Goal: Information Seeking & Learning: Learn about a topic

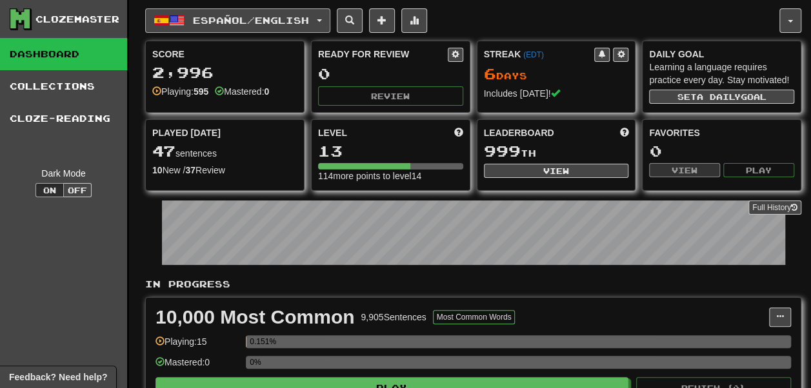
click at [255, 22] on span "Español / English" at bounding box center [251, 20] width 116 height 11
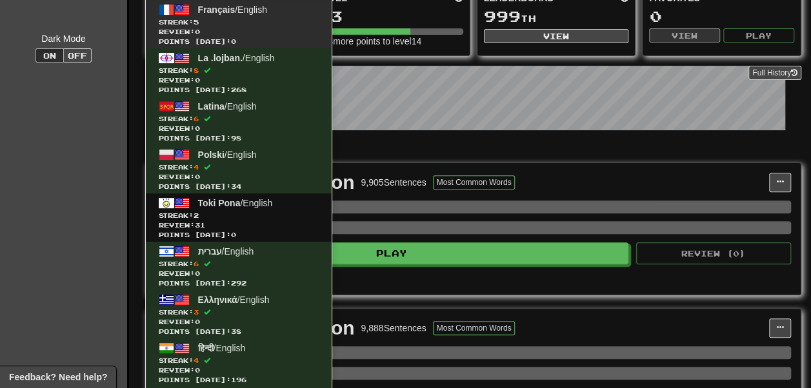
scroll to position [195, 0]
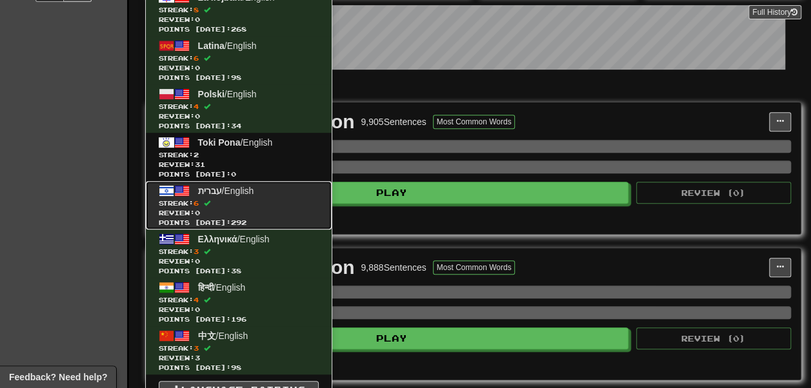
click at [255, 183] on link "עברית / English Streak: 6 Review: 0 Points today: 292" at bounding box center [239, 205] width 186 height 48
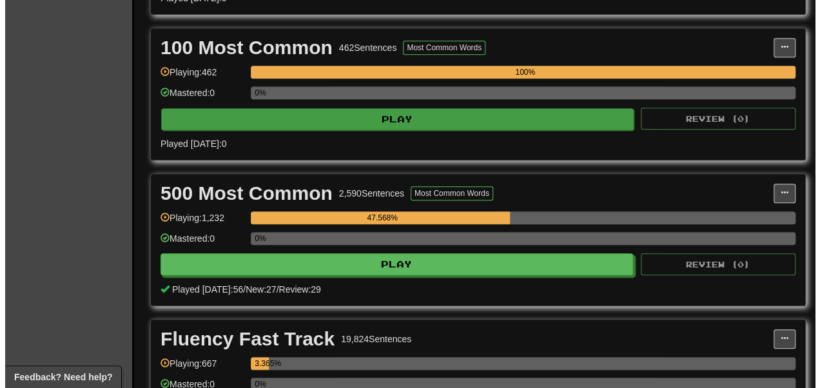
scroll to position [416, 0]
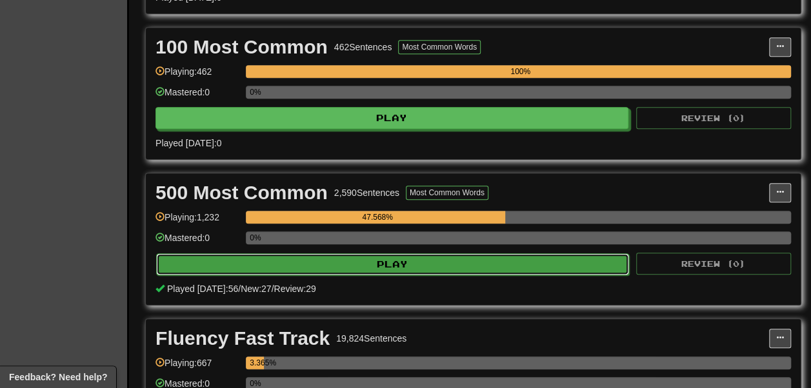
click at [273, 275] on button "Play" at bounding box center [392, 264] width 473 height 22
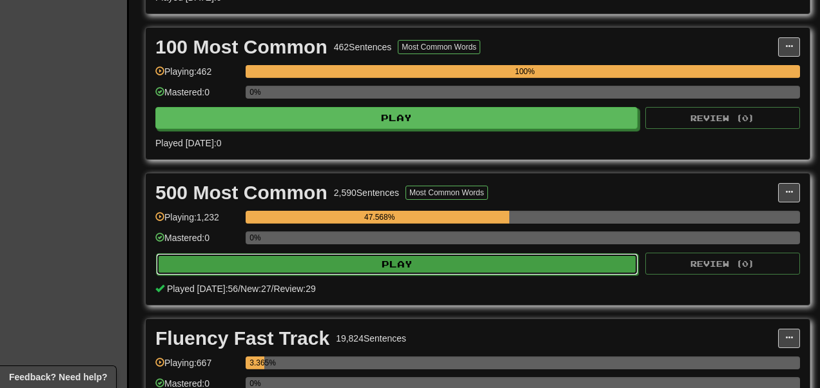
select select "**"
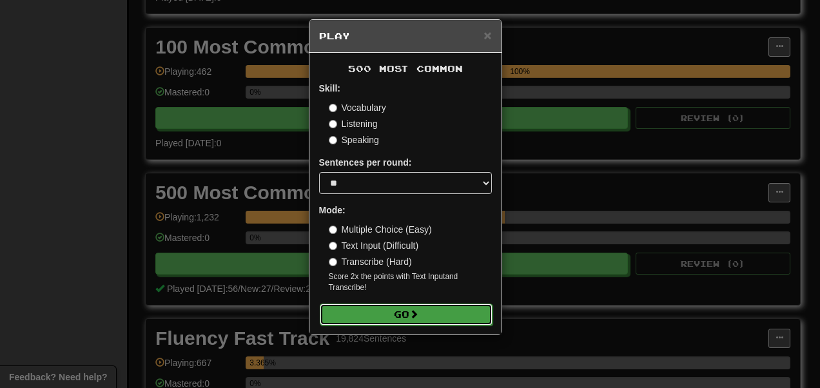
click at [363, 315] on button "Go" at bounding box center [406, 315] width 173 height 22
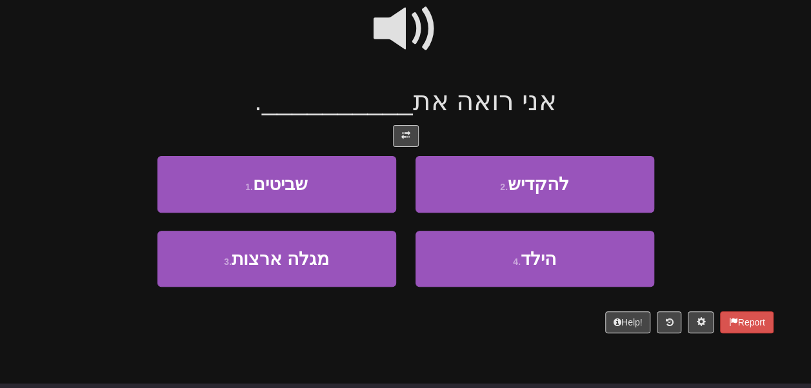
scroll to position [125, 0]
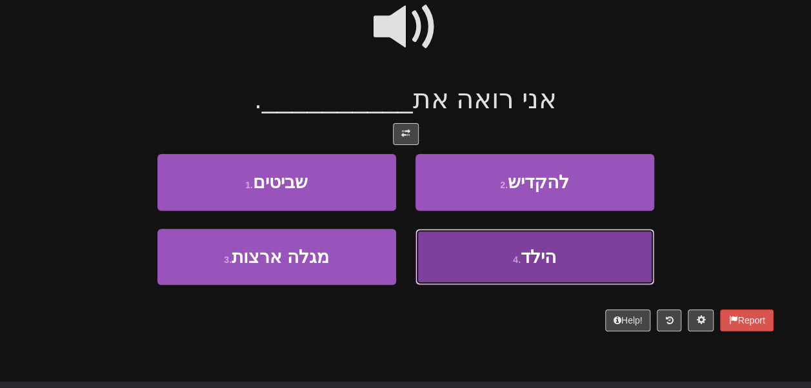
click at [442, 248] on button "4 . הילד" at bounding box center [534, 257] width 239 height 56
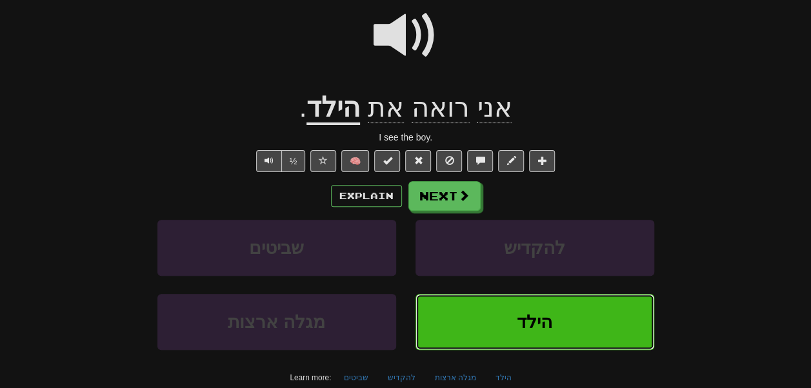
scroll to position [135, 0]
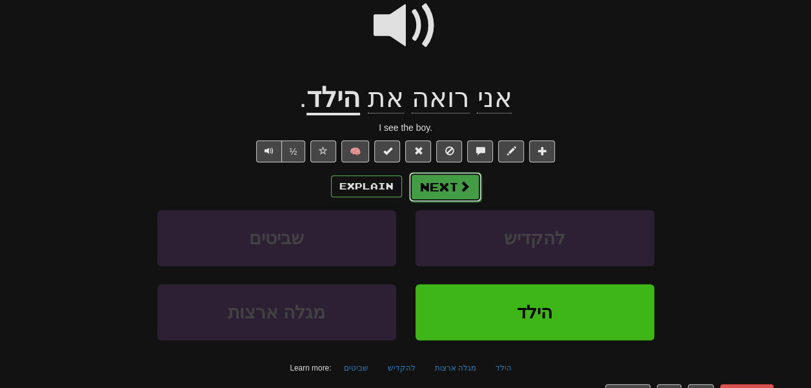
click at [447, 183] on button "Next" at bounding box center [445, 187] width 72 height 30
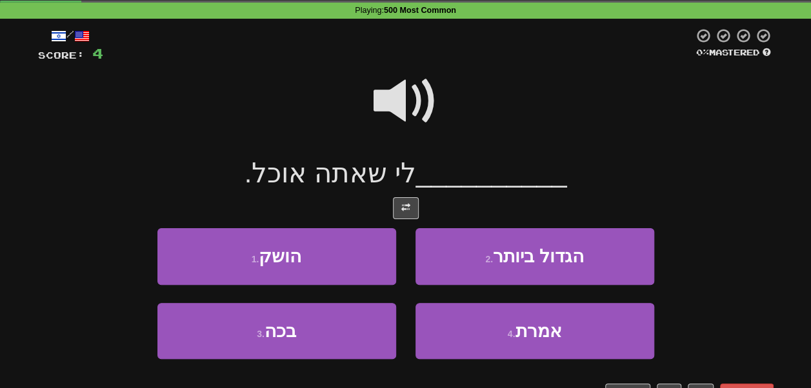
scroll to position [54, 0]
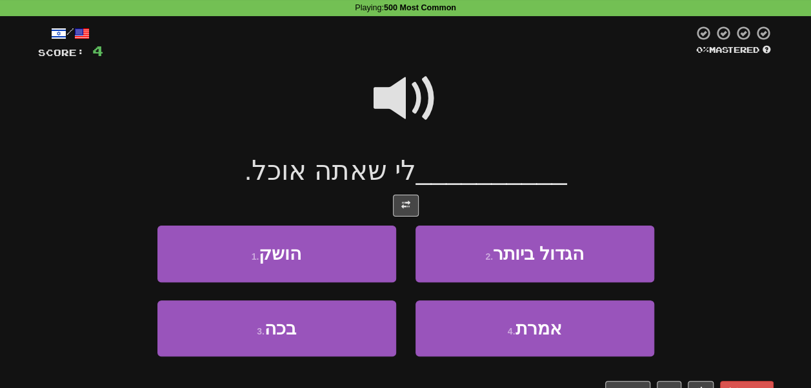
click at [416, 94] on span at bounding box center [405, 98] width 64 height 64
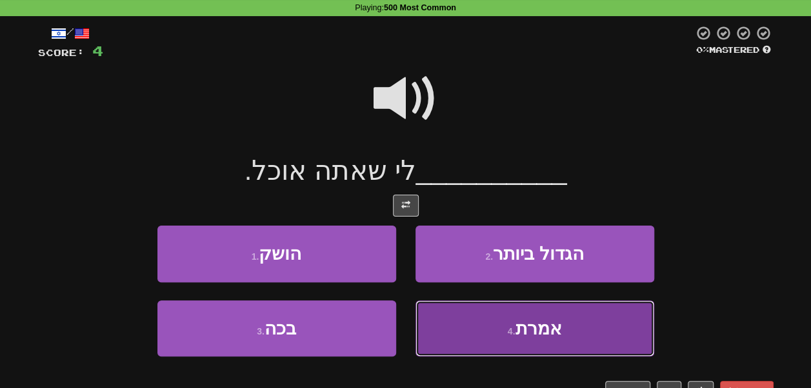
click at [473, 313] on button "4 . אמרת" at bounding box center [534, 329] width 239 height 56
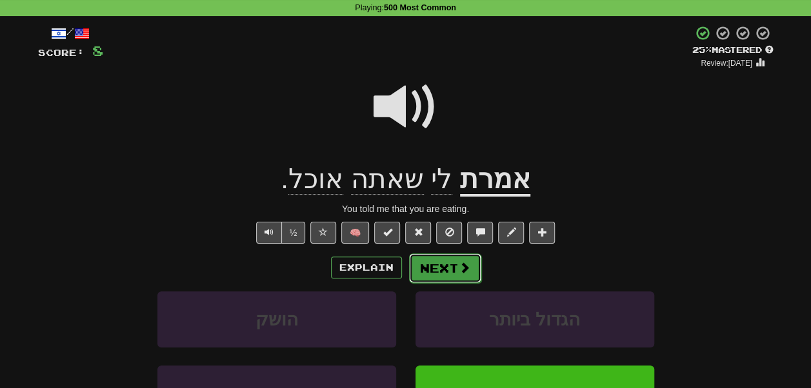
click at [466, 279] on button "Next" at bounding box center [445, 268] width 72 height 30
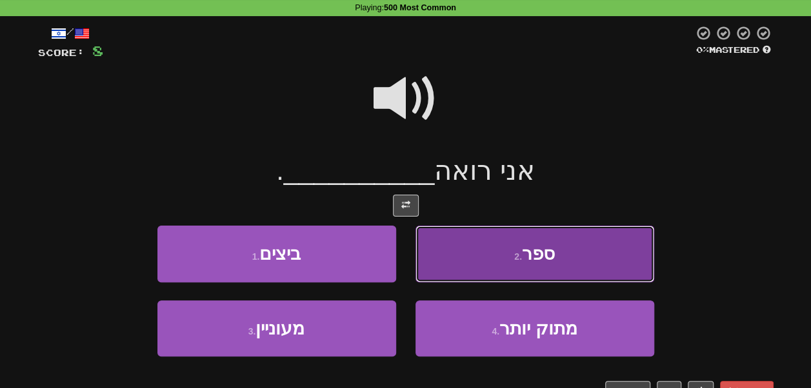
click at [457, 244] on button "2 . ספר" at bounding box center [534, 254] width 239 height 56
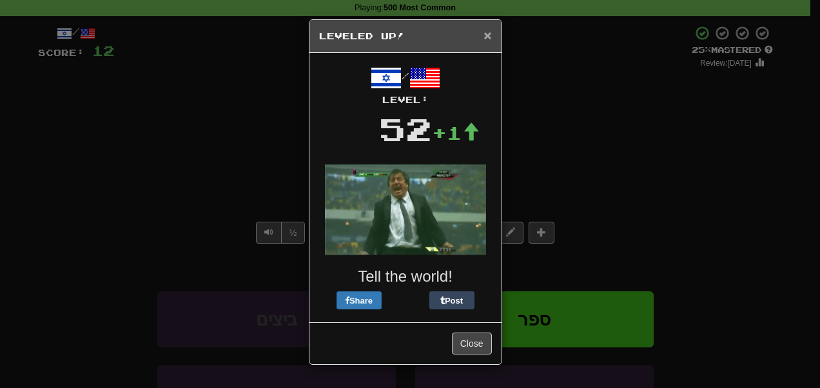
click at [489, 32] on span "×" at bounding box center [488, 35] width 8 height 15
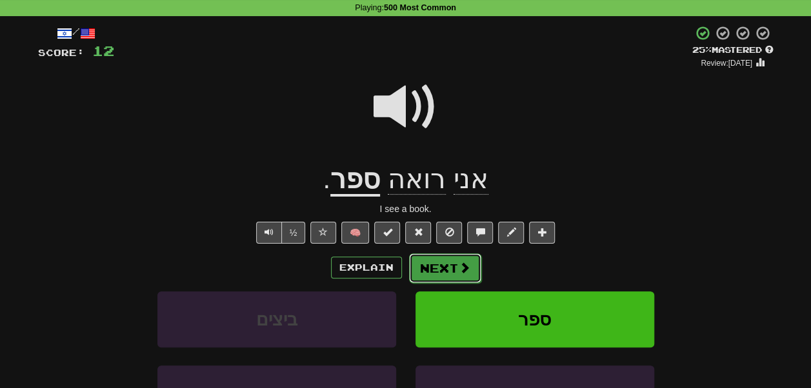
click at [440, 264] on button "Next" at bounding box center [445, 268] width 72 height 30
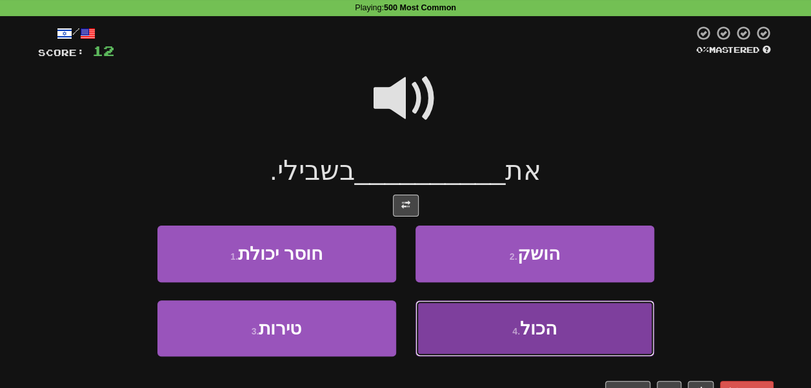
click at [439, 315] on button "4 . הכול" at bounding box center [534, 329] width 239 height 56
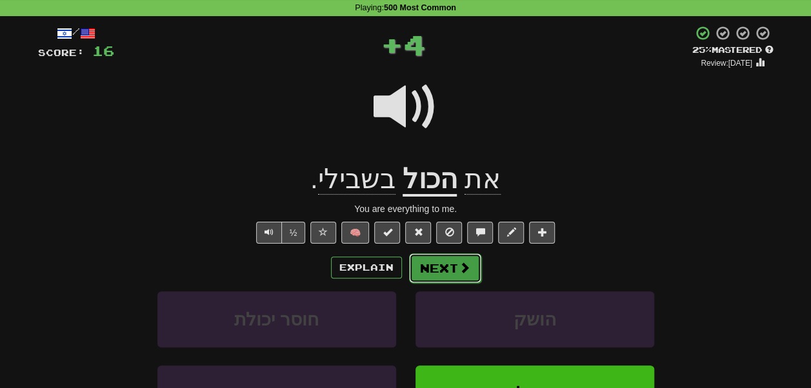
click at [446, 271] on button "Next" at bounding box center [445, 268] width 72 height 30
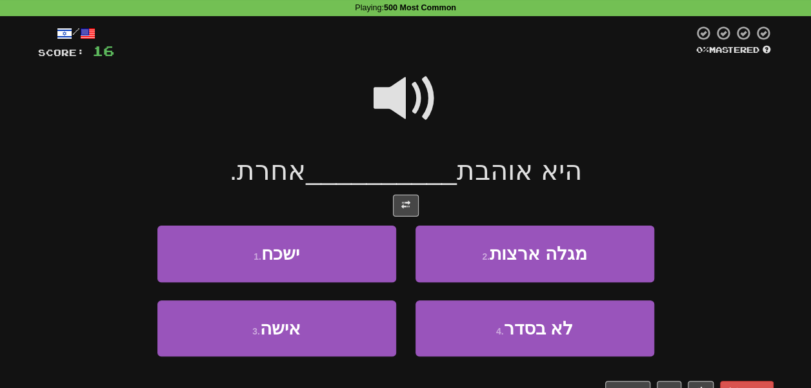
click at [404, 93] on span at bounding box center [405, 98] width 64 height 64
click at [391, 122] on span at bounding box center [405, 98] width 64 height 64
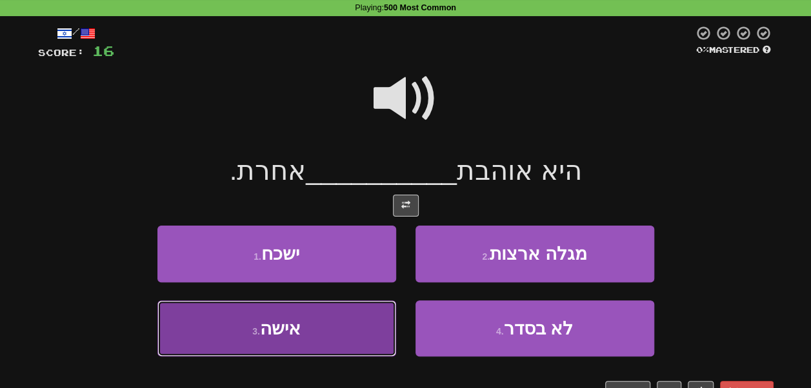
click at [334, 310] on button "3 . אישה" at bounding box center [276, 329] width 239 height 56
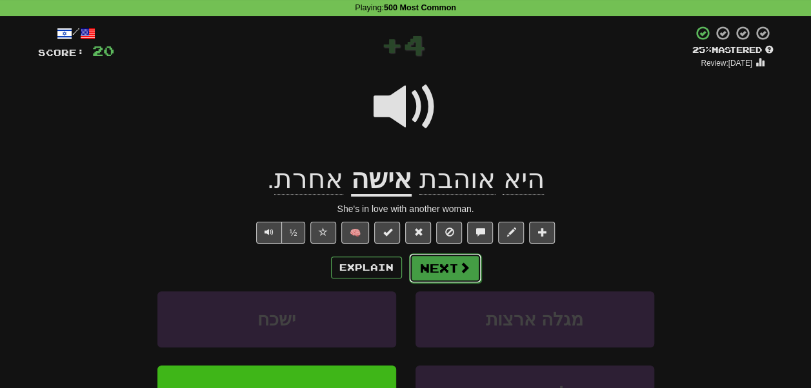
click at [433, 271] on button "Next" at bounding box center [445, 268] width 72 height 30
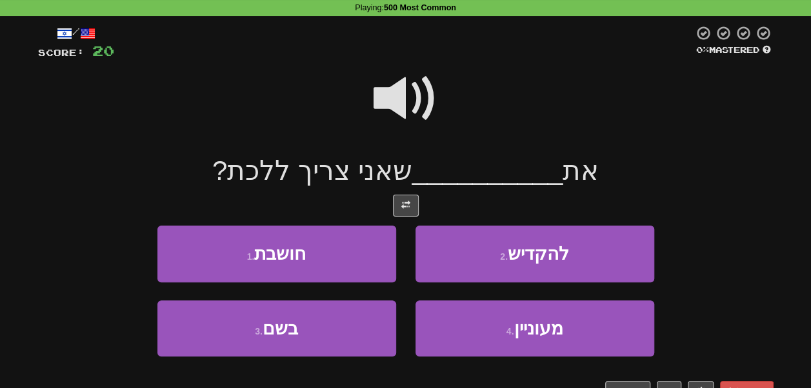
click at [413, 100] on span at bounding box center [405, 98] width 64 height 64
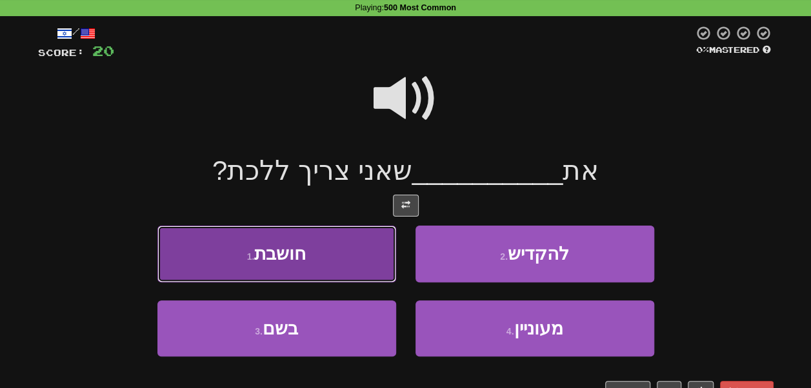
click at [317, 232] on button "1 . חושבת" at bounding box center [276, 254] width 239 height 56
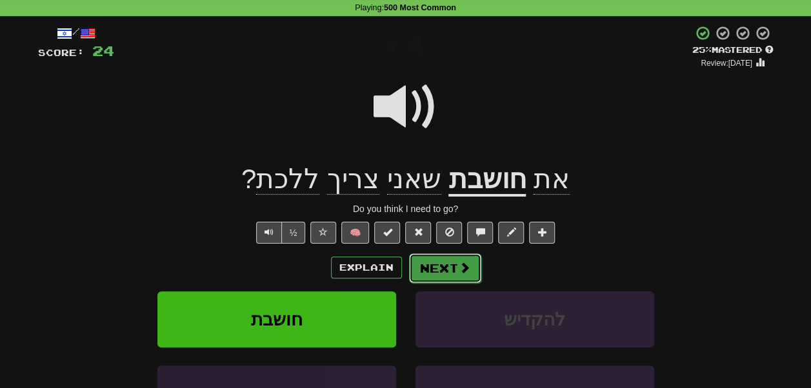
click at [429, 262] on button "Next" at bounding box center [445, 268] width 72 height 30
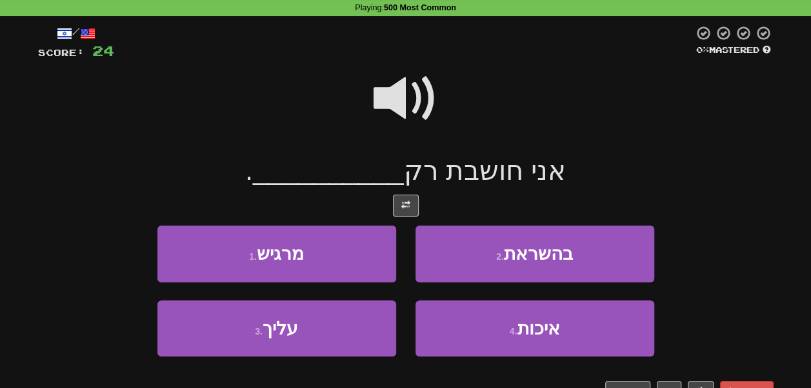
click at [417, 104] on span at bounding box center [405, 98] width 64 height 64
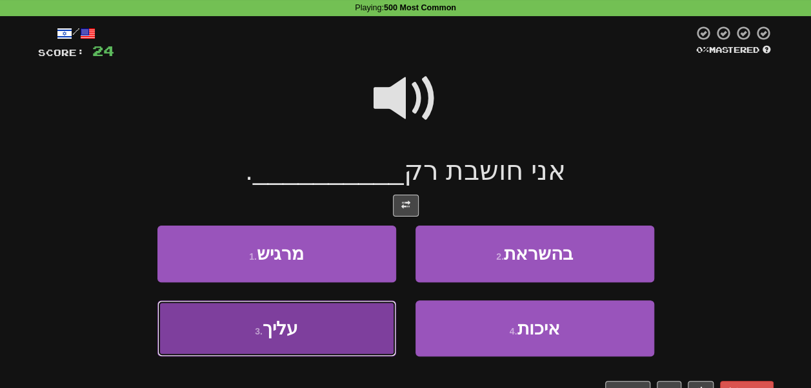
click at [330, 331] on button "3 . עליך" at bounding box center [276, 329] width 239 height 56
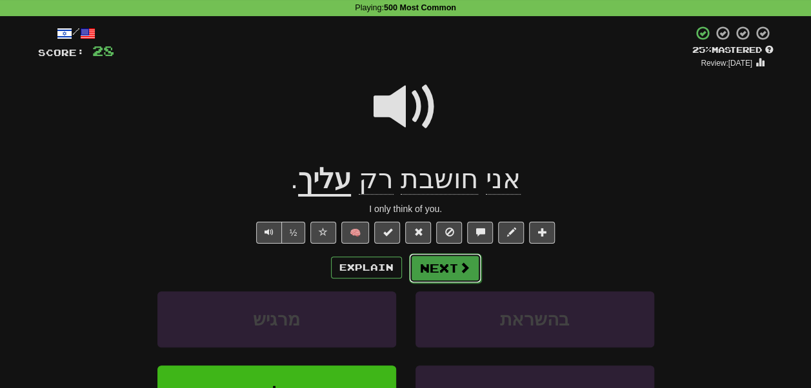
click at [439, 270] on button "Next" at bounding box center [445, 268] width 72 height 30
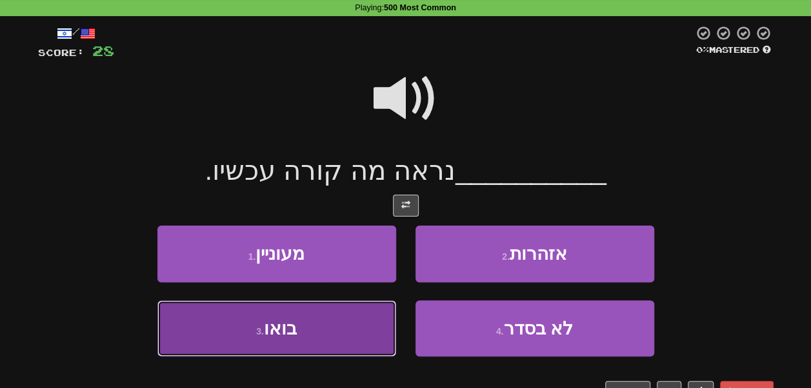
click at [348, 316] on button "3 . בואו" at bounding box center [276, 329] width 239 height 56
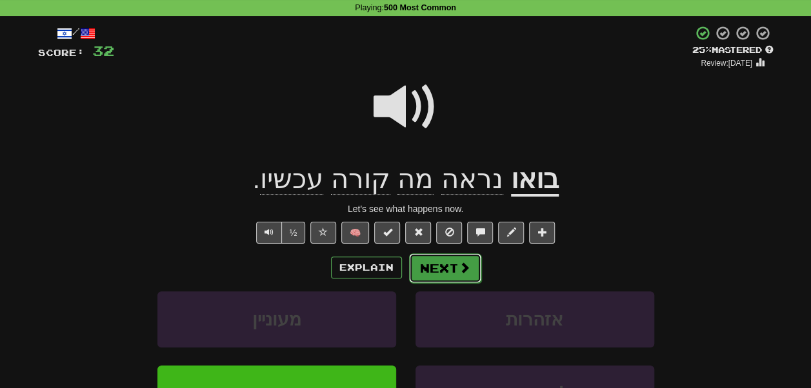
click at [449, 279] on button "Next" at bounding box center [445, 268] width 72 height 30
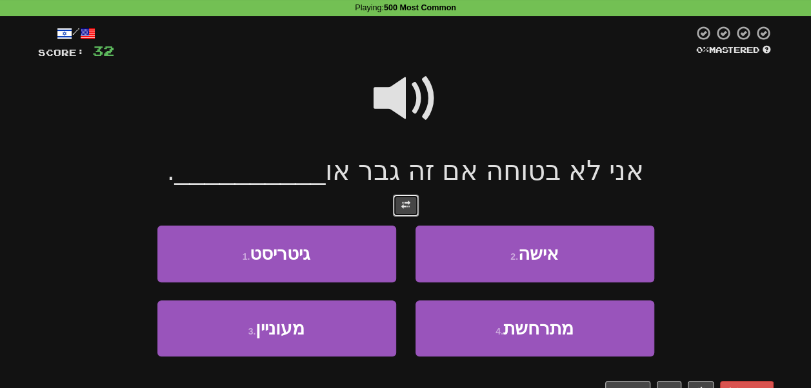
click at [411, 206] on button at bounding box center [406, 206] width 26 height 22
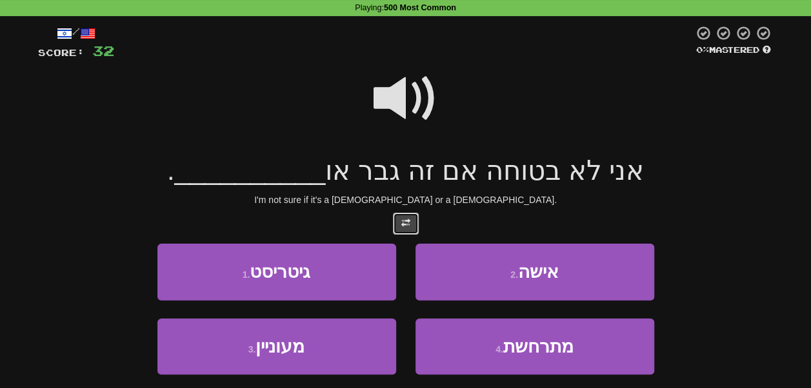
click at [409, 219] on span at bounding box center [405, 223] width 9 height 9
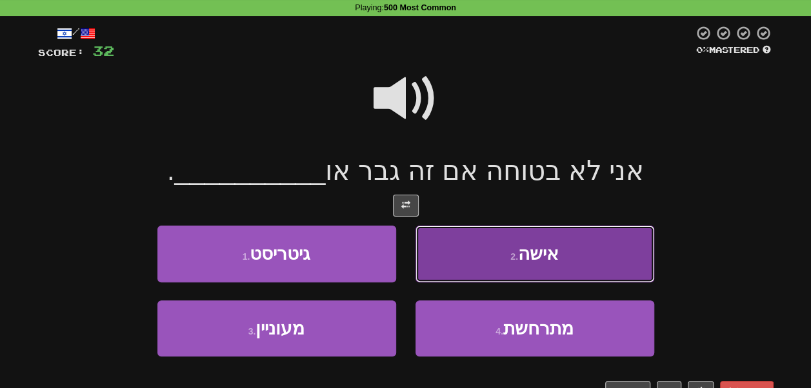
click at [473, 255] on button "2 . אישה" at bounding box center [534, 254] width 239 height 56
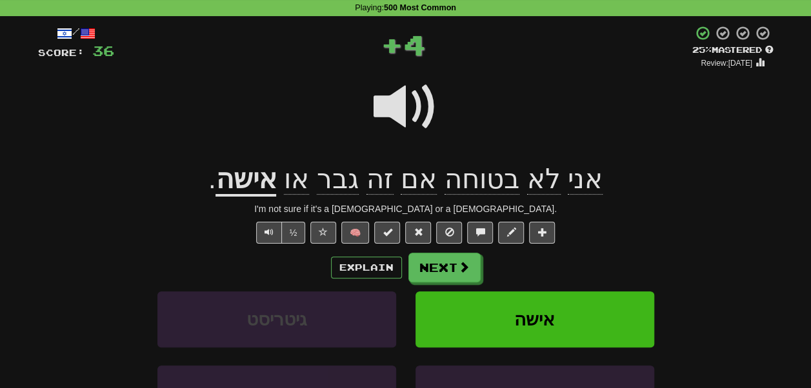
click at [348, 184] on span "גבר" at bounding box center [338, 179] width 42 height 31
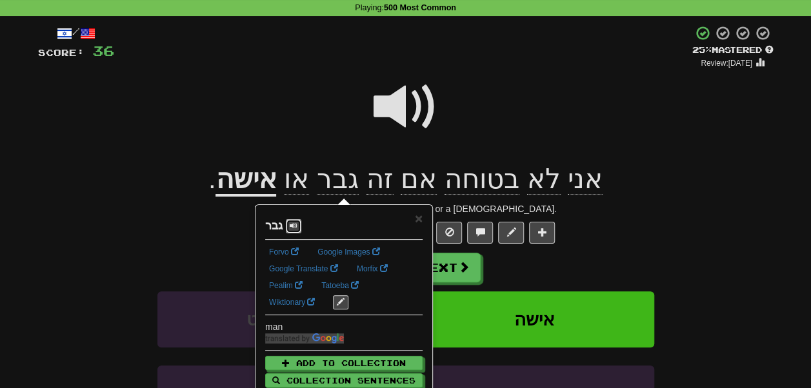
click at [293, 224] on span at bounding box center [294, 226] width 8 height 8
click at [420, 218] on span "×" at bounding box center [419, 218] width 8 height 15
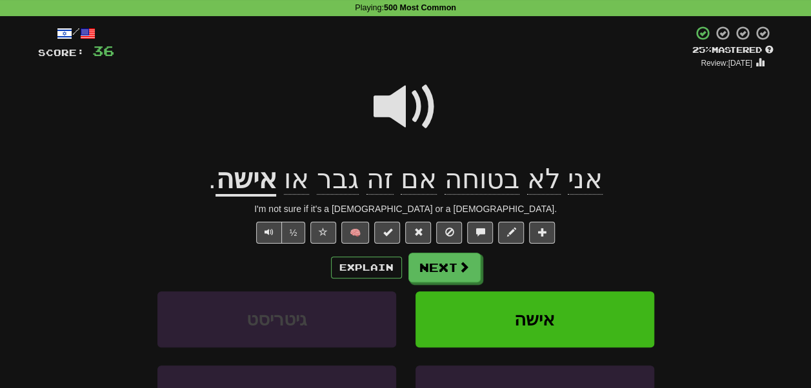
click at [469, 188] on span "בטוחה" at bounding box center [481, 179] width 75 height 31
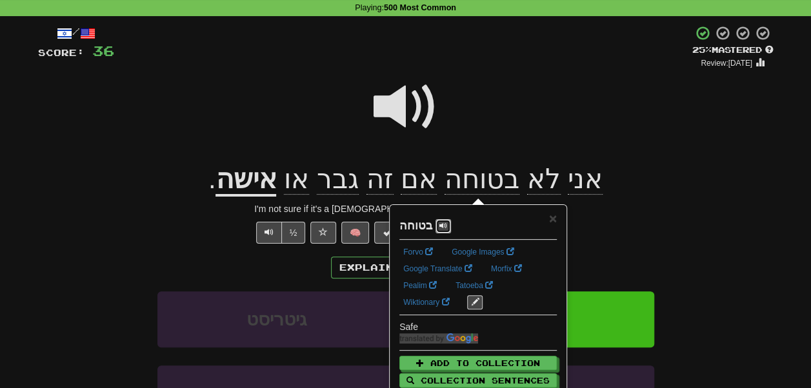
click at [441, 228] on span at bounding box center [443, 226] width 8 height 8
click at [551, 223] on span "×" at bounding box center [553, 218] width 8 height 15
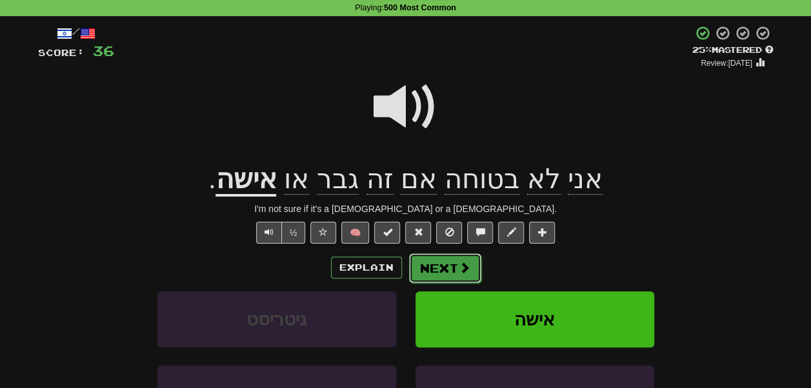
click at [448, 262] on button "Next" at bounding box center [445, 268] width 72 height 30
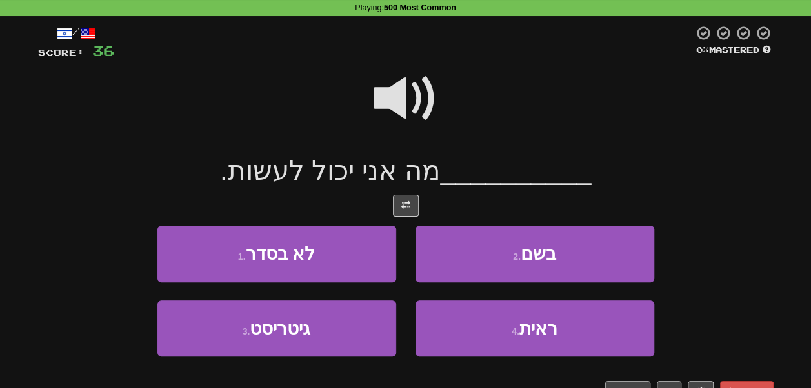
click at [400, 104] on span at bounding box center [405, 98] width 64 height 64
drag, startPoint x: 431, startPoint y: 179, endPoint x: 353, endPoint y: 173, distance: 78.3
click at [353, 173] on span "מה אני יכול לעשות." at bounding box center [330, 170] width 221 height 30
drag, startPoint x: 353, startPoint y: 173, endPoint x: 320, endPoint y: 170, distance: 33.6
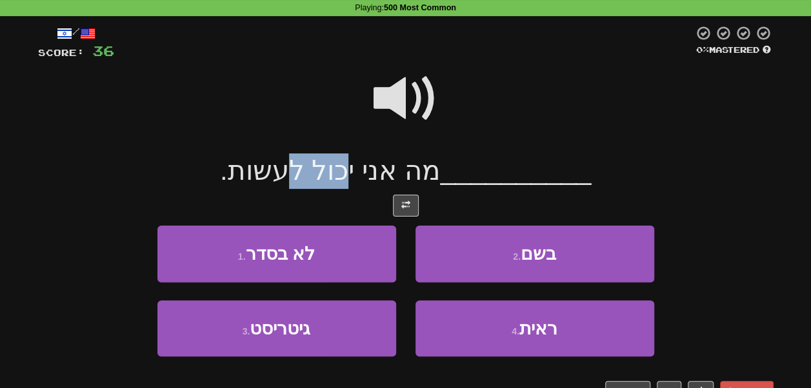
click at [320, 170] on span "מה אני יכול לעשות." at bounding box center [330, 170] width 221 height 30
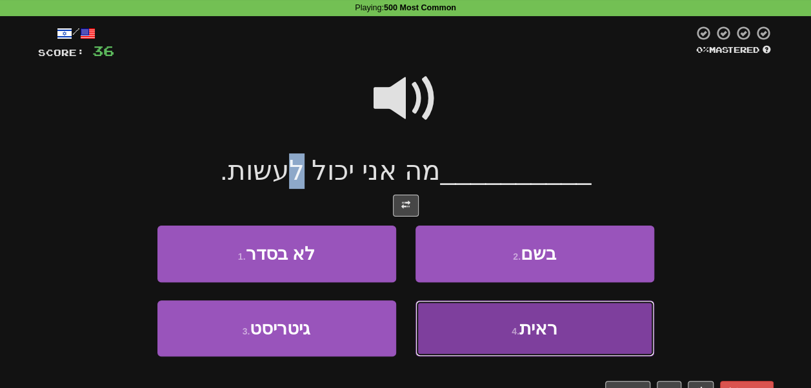
click at [470, 321] on button "4 . ראית" at bounding box center [534, 329] width 239 height 56
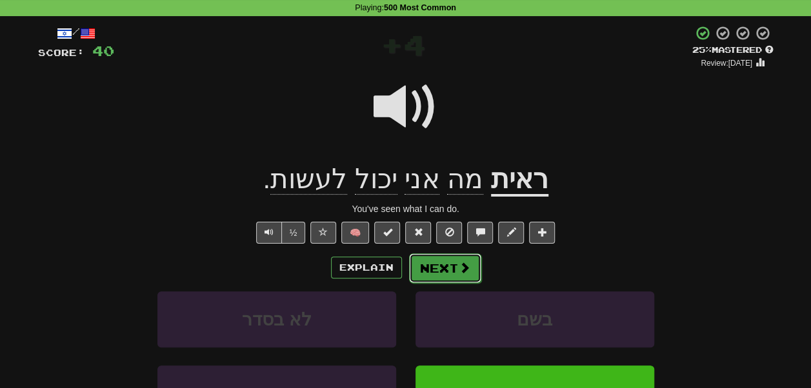
click at [442, 273] on button "Next" at bounding box center [445, 268] width 72 height 30
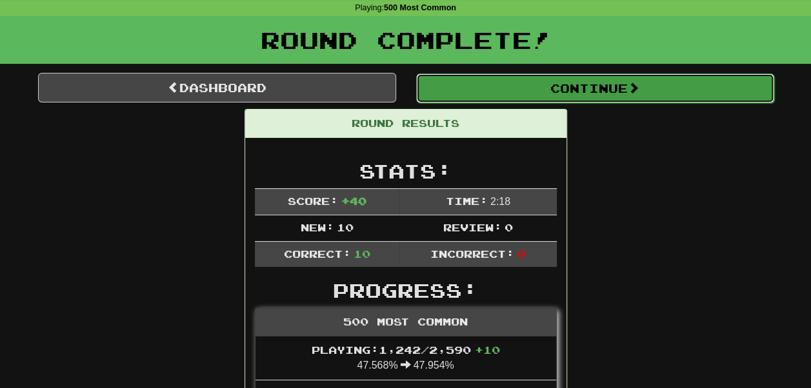
click at [460, 102] on button "Continue" at bounding box center [595, 89] width 358 height 30
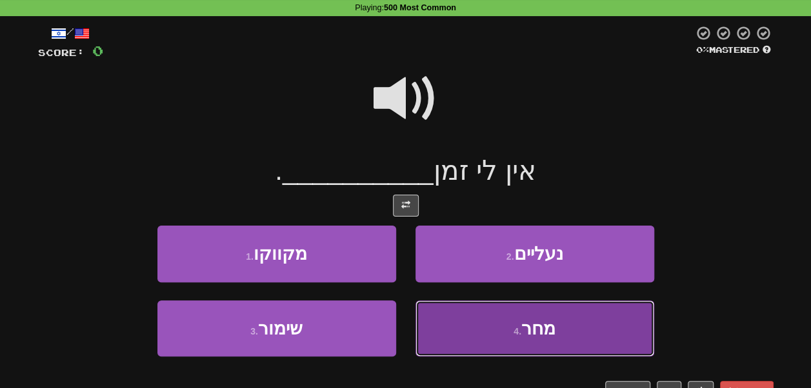
click at [464, 315] on button "4 . מחר" at bounding box center [534, 329] width 239 height 56
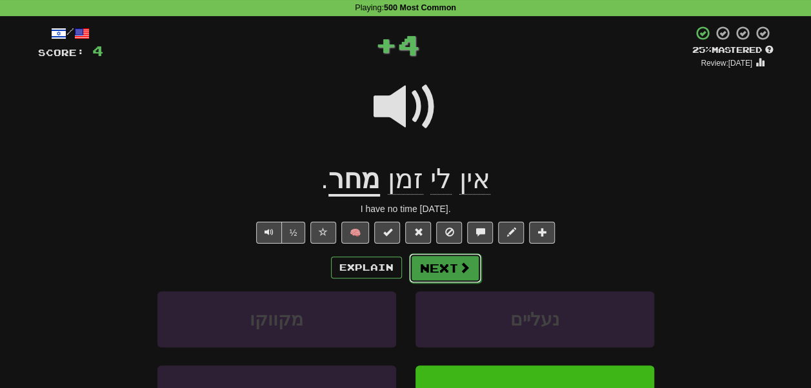
click at [433, 266] on button "Next" at bounding box center [445, 268] width 72 height 30
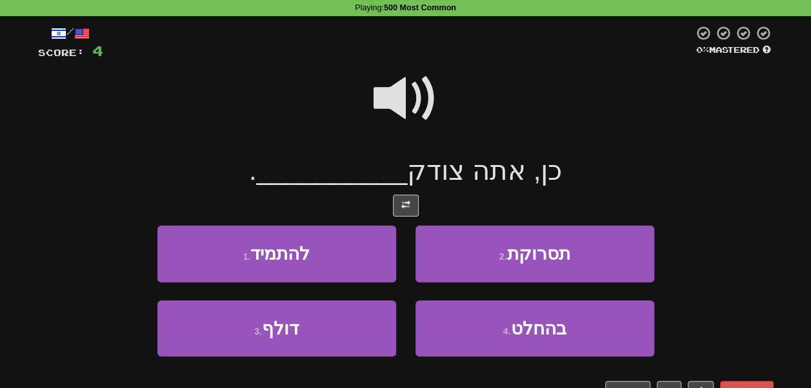
click at [408, 103] on span at bounding box center [405, 98] width 64 height 64
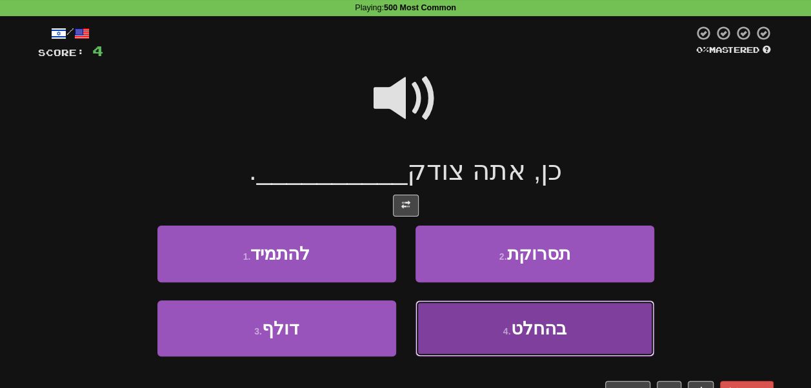
click at [453, 333] on button "4 . בהחלט" at bounding box center [534, 329] width 239 height 56
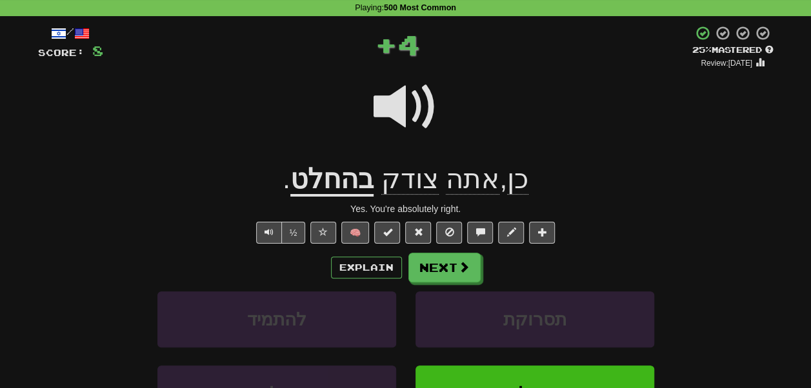
click at [329, 181] on u "בהחלט" at bounding box center [331, 180] width 83 height 33
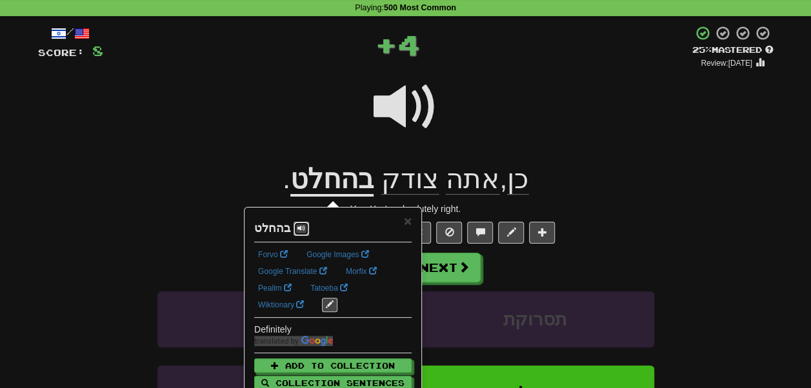
click at [299, 226] on span at bounding box center [301, 228] width 8 height 8
click at [252, 154] on div at bounding box center [405, 116] width 735 height 92
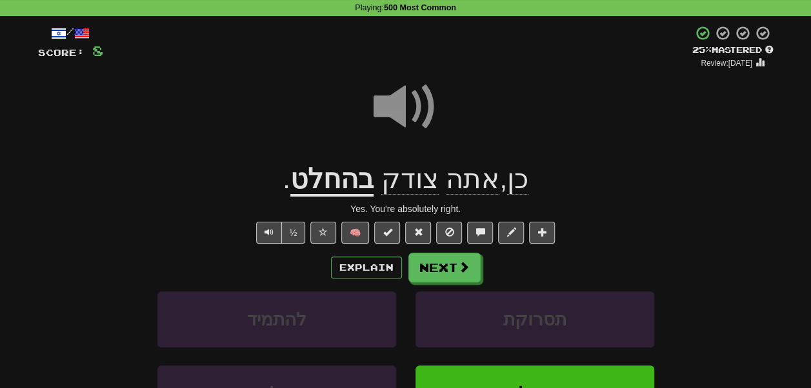
click at [399, 179] on span "צודק" at bounding box center [409, 179] width 57 height 31
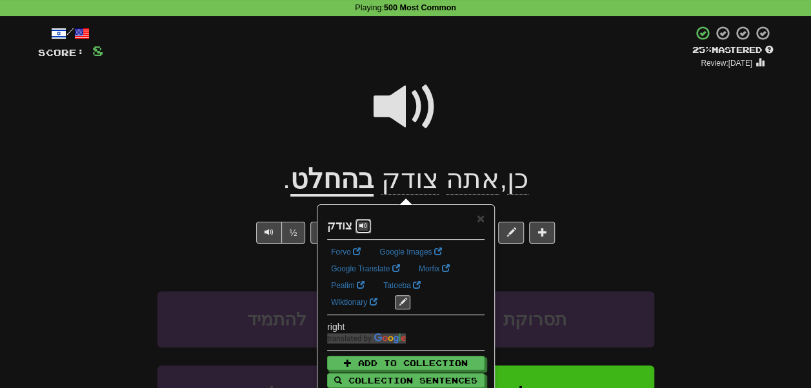
click at [360, 224] on span at bounding box center [363, 226] width 8 height 8
click at [286, 115] on div at bounding box center [405, 116] width 735 height 92
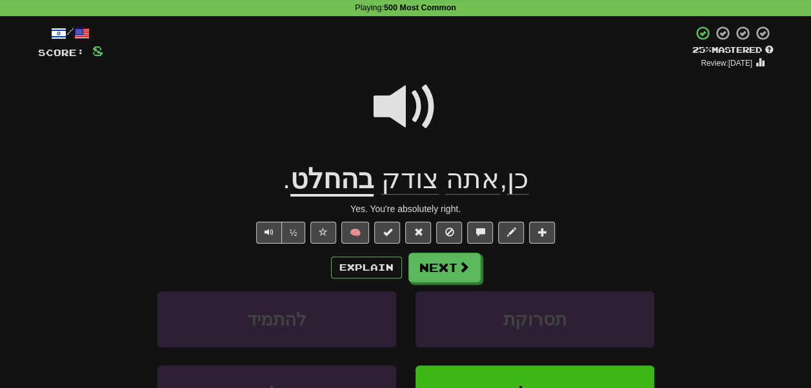
click at [321, 176] on u "בהחלט" at bounding box center [331, 180] width 83 height 33
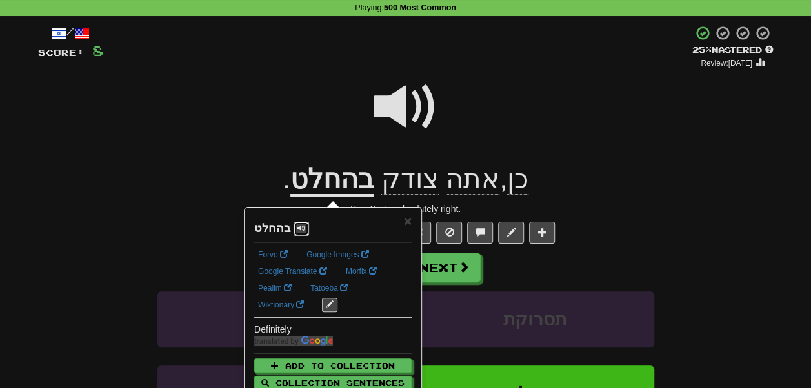
click at [297, 229] on span at bounding box center [301, 228] width 8 height 8
click at [226, 128] on div at bounding box center [405, 116] width 735 height 92
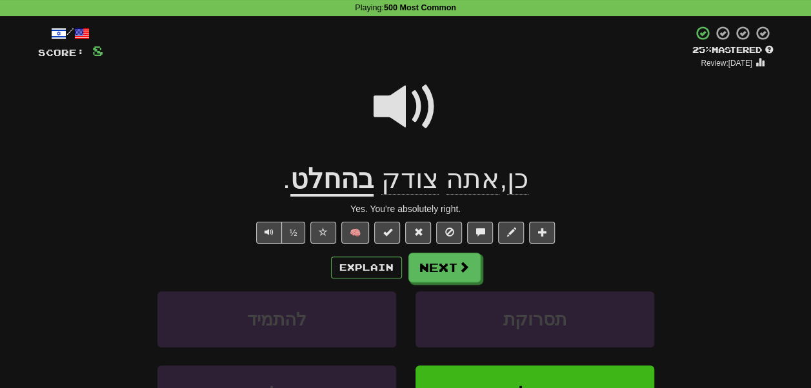
click at [330, 173] on u "בהחלט" at bounding box center [331, 180] width 83 height 33
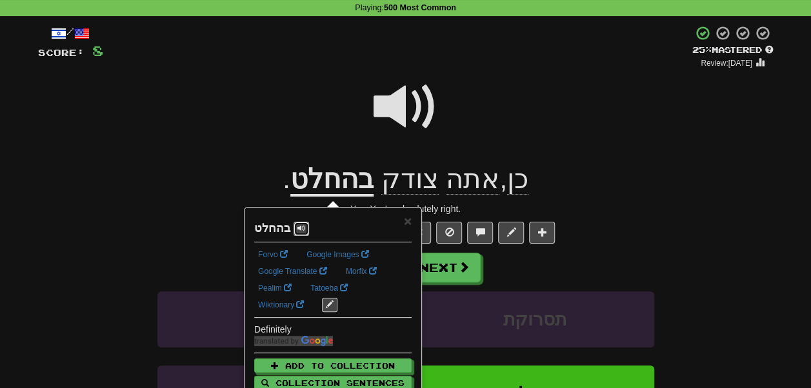
click at [301, 224] on span at bounding box center [301, 228] width 8 height 8
click at [271, 149] on div at bounding box center [405, 116] width 735 height 92
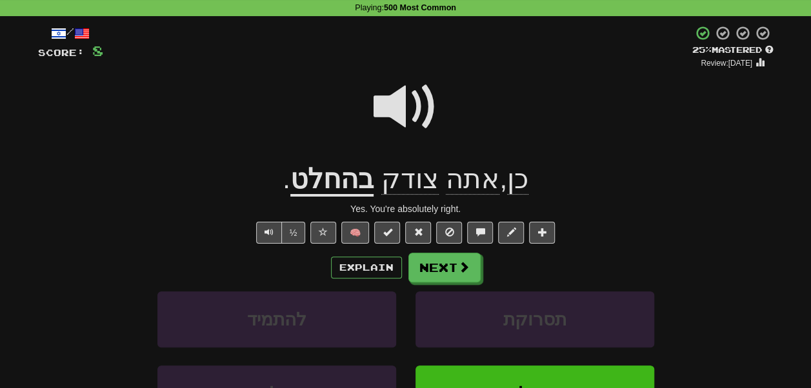
click at [394, 172] on span "צודק" at bounding box center [409, 179] width 57 height 31
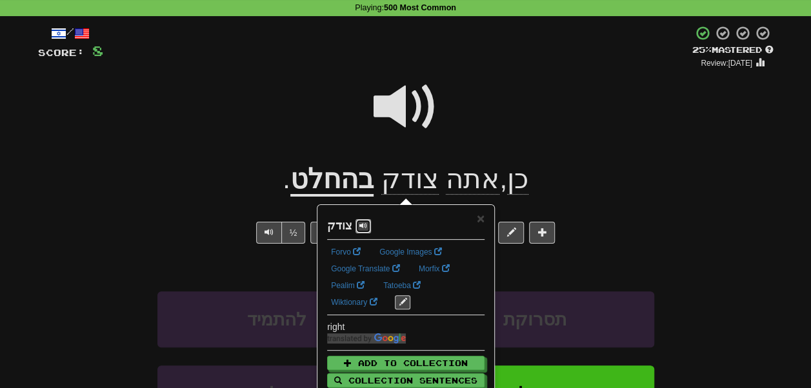
click at [359, 219] on button at bounding box center [362, 226] width 15 height 14
click at [324, 80] on div at bounding box center [405, 116] width 735 height 92
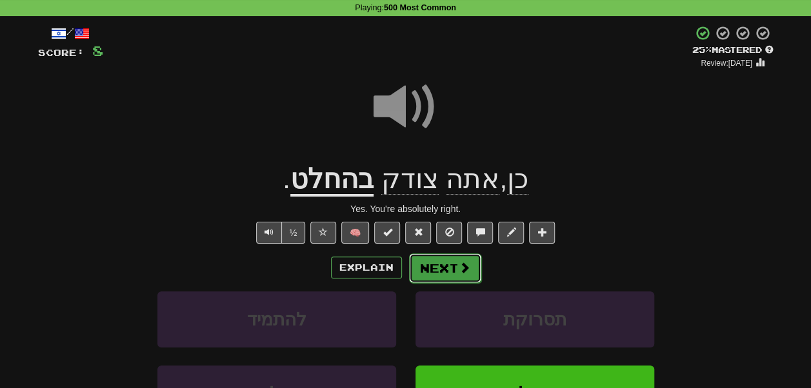
click at [437, 277] on button "Next" at bounding box center [445, 268] width 72 height 30
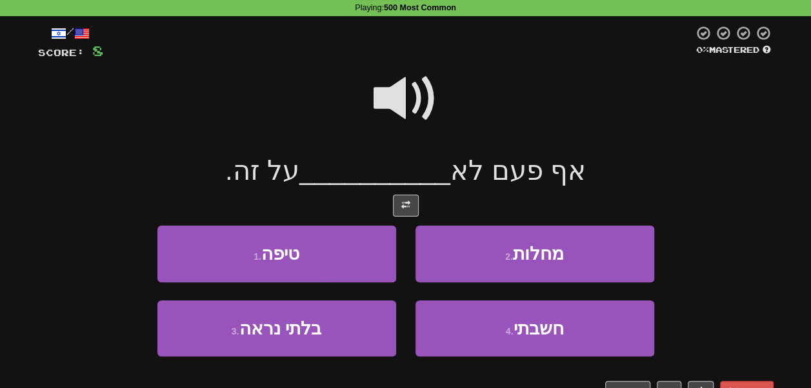
click at [410, 116] on span at bounding box center [405, 98] width 64 height 64
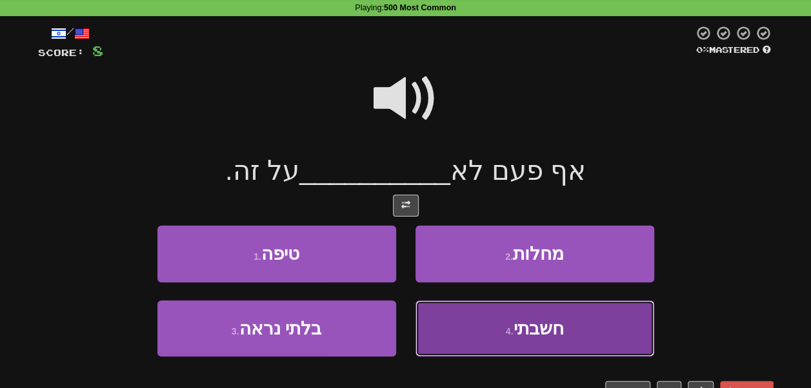
click at [442, 323] on button "4 . חשבתי" at bounding box center [534, 329] width 239 height 56
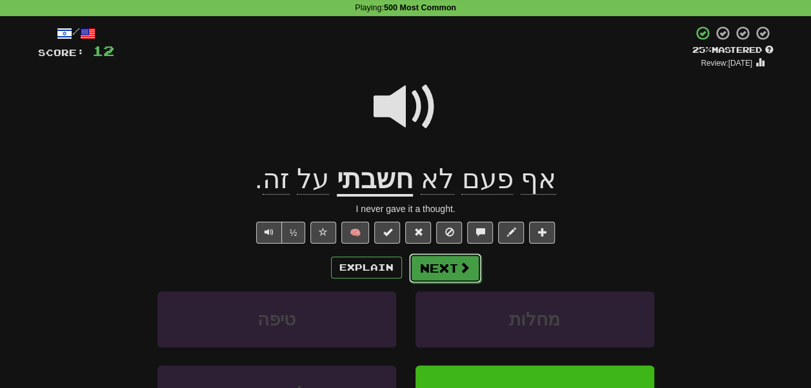
click at [454, 276] on button "Next" at bounding box center [445, 268] width 72 height 30
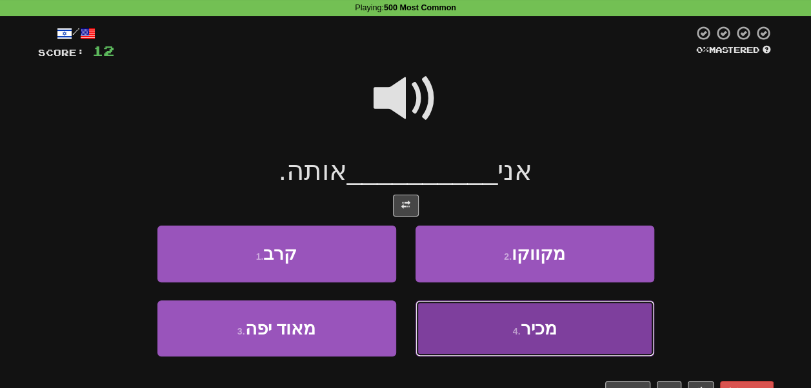
click at [498, 312] on button "4 . מכיר" at bounding box center [534, 329] width 239 height 56
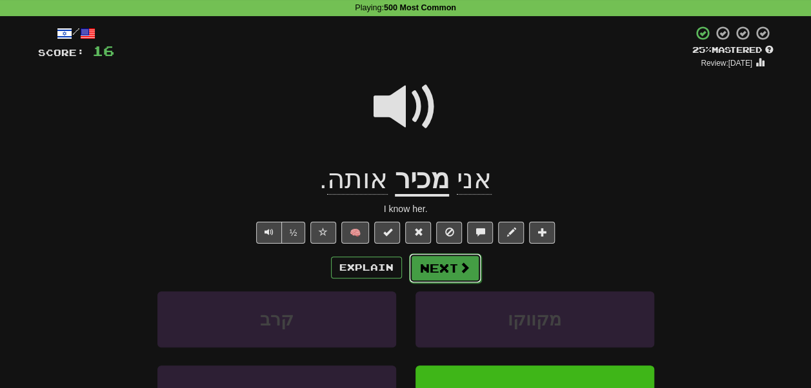
click at [460, 279] on button "Next" at bounding box center [445, 268] width 72 height 30
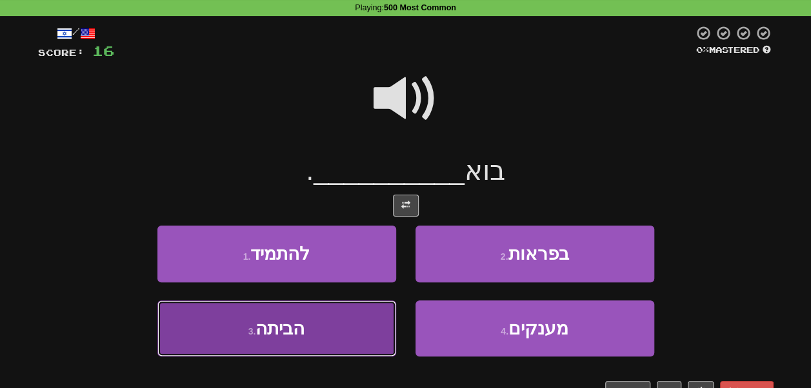
click at [360, 324] on button "3 . הביתה" at bounding box center [276, 329] width 239 height 56
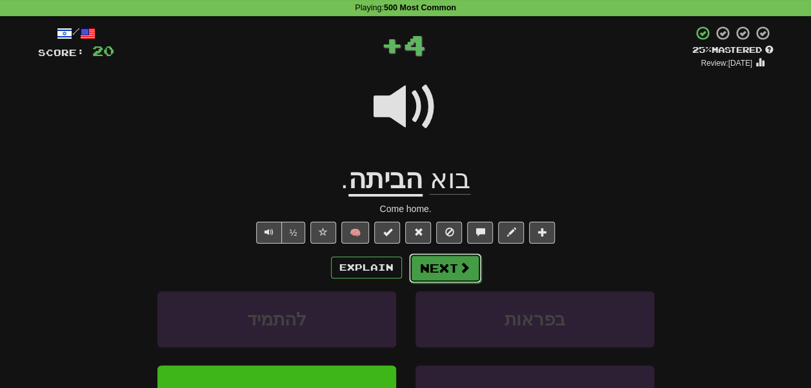
click at [450, 274] on button "Next" at bounding box center [445, 268] width 72 height 30
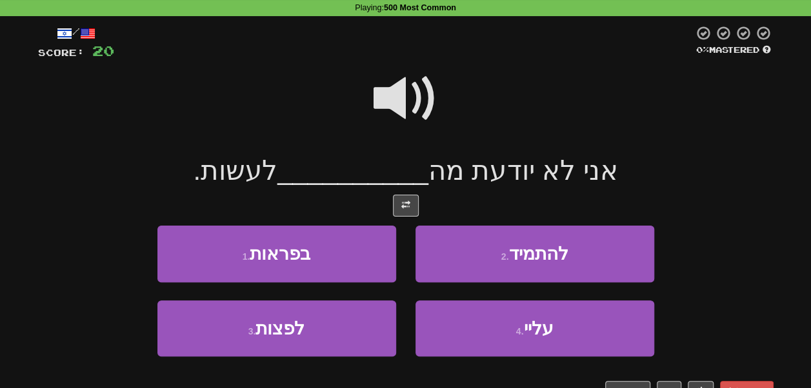
click at [420, 103] on span at bounding box center [405, 98] width 64 height 64
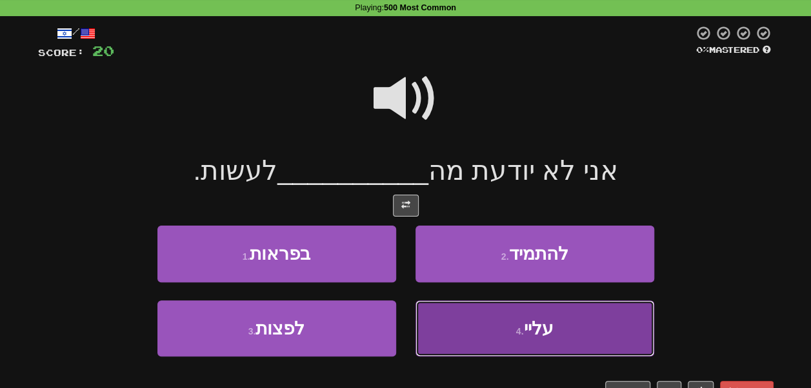
click at [461, 328] on button "4 . עליי" at bounding box center [534, 329] width 239 height 56
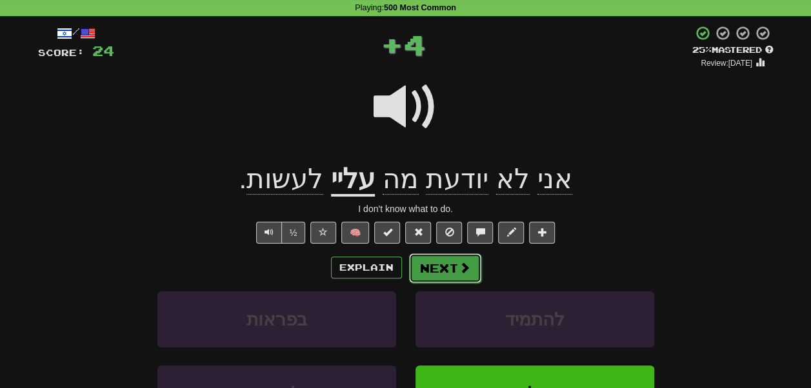
click at [451, 263] on button "Next" at bounding box center [445, 268] width 72 height 30
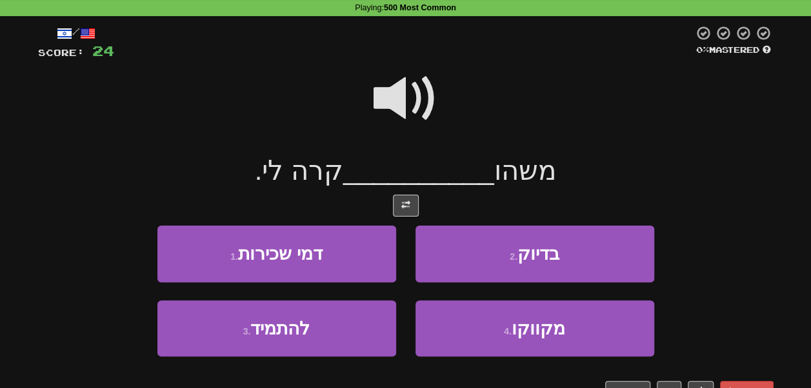
click at [426, 121] on span at bounding box center [405, 98] width 64 height 64
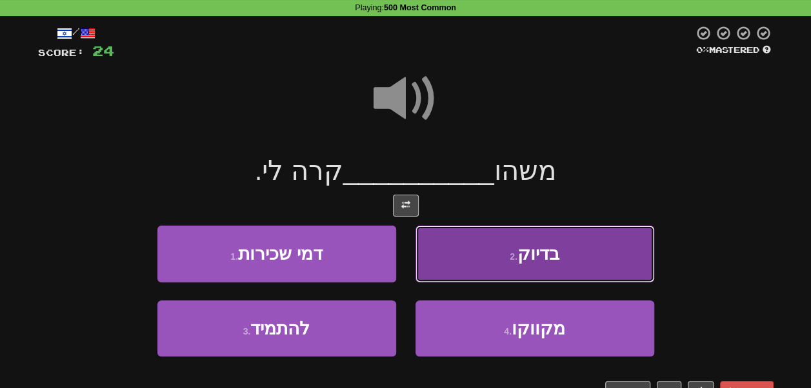
click at [439, 248] on button "2 . בדיוק" at bounding box center [534, 254] width 239 height 56
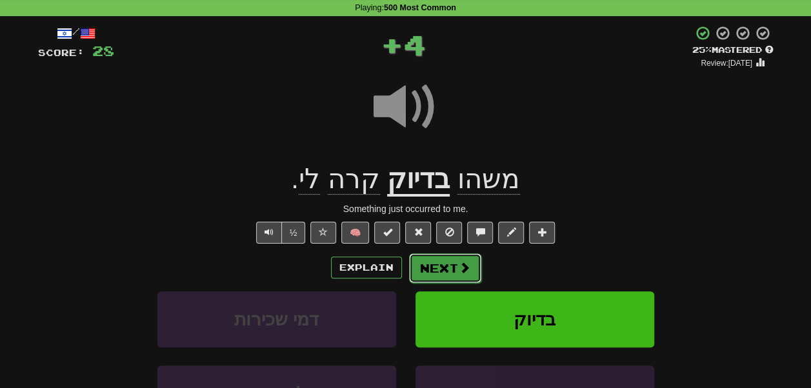
click at [455, 272] on button "Next" at bounding box center [445, 268] width 72 height 30
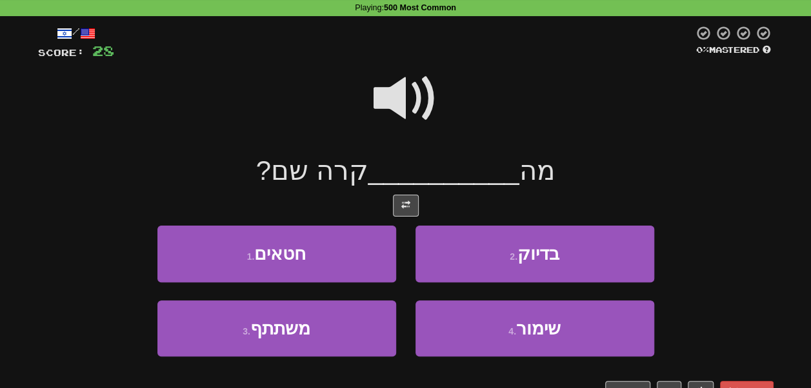
click at [405, 95] on span at bounding box center [405, 98] width 64 height 64
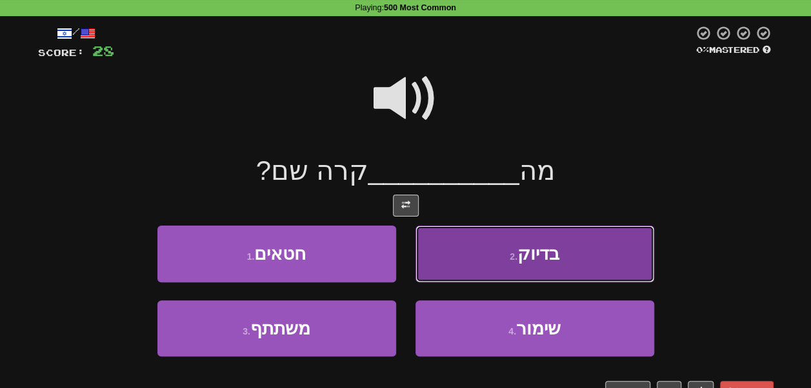
click at [472, 253] on button "2 . בדיוק" at bounding box center [534, 254] width 239 height 56
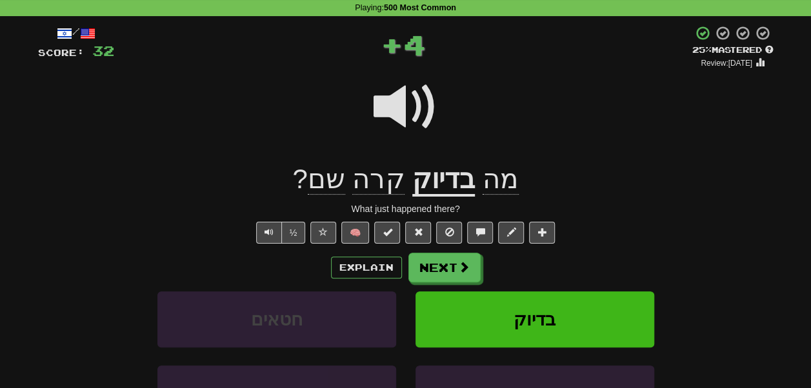
click at [429, 181] on u "בדיוק" at bounding box center [443, 180] width 63 height 33
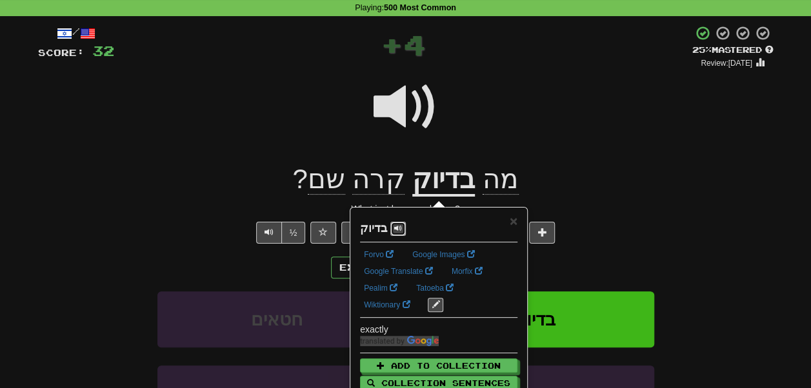
click at [399, 224] on span at bounding box center [398, 228] width 8 height 8
click at [501, 134] on div at bounding box center [405, 116] width 735 height 92
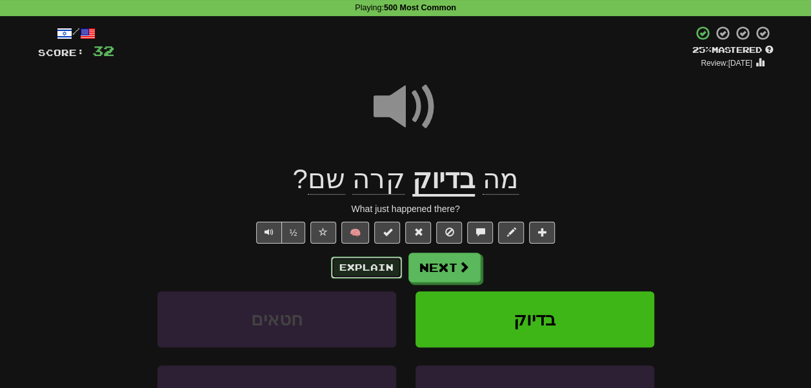
click at [384, 260] on button "Explain" at bounding box center [366, 268] width 71 height 22
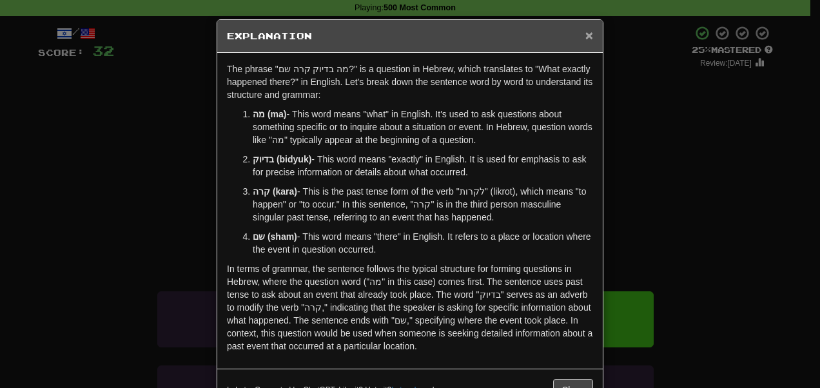
click at [587, 34] on span "×" at bounding box center [590, 35] width 8 height 15
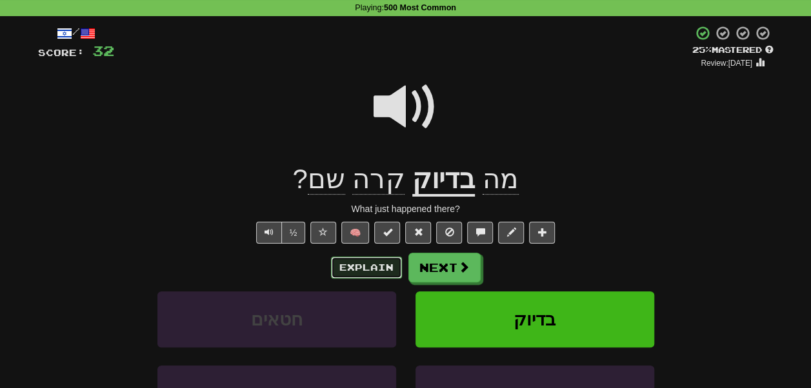
click at [388, 266] on button "Explain" at bounding box center [366, 268] width 71 height 22
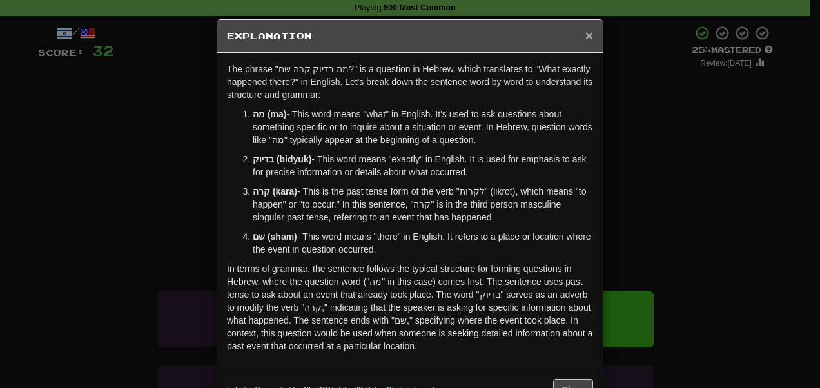
click at [587, 30] on span "×" at bounding box center [590, 35] width 8 height 15
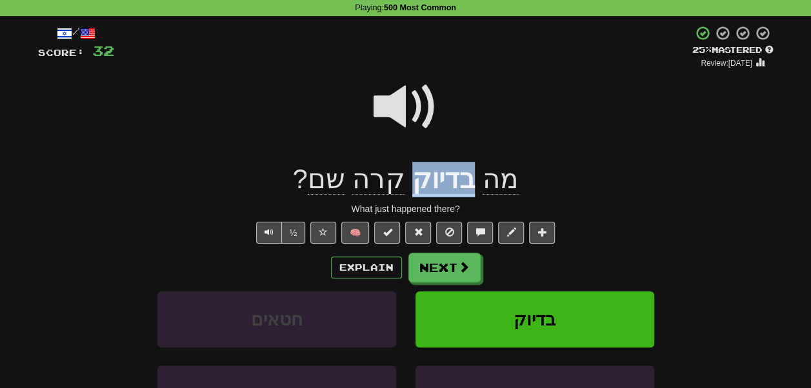
drag, startPoint x: 468, startPoint y: 182, endPoint x: 410, endPoint y: 184, distance: 58.1
click at [412, 184] on u "בדיוק" at bounding box center [443, 180] width 63 height 33
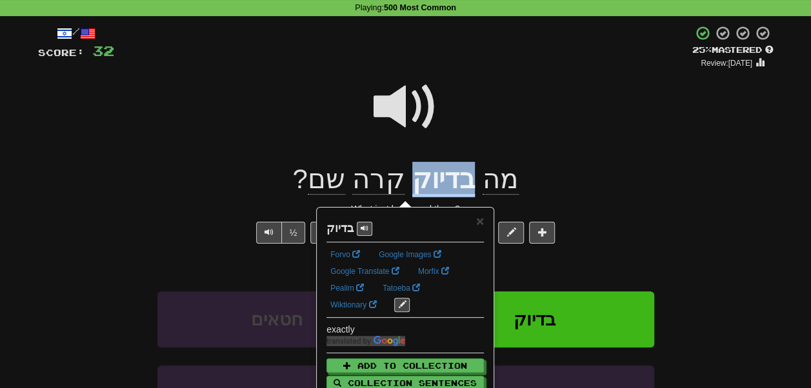
copy u "בדיוק"
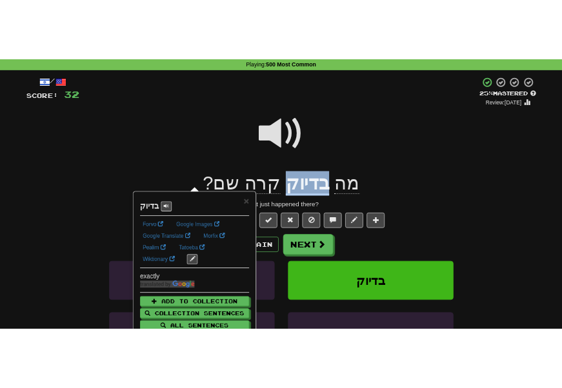
scroll to position [50, 0]
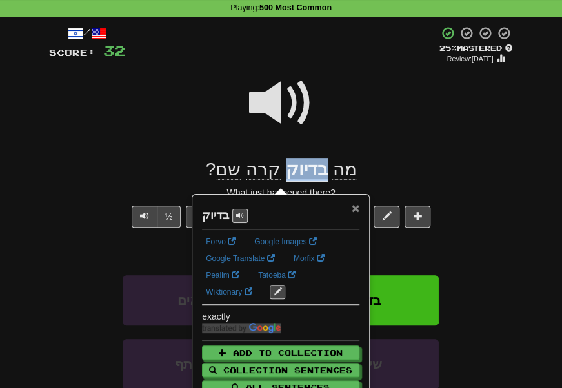
click at [356, 208] on span "×" at bounding box center [355, 208] width 8 height 15
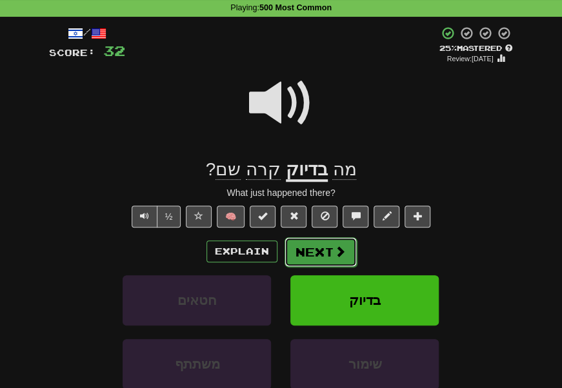
click at [323, 252] on button "Next" at bounding box center [320, 252] width 72 height 30
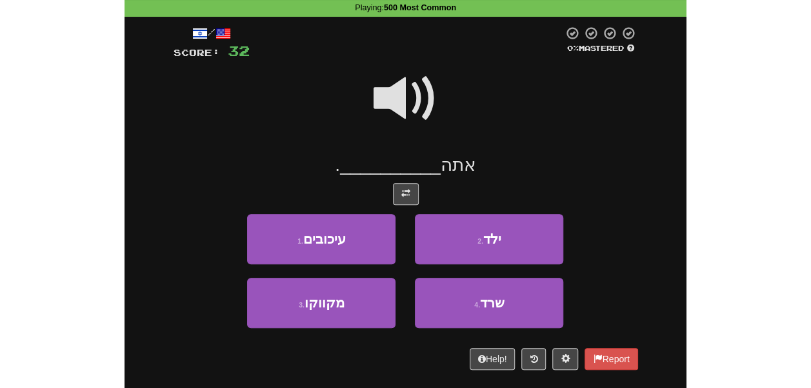
scroll to position [54, 0]
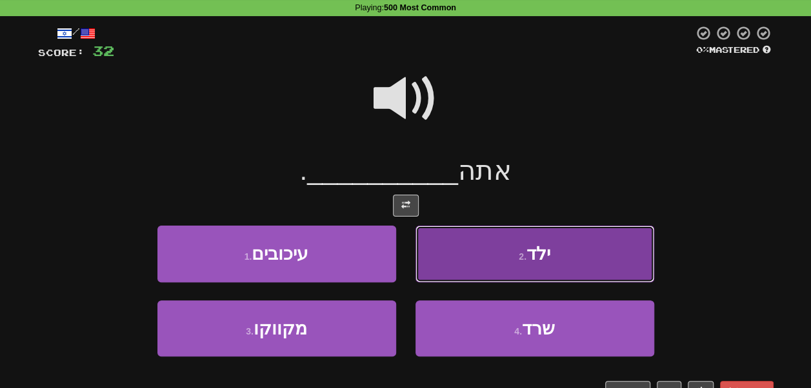
click at [535, 246] on span "ילד" at bounding box center [538, 254] width 24 height 20
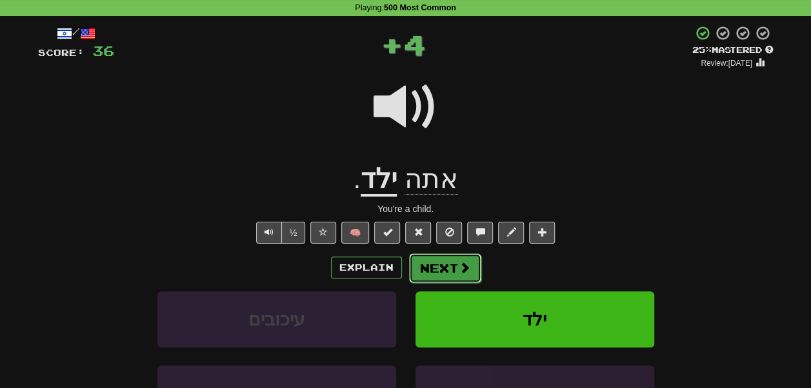
click at [450, 263] on button "Next" at bounding box center [445, 268] width 72 height 30
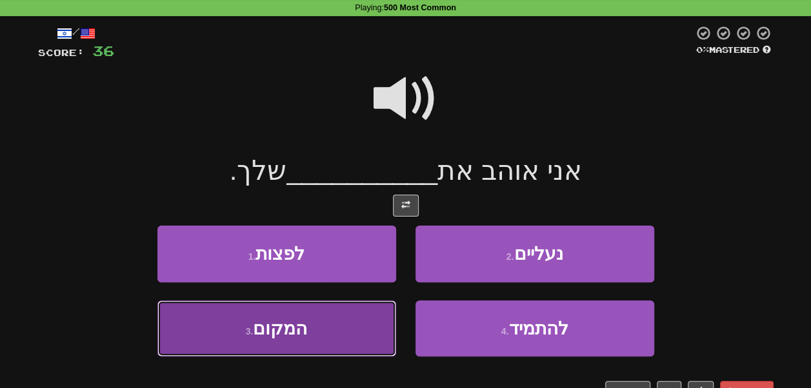
click at [339, 324] on button "3 . המקום" at bounding box center [276, 329] width 239 height 56
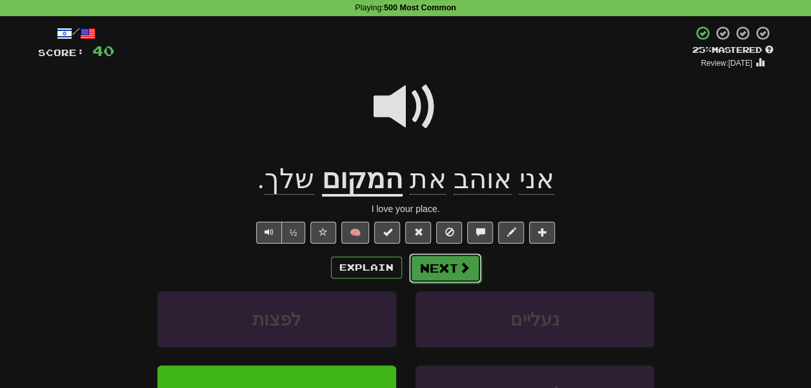
click at [460, 264] on span at bounding box center [465, 268] width 12 height 12
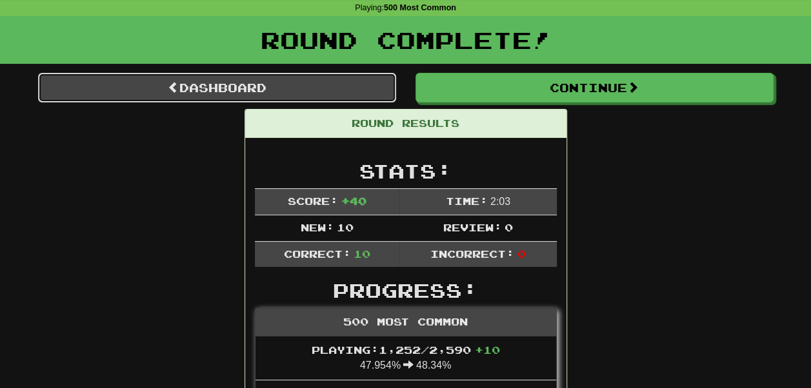
click at [295, 99] on link "Dashboard" at bounding box center [217, 88] width 358 height 30
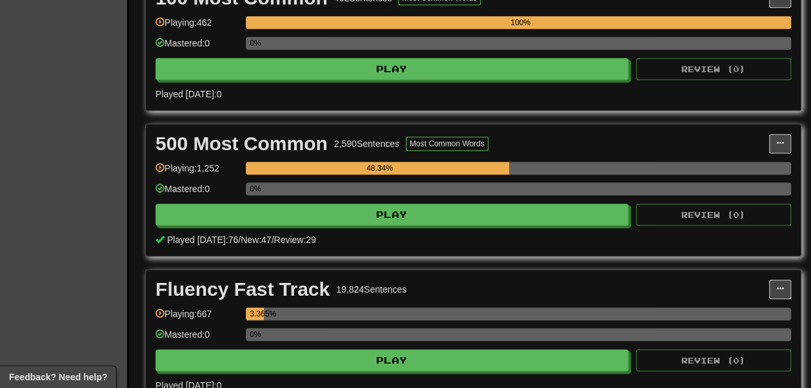
scroll to position [466, 0]
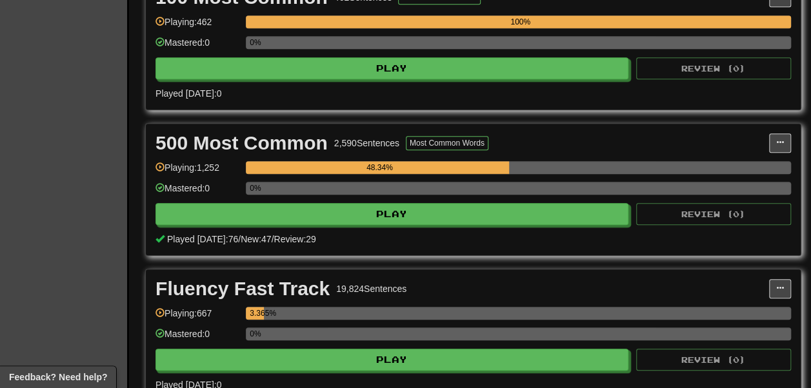
click at [285, 174] on div "48.34%" at bounding box center [379, 167] width 259 height 13
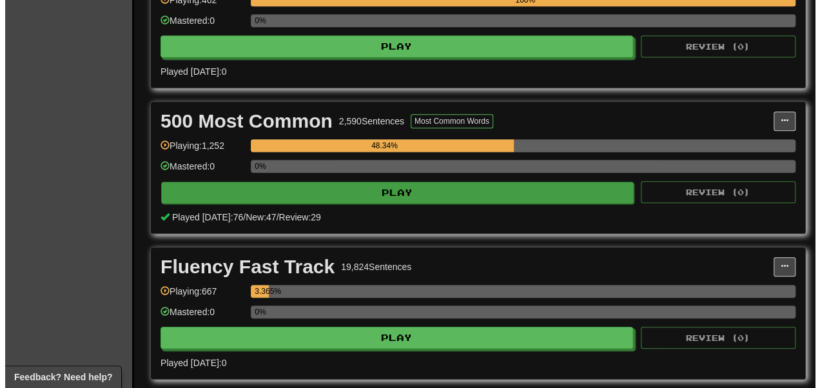
scroll to position [486, 0]
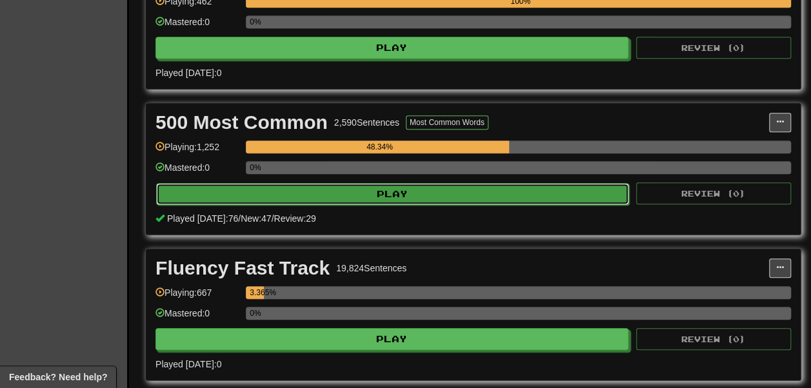
click at [280, 205] on button "Play" at bounding box center [392, 194] width 473 height 22
select select "**"
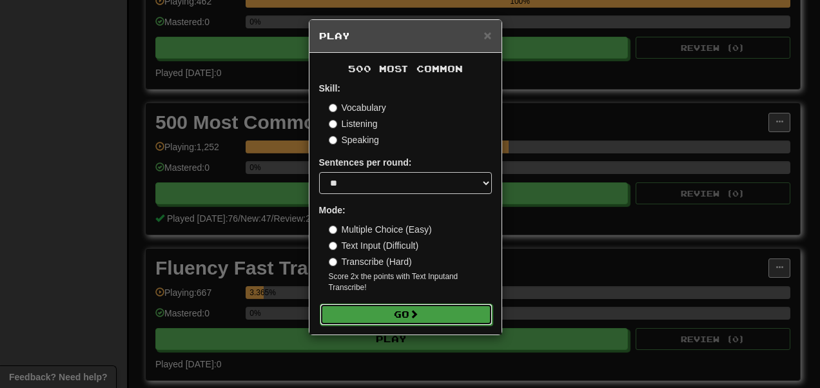
click at [376, 326] on button "Go" at bounding box center [406, 315] width 173 height 22
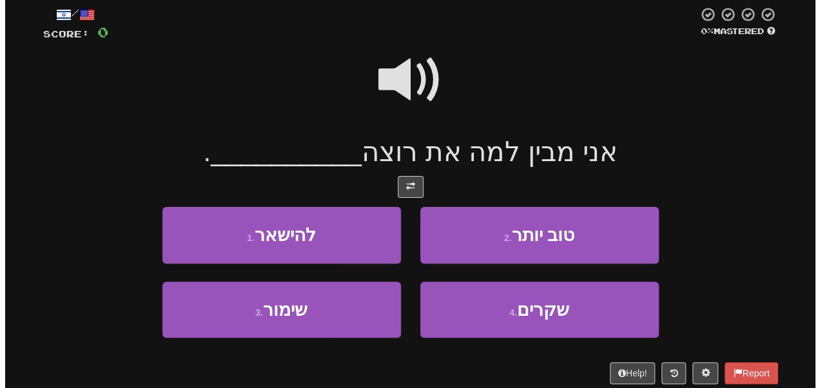
scroll to position [74, 0]
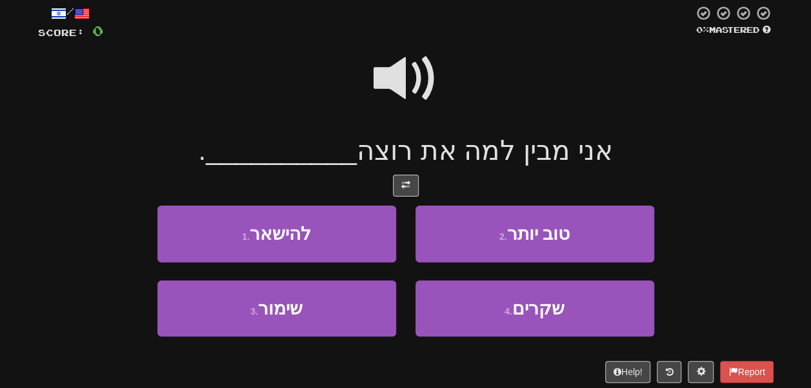
click at [387, 81] on span at bounding box center [405, 78] width 64 height 64
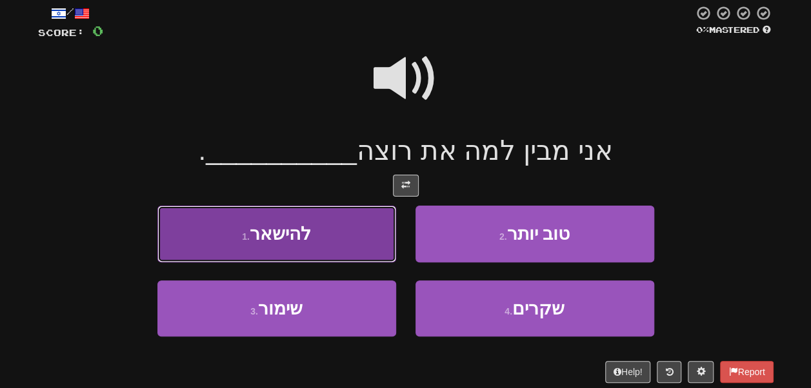
click at [339, 216] on button "1 . להישאר" at bounding box center [276, 234] width 239 height 56
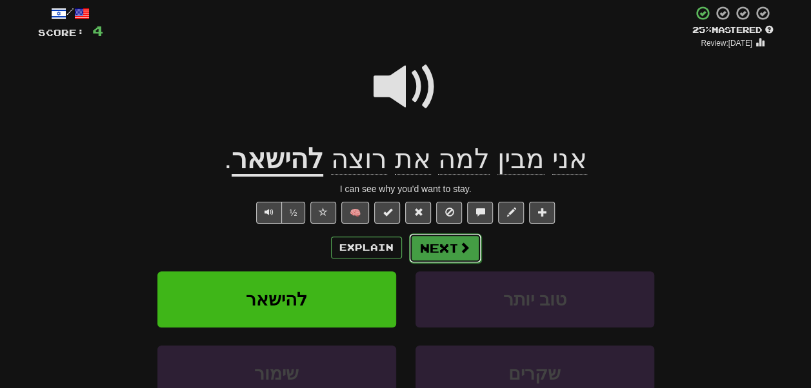
click at [415, 253] on button "Next" at bounding box center [445, 248] width 72 height 30
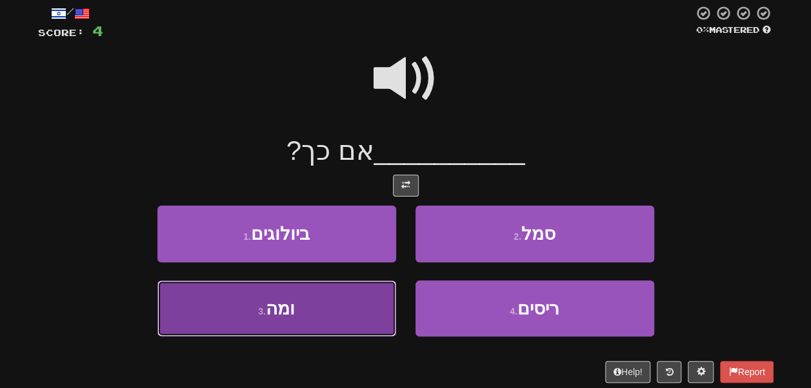
click at [361, 295] on button "3 . ומה" at bounding box center [276, 309] width 239 height 56
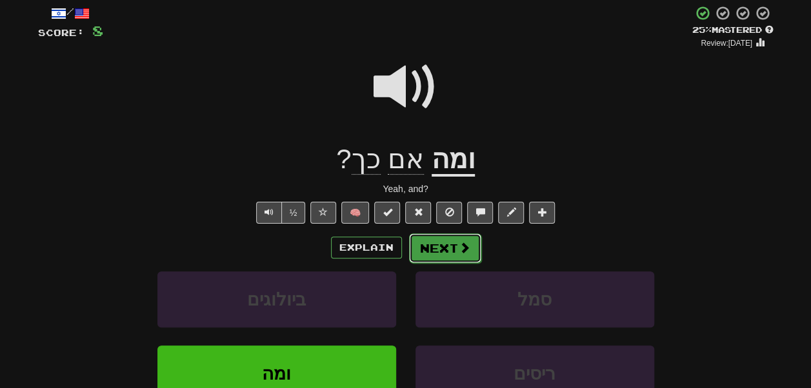
click at [429, 250] on button "Next" at bounding box center [445, 248] width 72 height 30
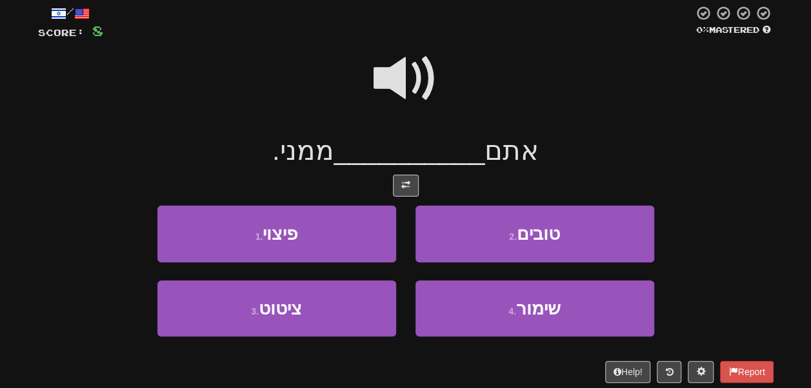
click at [738, 135] on div "אתם __________ ממני." at bounding box center [405, 150] width 735 height 35
click at [386, 100] on span at bounding box center [405, 78] width 64 height 64
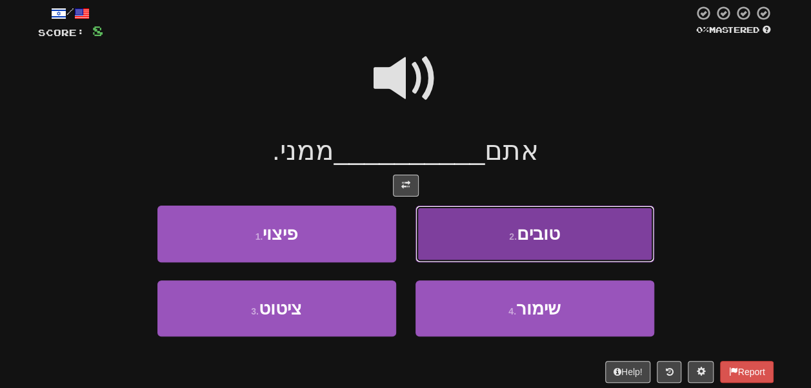
click at [483, 236] on button "2 . טובים" at bounding box center [534, 234] width 239 height 56
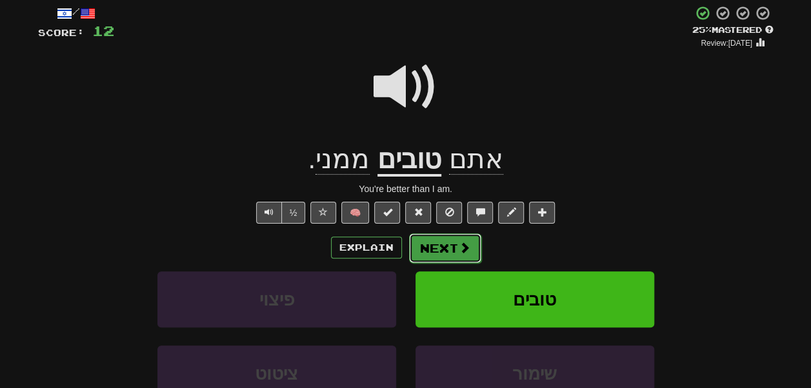
click at [459, 250] on span at bounding box center [465, 248] width 12 height 12
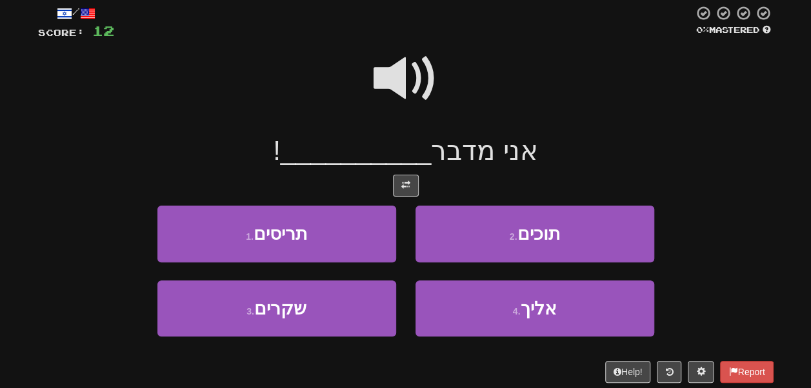
click at [420, 107] on span at bounding box center [405, 78] width 64 height 64
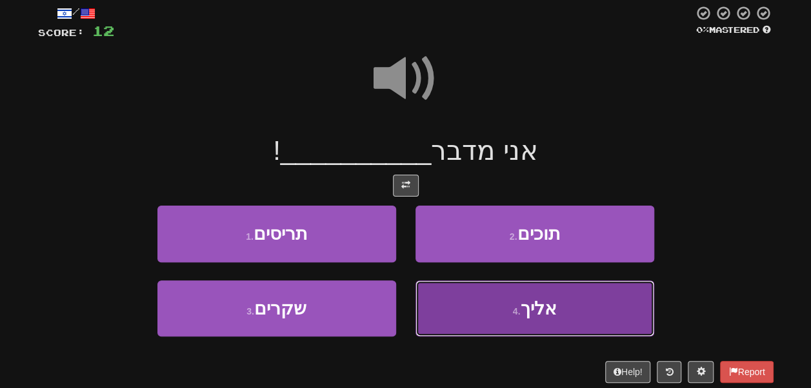
click at [462, 293] on button "4 . אליך" at bounding box center [534, 309] width 239 height 56
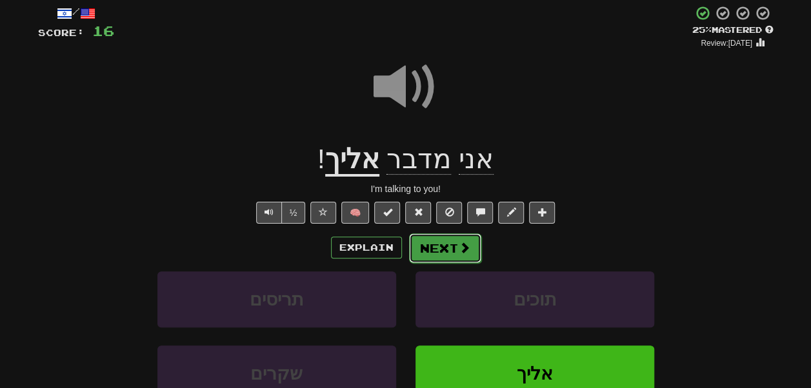
click at [452, 247] on button "Next" at bounding box center [445, 248] width 72 height 30
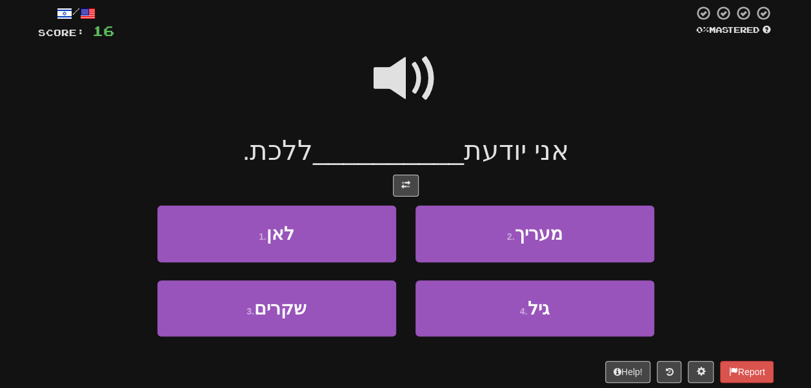
click at [405, 97] on span at bounding box center [405, 78] width 64 height 64
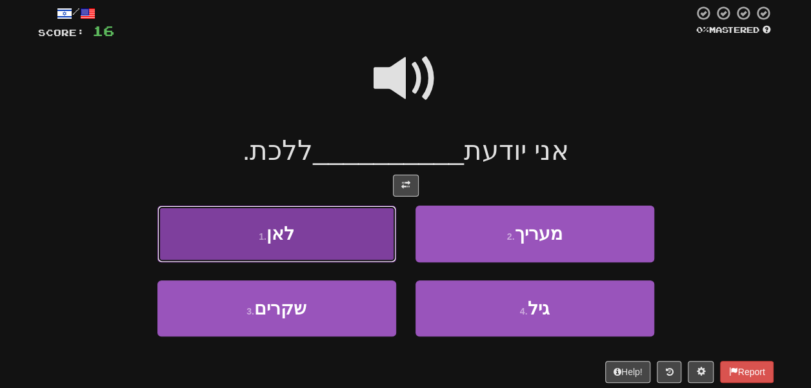
click at [344, 228] on button "1 . לאן" at bounding box center [276, 234] width 239 height 56
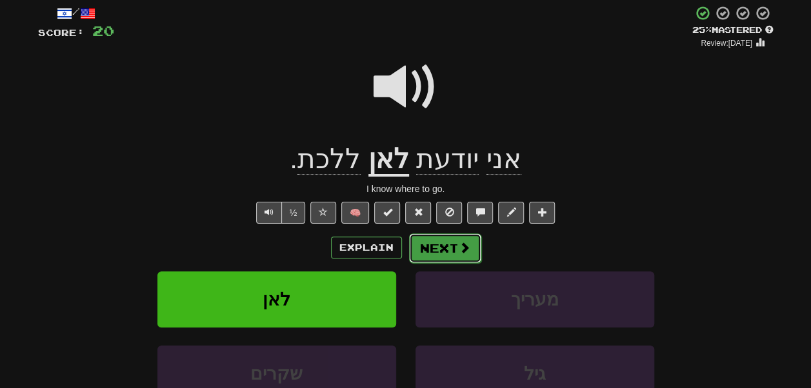
click at [432, 244] on button "Next" at bounding box center [445, 248] width 72 height 30
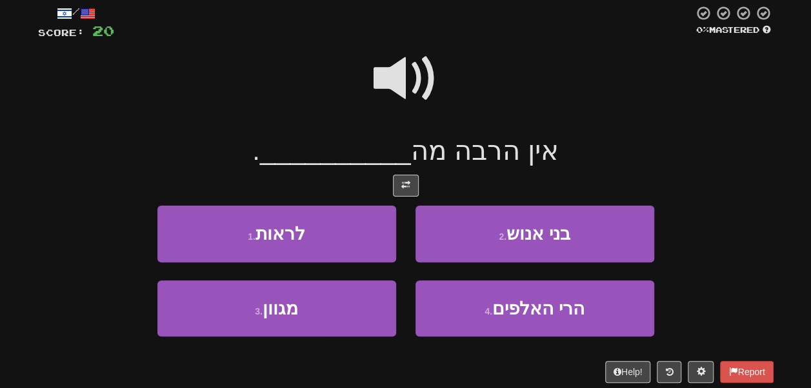
click at [417, 71] on span at bounding box center [405, 78] width 64 height 64
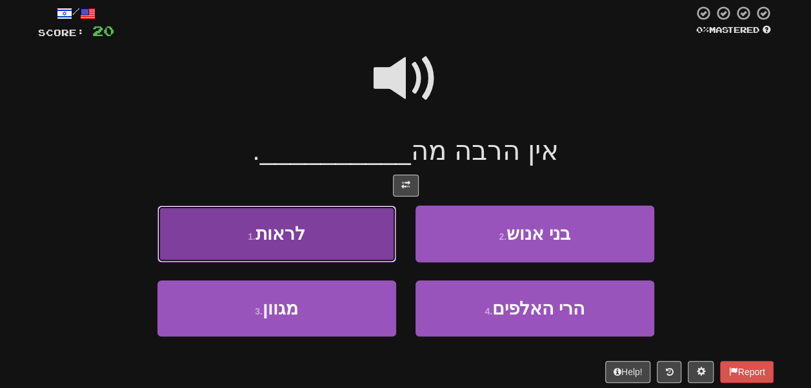
click at [356, 233] on button "1 . לראות" at bounding box center [276, 234] width 239 height 56
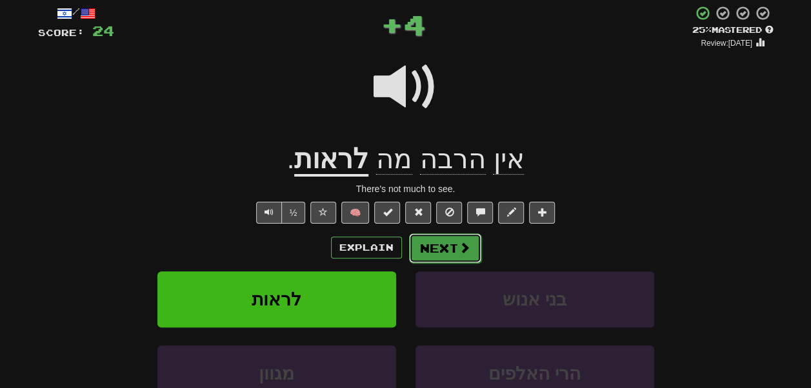
click at [426, 249] on button "Next" at bounding box center [445, 248] width 72 height 30
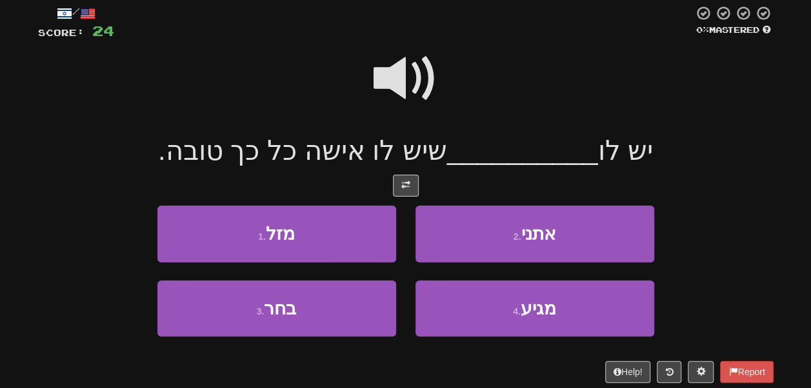
click at [396, 76] on span at bounding box center [405, 78] width 64 height 64
drag, startPoint x: 333, startPoint y: 145, endPoint x: 264, endPoint y: 143, distance: 69.0
click at [264, 143] on span "שיש לו אישה כל כך טובה." at bounding box center [302, 150] width 289 height 30
click at [215, 144] on span "שיש לו אישה כל כך טובה." at bounding box center [302, 150] width 289 height 30
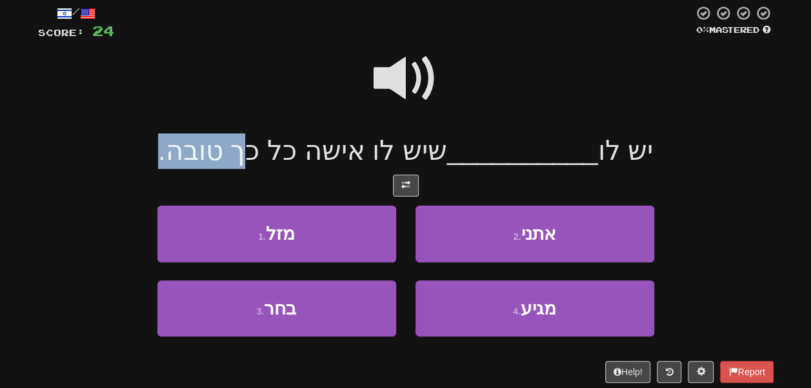
drag, startPoint x: 215, startPoint y: 144, endPoint x: 187, endPoint y: 143, distance: 27.8
click at [187, 143] on span "שיש לו אישה כל כך טובה." at bounding box center [302, 150] width 289 height 30
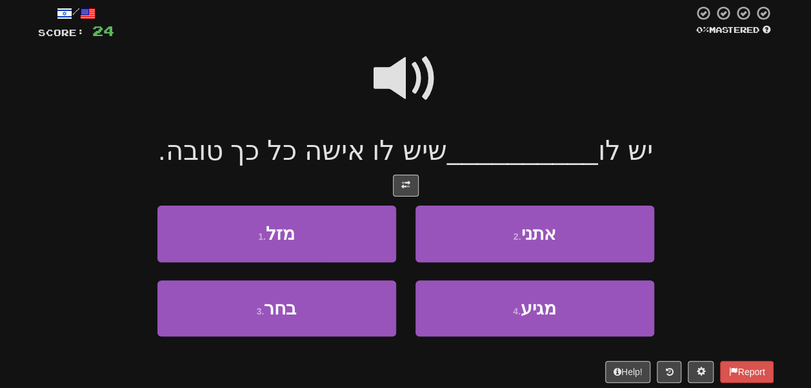
click at [320, 147] on span "שיש לו אישה כל כך טובה." at bounding box center [302, 150] width 289 height 30
click at [423, 70] on span at bounding box center [405, 78] width 64 height 64
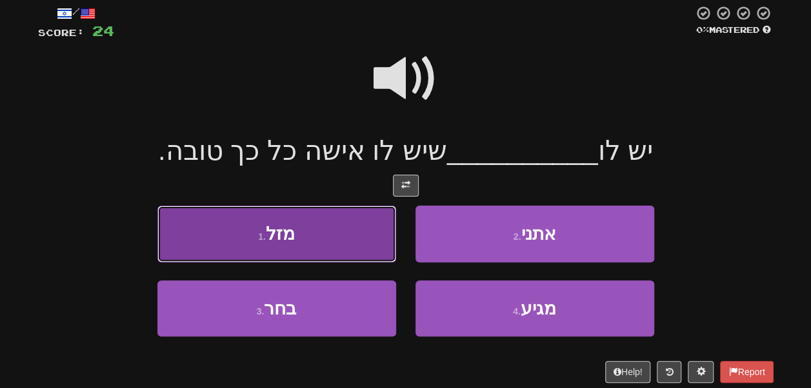
click at [339, 217] on button "1 . מזל" at bounding box center [276, 234] width 239 height 56
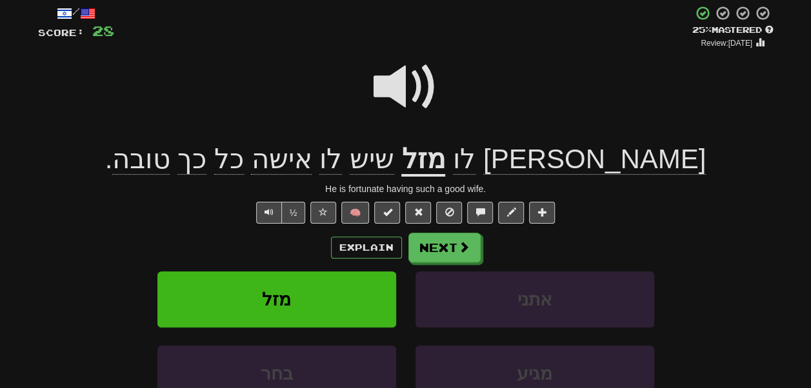
click at [445, 163] on u "מזל" at bounding box center [423, 160] width 44 height 33
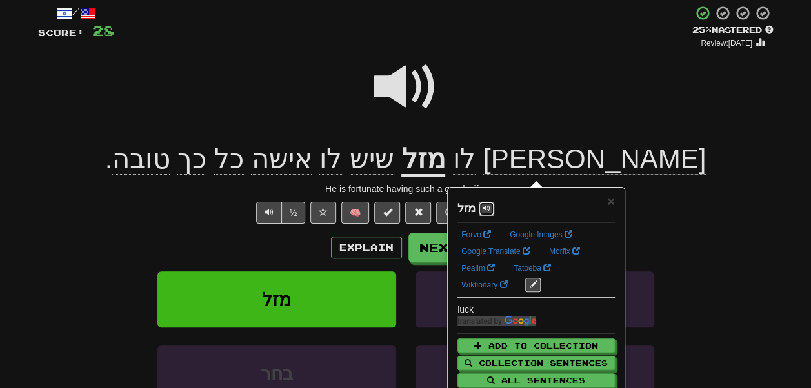
click at [481, 202] on button at bounding box center [486, 209] width 15 height 14
click at [487, 101] on div at bounding box center [405, 96] width 735 height 92
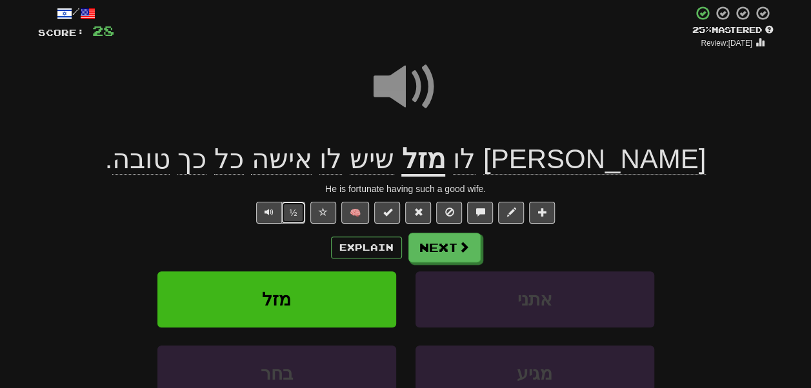
click at [300, 215] on button "½" at bounding box center [293, 213] width 25 height 22
click at [360, 250] on button "Explain" at bounding box center [366, 248] width 71 height 22
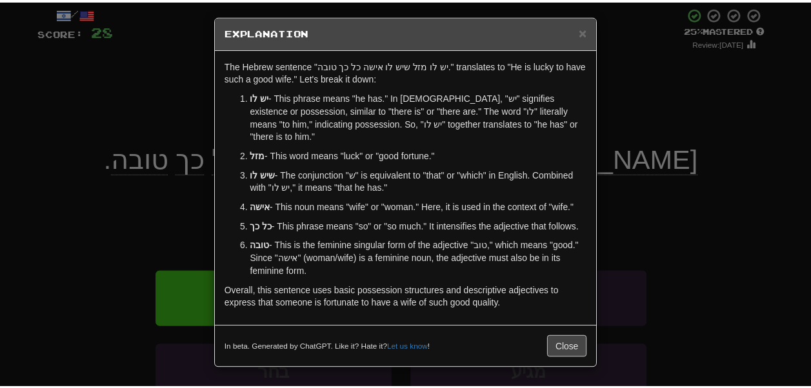
scroll to position [8, 0]
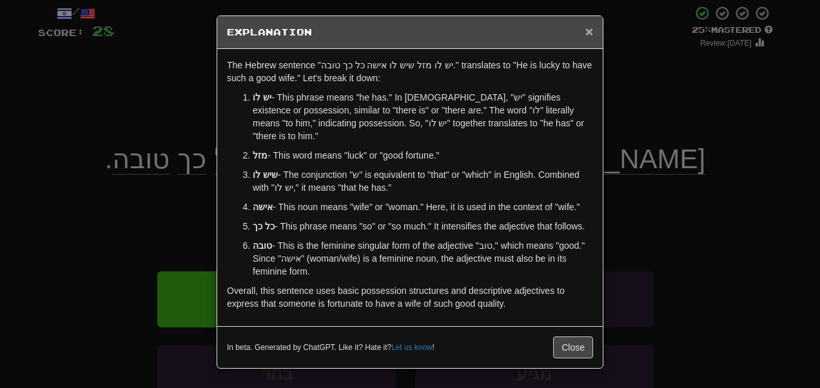
click at [586, 24] on span "×" at bounding box center [590, 31] width 8 height 15
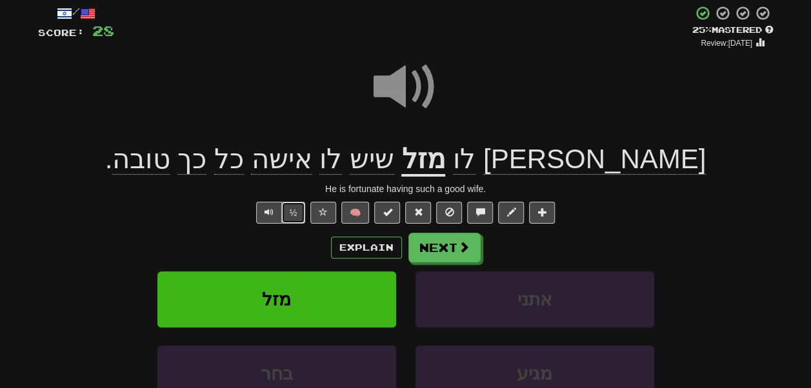
click at [295, 213] on button "½" at bounding box center [293, 213] width 25 height 22
click at [475, 169] on span "לו" at bounding box center [464, 159] width 23 height 31
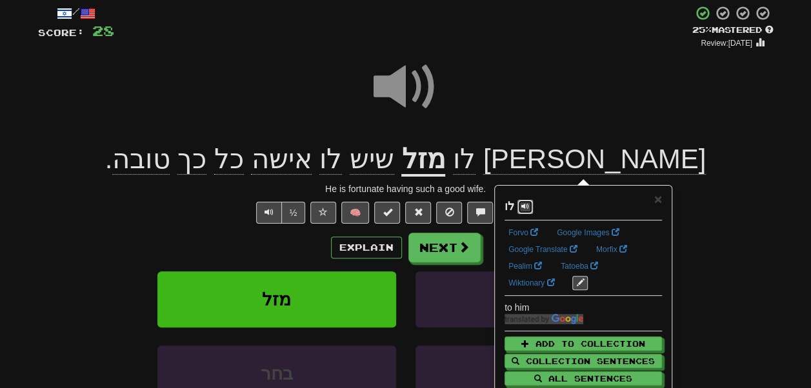
click at [521, 206] on span at bounding box center [525, 206] width 8 height 8
click at [500, 123] on div at bounding box center [405, 96] width 735 height 92
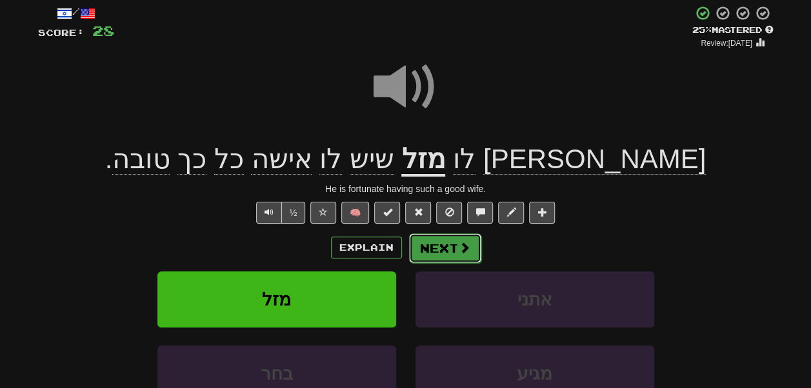
click at [439, 246] on button "Next" at bounding box center [445, 248] width 72 height 30
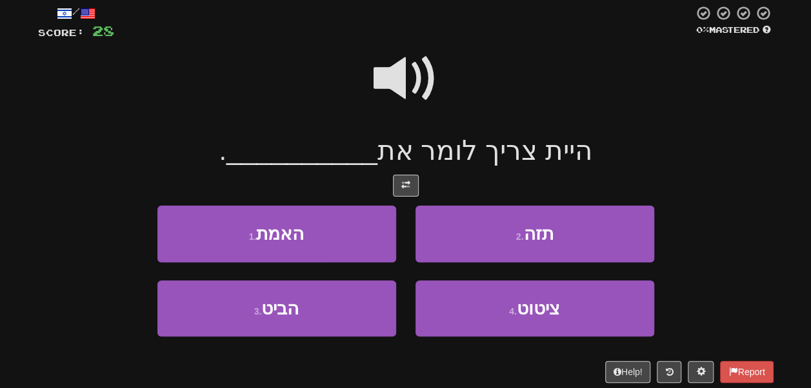
click at [416, 103] on span at bounding box center [405, 78] width 64 height 64
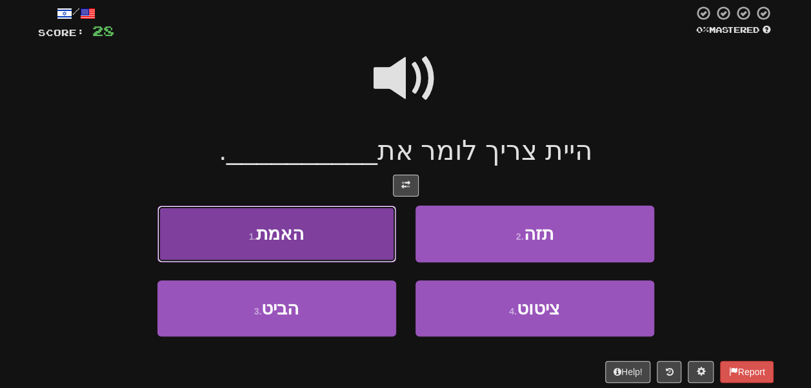
click at [351, 222] on button "1 . האמת" at bounding box center [276, 234] width 239 height 56
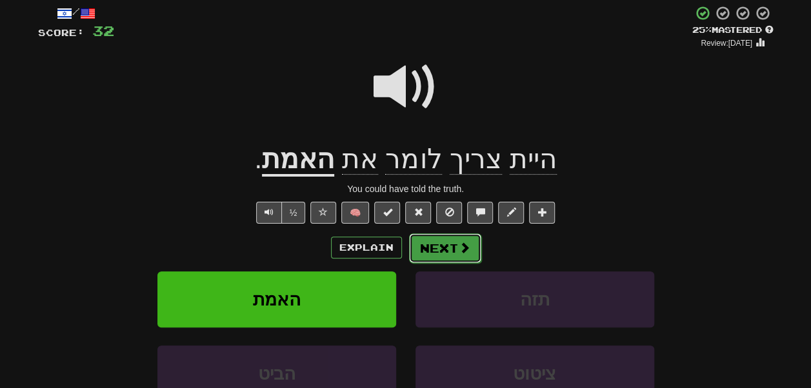
click at [429, 245] on button "Next" at bounding box center [445, 248] width 72 height 30
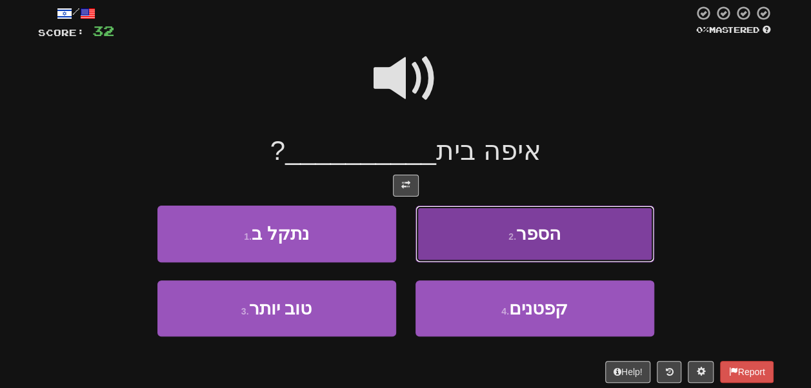
click at [440, 229] on button "2 . הספר" at bounding box center [534, 234] width 239 height 56
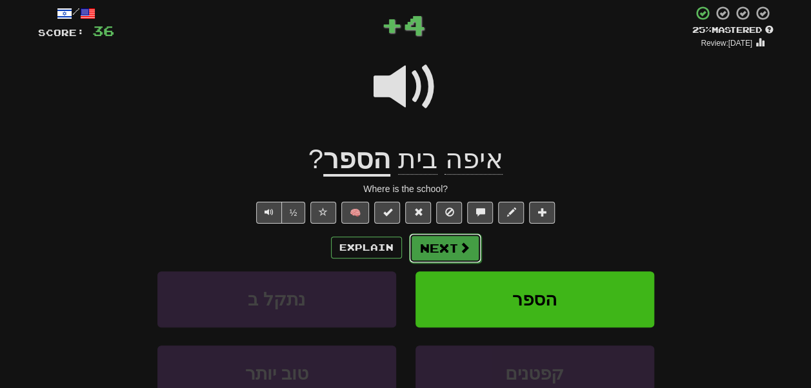
click at [443, 248] on button "Next" at bounding box center [445, 248] width 72 height 30
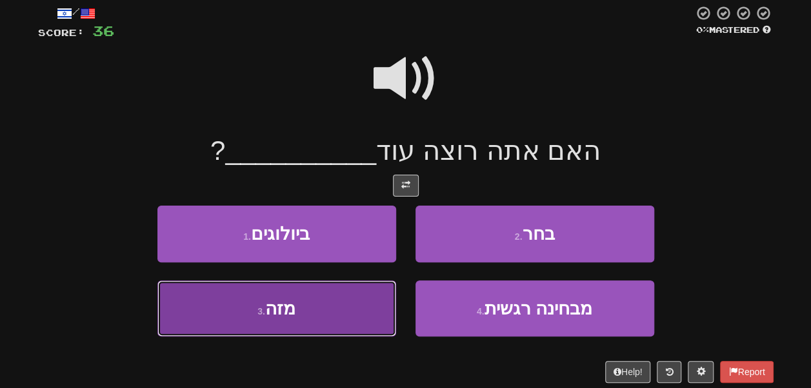
click at [365, 289] on button "3 . מזה" at bounding box center [276, 309] width 239 height 56
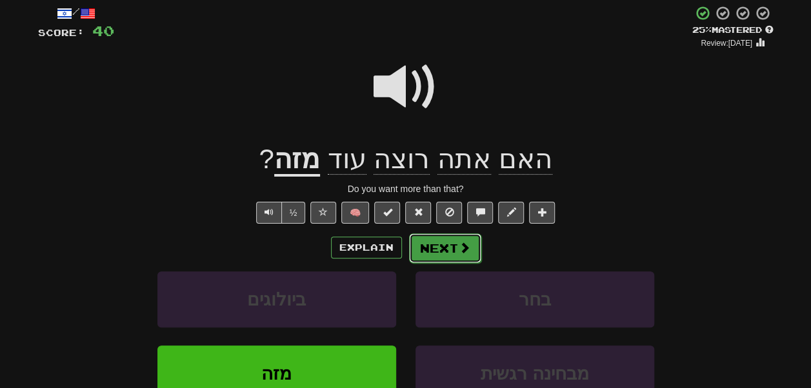
click at [443, 253] on button "Next" at bounding box center [445, 248] width 72 height 30
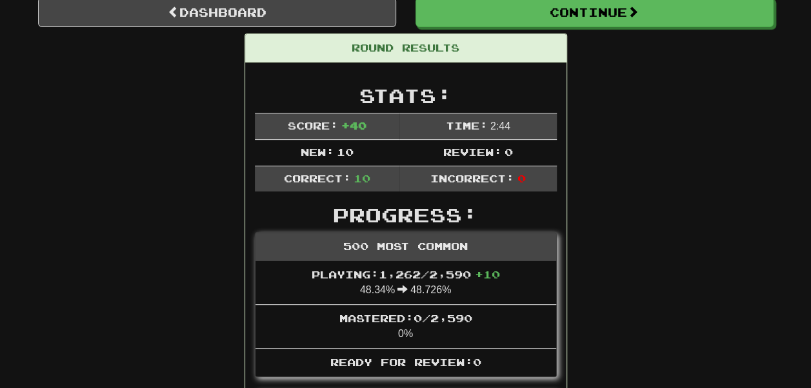
scroll to position [130, 0]
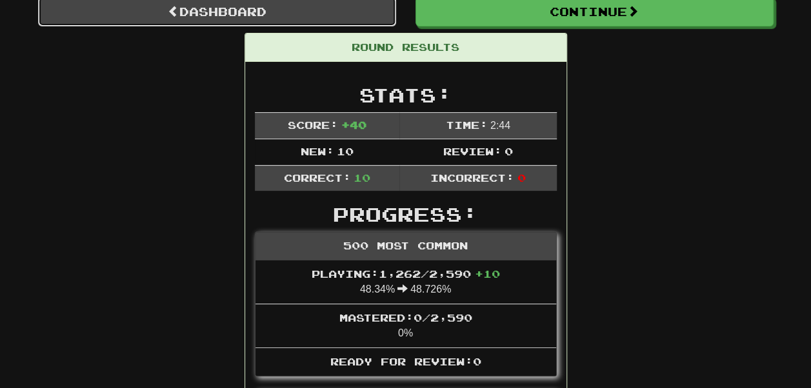
click at [291, 8] on link "Dashboard" at bounding box center [217, 12] width 358 height 30
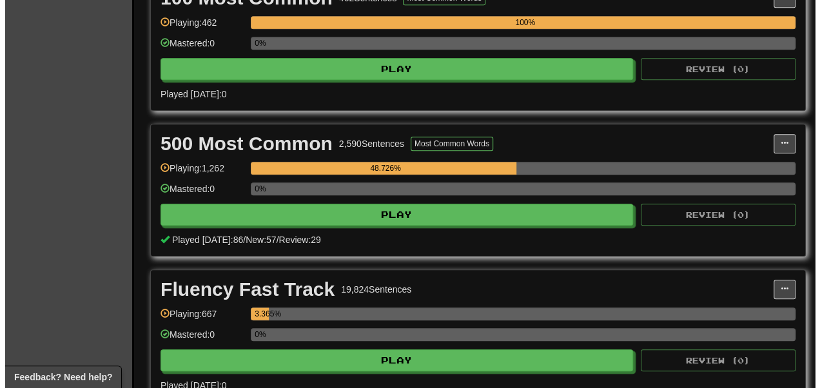
scroll to position [466, 0]
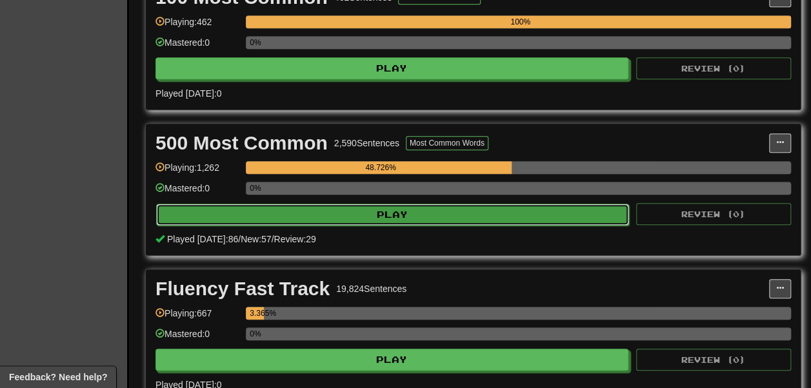
click at [334, 226] on button "Play" at bounding box center [392, 215] width 473 height 22
select select "**"
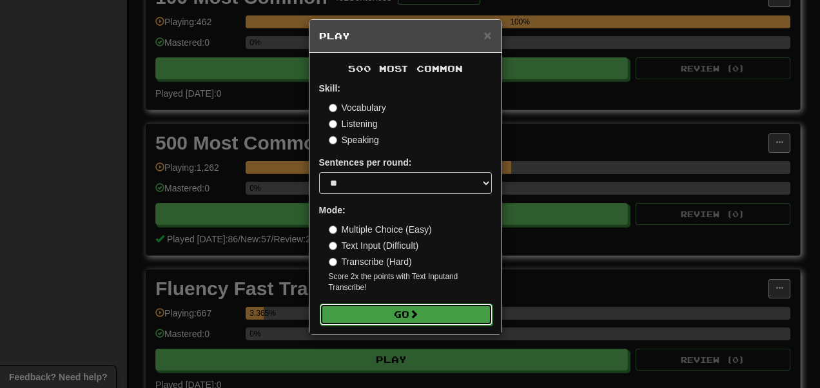
click at [376, 322] on button "Go" at bounding box center [406, 315] width 173 height 22
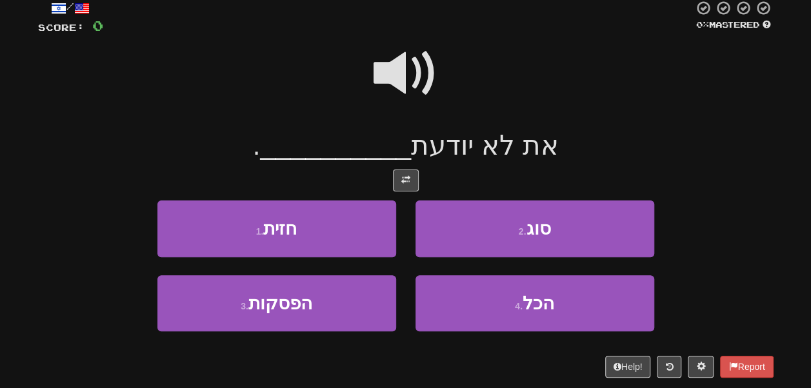
scroll to position [80, 0]
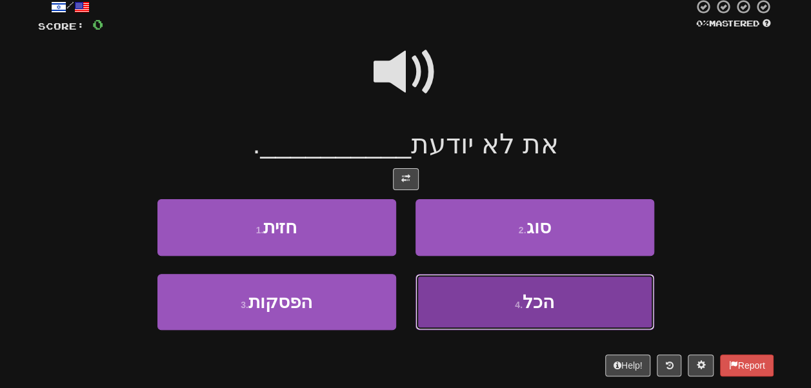
click at [439, 307] on button "4 . הכל" at bounding box center [534, 302] width 239 height 56
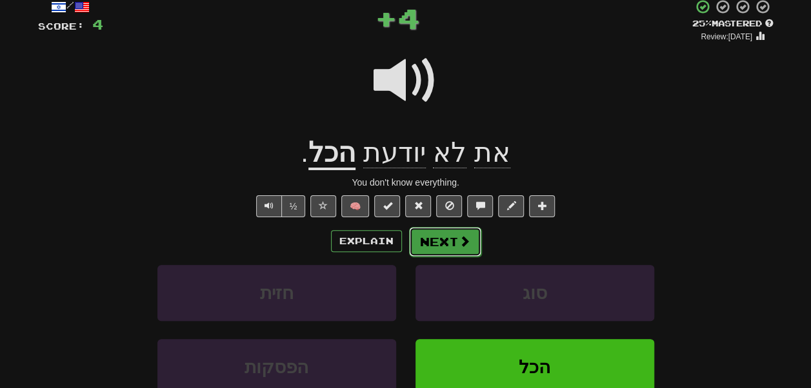
click at [447, 242] on button "Next" at bounding box center [445, 242] width 72 height 30
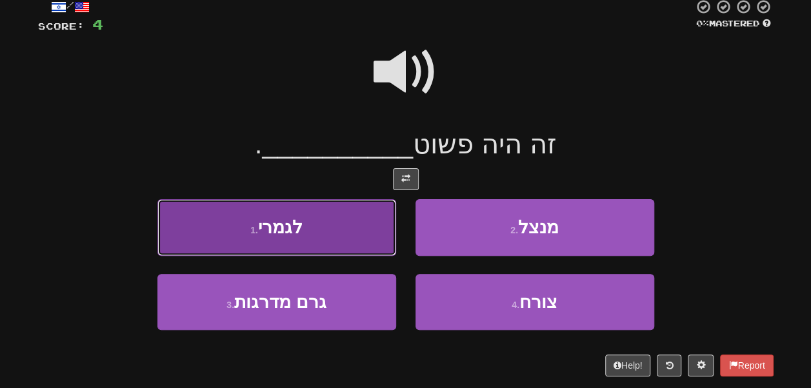
click at [365, 219] on button "1 . לגמרי" at bounding box center [276, 227] width 239 height 56
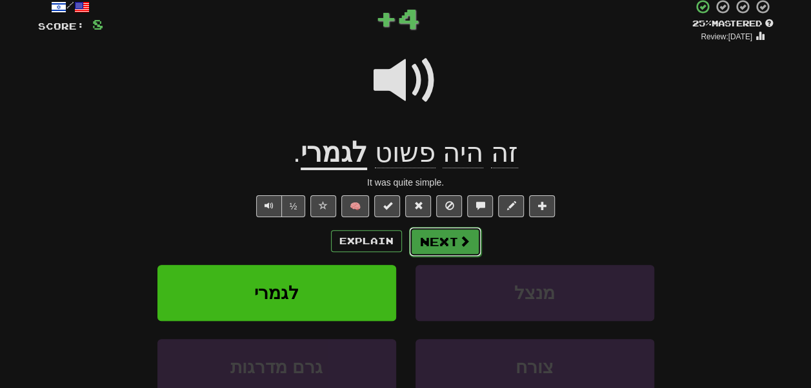
click at [439, 246] on button "Next" at bounding box center [445, 242] width 72 height 30
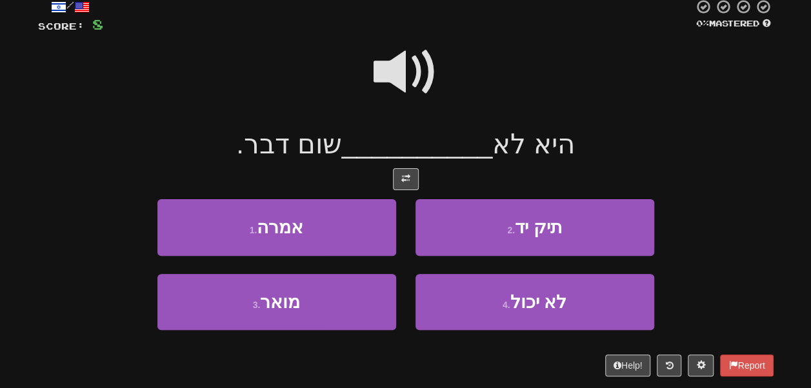
click at [404, 58] on span at bounding box center [405, 72] width 64 height 64
click at [396, 92] on span at bounding box center [405, 72] width 64 height 64
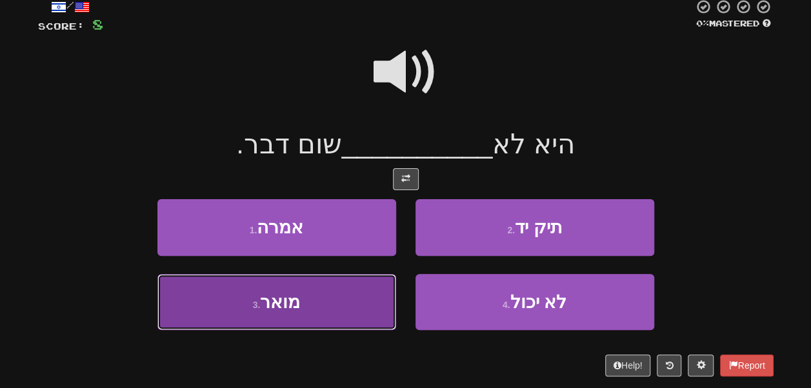
click at [337, 284] on button "3 . מואר" at bounding box center [276, 302] width 239 height 56
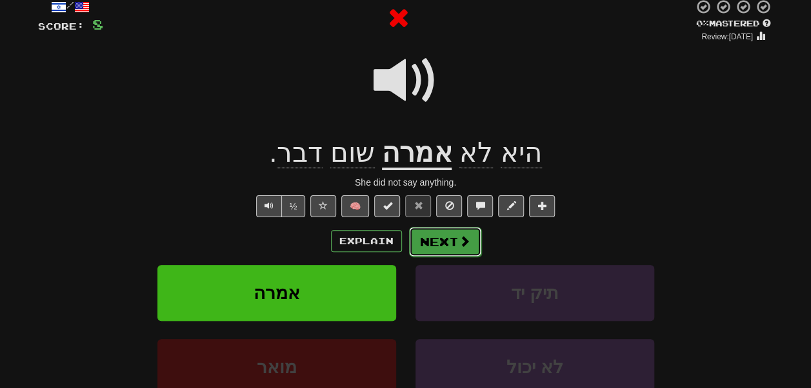
click at [440, 248] on button "Next" at bounding box center [445, 242] width 72 height 30
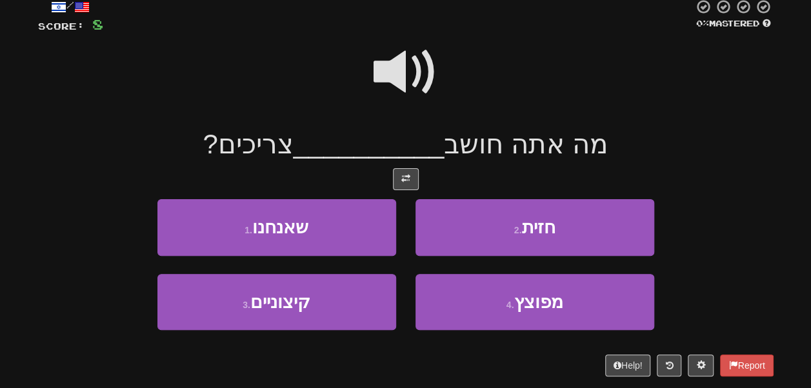
click at [406, 78] on span at bounding box center [405, 72] width 64 height 64
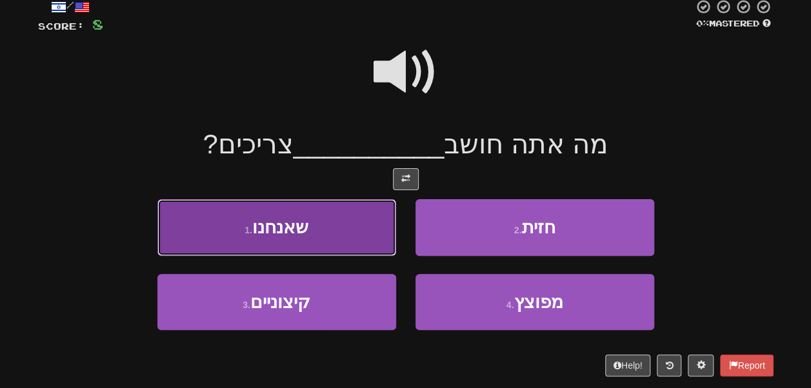
click at [368, 226] on button "1 . שאנחנו" at bounding box center [276, 227] width 239 height 56
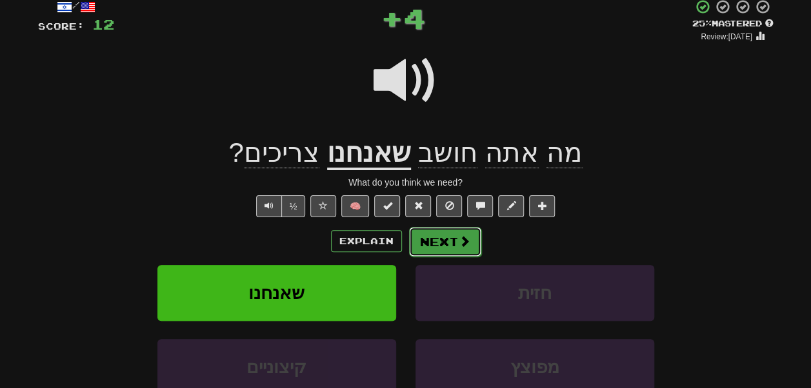
click at [440, 245] on button "Next" at bounding box center [445, 242] width 72 height 30
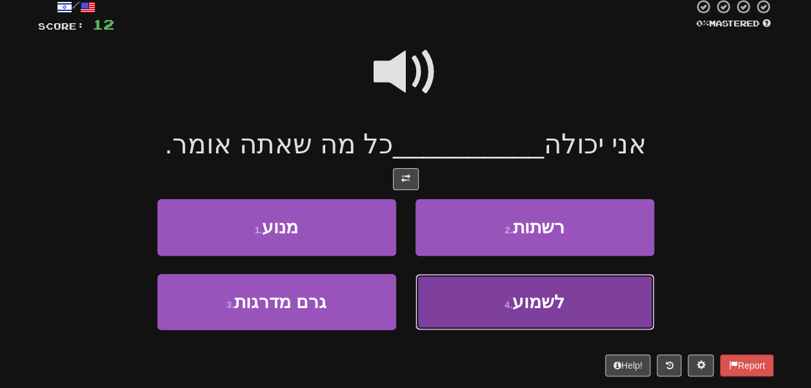
click at [451, 291] on button "4 . לשמוע" at bounding box center [534, 302] width 239 height 56
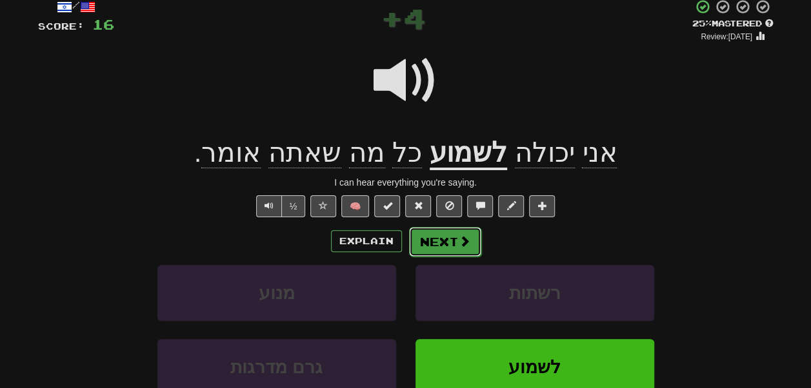
click at [445, 246] on button "Next" at bounding box center [445, 242] width 72 height 30
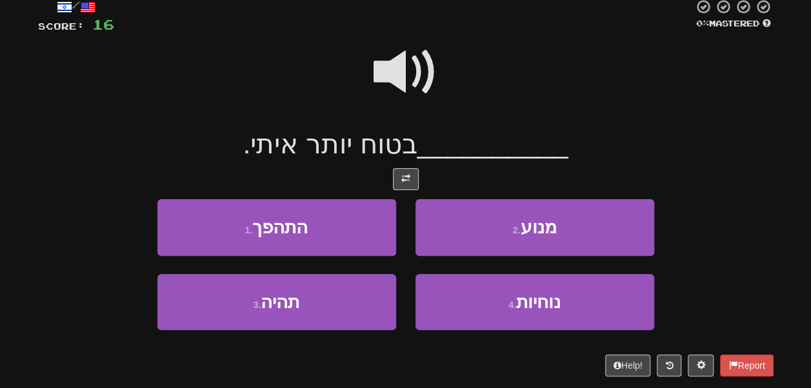
click at [412, 70] on span at bounding box center [405, 72] width 64 height 64
click at [404, 99] on span at bounding box center [405, 72] width 64 height 64
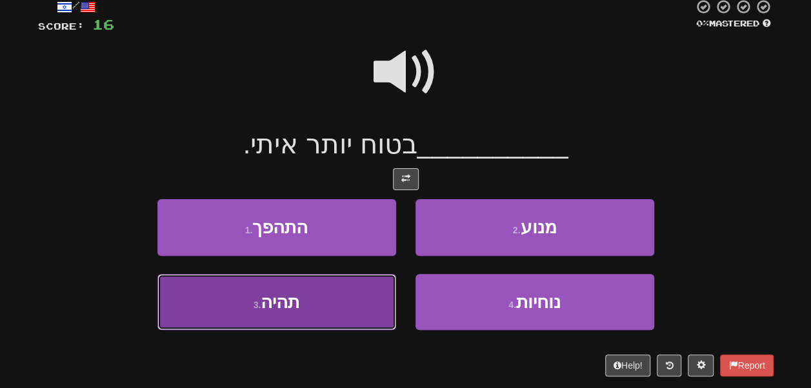
click at [353, 284] on button "3 . תהיה" at bounding box center [276, 302] width 239 height 56
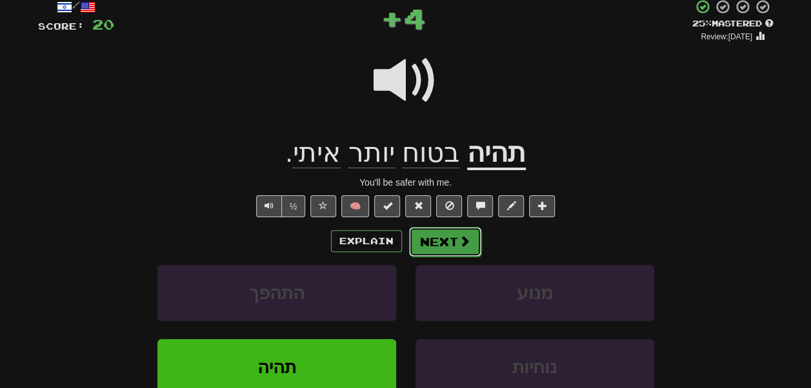
click at [428, 244] on button "Next" at bounding box center [445, 242] width 72 height 30
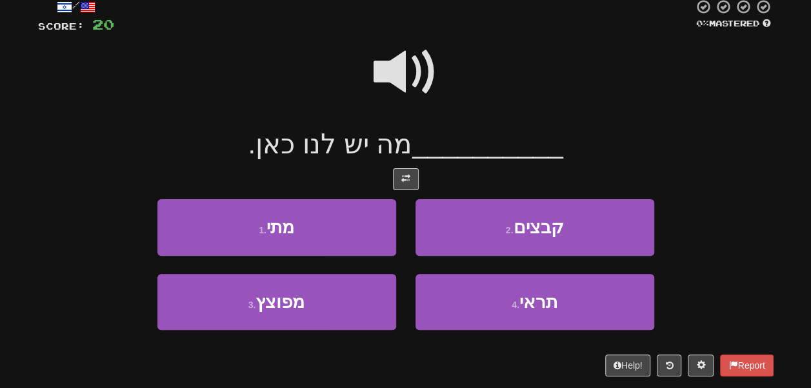
click at [404, 72] on span at bounding box center [405, 72] width 64 height 64
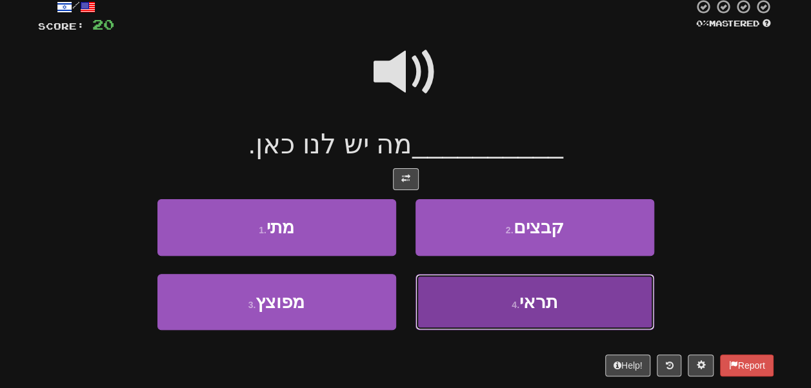
click at [444, 285] on button "4 . תראי" at bounding box center [534, 302] width 239 height 56
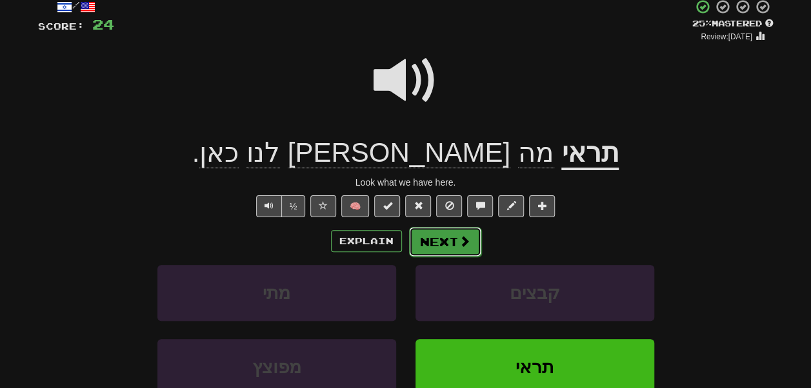
click at [448, 244] on button "Next" at bounding box center [445, 242] width 72 height 30
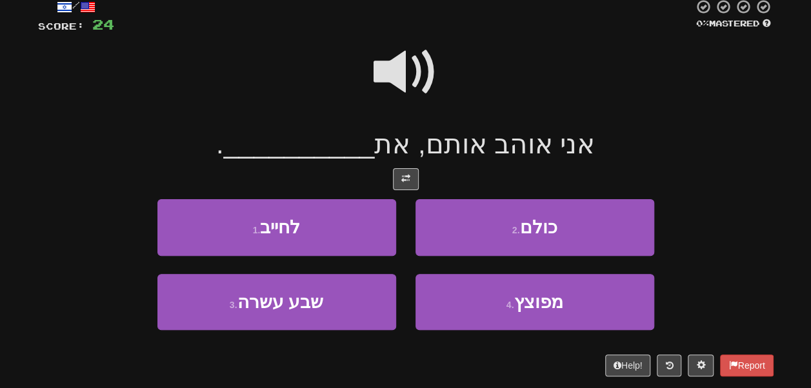
click at [404, 84] on span at bounding box center [405, 72] width 64 height 64
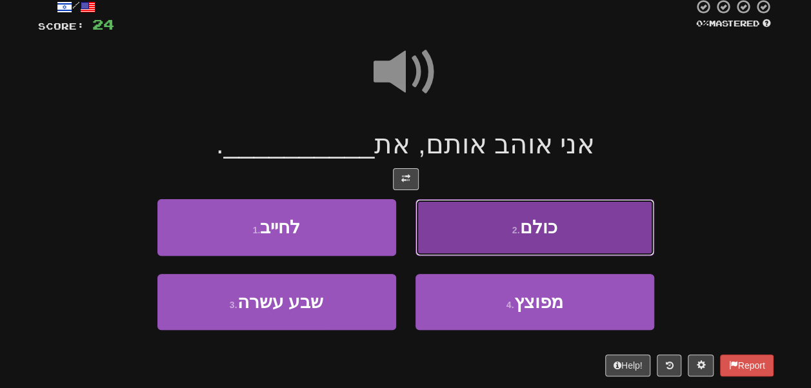
click at [464, 223] on button "2 . כולם" at bounding box center [534, 227] width 239 height 56
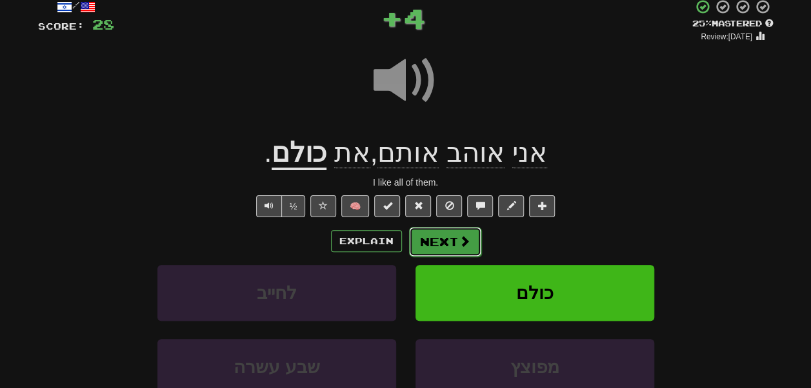
click at [464, 239] on span at bounding box center [465, 241] width 12 height 12
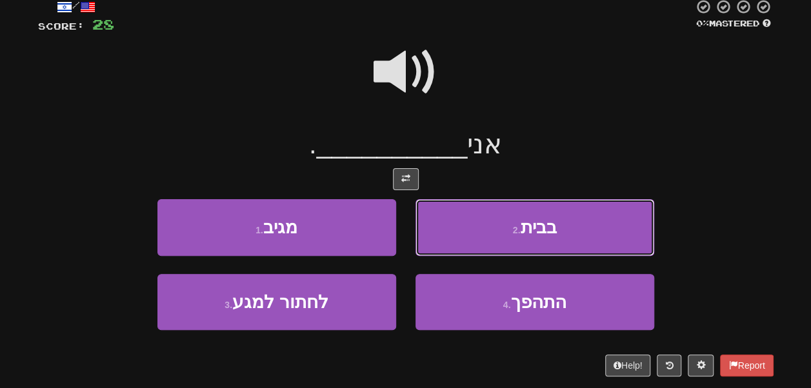
click at [464, 239] on button "2 . בבית" at bounding box center [534, 227] width 239 height 56
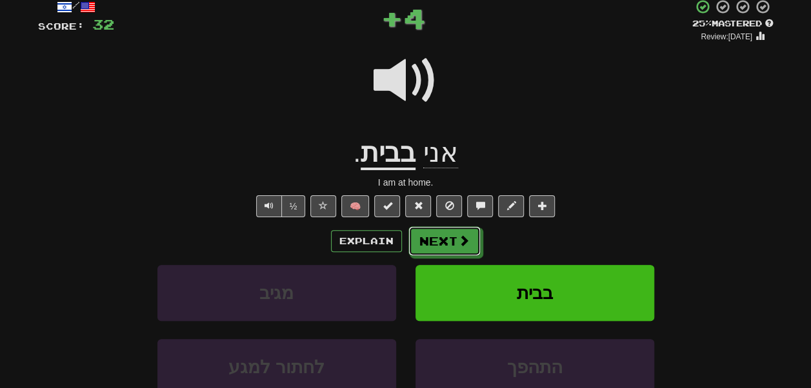
click at [464, 239] on span at bounding box center [464, 241] width 12 height 12
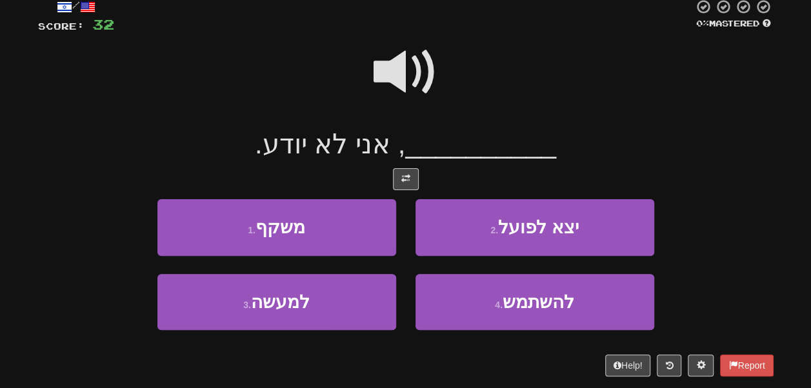
click at [399, 57] on span at bounding box center [405, 72] width 64 height 64
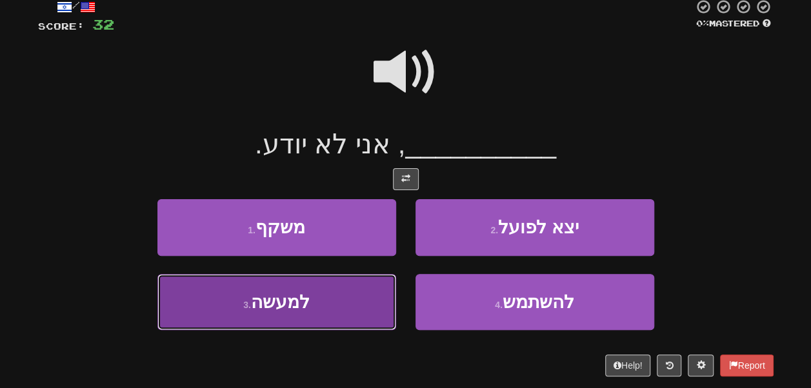
click at [342, 288] on button "3 . למעשה" at bounding box center [276, 302] width 239 height 56
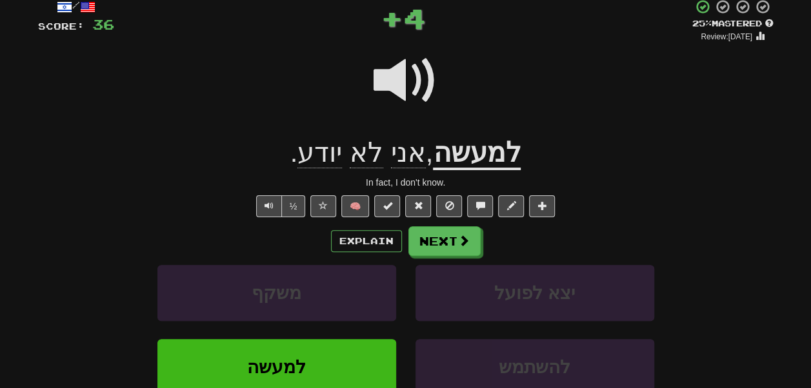
click at [462, 156] on u "למעשה" at bounding box center [477, 153] width 88 height 33
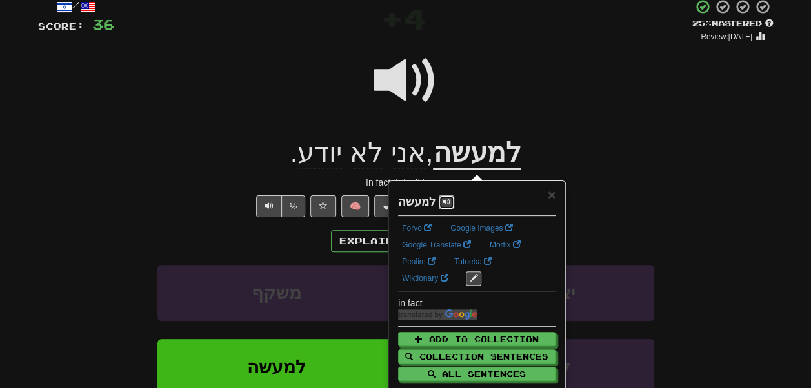
click at [442, 198] on span at bounding box center [446, 202] width 8 height 8
drag, startPoint x: 547, startPoint y: 195, endPoint x: 553, endPoint y: 197, distance: 6.9
click at [553, 197] on div "× למעשה Forvo Google Images Google Translate Morfix Pealim Tatoeba Wiktionary i…" at bounding box center [476, 296] width 157 height 217
click at [553, 197] on span "×" at bounding box center [552, 194] width 8 height 15
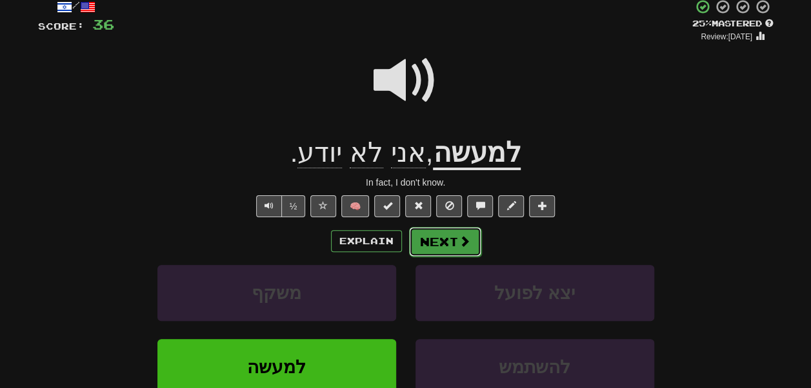
click at [464, 240] on span at bounding box center [465, 241] width 12 height 12
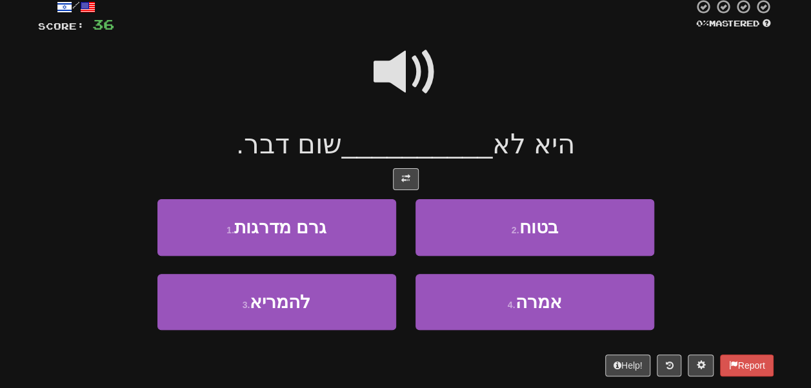
click at [400, 75] on span at bounding box center [405, 72] width 64 height 64
click at [396, 54] on span at bounding box center [405, 72] width 64 height 64
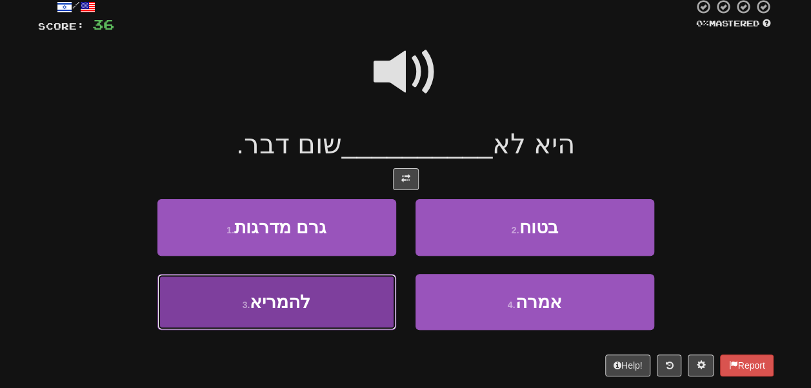
click at [348, 290] on button "3 . להמריא" at bounding box center [276, 302] width 239 height 56
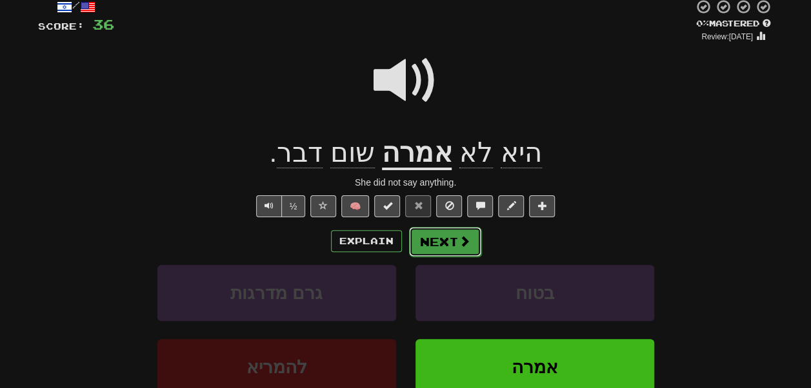
click at [426, 242] on button "Next" at bounding box center [445, 242] width 72 height 30
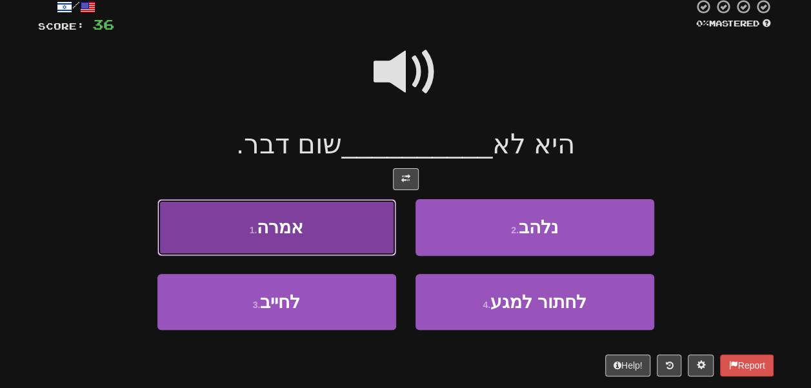
click at [383, 230] on button "1 . אמרה" at bounding box center [276, 227] width 239 height 56
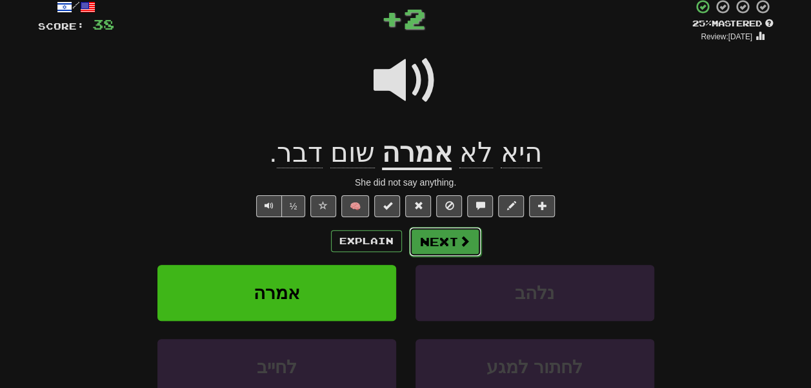
click at [439, 237] on button "Next" at bounding box center [445, 242] width 72 height 30
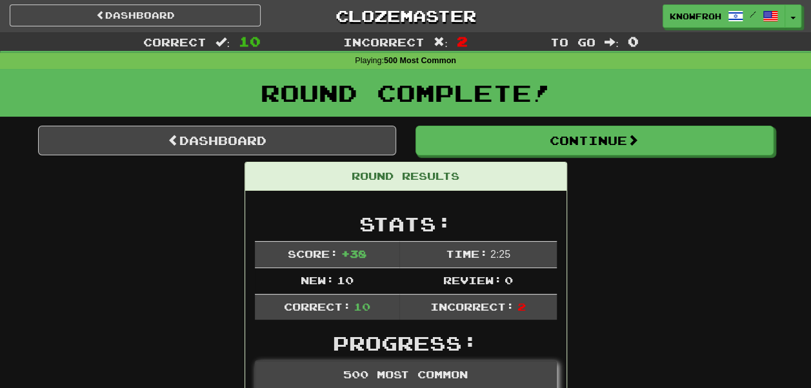
scroll to position [0, 0]
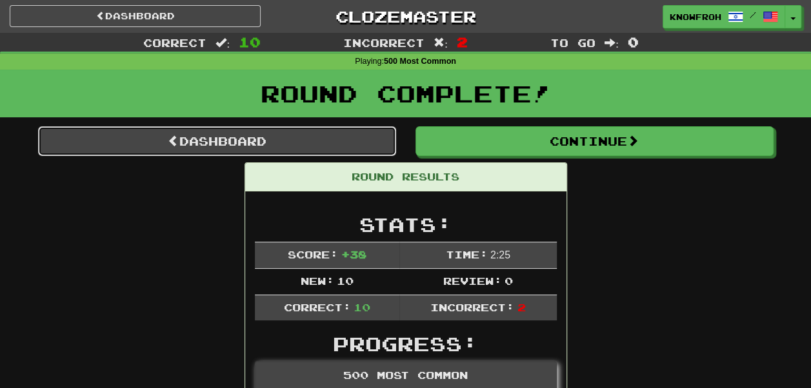
click at [329, 148] on link "Dashboard" at bounding box center [217, 141] width 358 height 30
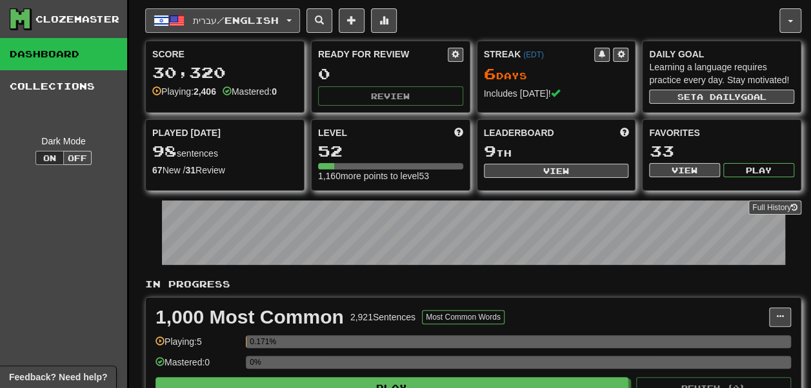
click at [270, 23] on button "עברית / English" at bounding box center [222, 20] width 155 height 25
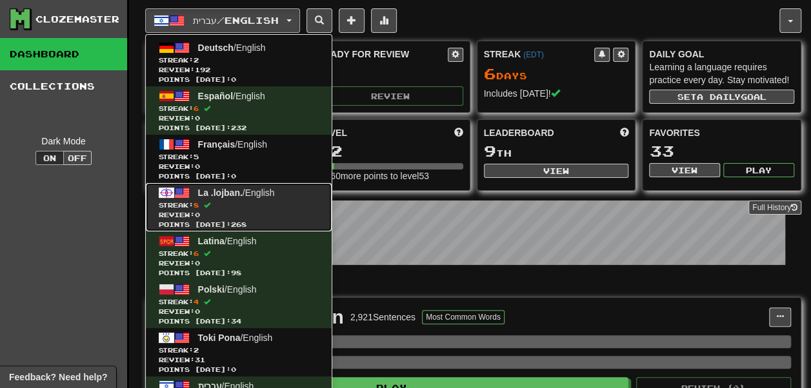
click at [263, 201] on span "Streak: 8" at bounding box center [239, 206] width 160 height 10
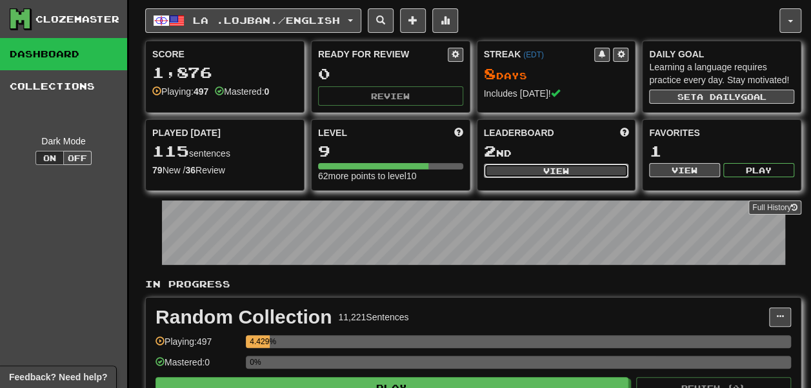
click at [526, 178] on button "View" at bounding box center [556, 171] width 145 height 14
select select "**********"
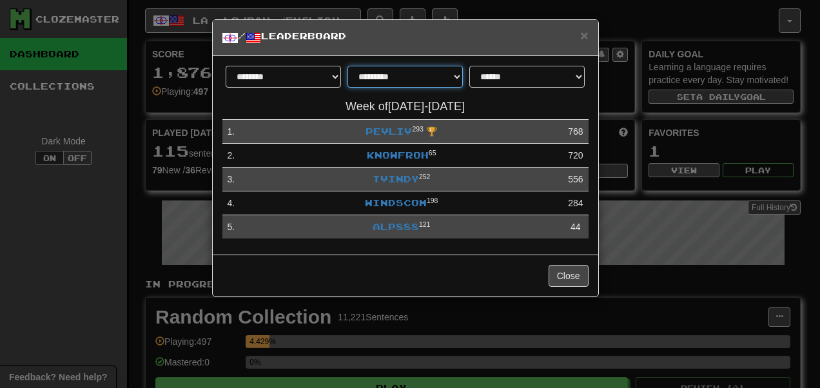
click at [450, 79] on select "**********" at bounding box center [405, 77] width 115 height 22
select select "********"
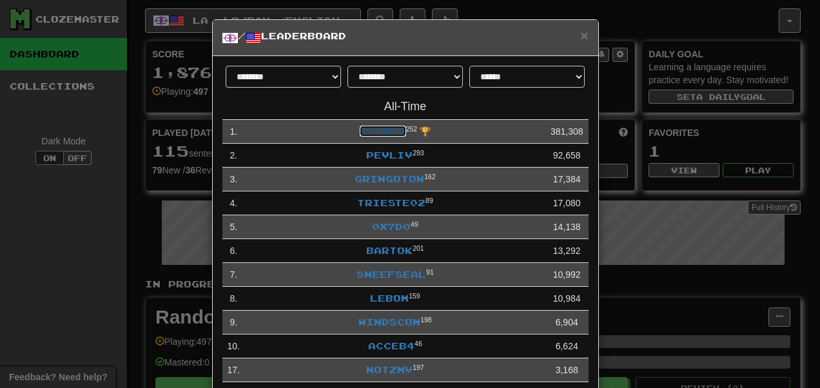
click at [383, 129] on link "tvindy" at bounding box center [383, 131] width 46 height 11
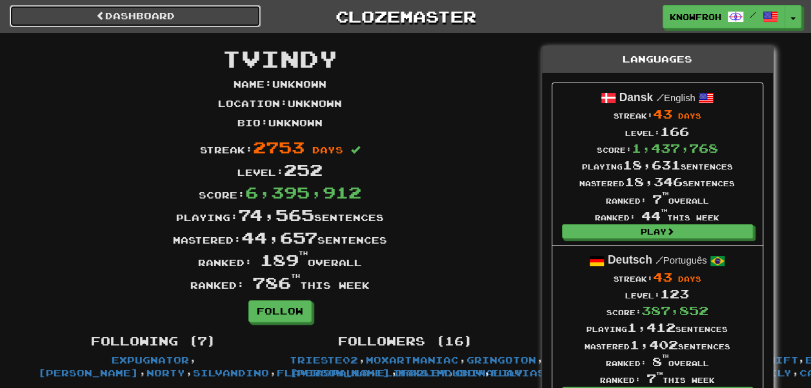
click at [228, 22] on link "Dashboard" at bounding box center [135, 16] width 251 height 22
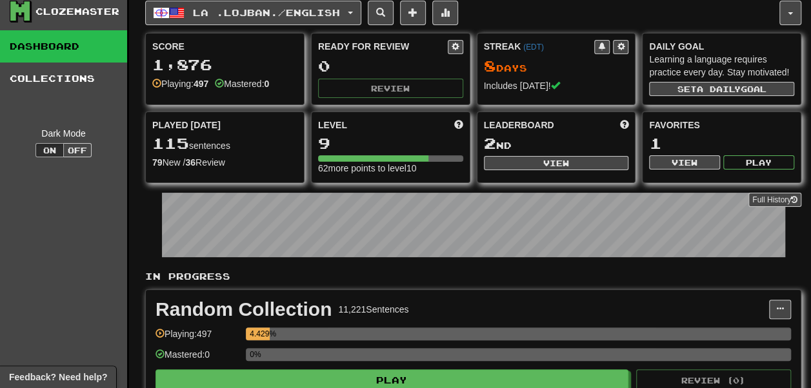
scroll to position [6, 0]
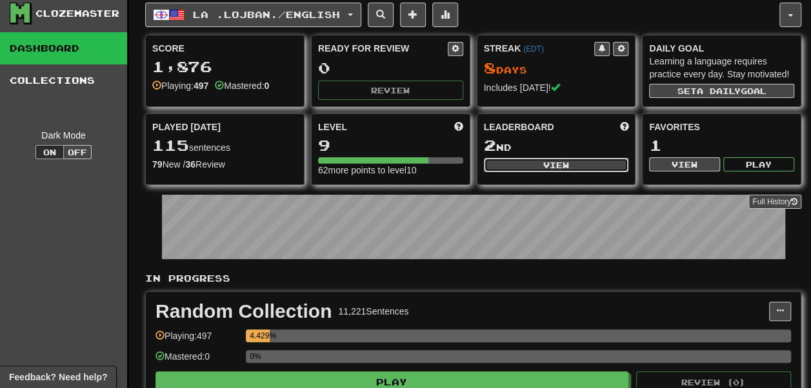
click at [495, 172] on button "View" at bounding box center [556, 165] width 145 height 14
select select "**********"
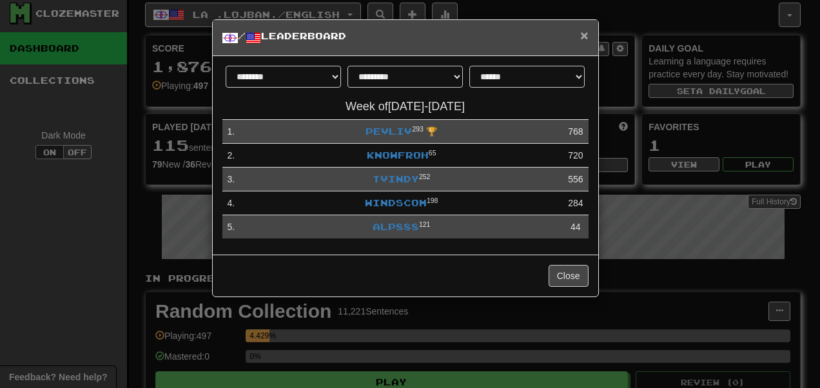
click at [584, 42] on span "×" at bounding box center [584, 35] width 8 height 15
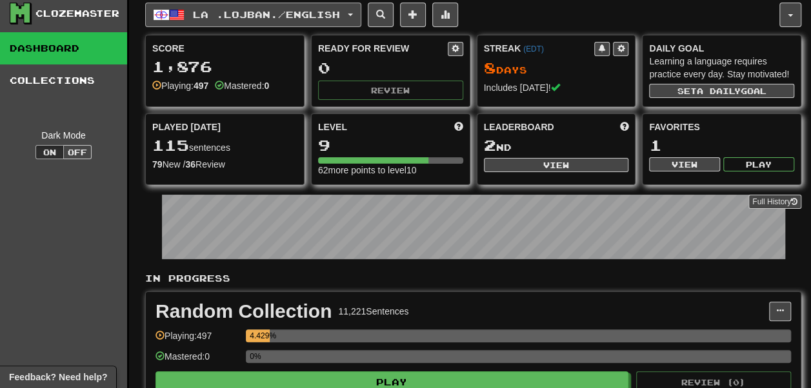
click at [259, 17] on span "La .lojban. / English" at bounding box center [266, 14] width 147 height 11
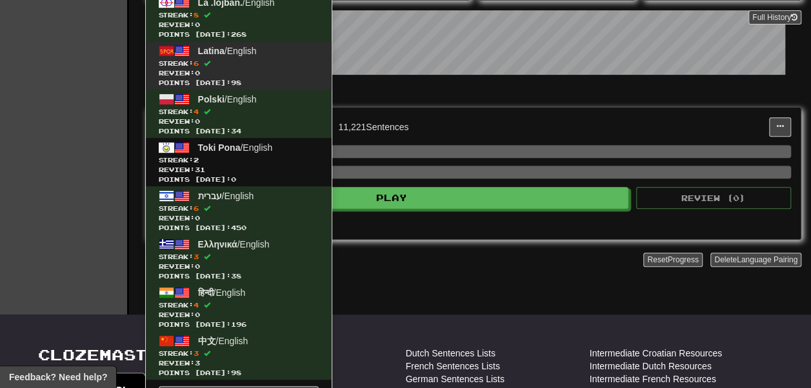
scroll to position [202, 0]
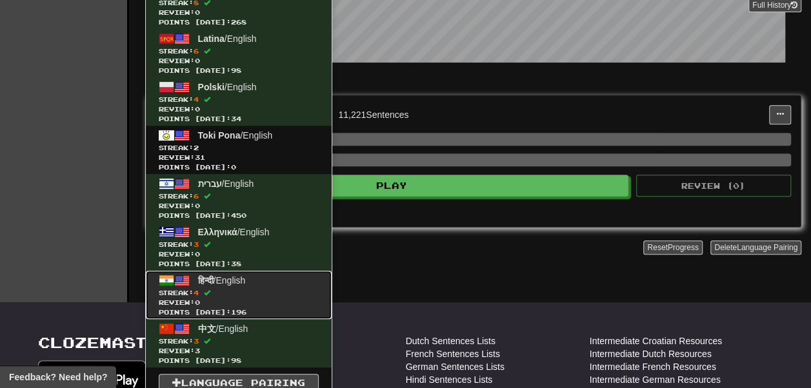
click at [246, 289] on span "Streak: 4" at bounding box center [239, 293] width 160 height 10
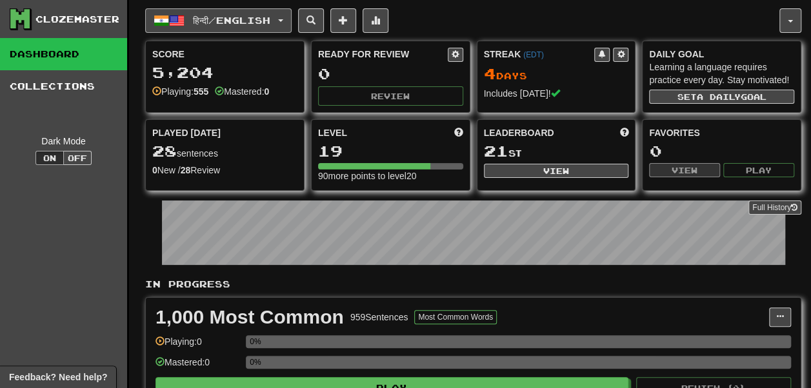
click at [259, 19] on span "हिन्दी / English" at bounding box center [231, 20] width 77 height 11
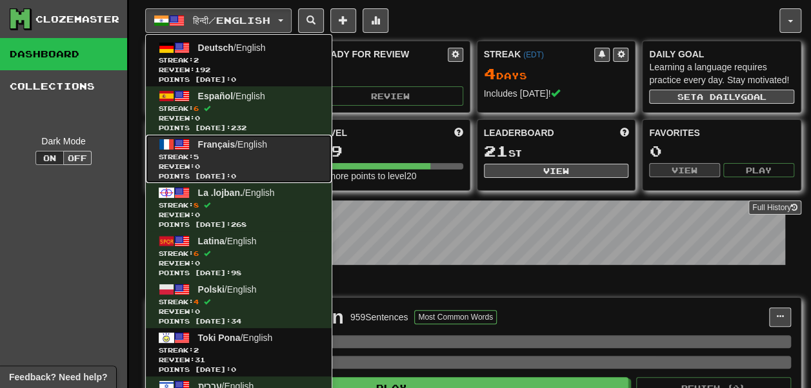
click at [289, 148] on link "Français / English Streak: 5 Review: 0 Points today: 0" at bounding box center [239, 159] width 186 height 48
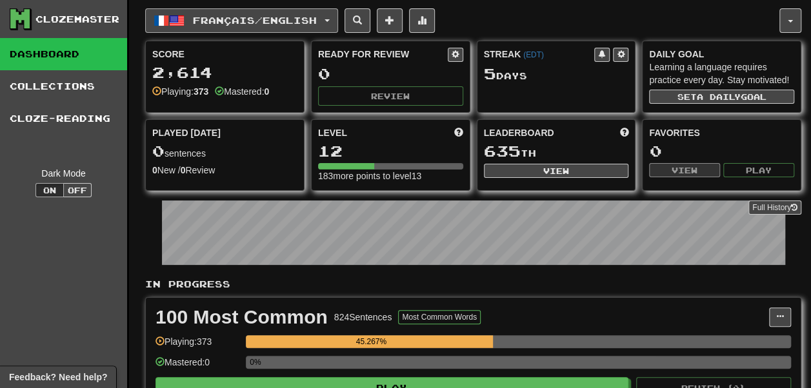
click at [277, 25] on span "Français / English" at bounding box center [255, 20] width 124 height 11
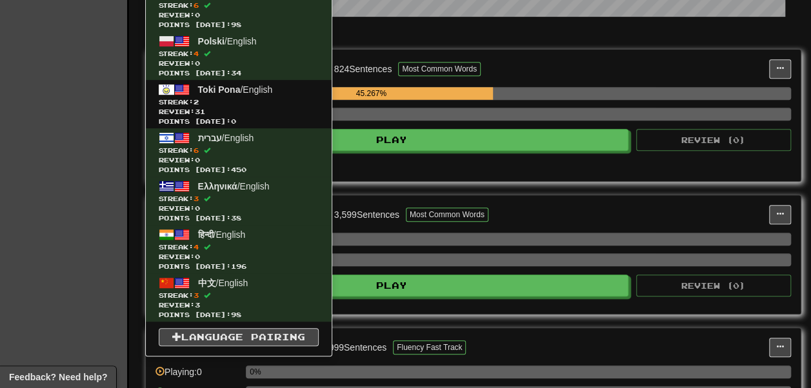
scroll to position [257, 0]
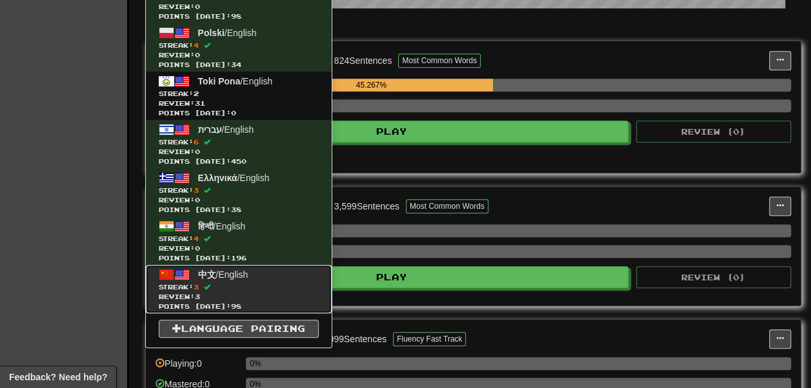
click at [259, 272] on link "中文 / English Streak: 3 Review: 3 Points [DATE]: 98" at bounding box center [239, 289] width 186 height 48
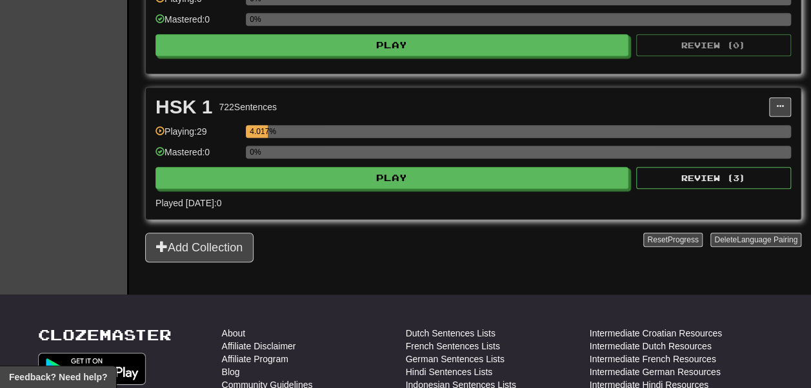
scroll to position [490, 0]
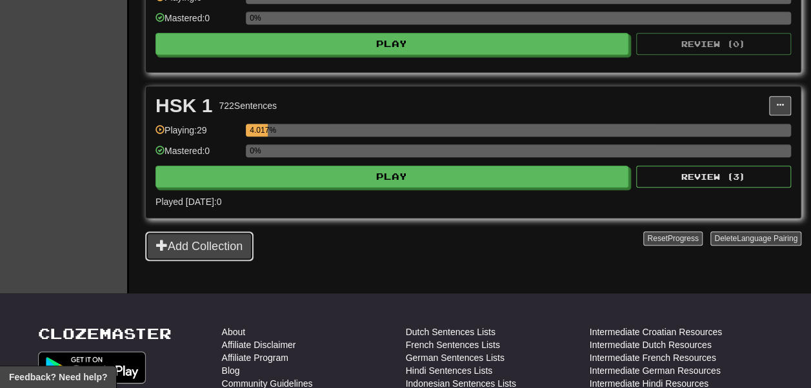
click at [215, 261] on button "Add Collection" at bounding box center [199, 247] width 108 height 30
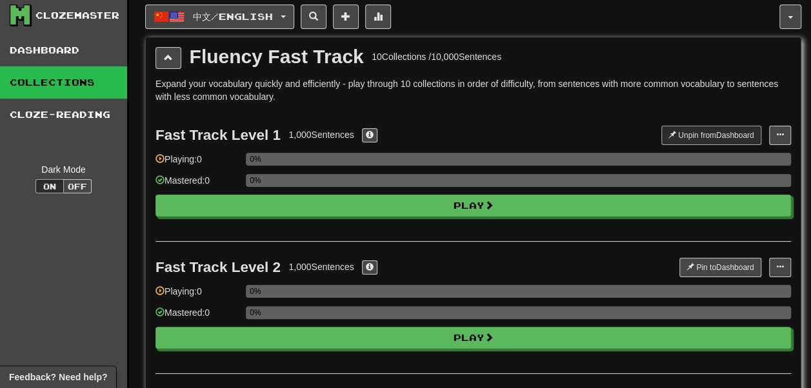
scroll to position [0, 0]
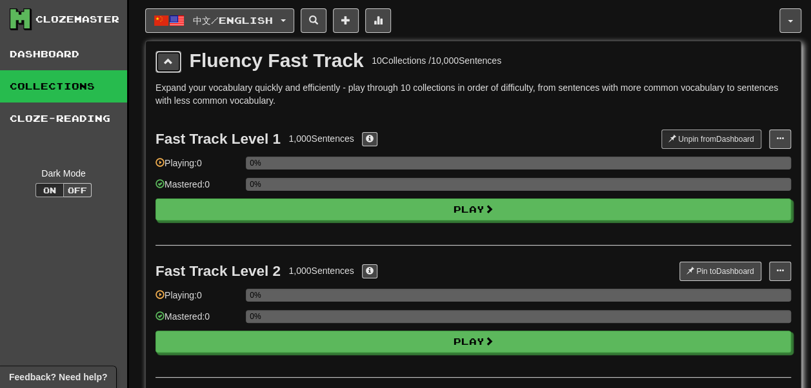
click at [174, 63] on button at bounding box center [168, 62] width 26 height 22
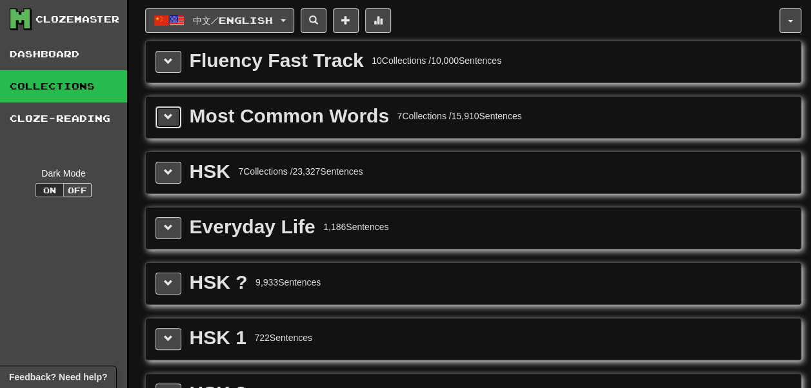
click at [171, 115] on span at bounding box center [168, 116] width 9 height 9
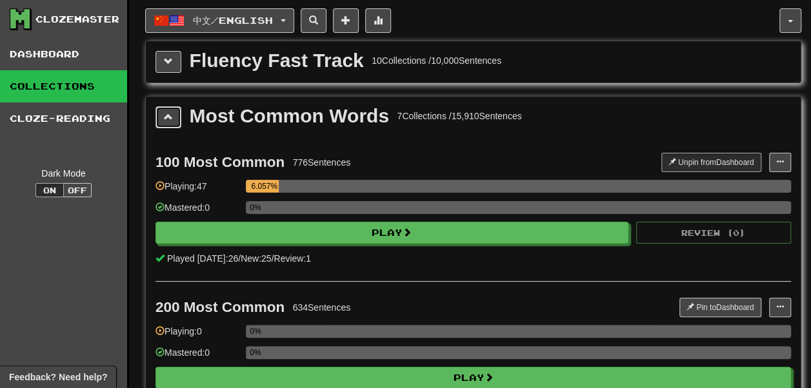
click at [171, 115] on span at bounding box center [168, 116] width 9 height 9
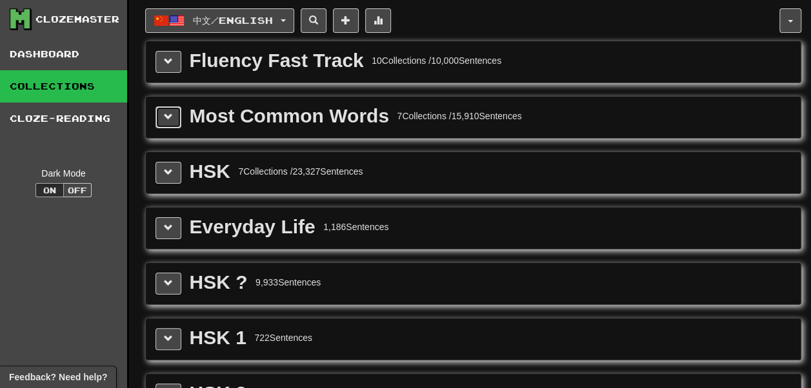
click at [171, 112] on span at bounding box center [168, 116] width 9 height 9
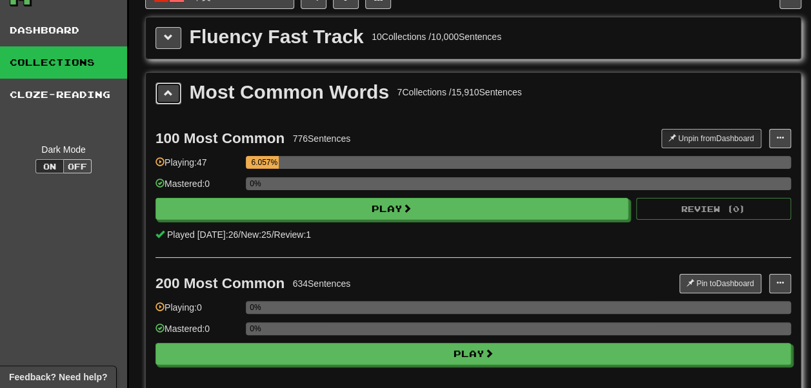
scroll to position [23, 0]
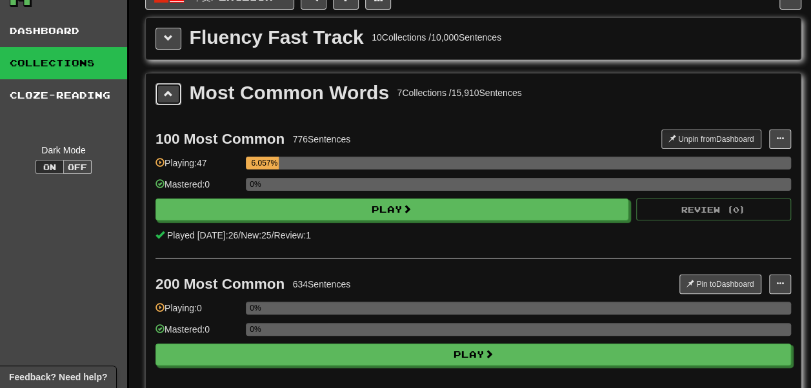
click at [165, 89] on span at bounding box center [168, 93] width 9 height 9
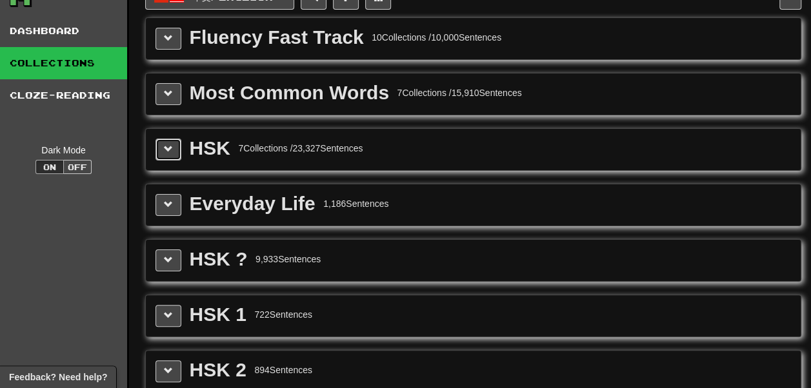
click at [164, 147] on span at bounding box center [168, 148] width 9 height 9
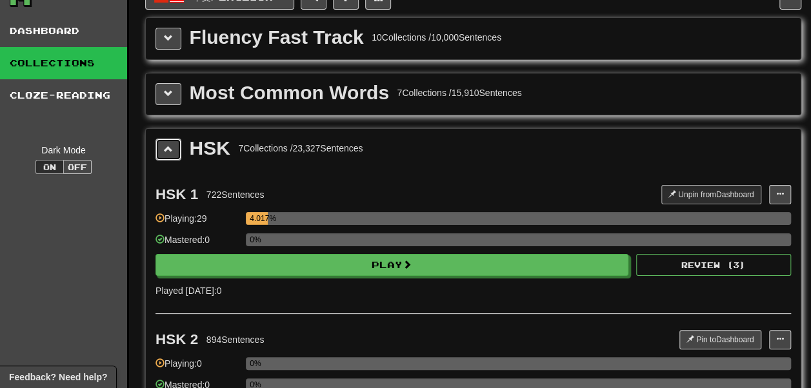
click at [164, 147] on span at bounding box center [168, 148] width 9 height 9
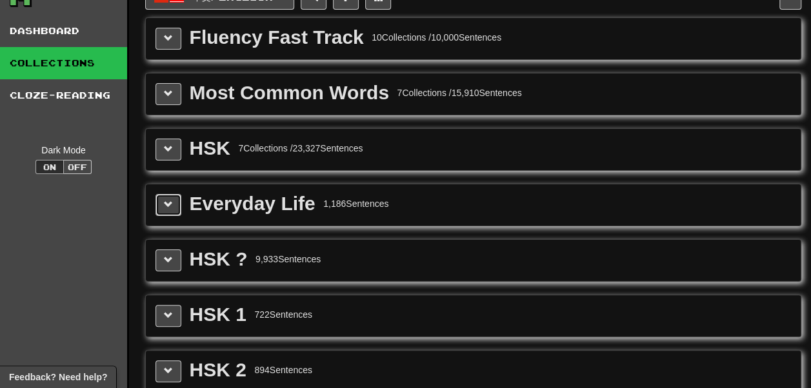
click at [164, 200] on span at bounding box center [168, 204] width 9 height 9
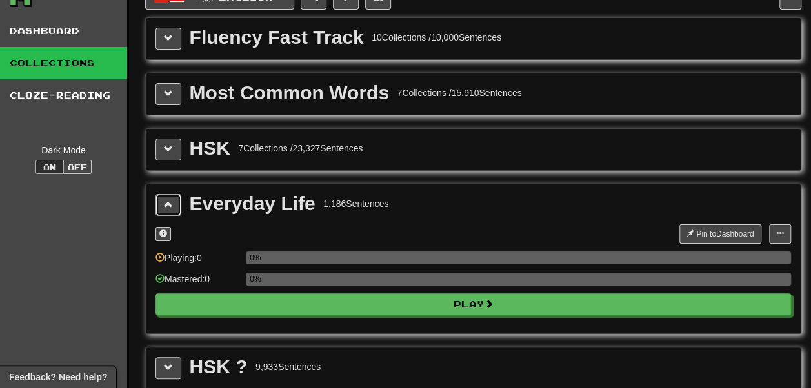
click at [164, 200] on span at bounding box center [168, 204] width 9 height 9
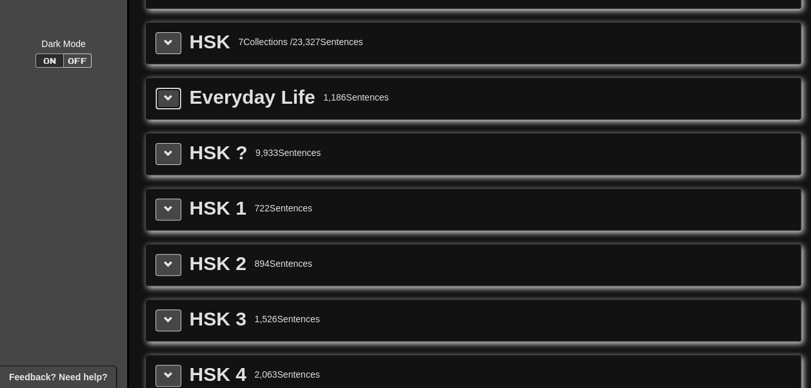
scroll to position [130, 0]
click at [166, 204] on span at bounding box center [168, 208] width 9 height 9
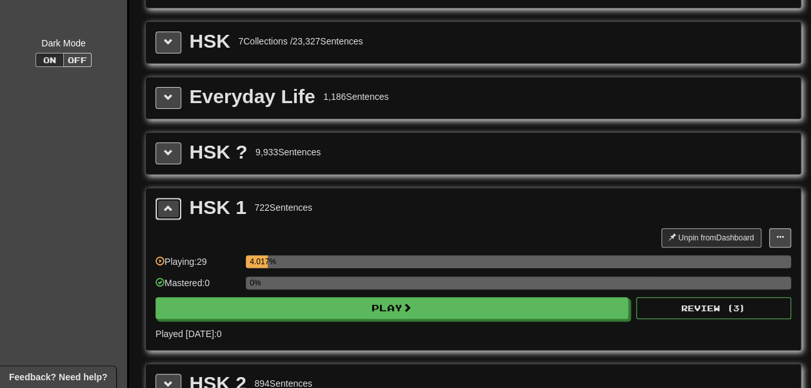
click at [166, 204] on span at bounding box center [168, 208] width 9 height 9
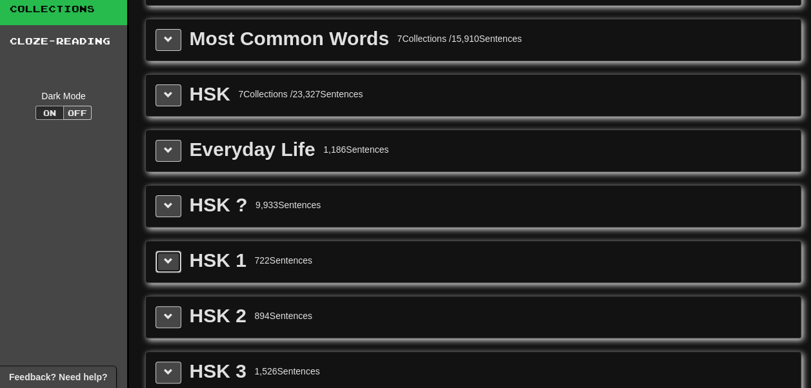
scroll to position [76, 0]
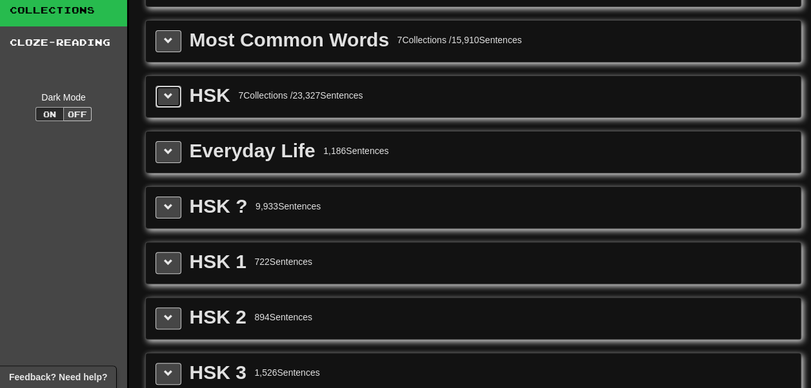
click at [166, 95] on span at bounding box center [168, 96] width 9 height 9
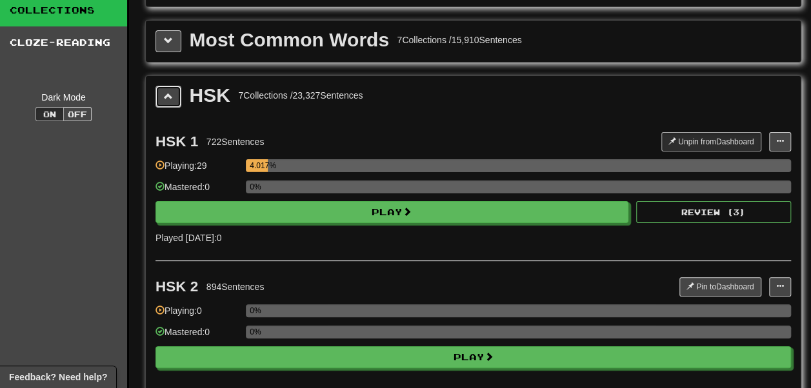
click at [166, 95] on span at bounding box center [168, 96] width 9 height 9
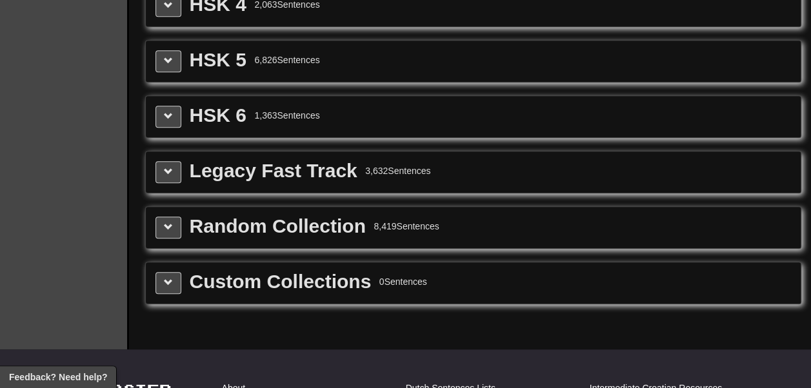
scroll to position [495, 0]
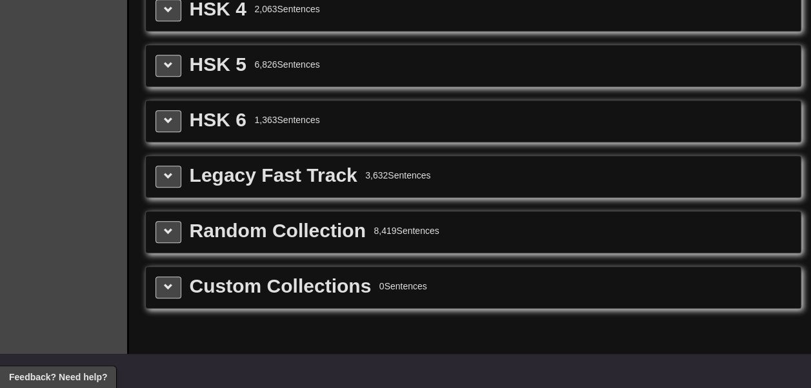
click at [161, 212] on div "Random Collection 8,419 Sentences" at bounding box center [473, 232] width 655 height 41
click at [162, 221] on button at bounding box center [168, 232] width 26 height 22
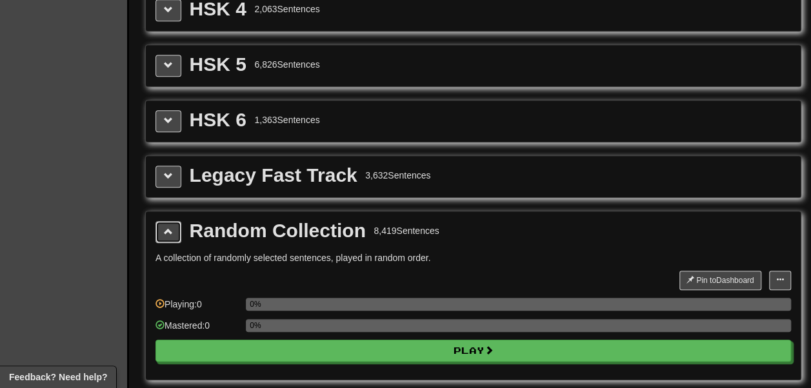
click at [162, 221] on button at bounding box center [168, 232] width 26 height 22
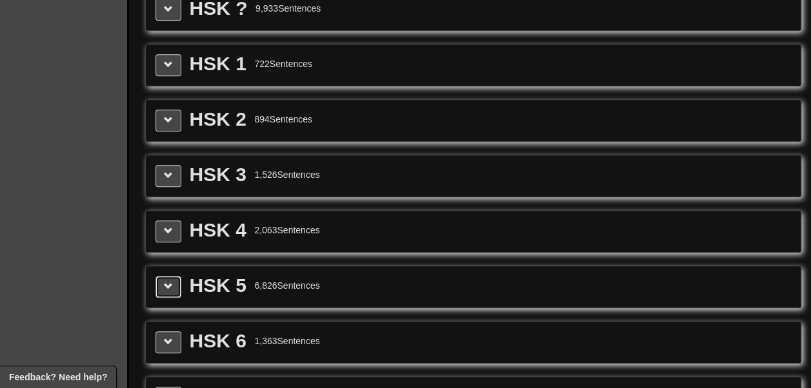
click at [164, 282] on span at bounding box center [168, 286] width 9 height 9
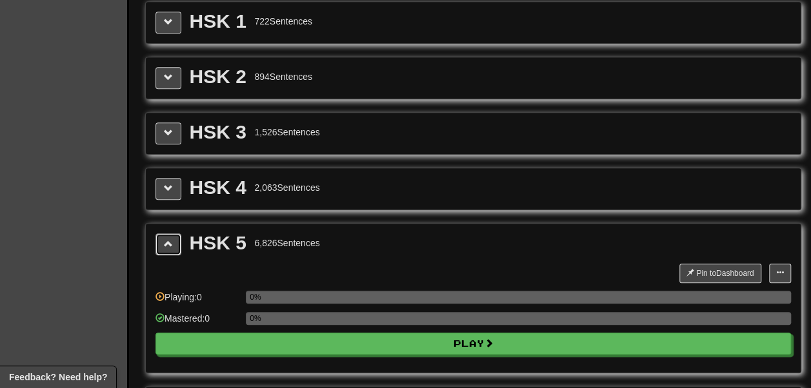
scroll to position [319, 0]
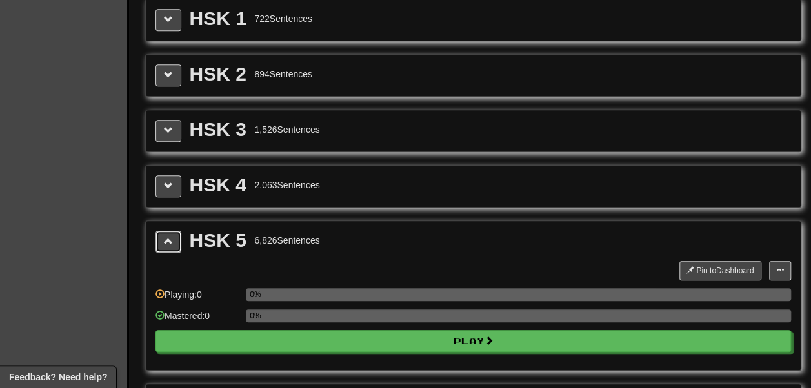
click at [164, 237] on span at bounding box center [168, 241] width 9 height 9
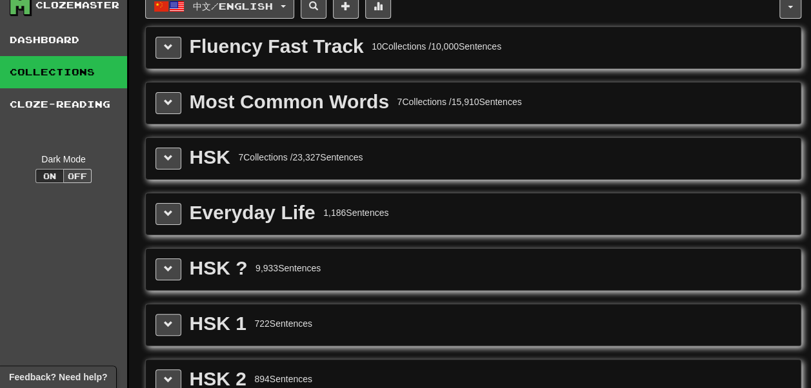
scroll to position [0, 0]
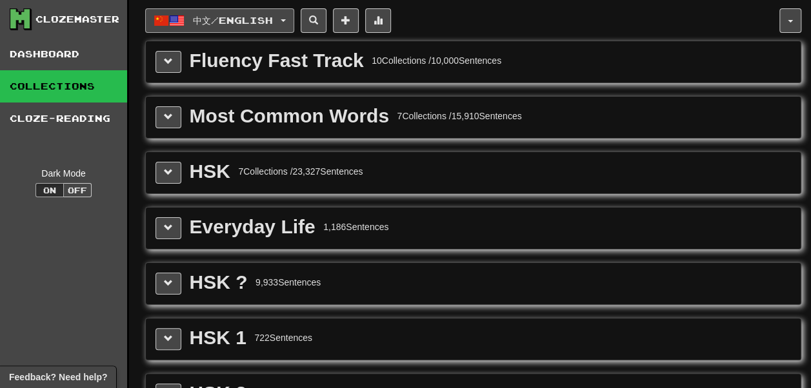
click at [200, 30] on button "中文 / English" at bounding box center [219, 20] width 149 height 25
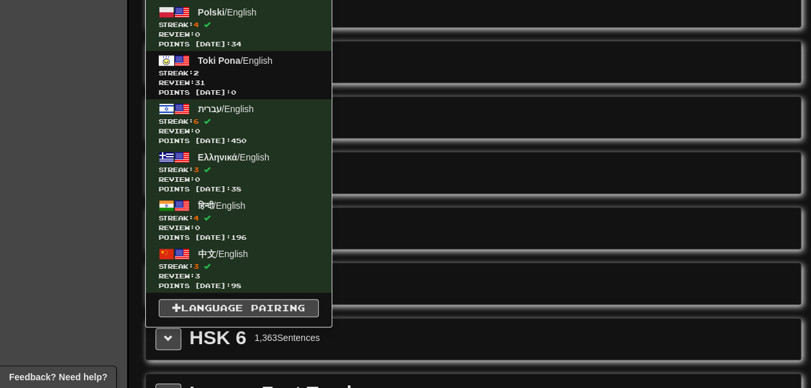
scroll to position [285, 0]
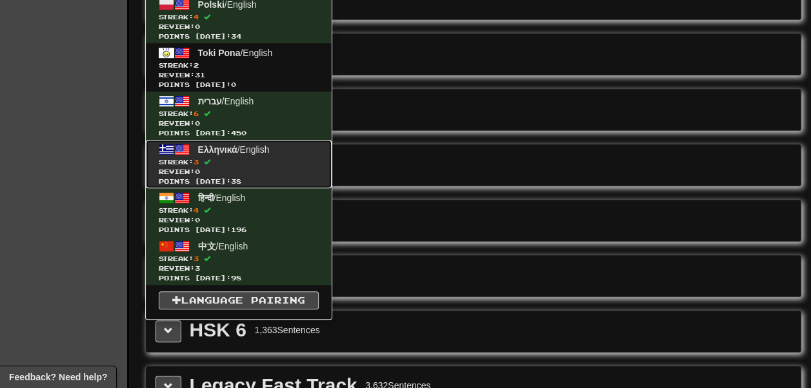
click at [224, 152] on span "Ελληνικά" at bounding box center [217, 149] width 39 height 10
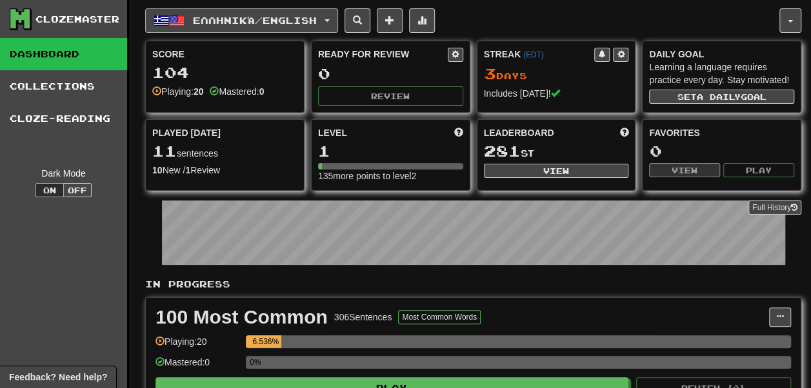
click at [242, 8] on button "Ελληνικά / English" at bounding box center [241, 20] width 193 height 25
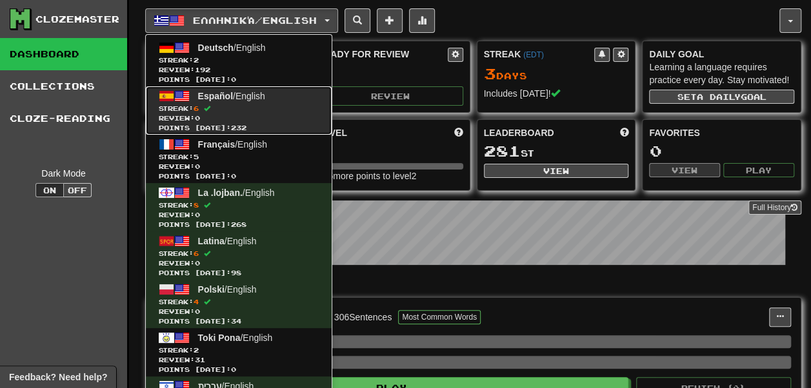
click at [248, 102] on link "Español / English Streak: 6 Review: 0 Points today: 232" at bounding box center [239, 110] width 186 height 48
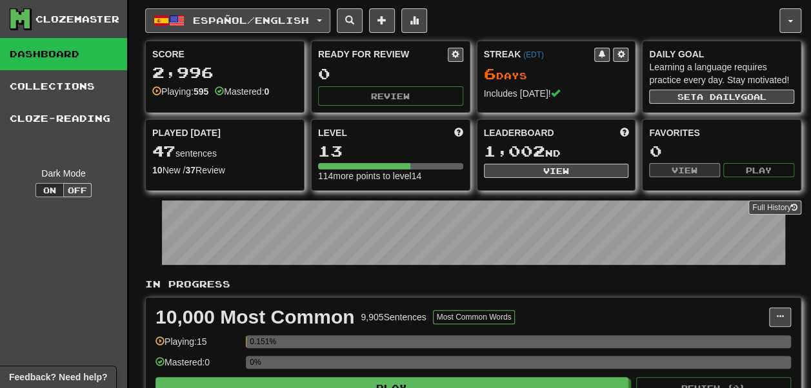
click at [239, 26] on button "Español / English" at bounding box center [237, 20] width 185 height 25
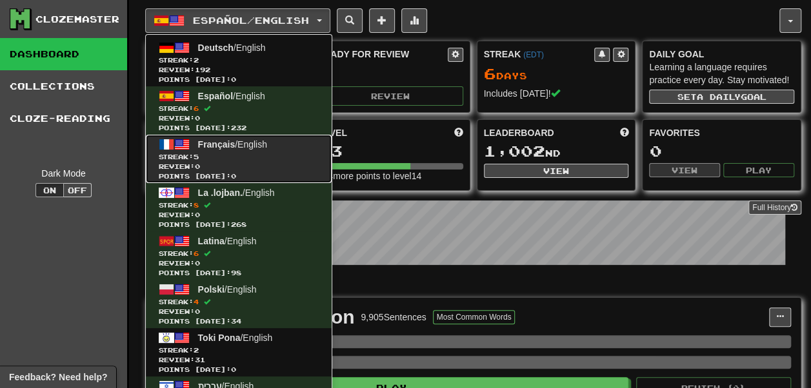
click at [239, 150] on link "Français / English Streak: 5 Review: 0 Points today: 0" at bounding box center [239, 159] width 186 height 48
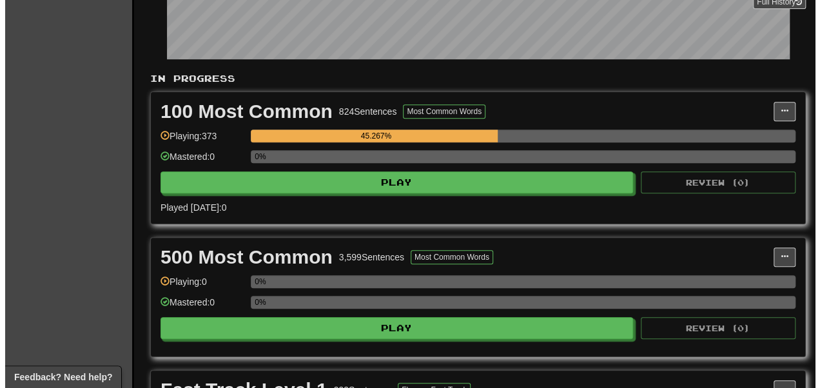
scroll to position [206, 0]
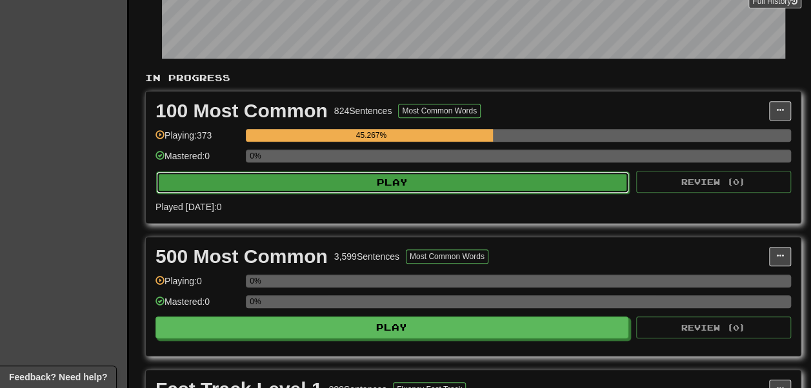
click at [328, 193] on button "Play" at bounding box center [392, 183] width 473 height 22
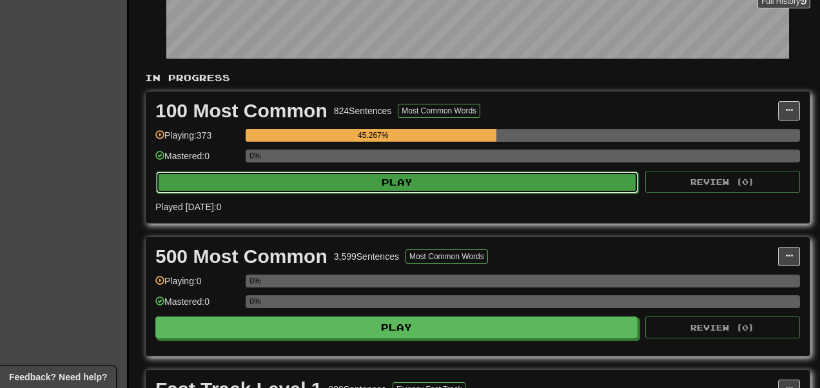
select select "**"
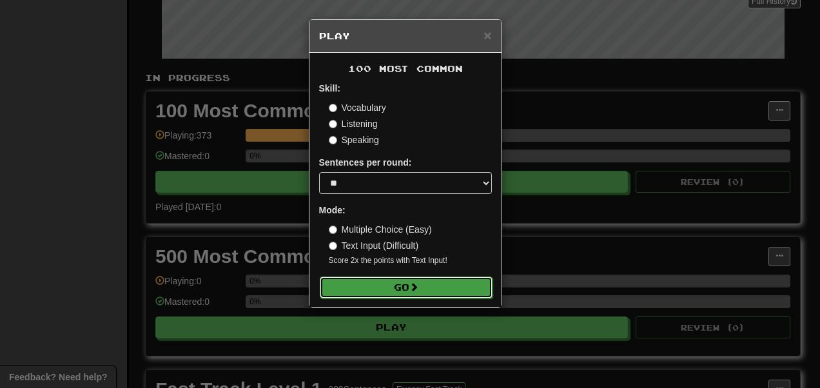
click at [371, 299] on button "Go" at bounding box center [406, 288] width 173 height 22
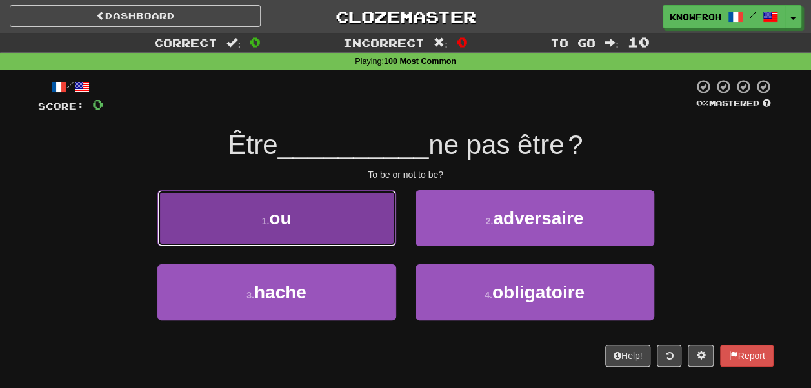
click at [368, 206] on button "1 . ou" at bounding box center [276, 218] width 239 height 56
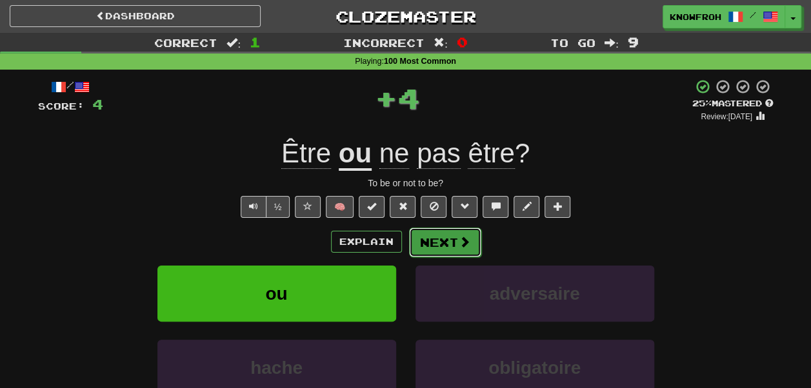
click at [423, 245] on button "Next" at bounding box center [445, 243] width 72 height 30
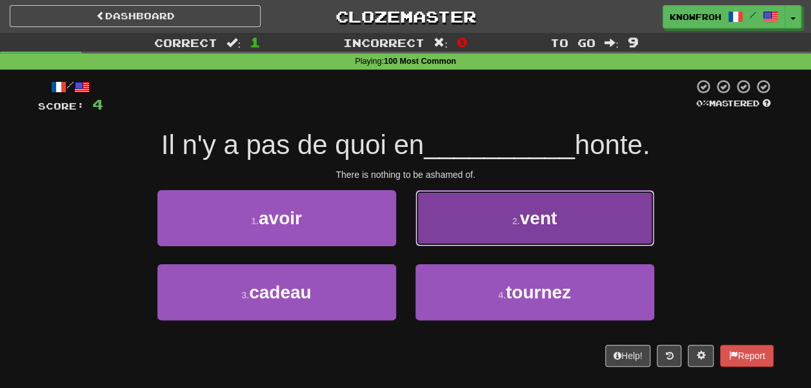
click at [428, 218] on button "2 . vent" at bounding box center [534, 218] width 239 height 56
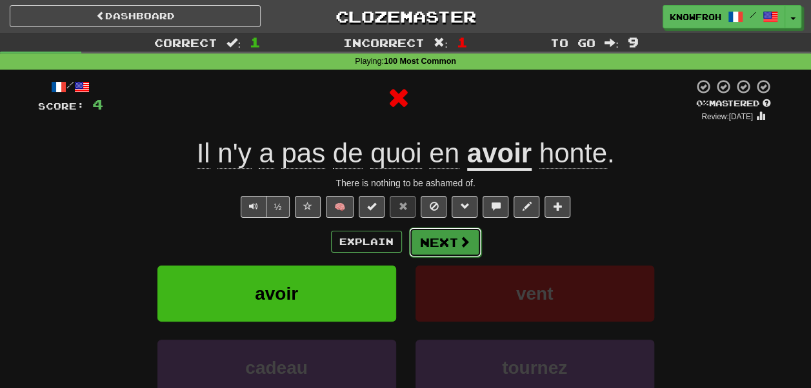
click at [430, 230] on button "Next" at bounding box center [445, 243] width 72 height 30
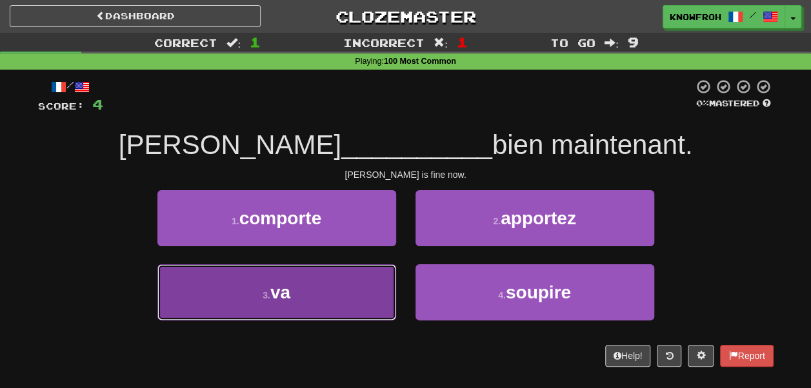
click at [357, 298] on button "3 . va" at bounding box center [276, 292] width 239 height 56
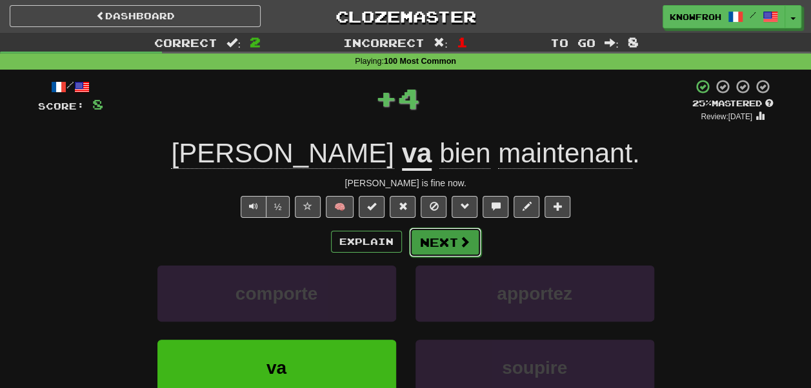
click at [433, 241] on button "Next" at bounding box center [445, 243] width 72 height 30
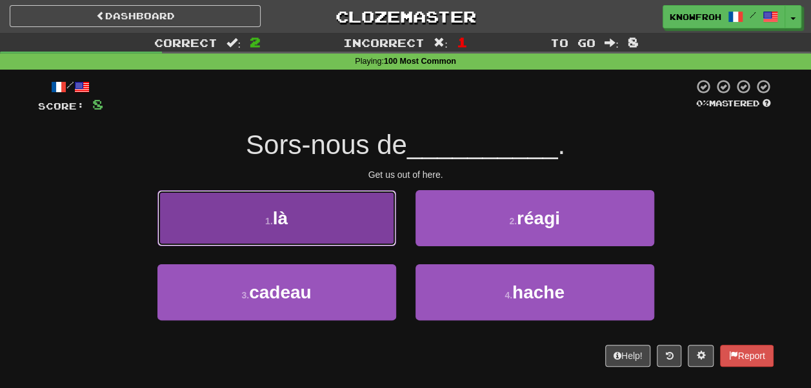
click at [371, 245] on button "1 . là" at bounding box center [276, 218] width 239 height 56
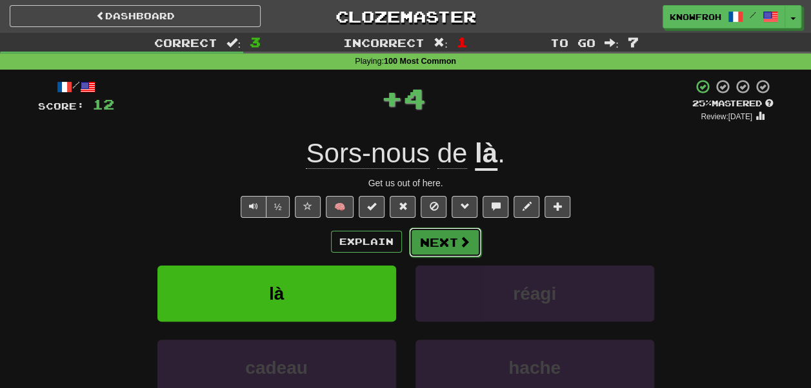
click at [440, 246] on button "Next" at bounding box center [445, 243] width 72 height 30
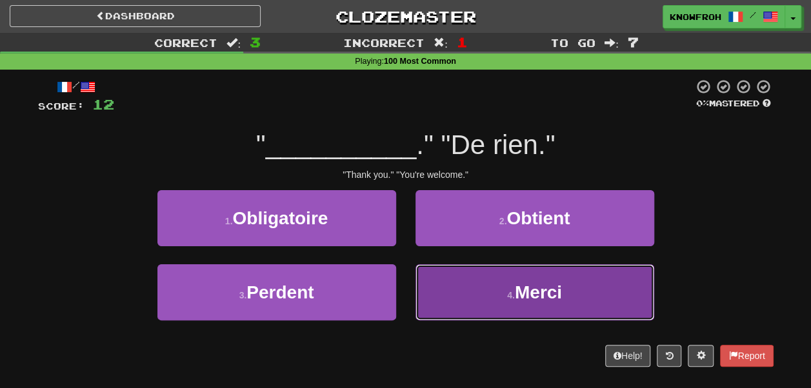
click at [440, 279] on button "4 . Merci" at bounding box center [534, 292] width 239 height 56
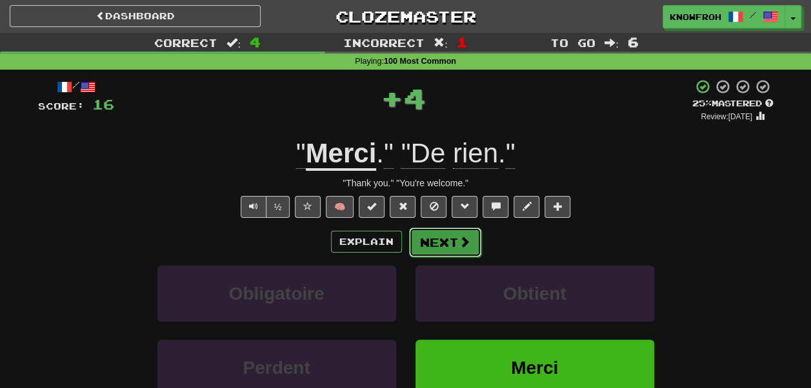
click at [430, 247] on button "Next" at bounding box center [445, 243] width 72 height 30
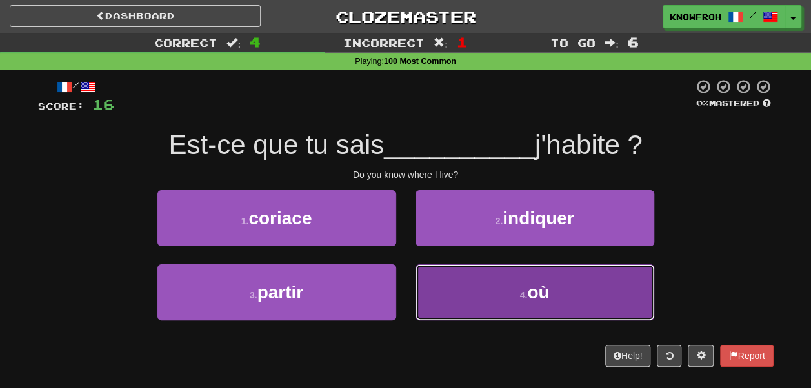
click at [435, 279] on button "4 . où" at bounding box center [534, 292] width 239 height 56
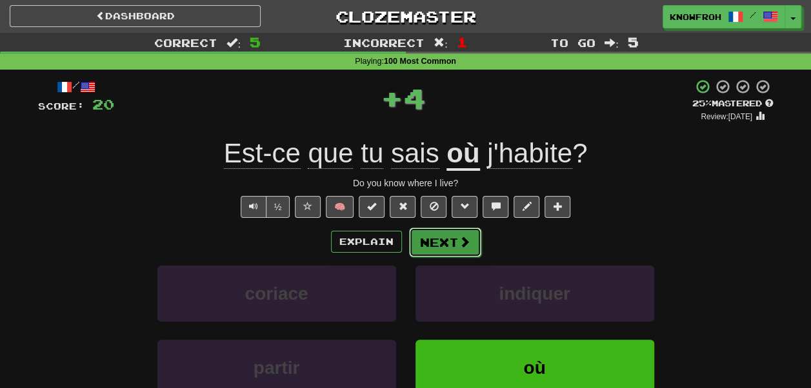
click at [437, 234] on button "Next" at bounding box center [445, 243] width 72 height 30
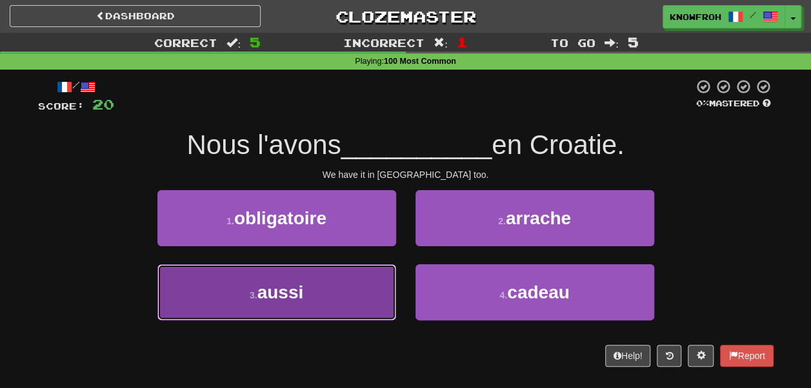
click at [381, 279] on button "3 . aussi" at bounding box center [276, 292] width 239 height 56
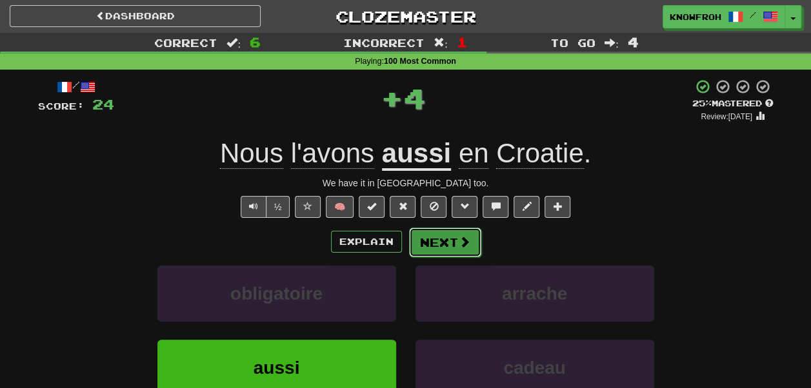
click at [436, 250] on button "Next" at bounding box center [445, 243] width 72 height 30
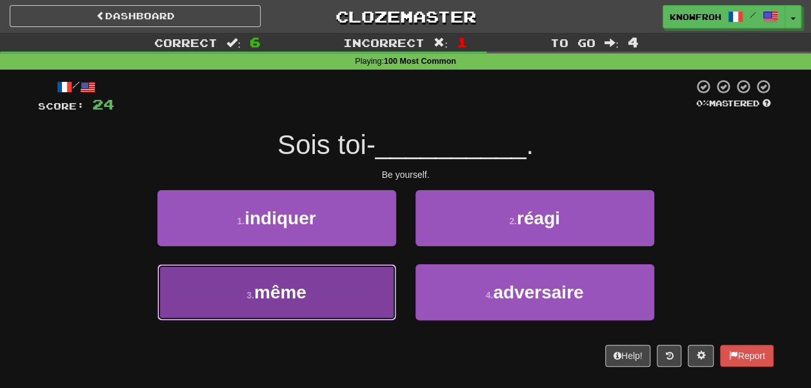
click at [356, 295] on button "3 . même" at bounding box center [276, 292] width 239 height 56
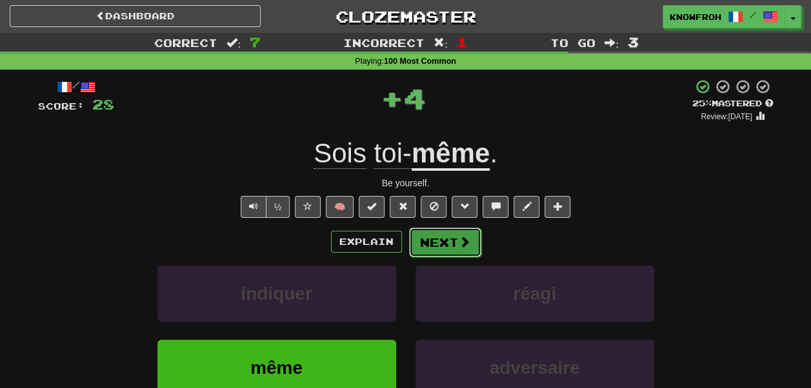
click at [431, 245] on button "Next" at bounding box center [445, 243] width 72 height 30
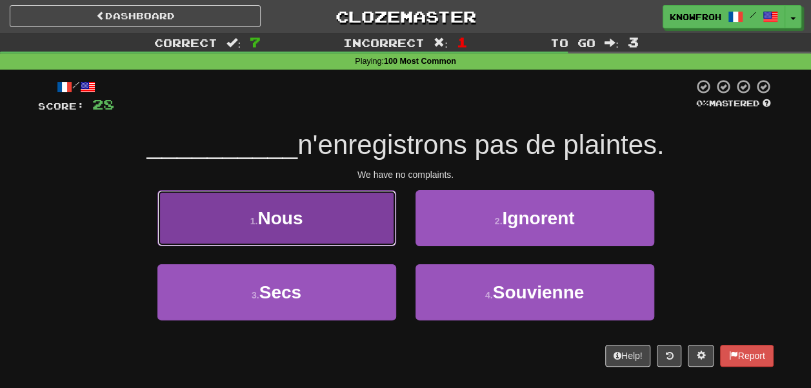
click at [382, 240] on button "1 . Nous" at bounding box center [276, 218] width 239 height 56
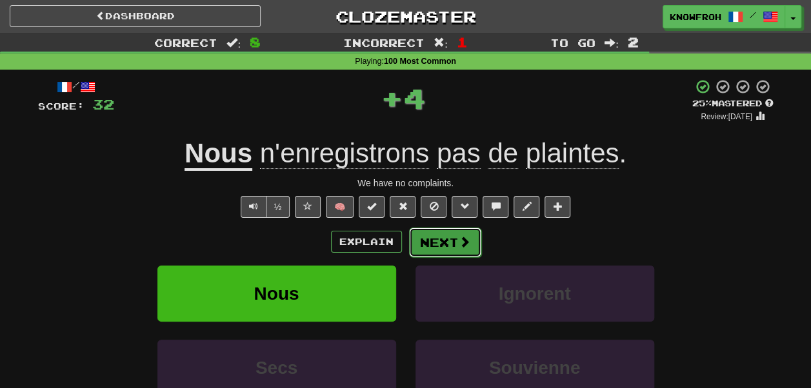
click at [430, 249] on button "Next" at bounding box center [445, 243] width 72 height 30
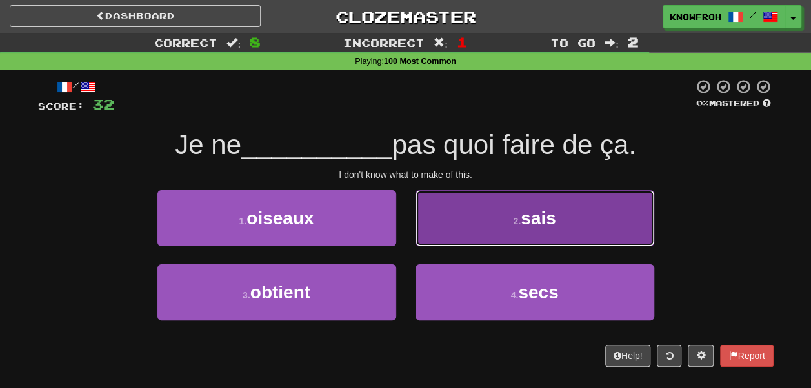
click at [428, 221] on button "2 . sais" at bounding box center [534, 218] width 239 height 56
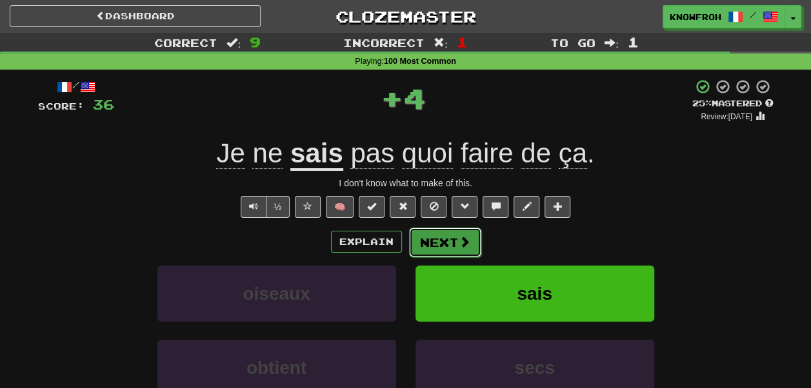
click at [428, 242] on button "Next" at bounding box center [445, 243] width 72 height 30
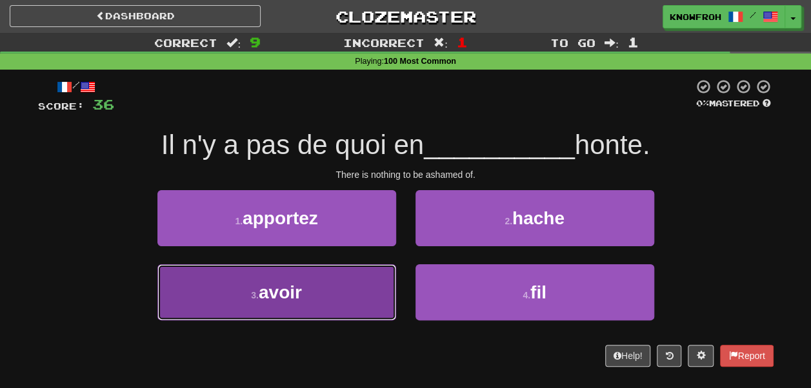
click at [366, 302] on button "3 . avoir" at bounding box center [276, 292] width 239 height 56
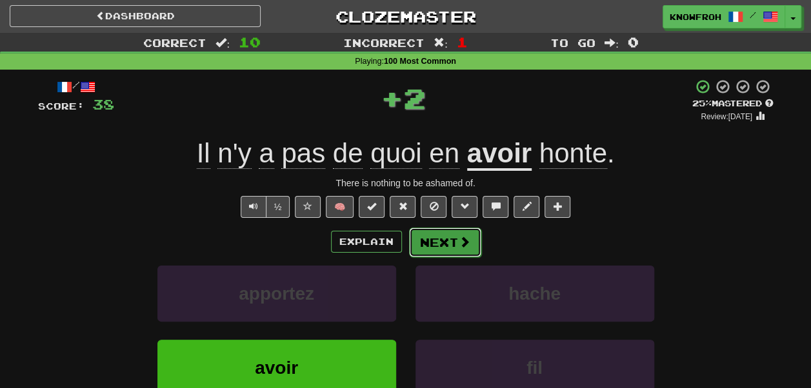
click at [435, 241] on button "Next" at bounding box center [445, 243] width 72 height 30
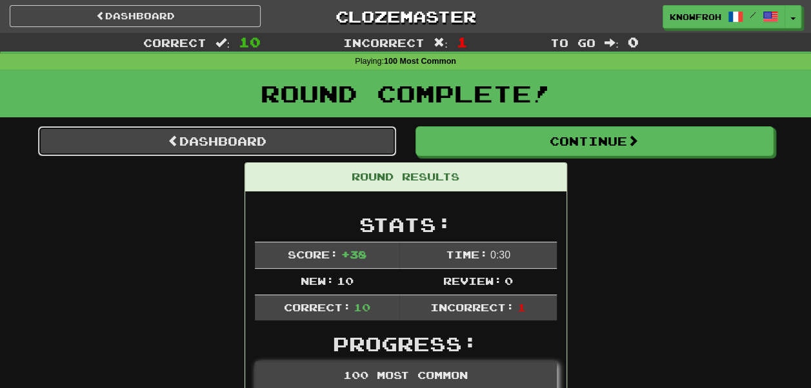
click at [363, 147] on link "Dashboard" at bounding box center [217, 141] width 358 height 30
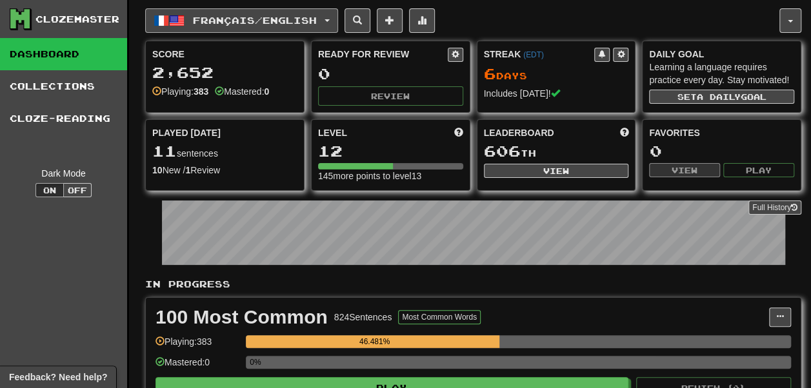
click at [186, 17] on button "Français / English" at bounding box center [241, 20] width 193 height 25
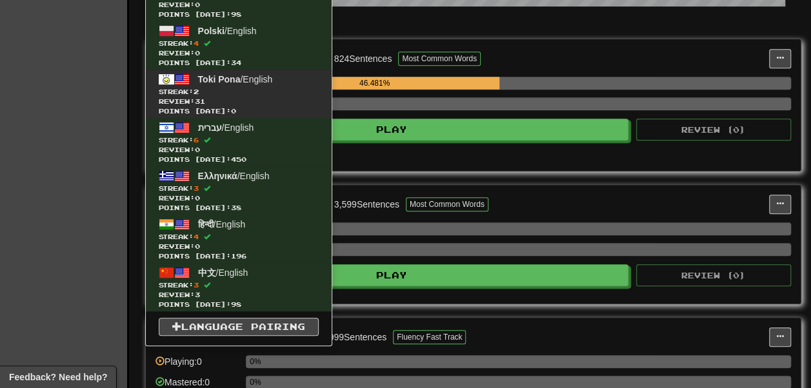
scroll to position [258, 0]
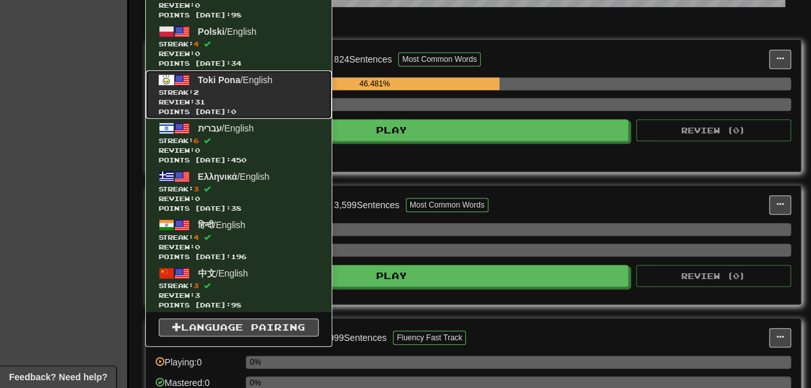
click at [247, 94] on span "Streak: 2" at bounding box center [239, 93] width 160 height 10
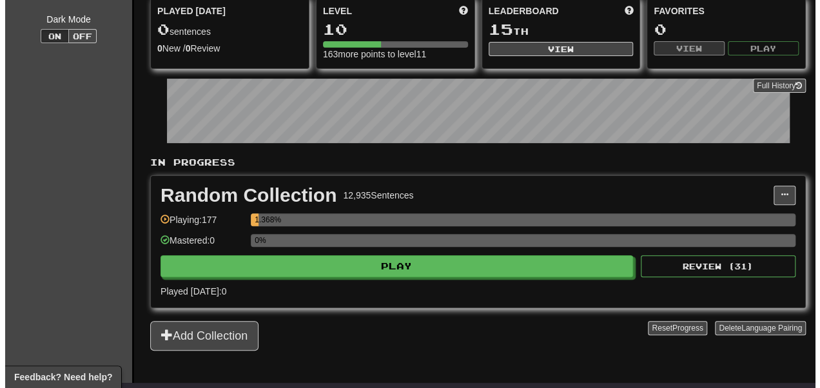
scroll to position [123, 0]
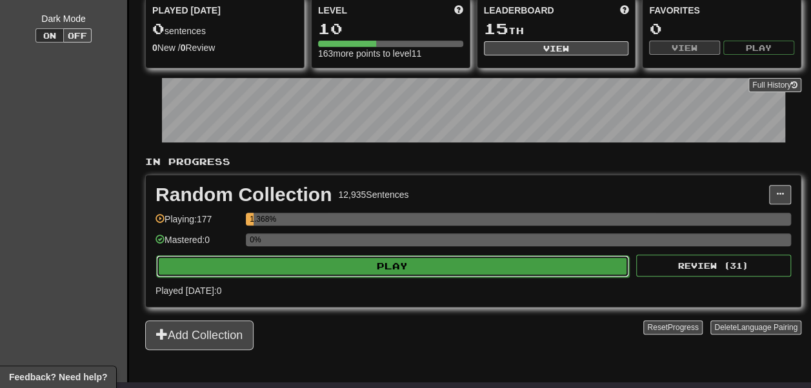
click at [364, 277] on button "Play" at bounding box center [392, 266] width 473 height 22
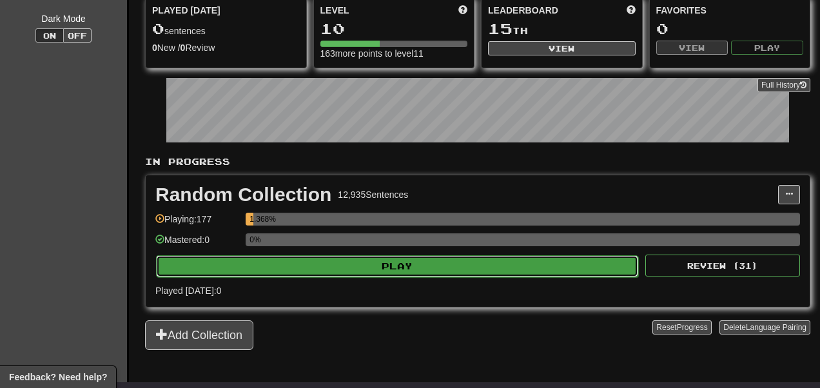
select select "**"
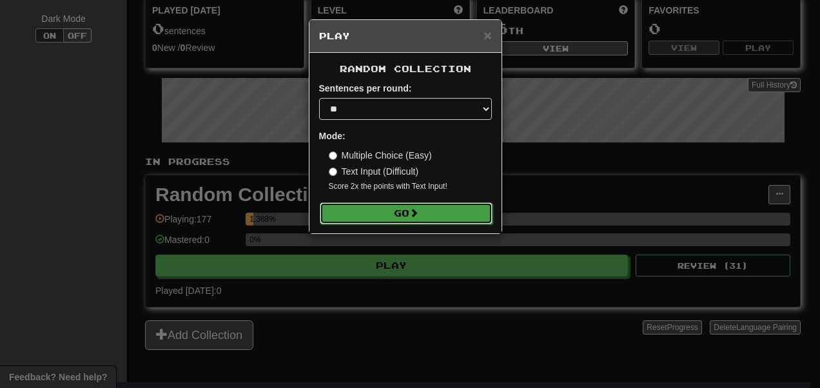
click at [366, 224] on button "Go" at bounding box center [406, 213] width 173 height 22
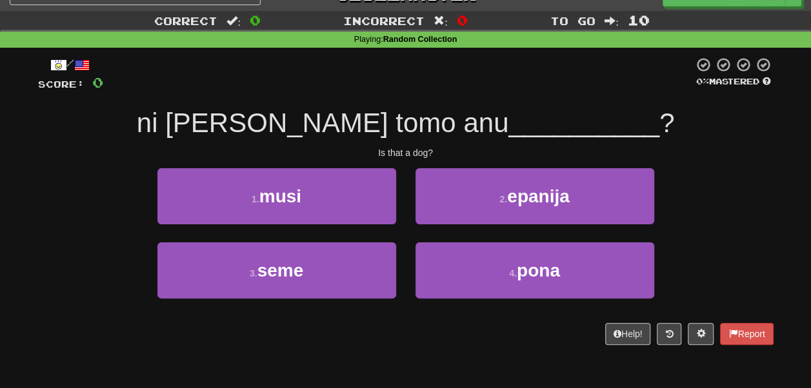
scroll to position [23, 0]
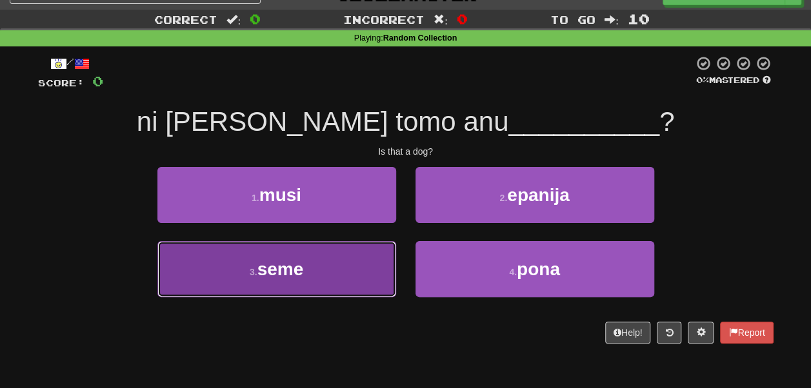
click at [359, 261] on button "3 . seme" at bounding box center [276, 269] width 239 height 56
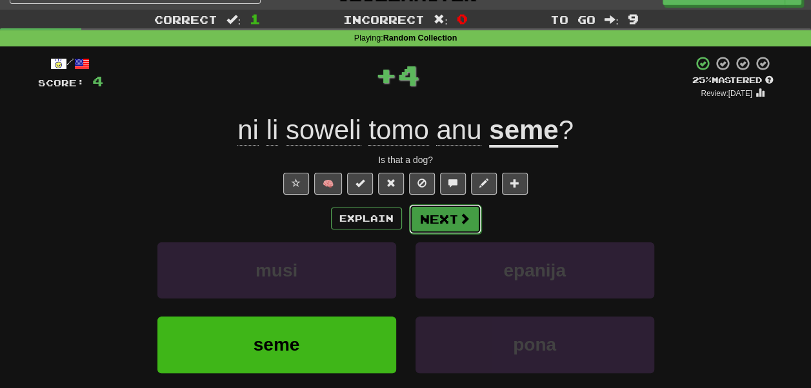
click at [439, 228] on button "Next" at bounding box center [445, 219] width 72 height 30
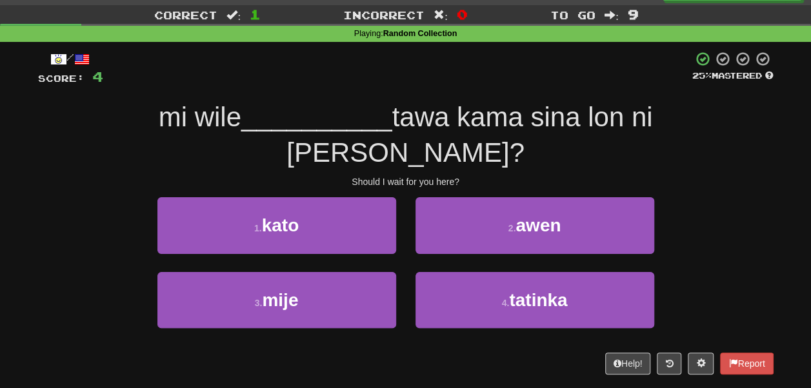
scroll to position [29, 0]
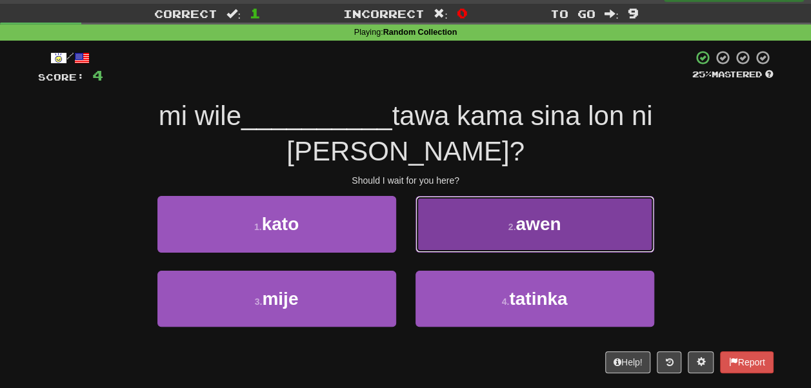
click at [438, 202] on button "2 . awen" at bounding box center [534, 224] width 239 height 56
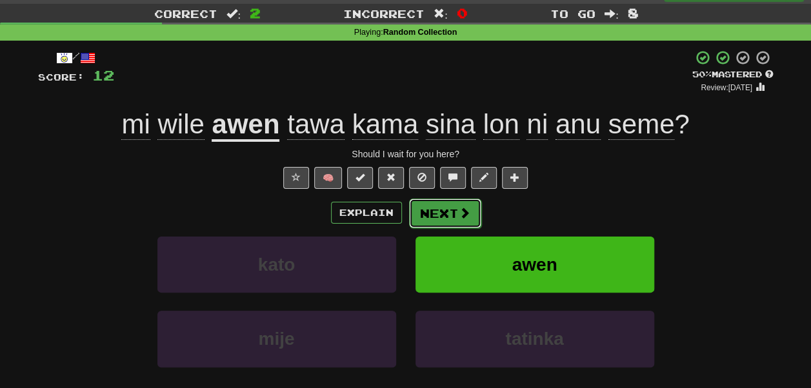
click at [436, 215] on button "Next" at bounding box center [445, 214] width 72 height 30
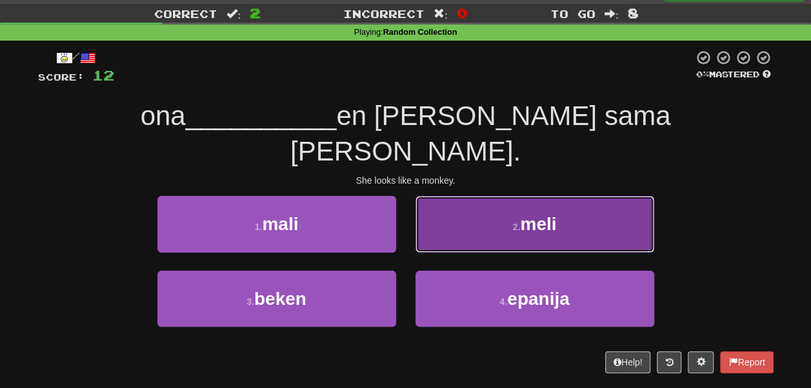
click at [437, 202] on button "2 . meli" at bounding box center [534, 224] width 239 height 56
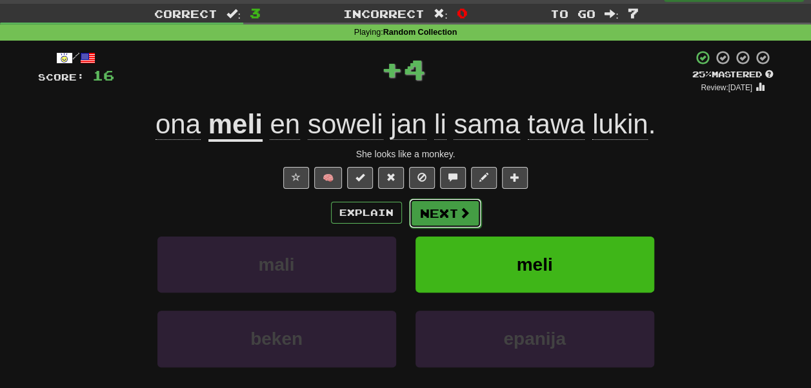
click at [431, 220] on button "Next" at bounding box center [445, 214] width 72 height 30
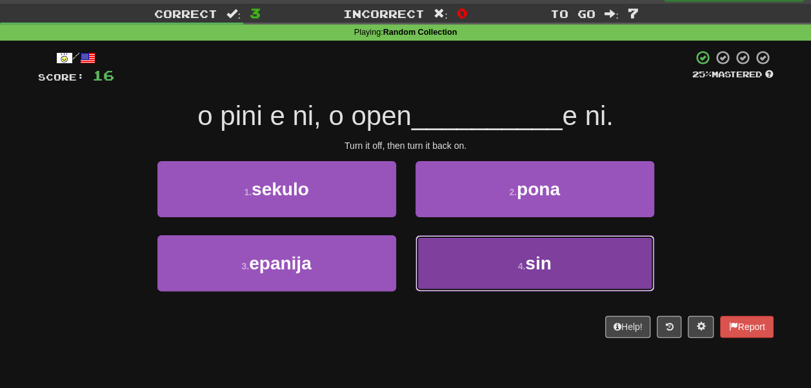
click at [424, 247] on button "4 . sin" at bounding box center [534, 263] width 239 height 56
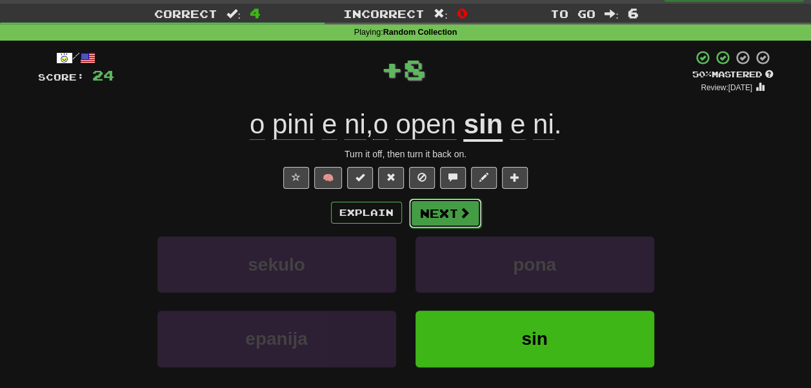
click at [437, 219] on button "Next" at bounding box center [445, 214] width 72 height 30
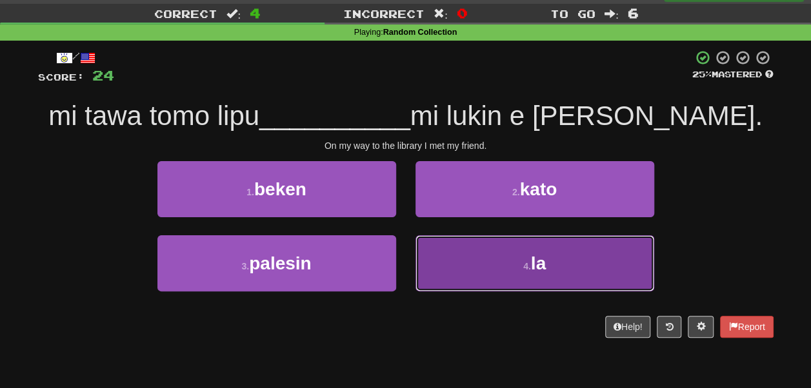
click at [419, 245] on button "4 . la" at bounding box center [534, 263] width 239 height 56
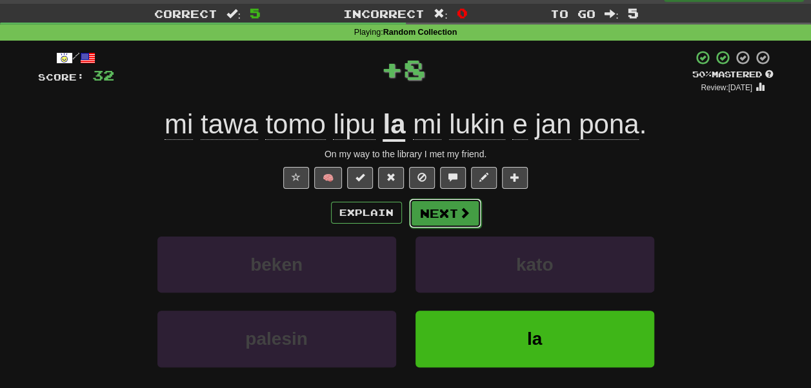
click at [429, 212] on button "Next" at bounding box center [445, 214] width 72 height 30
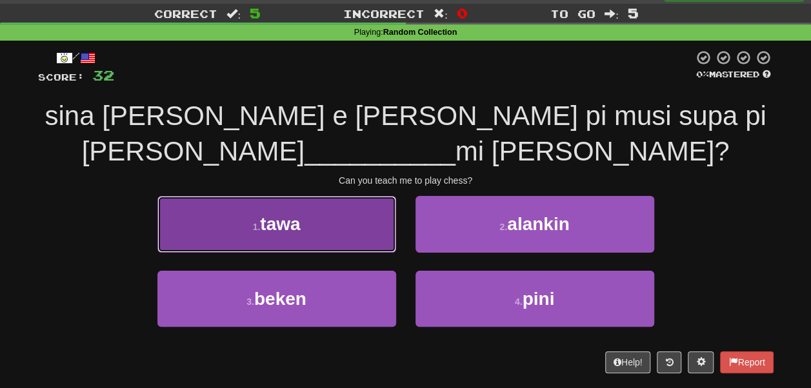
click at [357, 236] on button "1 . tawa" at bounding box center [276, 224] width 239 height 56
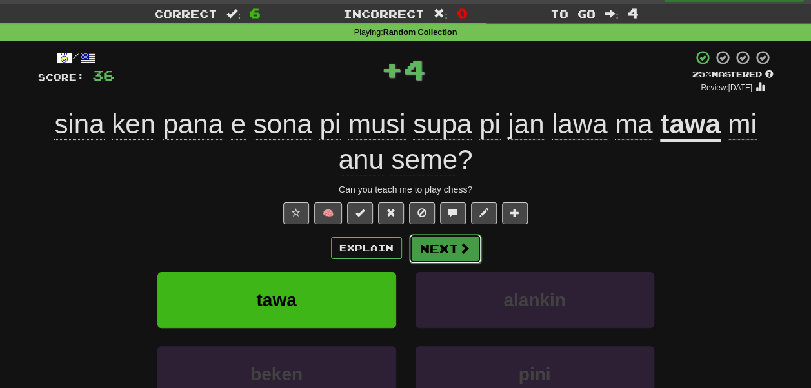
click at [426, 242] on button "Next" at bounding box center [445, 249] width 72 height 30
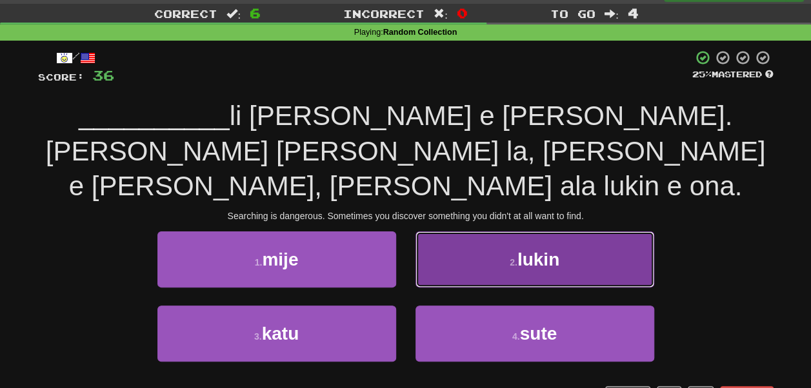
click at [434, 241] on button "2 . lukin" at bounding box center [534, 260] width 239 height 56
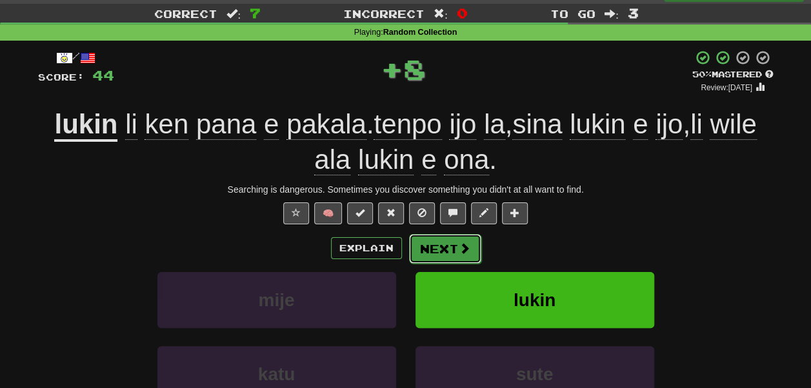
click at [409, 249] on button "Next" at bounding box center [445, 249] width 72 height 30
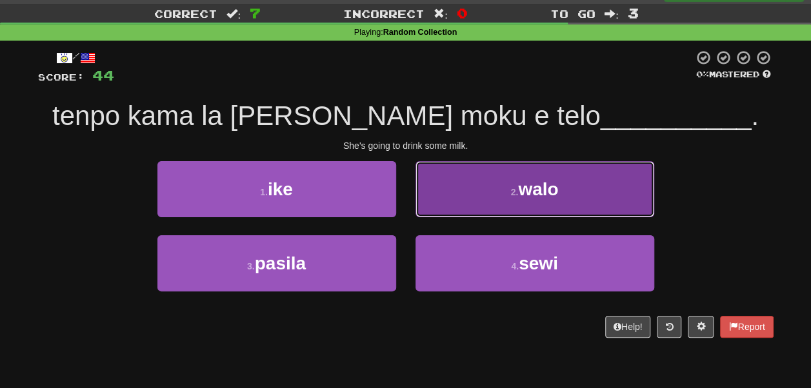
click at [435, 200] on button "2 . walo" at bounding box center [534, 189] width 239 height 56
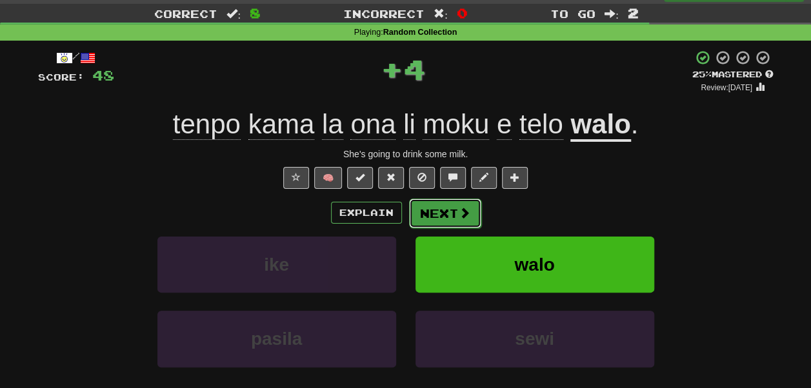
click at [440, 211] on button "Next" at bounding box center [445, 214] width 72 height 30
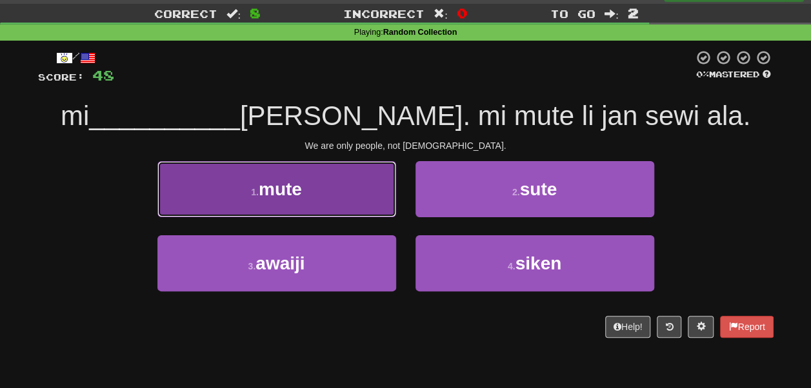
click at [369, 191] on button "1 . mute" at bounding box center [276, 189] width 239 height 56
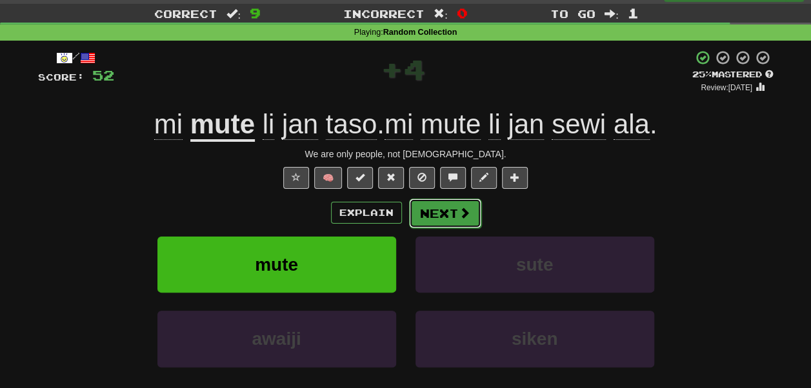
click at [428, 212] on button "Next" at bounding box center [445, 214] width 72 height 30
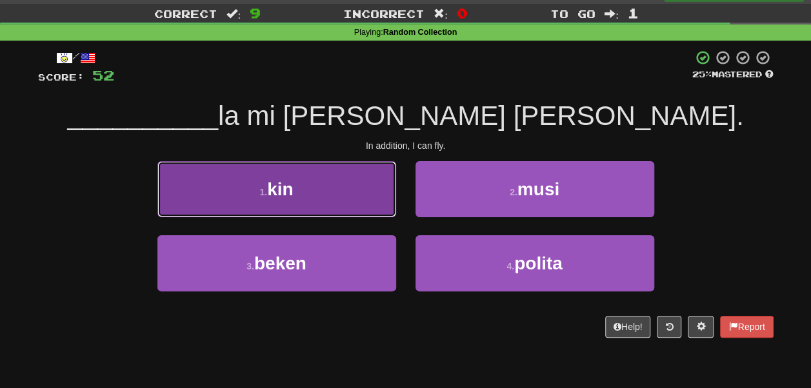
click at [371, 201] on button "1 . kin" at bounding box center [276, 189] width 239 height 56
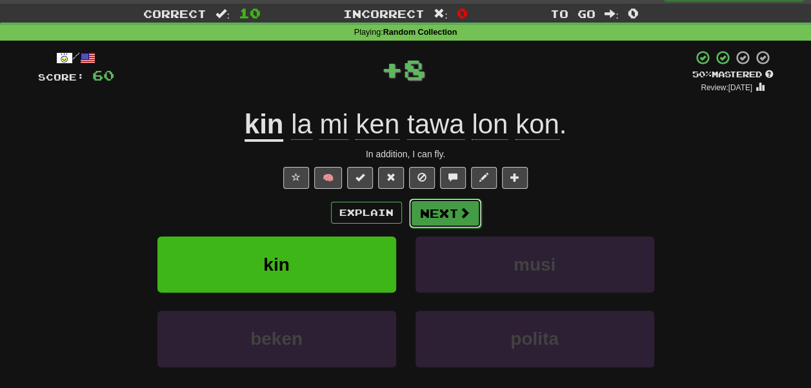
click at [422, 210] on button "Next" at bounding box center [445, 214] width 72 height 30
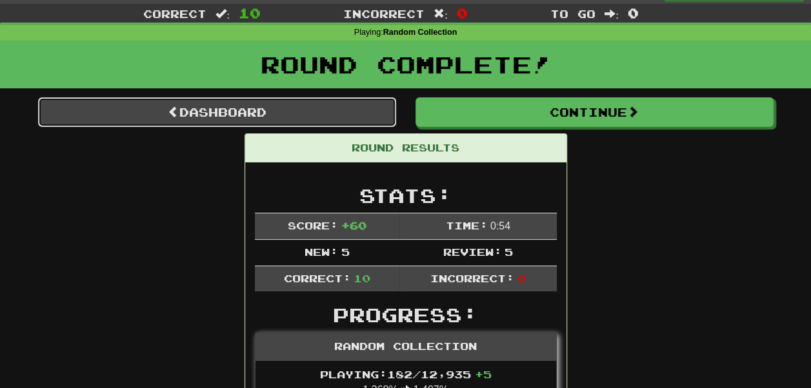
click at [308, 124] on link "Dashboard" at bounding box center [217, 112] width 358 height 30
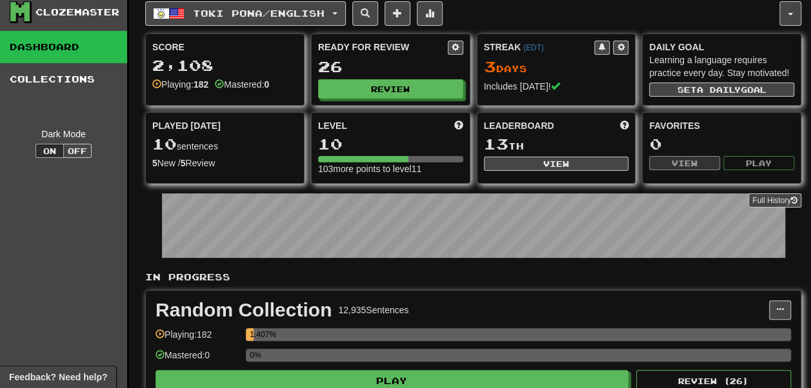
scroll to position [5, 0]
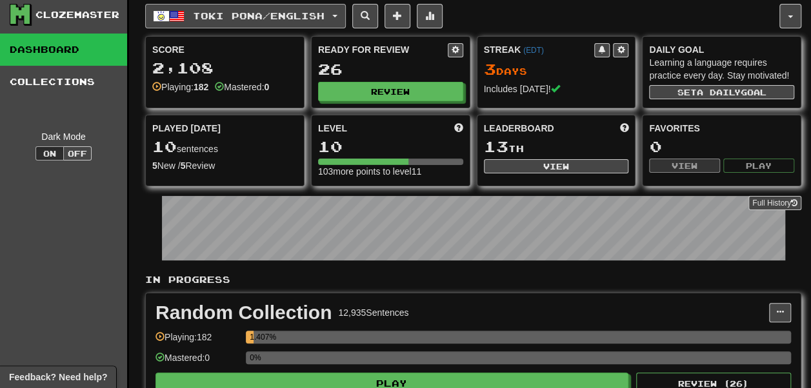
click at [257, 13] on span "Toki Pona / English" at bounding box center [259, 15] width 132 height 11
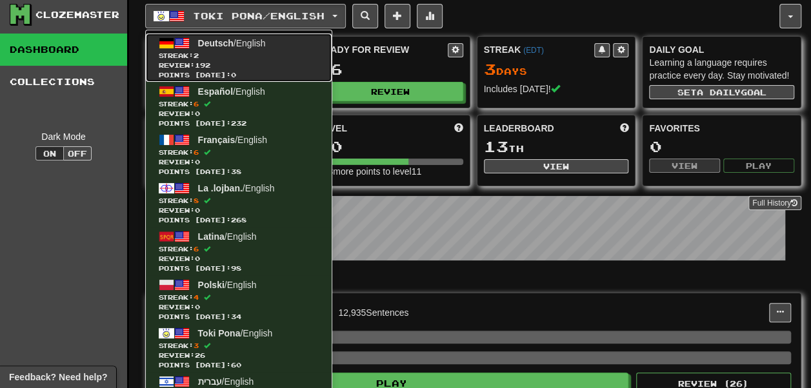
click at [261, 68] on span "Review: 192" at bounding box center [239, 66] width 160 height 10
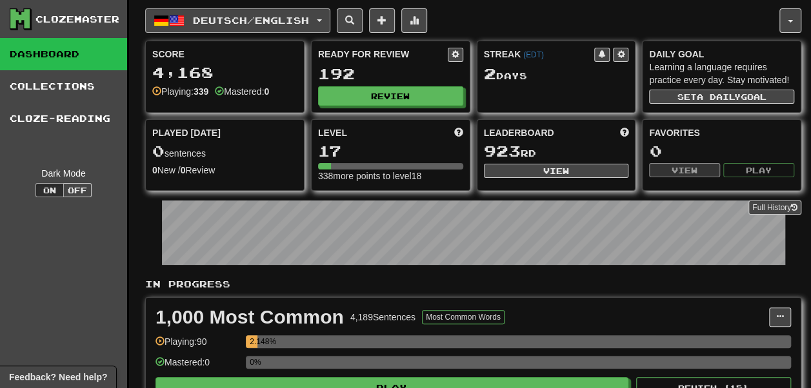
click at [262, 15] on span "Deutsch / English" at bounding box center [251, 20] width 116 height 11
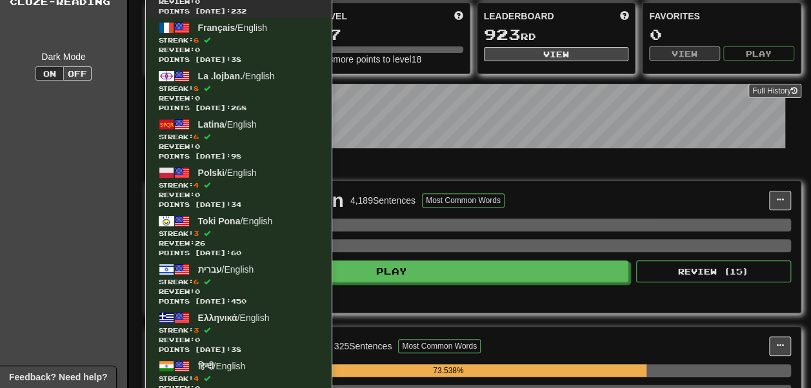
scroll to position [119, 0]
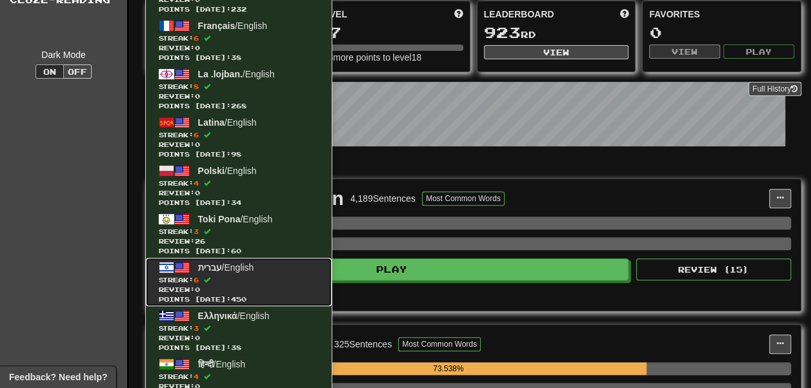
click at [269, 267] on link "עברית / English Streak: 6 Review: 0 Points today: 450" at bounding box center [239, 282] width 186 height 48
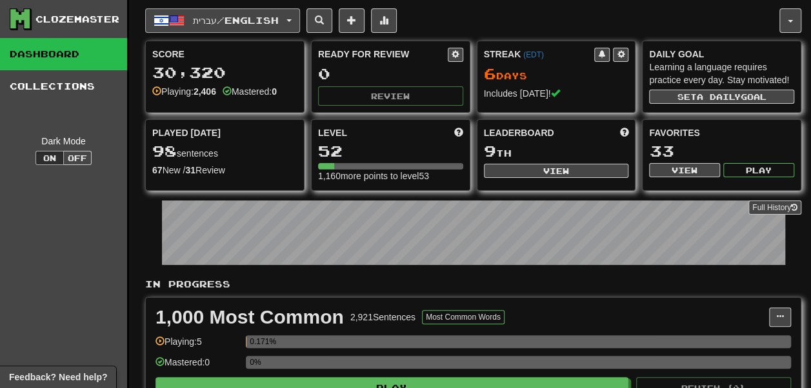
click at [192, 30] on button "עברית / English" at bounding box center [222, 20] width 155 height 25
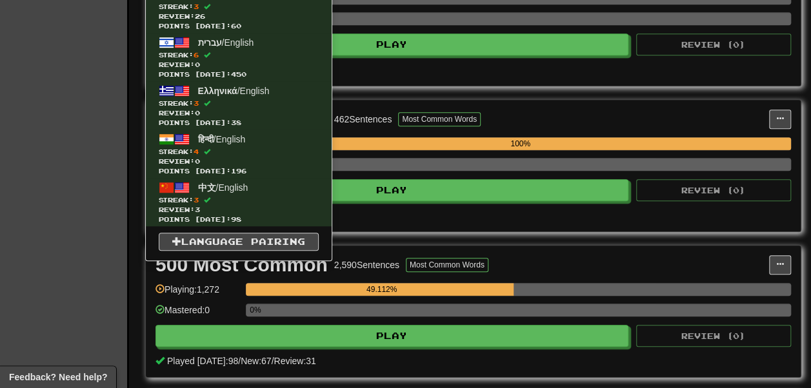
scroll to position [344, 0]
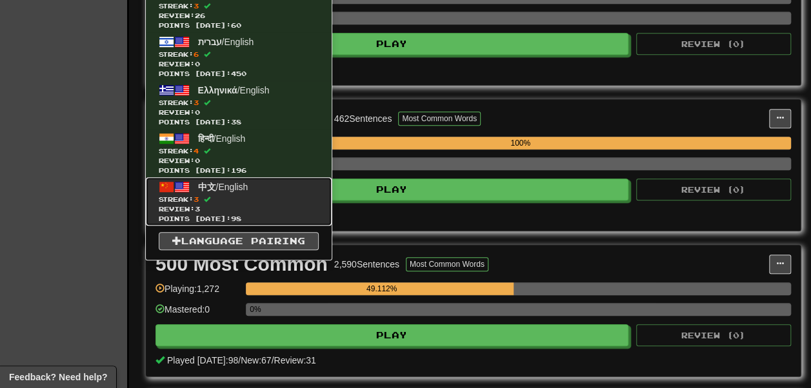
click at [235, 204] on span "Review: 3" at bounding box center [239, 209] width 160 height 10
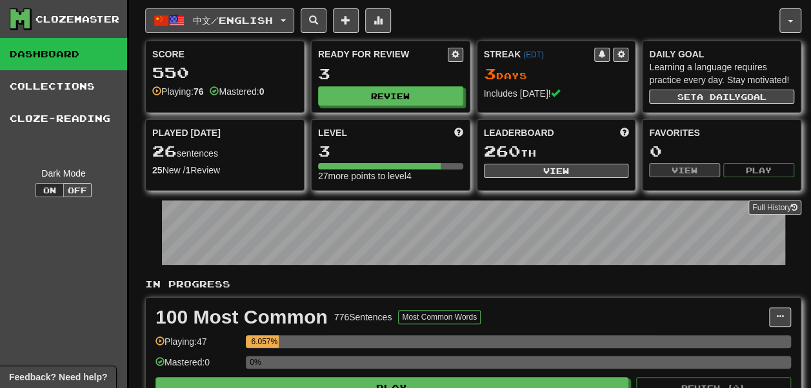
click at [228, 9] on button "中文 / English" at bounding box center [219, 20] width 149 height 25
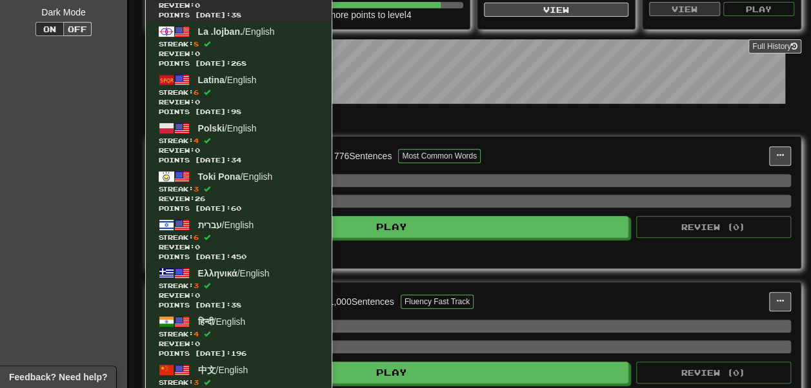
scroll to position [163, 0]
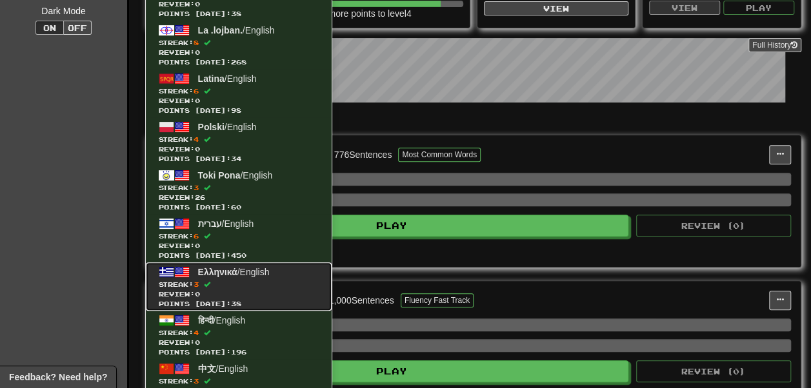
click at [258, 299] on span "Points [DATE]: 38" at bounding box center [239, 304] width 160 height 10
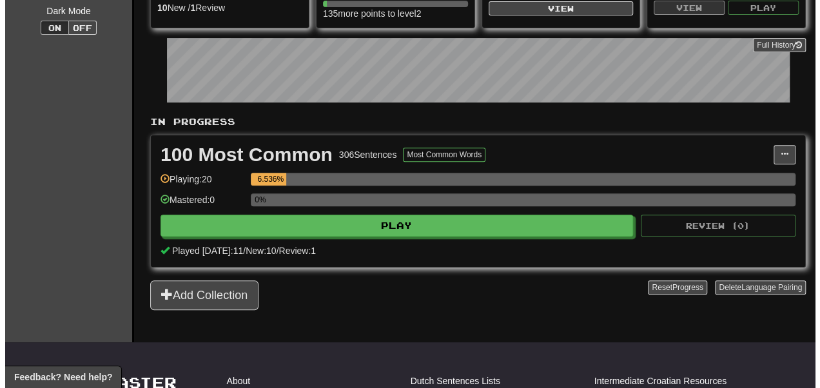
scroll to position [164, 0]
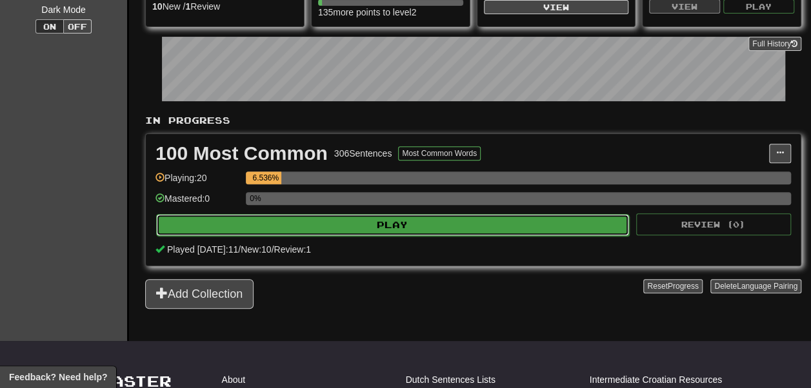
click at [303, 236] on button "Play" at bounding box center [392, 225] width 473 height 22
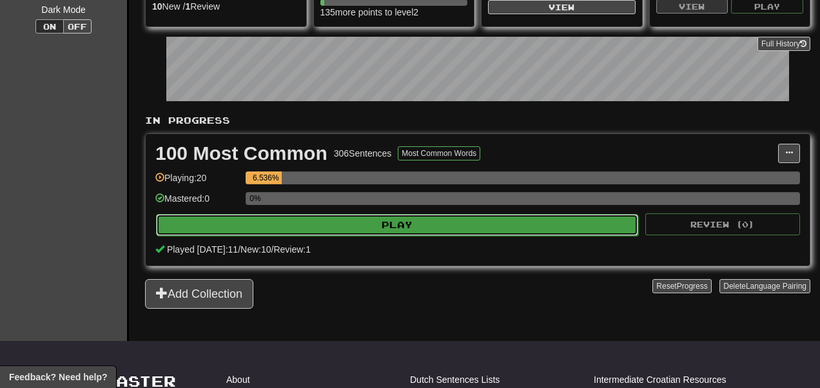
select select "**"
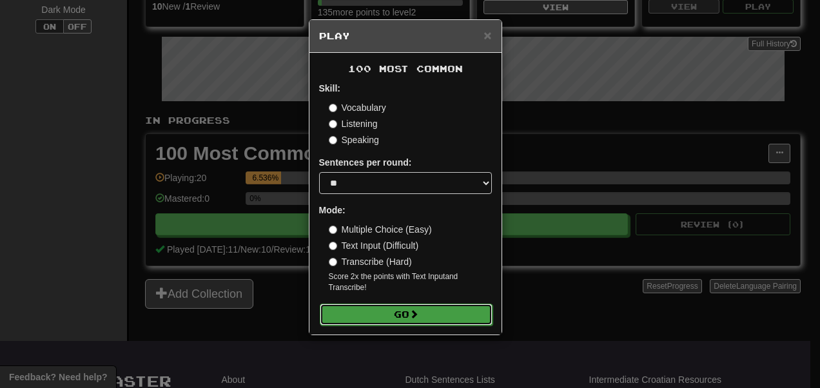
click at [376, 317] on button "Go" at bounding box center [406, 315] width 173 height 22
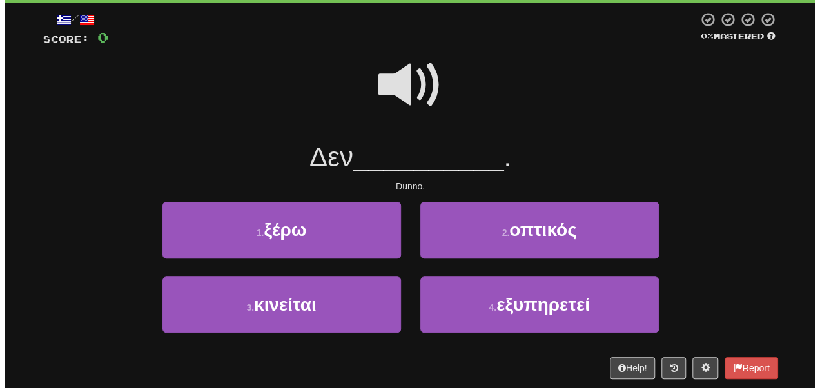
scroll to position [70, 0]
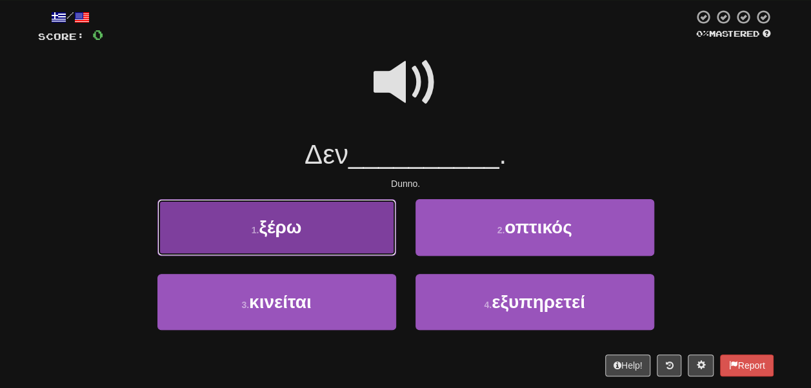
click at [344, 222] on button "1 . ξέρω" at bounding box center [276, 227] width 239 height 56
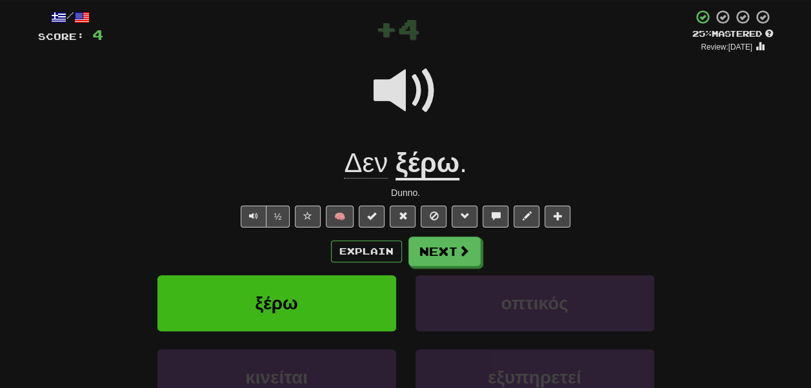
click at [359, 164] on span "Δεν" at bounding box center [366, 163] width 44 height 31
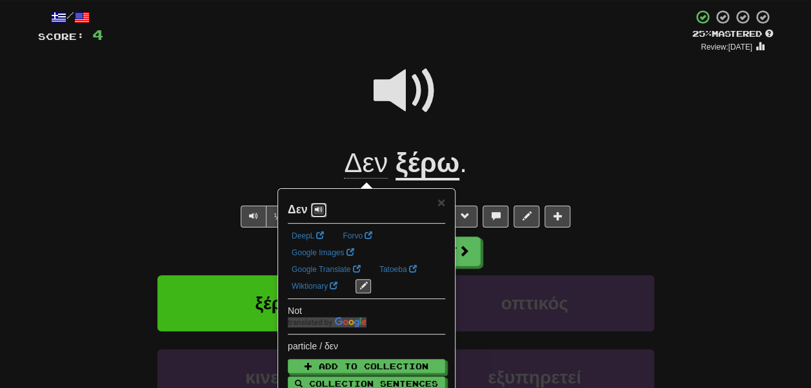
click at [324, 203] on button at bounding box center [318, 210] width 15 height 14
click at [287, 127] on div at bounding box center [405, 100] width 735 height 92
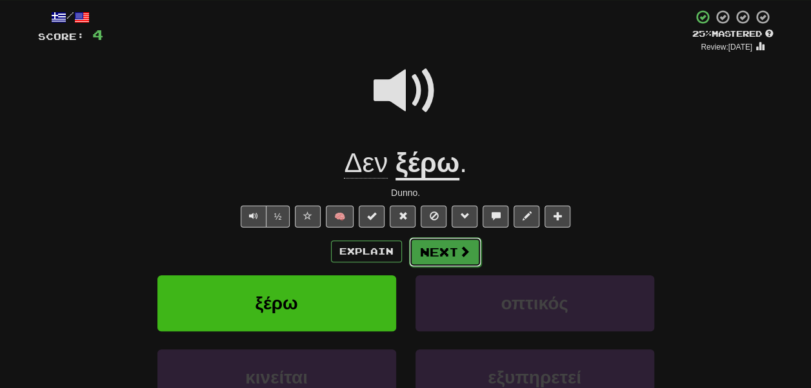
click at [435, 255] on button "Next" at bounding box center [445, 252] width 72 height 30
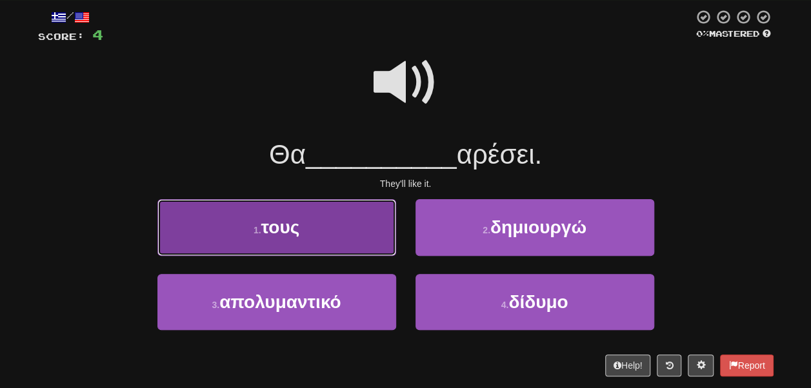
click at [357, 232] on button "1 . τους" at bounding box center [276, 227] width 239 height 56
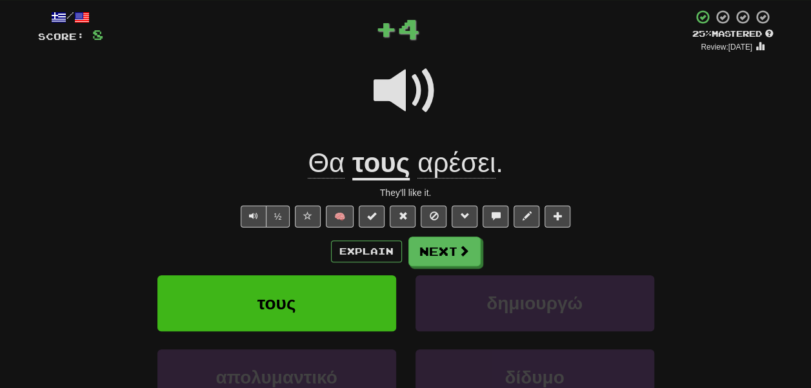
click at [442, 174] on span "αρέσει" at bounding box center [456, 163] width 78 height 31
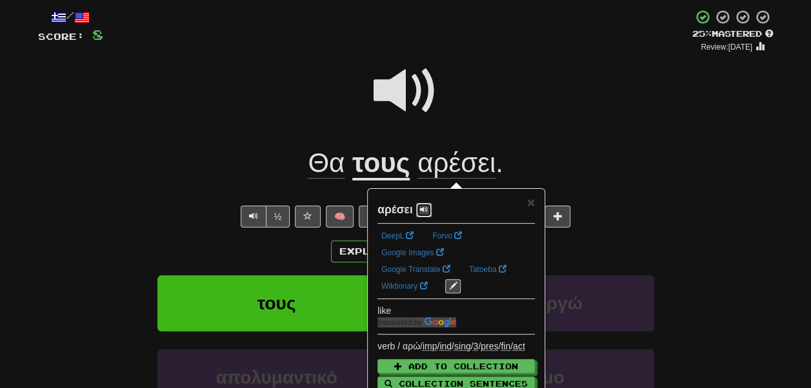
click at [422, 206] on span at bounding box center [424, 210] width 8 height 8
click at [342, 107] on div at bounding box center [405, 100] width 735 height 92
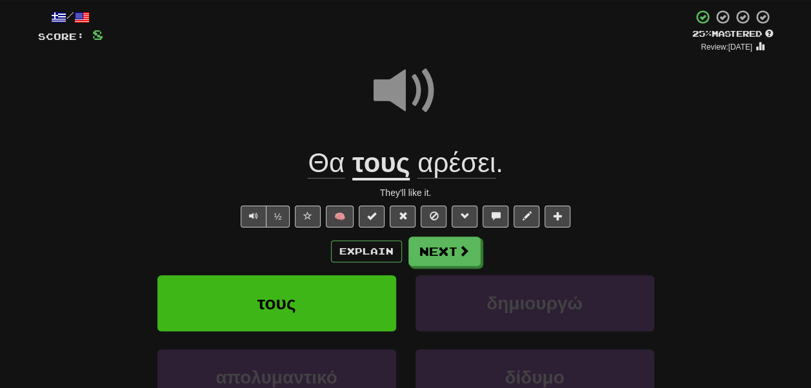
click at [382, 88] on span at bounding box center [405, 91] width 64 height 64
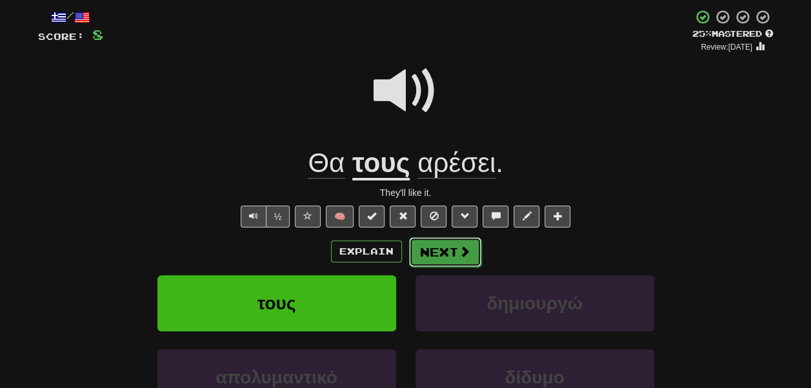
click at [444, 248] on button "Next" at bounding box center [445, 252] width 72 height 30
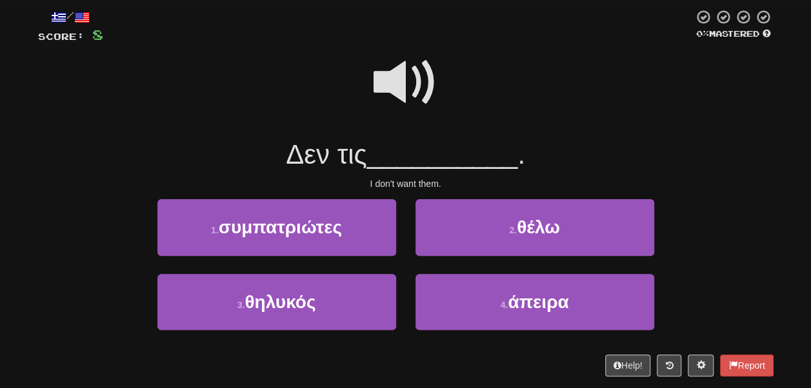
click at [396, 74] on span at bounding box center [405, 82] width 64 height 64
click at [408, 75] on span at bounding box center [405, 82] width 64 height 64
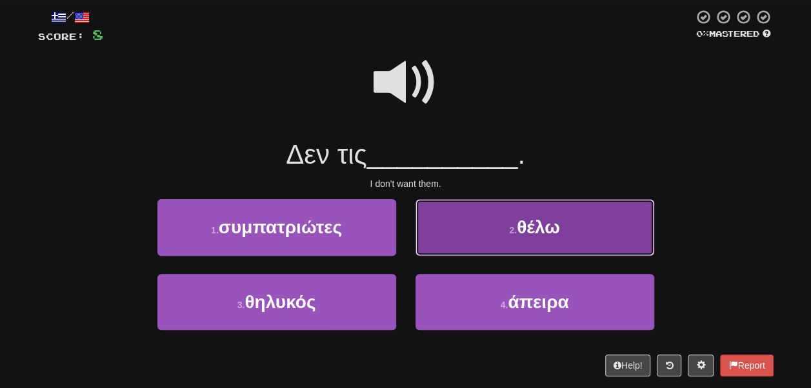
click at [459, 205] on button "2 . θέλω" at bounding box center [534, 227] width 239 height 56
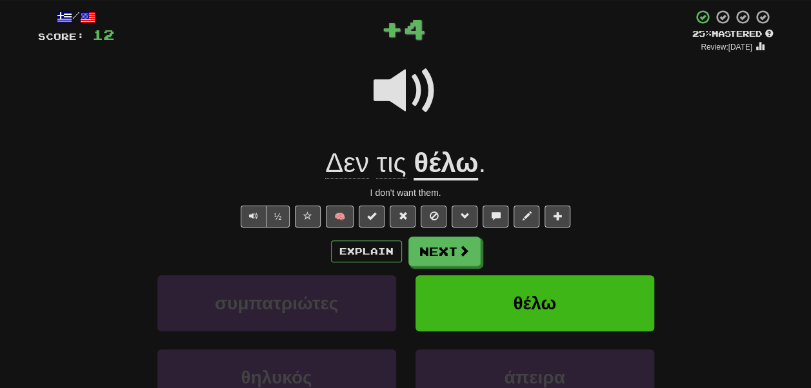
click at [442, 177] on u "θέλω" at bounding box center [445, 164] width 64 height 33
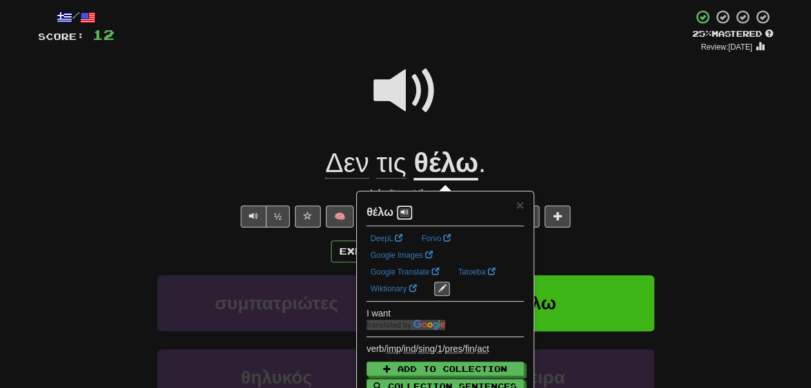
click at [402, 208] on span at bounding box center [404, 212] width 8 height 8
click at [276, 135] on div at bounding box center [405, 100] width 735 height 92
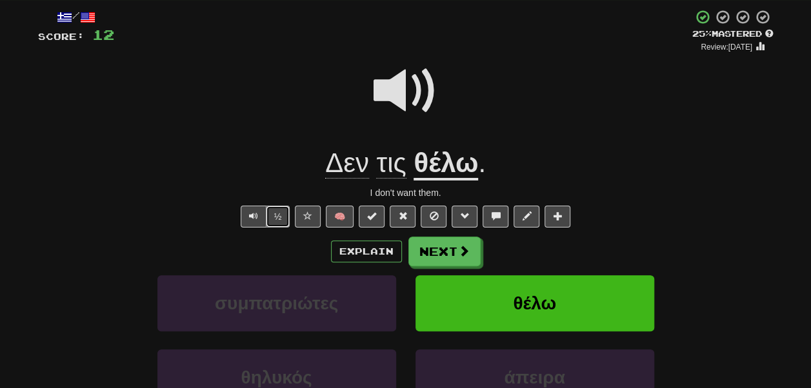
click at [284, 215] on button "½" at bounding box center [278, 217] width 25 height 22
click at [453, 267] on button "Next" at bounding box center [445, 252] width 72 height 30
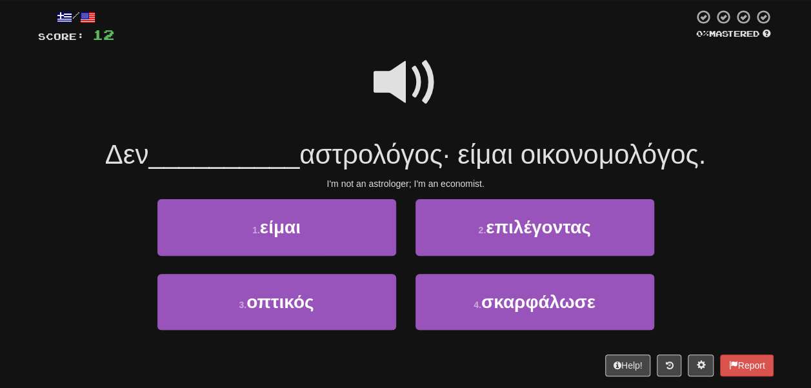
click at [393, 90] on span at bounding box center [405, 82] width 64 height 64
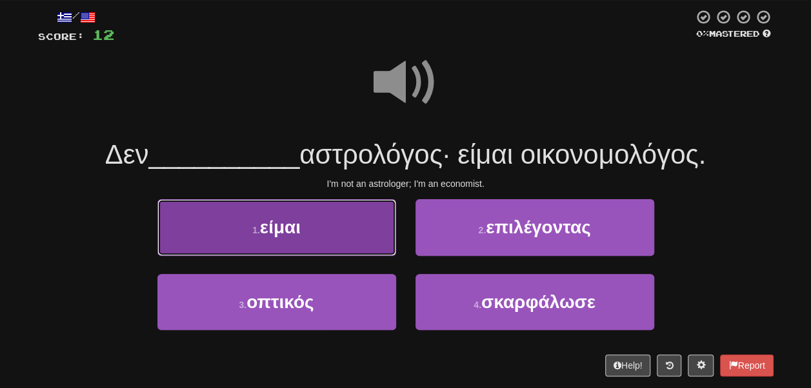
click at [352, 212] on button "1 . είμαι" at bounding box center [276, 227] width 239 height 56
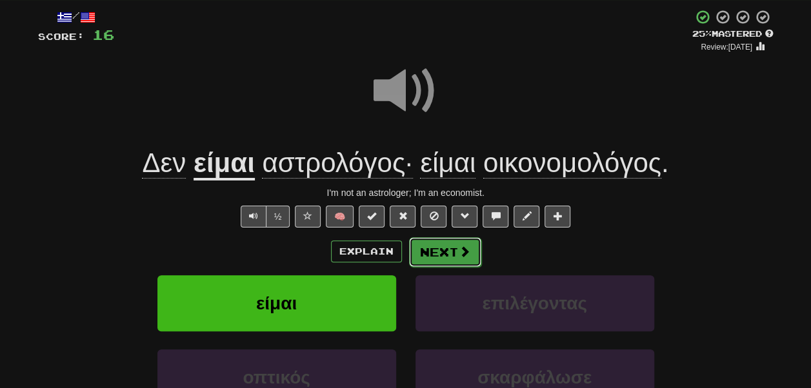
click at [414, 241] on button "Next" at bounding box center [445, 252] width 72 height 30
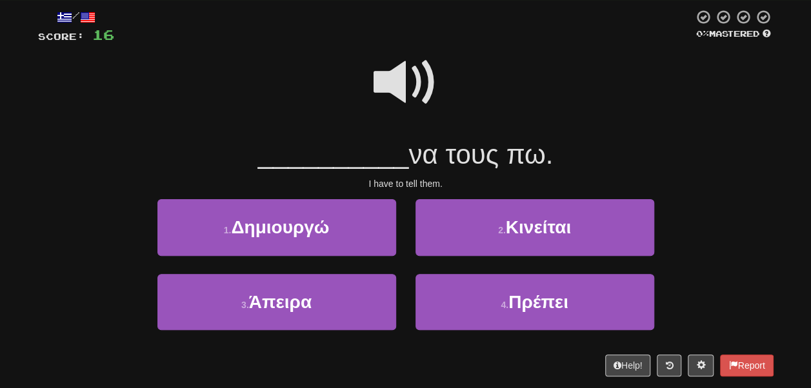
click at [390, 79] on span at bounding box center [405, 82] width 64 height 64
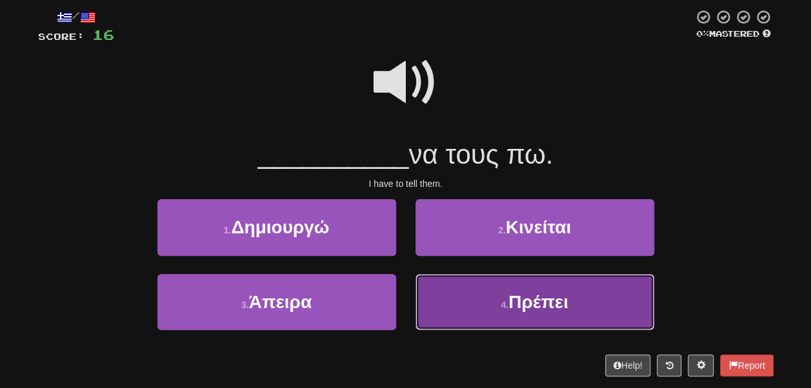
click at [424, 286] on button "4 . [GEOGRAPHIC_DATA]" at bounding box center [534, 302] width 239 height 56
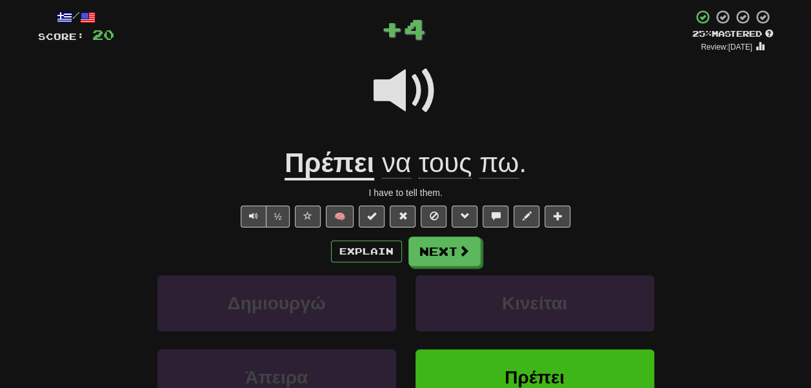
click at [324, 158] on u "Πρέπει" at bounding box center [329, 164] width 90 height 33
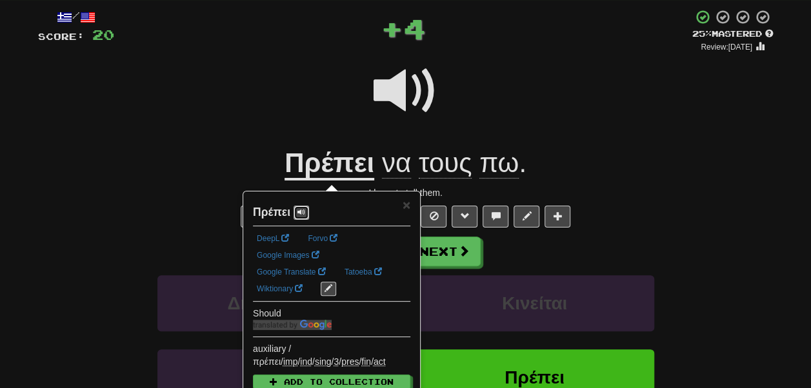
click at [300, 212] on span at bounding box center [301, 212] width 8 height 8
click at [245, 137] on div at bounding box center [405, 100] width 735 height 92
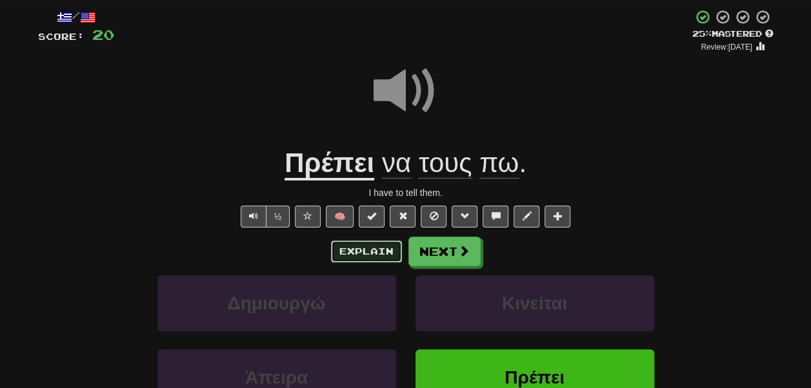
click at [355, 248] on button "Explain" at bounding box center [366, 252] width 71 height 22
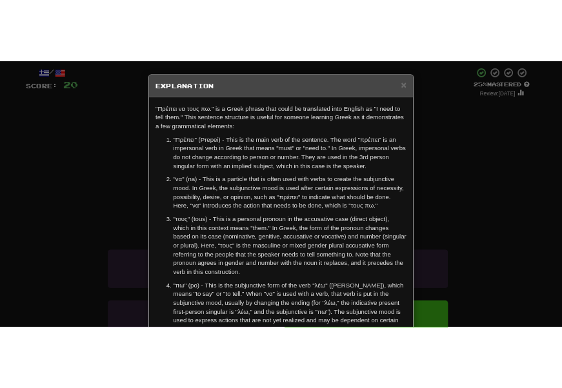
scroll to position [66, 0]
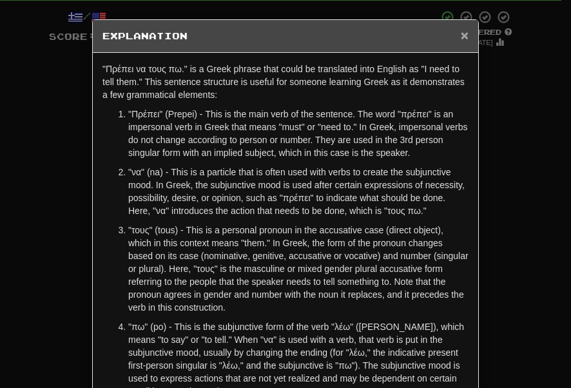
click at [462, 32] on span "×" at bounding box center [465, 35] width 8 height 15
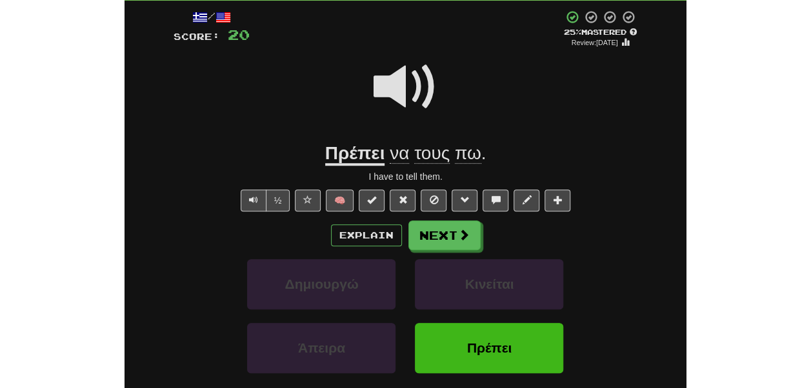
scroll to position [70, 0]
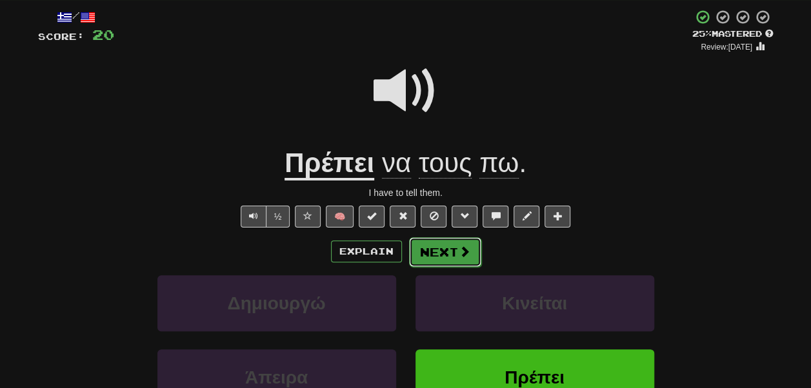
click at [459, 256] on span at bounding box center [465, 252] width 12 height 12
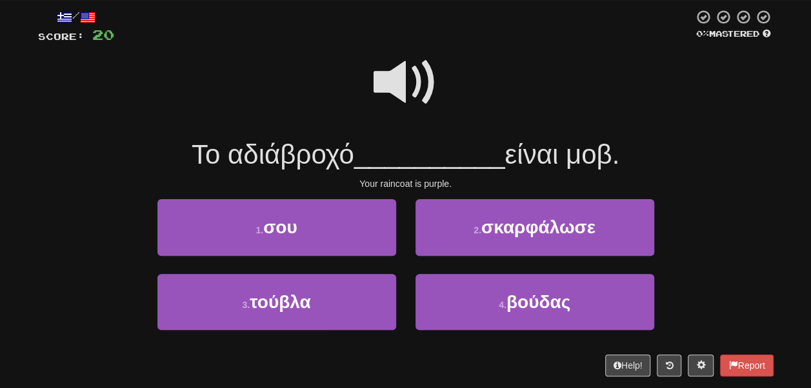
click at [382, 80] on span at bounding box center [405, 82] width 64 height 64
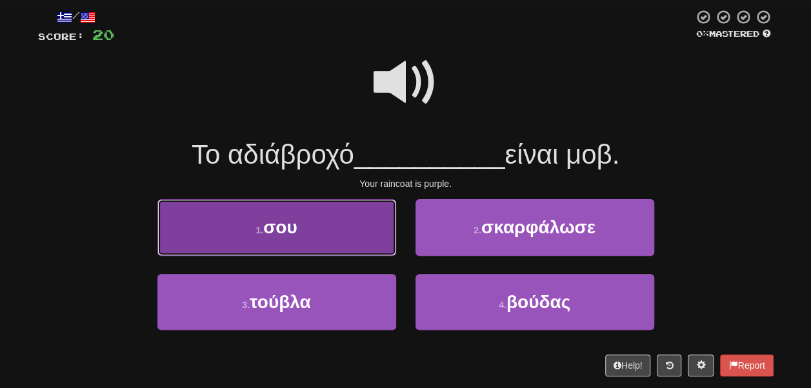
click at [347, 231] on button "1 . σου" at bounding box center [276, 227] width 239 height 56
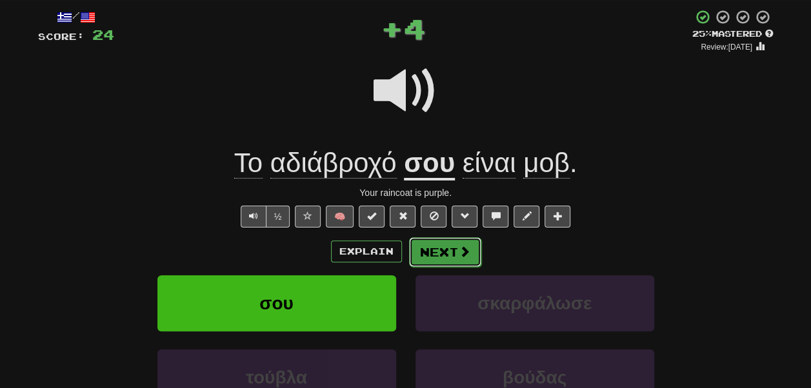
click at [435, 257] on button "Next" at bounding box center [445, 252] width 72 height 30
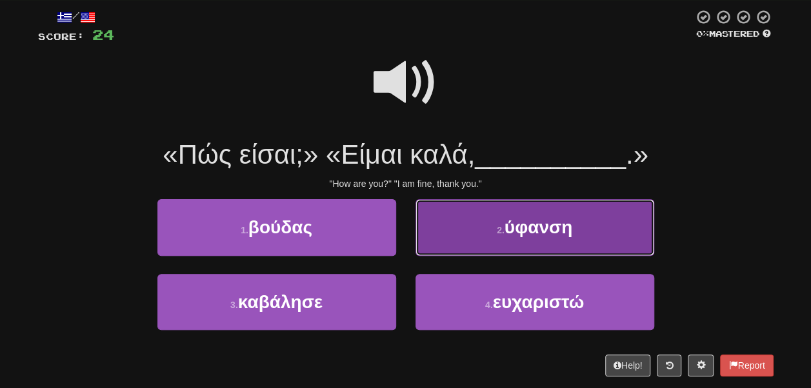
click at [433, 244] on button "2 . ύφανση" at bounding box center [534, 227] width 239 height 56
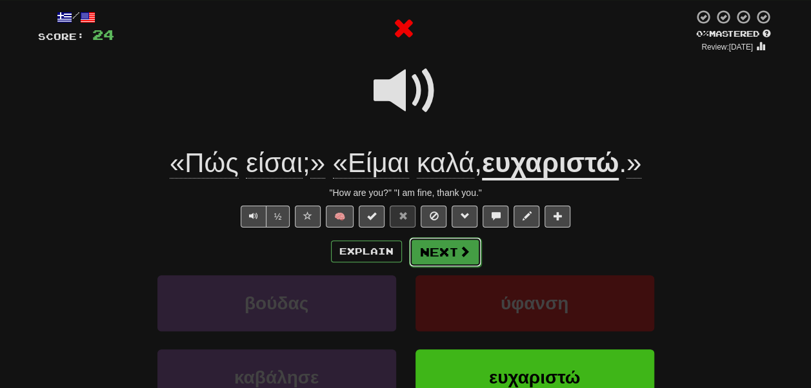
click at [441, 247] on button "Next" at bounding box center [445, 252] width 72 height 30
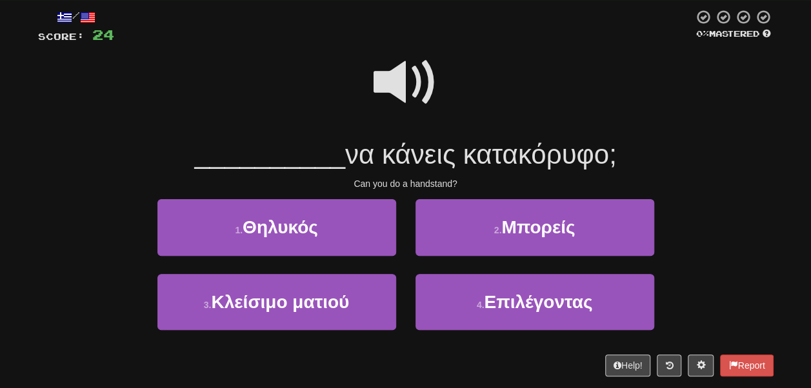
click at [413, 115] on span at bounding box center [405, 82] width 64 height 64
click at [404, 90] on span at bounding box center [405, 82] width 64 height 64
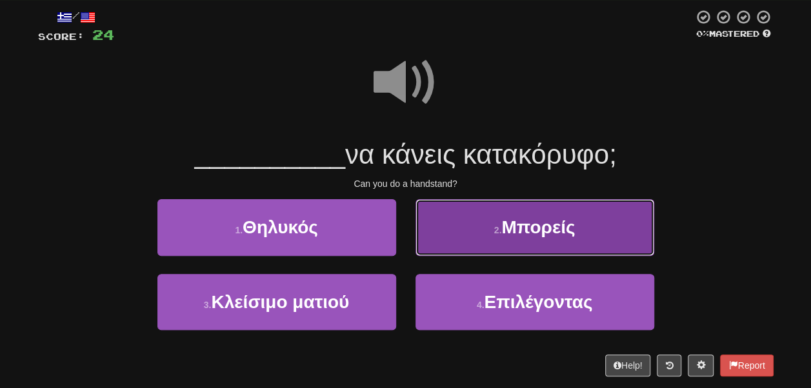
click at [480, 233] on button "2 . Μπορείς" at bounding box center [534, 227] width 239 height 56
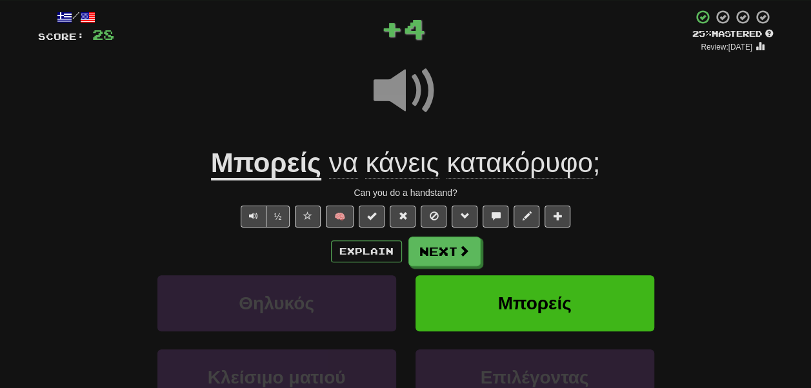
click at [277, 158] on u "Μπορείς" at bounding box center [266, 164] width 110 height 33
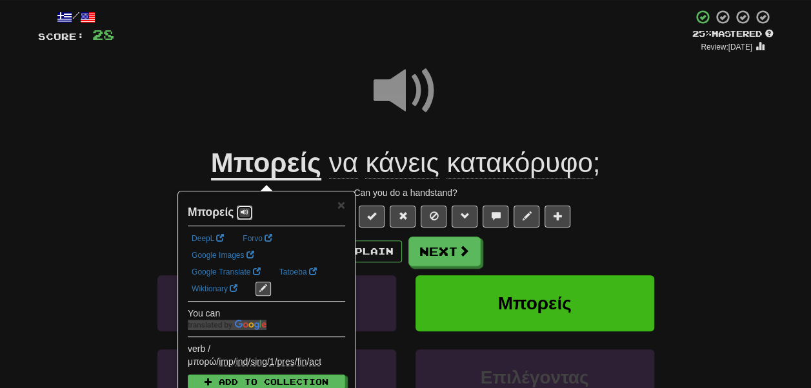
click at [246, 213] on span at bounding box center [245, 212] width 8 height 8
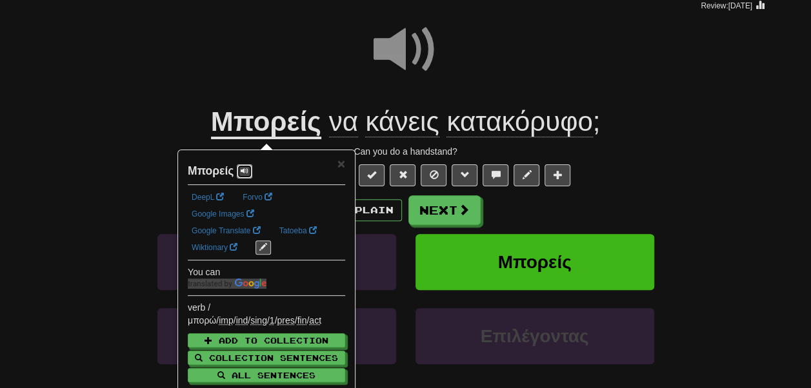
scroll to position [117, 0]
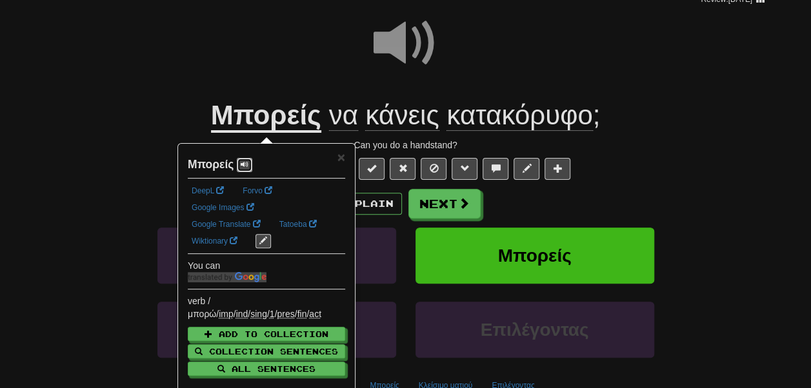
click at [252, 169] on button at bounding box center [244, 165] width 15 height 14
click at [420, 209] on button "Next" at bounding box center [445, 205] width 72 height 30
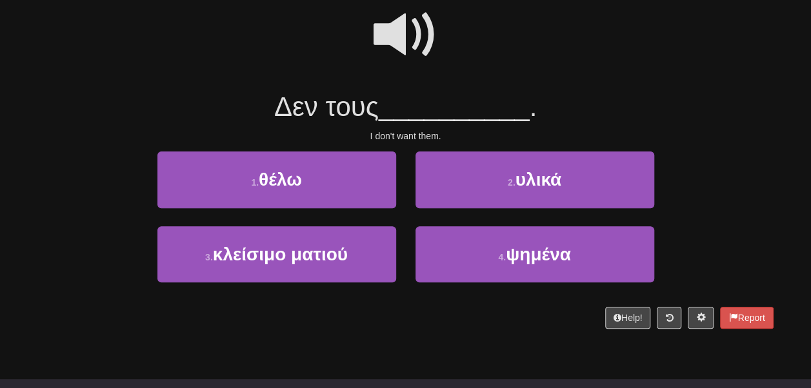
click at [401, 52] on span at bounding box center [405, 35] width 64 height 64
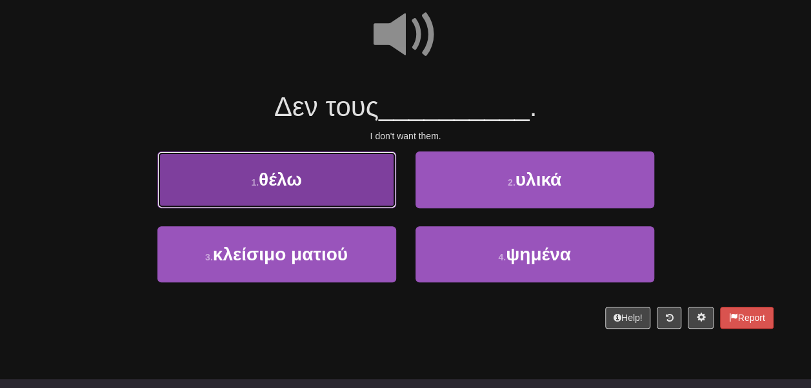
click at [362, 163] on button "1 . θέλω" at bounding box center [276, 180] width 239 height 56
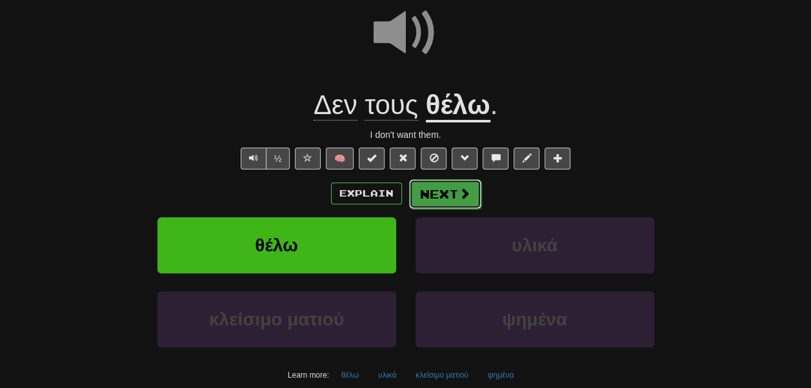
click at [426, 181] on button "Next" at bounding box center [445, 194] width 72 height 30
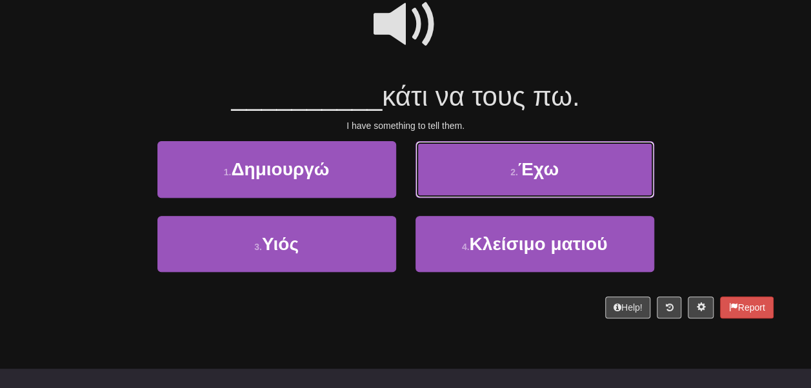
click at [426, 181] on button "2 . Έχω" at bounding box center [534, 169] width 239 height 56
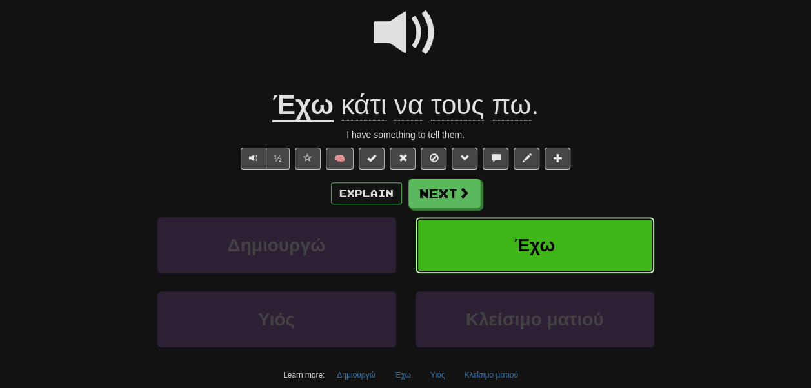
scroll to position [138, 0]
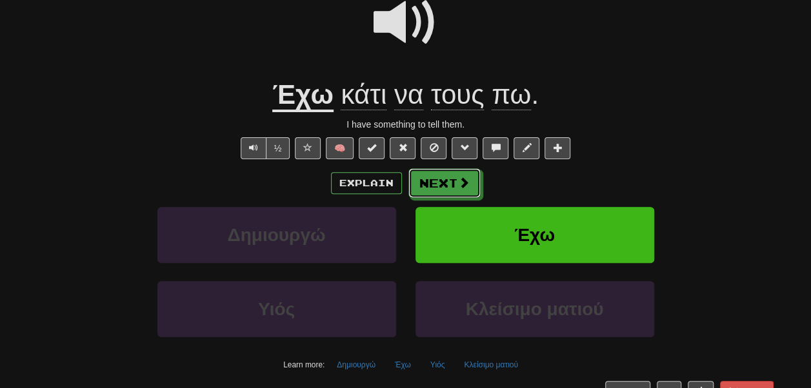
click at [426, 181] on button "Next" at bounding box center [444, 183] width 72 height 30
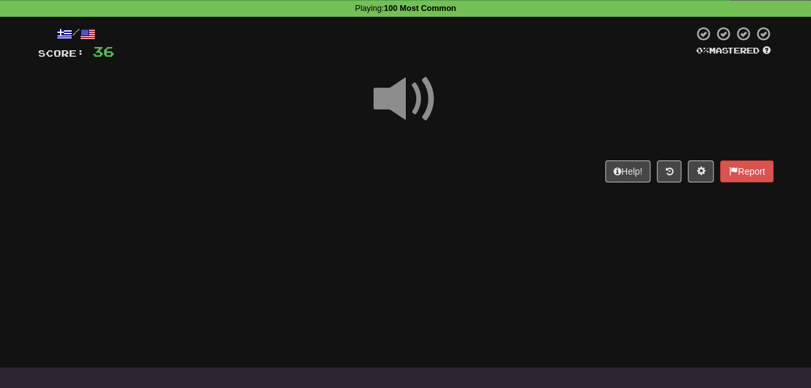
scroll to position [59, 0]
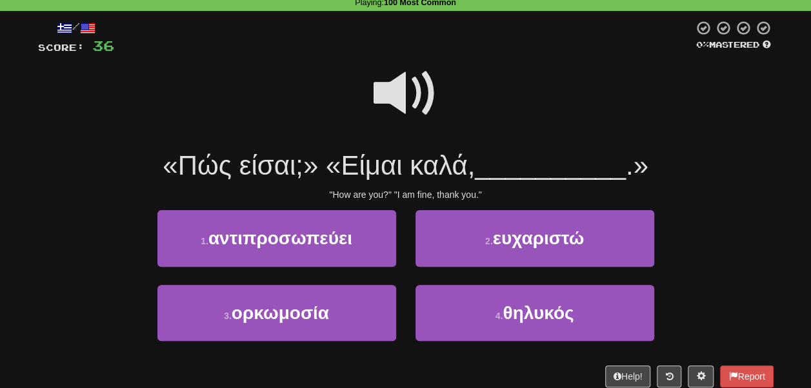
click at [417, 112] on span at bounding box center [405, 93] width 64 height 64
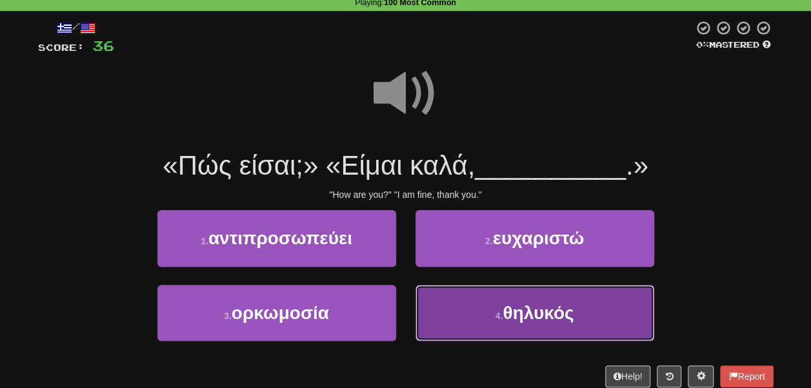
click at [449, 292] on button "4 . θηλυκός" at bounding box center [534, 313] width 239 height 56
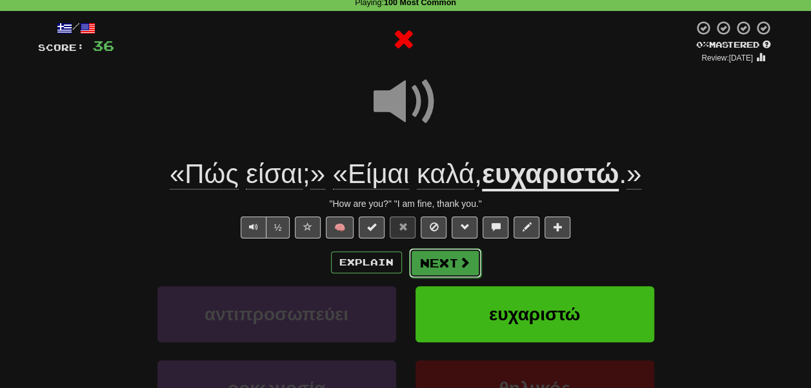
click at [442, 262] on button "Next" at bounding box center [445, 263] width 72 height 30
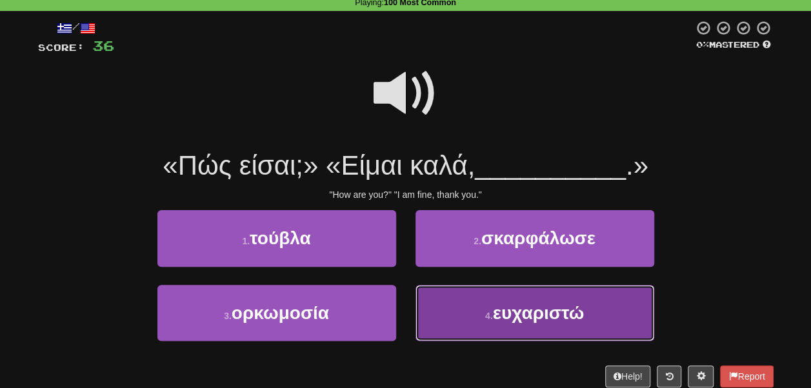
click at [443, 307] on button "4 . ευχαριστώ" at bounding box center [534, 313] width 239 height 56
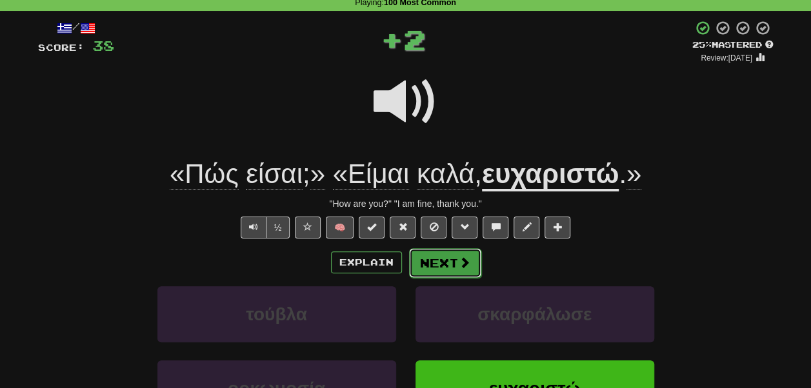
click at [440, 271] on button "Next" at bounding box center [445, 263] width 72 height 30
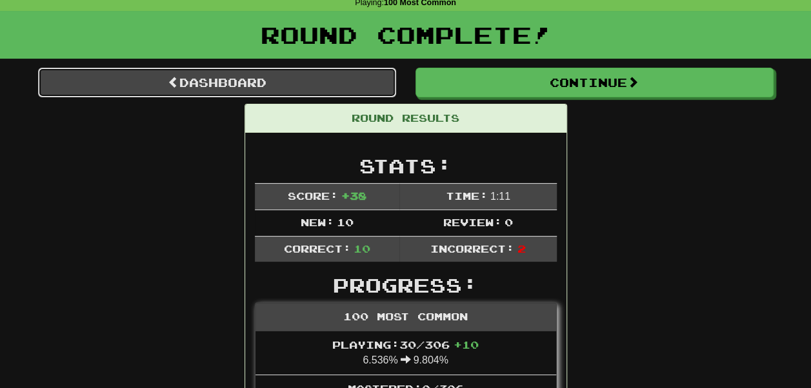
click at [312, 72] on link "Dashboard" at bounding box center [217, 83] width 358 height 30
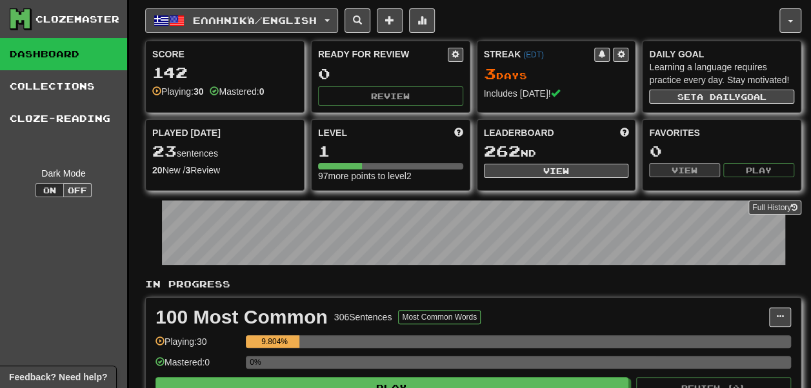
click at [270, 28] on button "Ελληνικά / English" at bounding box center [241, 20] width 193 height 25
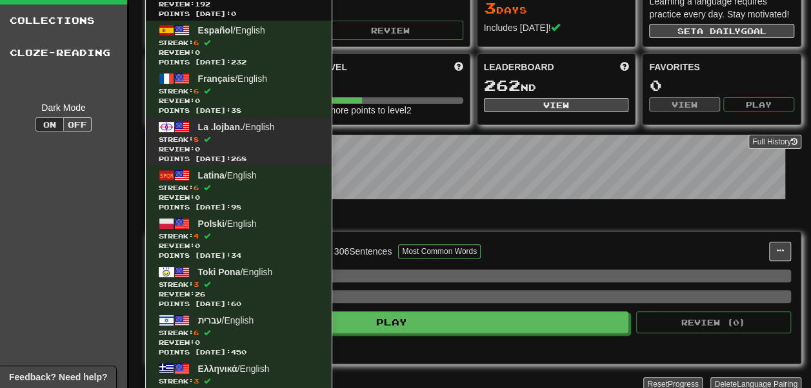
scroll to position [63, 0]
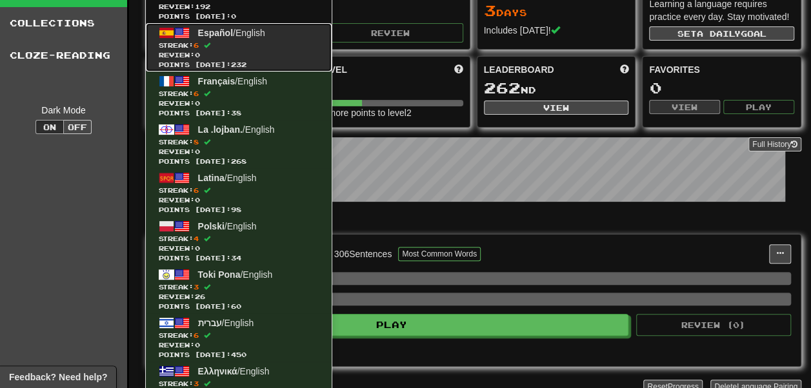
click at [255, 54] on span "Review: 0" at bounding box center [239, 55] width 160 height 10
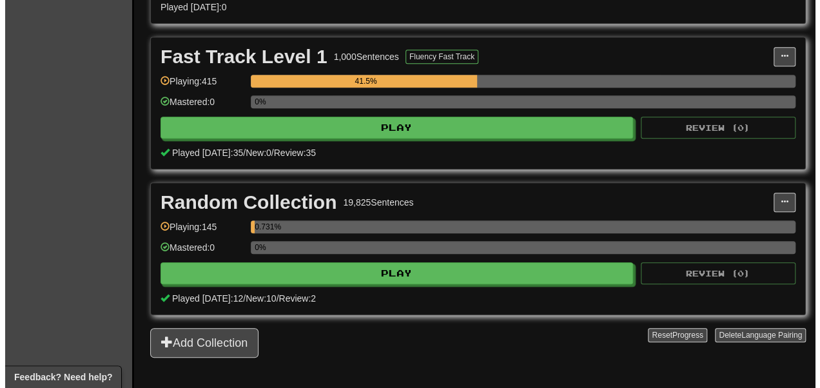
scroll to position [553, 0]
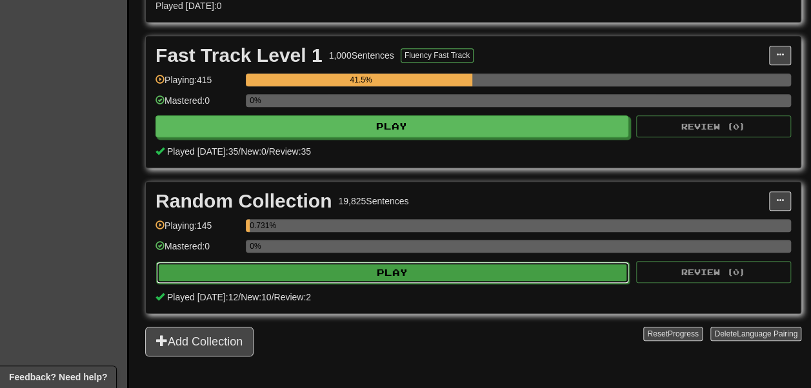
click at [326, 284] on button "Play" at bounding box center [392, 273] width 473 height 22
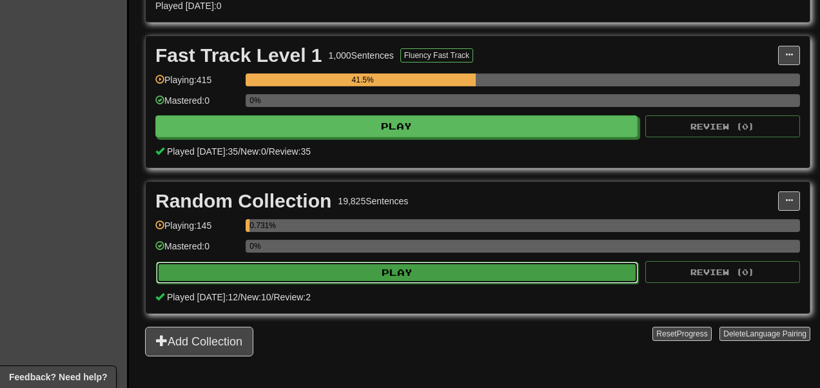
select select "**"
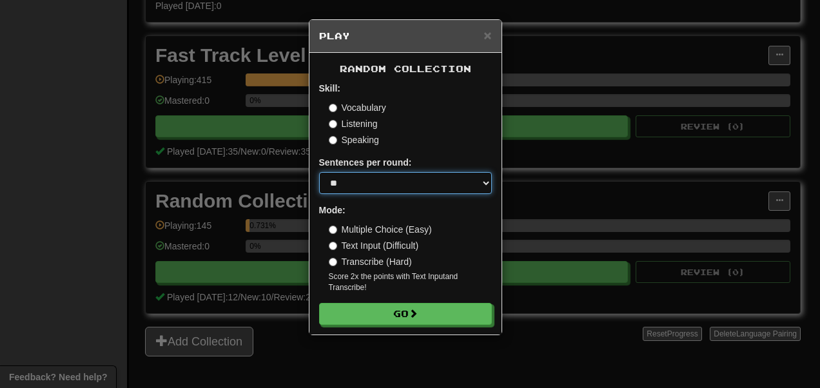
click at [357, 180] on select "* ** ** ** ** ** *** ********" at bounding box center [405, 183] width 173 height 22
click at [381, 172] on div "Sentences per round: * ** ** ** ** ** *** ********" at bounding box center [405, 175] width 173 height 38
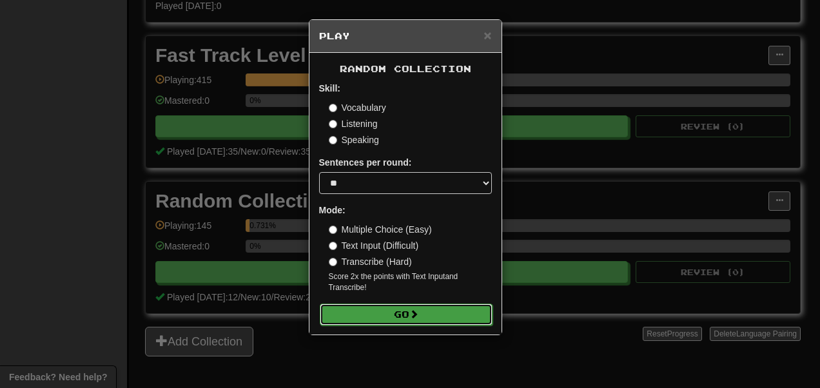
click at [366, 313] on button "Go" at bounding box center [406, 315] width 173 height 22
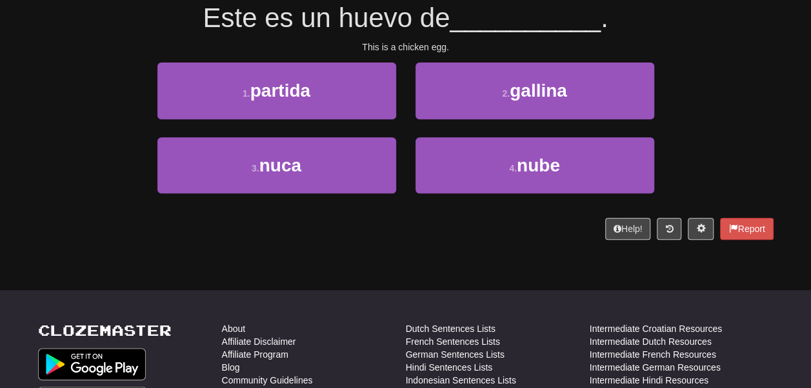
scroll to position [208, 0]
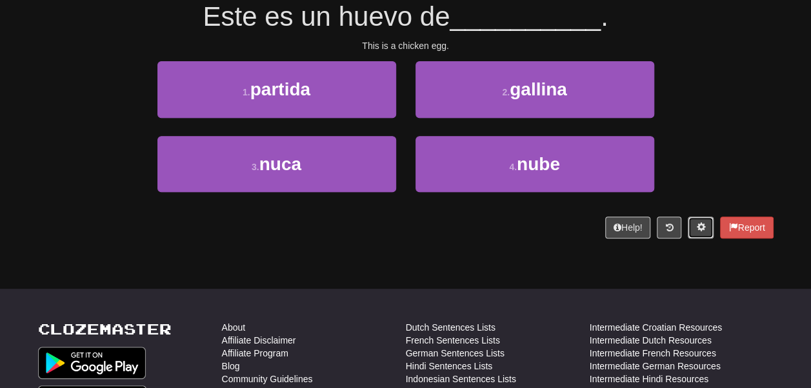
click at [699, 221] on button at bounding box center [700, 228] width 26 height 22
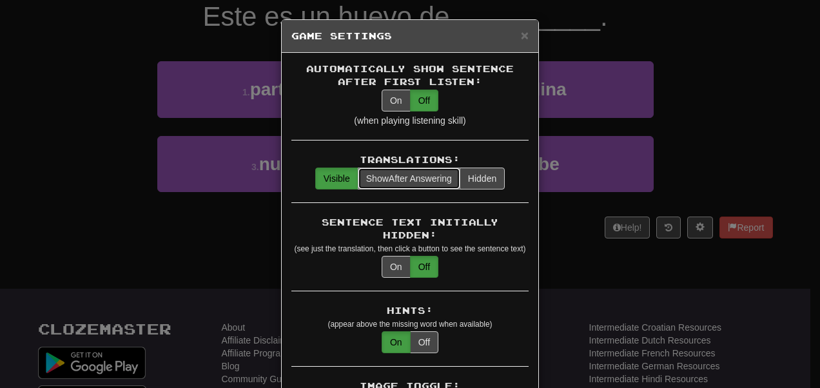
click at [420, 181] on span "Show After Answering" at bounding box center [409, 178] width 86 height 10
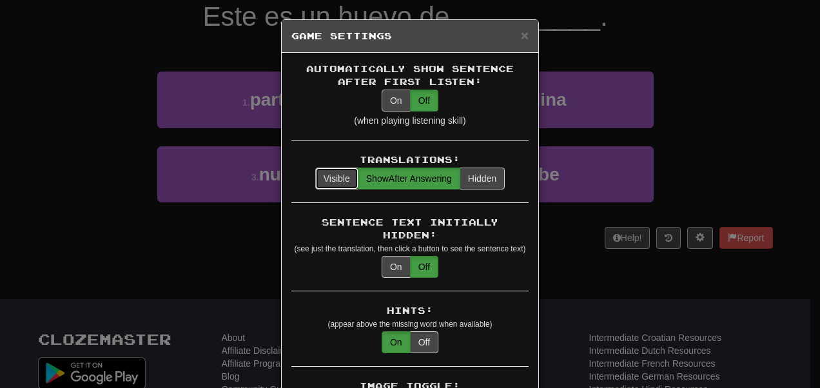
click at [328, 181] on button "Visible" at bounding box center [336, 179] width 43 height 22
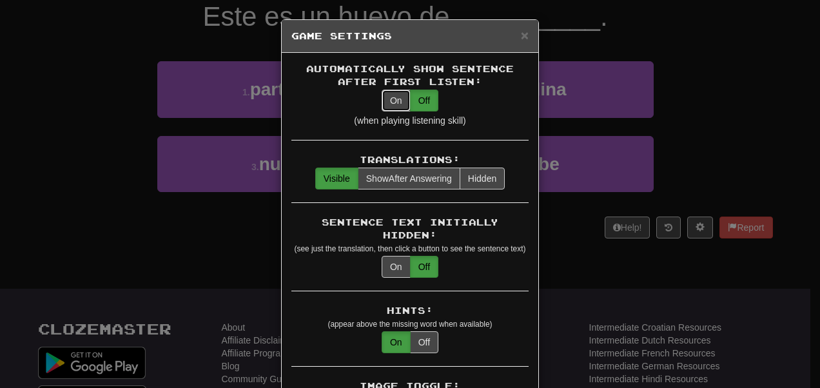
click at [390, 103] on button "On" at bounding box center [396, 101] width 29 height 22
click at [521, 33] on span "×" at bounding box center [525, 35] width 8 height 15
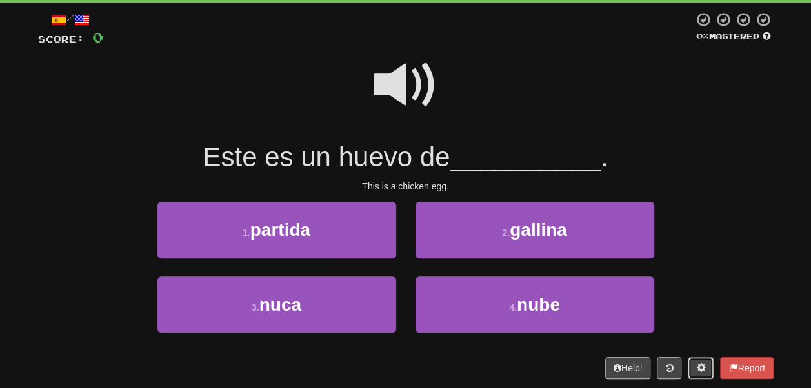
scroll to position [93, 0]
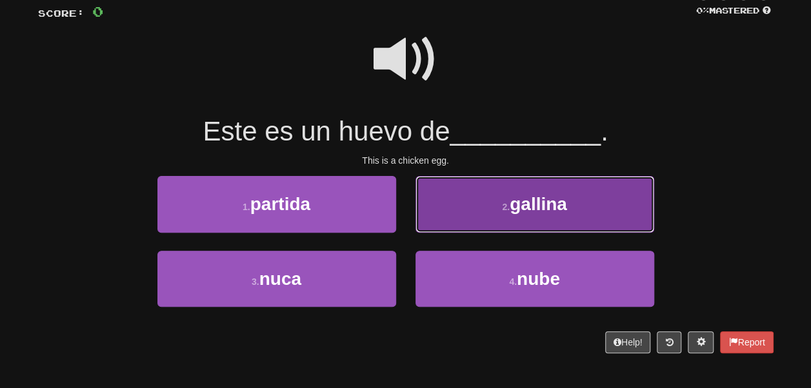
click at [503, 191] on button "2 . gallina" at bounding box center [534, 204] width 239 height 56
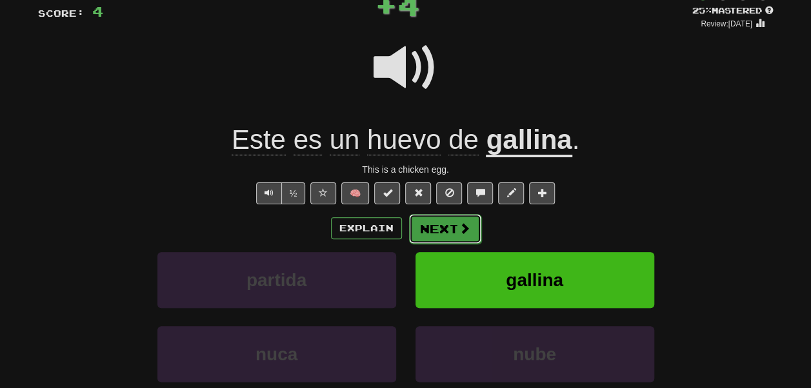
click at [459, 224] on span at bounding box center [465, 228] width 12 height 12
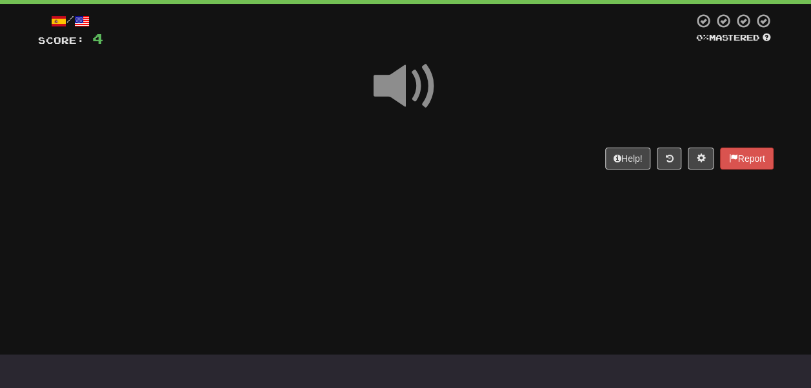
scroll to position [64, 0]
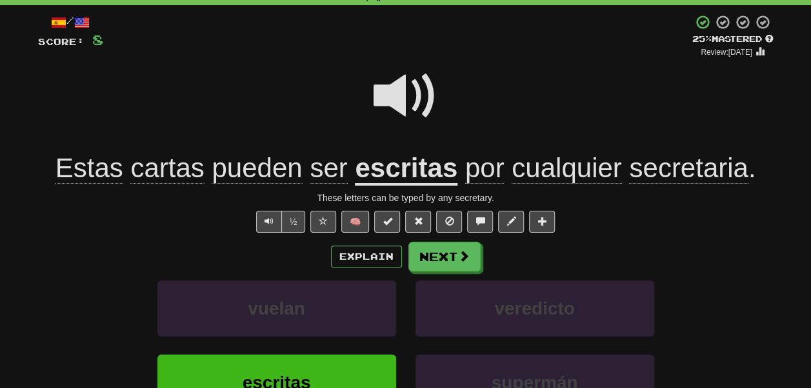
click at [551, 169] on span "cualquier" at bounding box center [566, 168] width 110 height 31
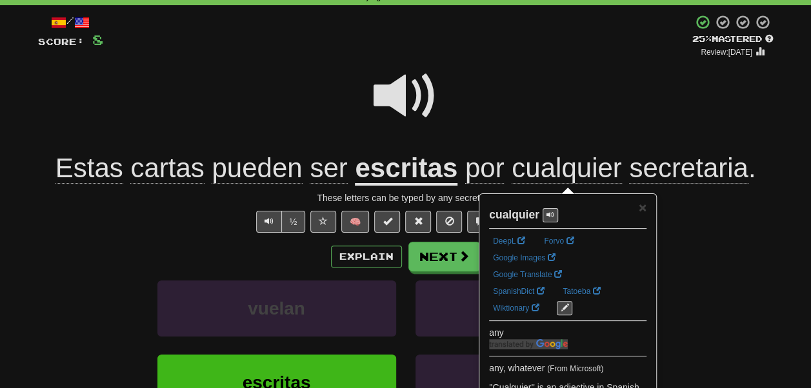
click at [551, 119] on div at bounding box center [405, 105] width 735 height 92
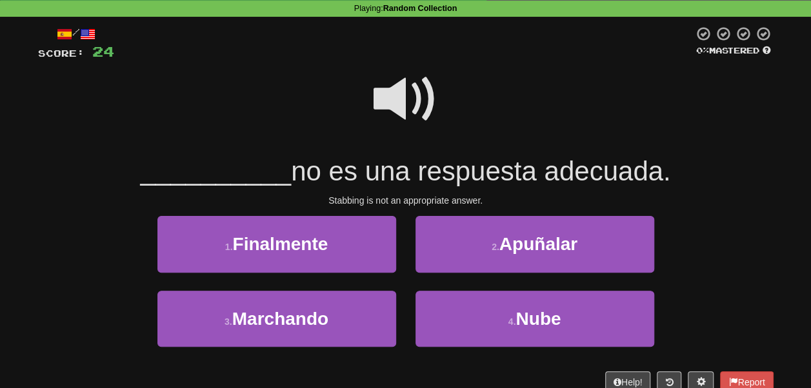
scroll to position [52, 0]
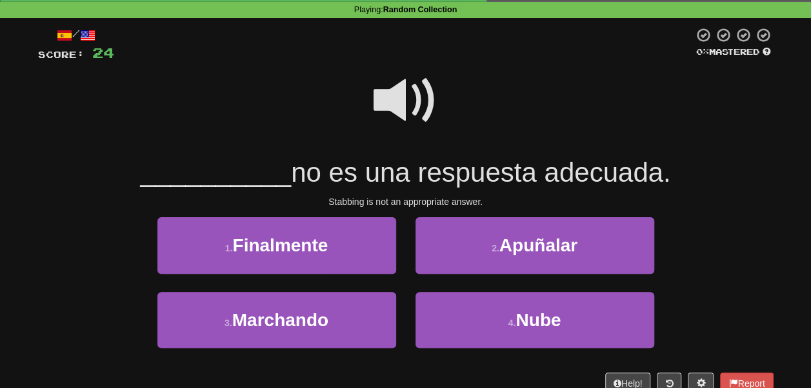
click at [415, 99] on span at bounding box center [405, 100] width 64 height 64
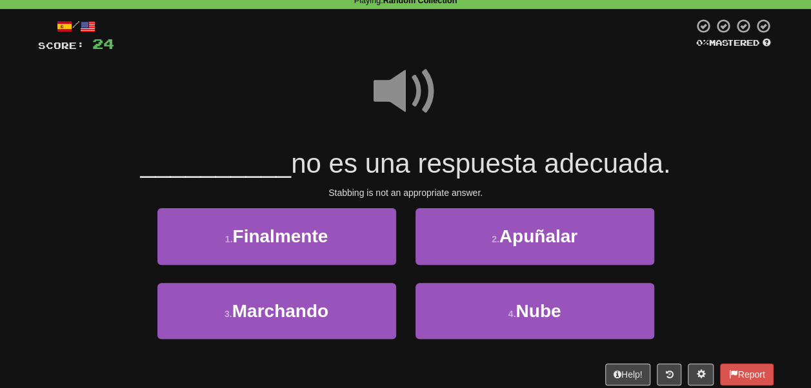
scroll to position [61, 0]
click at [418, 92] on span at bounding box center [405, 91] width 64 height 64
click at [291, 161] on span "no es una respuesta adecuada." at bounding box center [480, 163] width 379 height 30
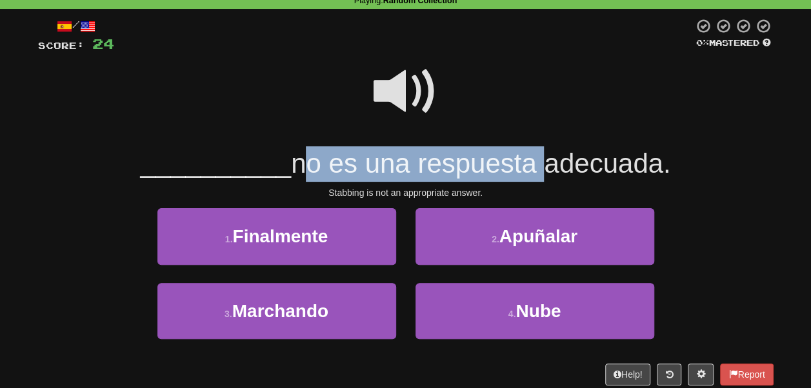
drag, startPoint x: 286, startPoint y: 161, endPoint x: 502, endPoint y: 164, distance: 216.7
click at [502, 164] on span "no es una respuesta adecuada." at bounding box center [480, 163] width 379 height 30
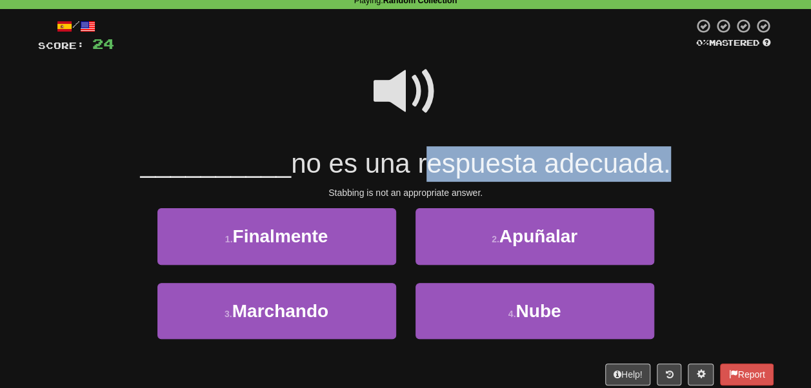
drag, startPoint x: 502, startPoint y: 164, endPoint x: 550, endPoint y: 177, distance: 49.4
click at [550, 177] on span "no es una respuesta adecuada." at bounding box center [480, 163] width 379 height 30
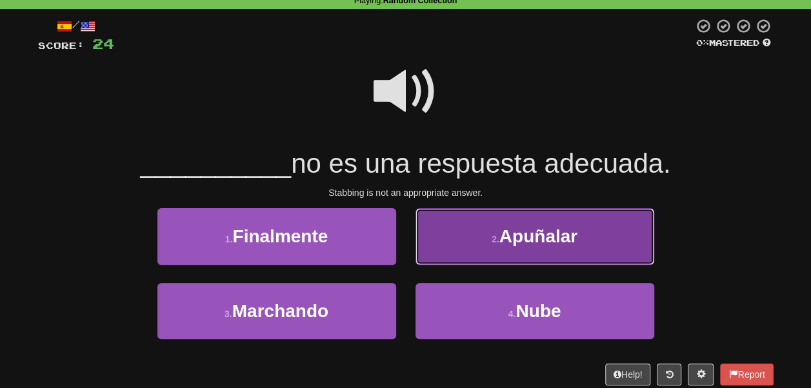
click at [506, 229] on span "Apuñalar" at bounding box center [538, 236] width 78 height 20
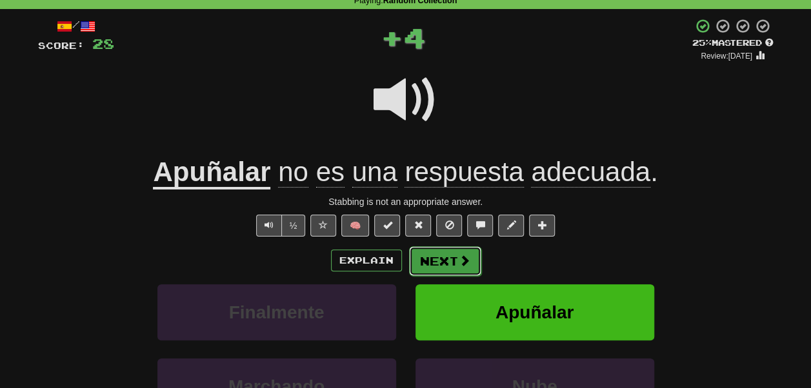
click at [441, 258] on button "Next" at bounding box center [445, 261] width 72 height 30
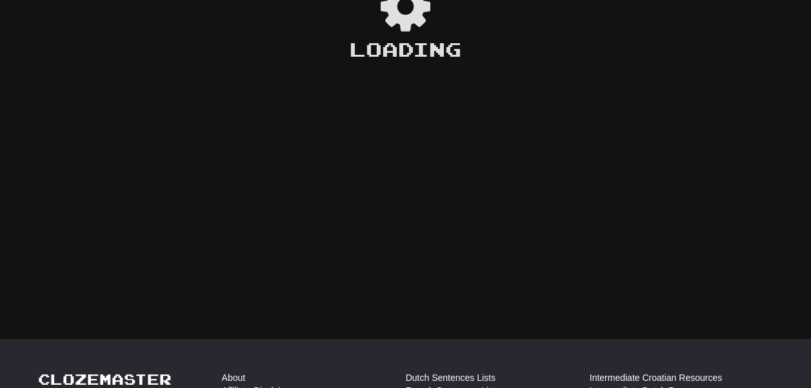
scroll to position [55, 0]
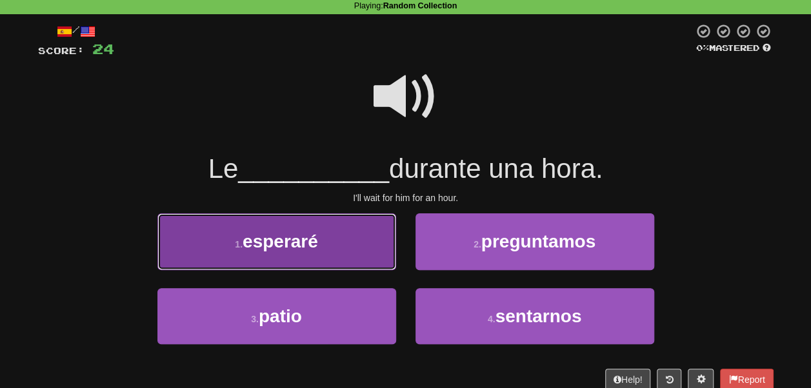
click at [342, 240] on button "1 . esperaré" at bounding box center [276, 241] width 239 height 56
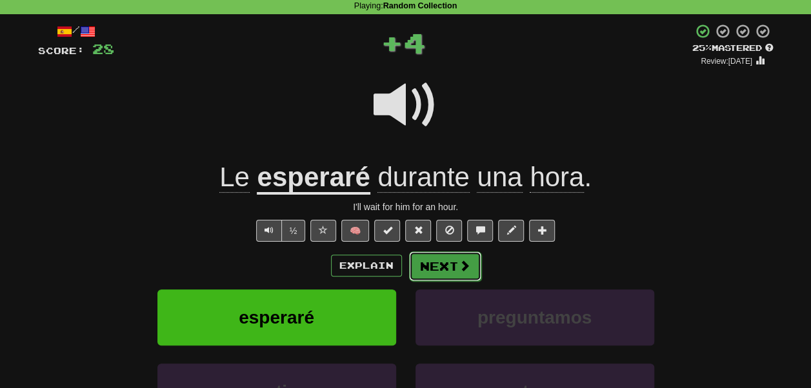
click at [432, 262] on button "Next" at bounding box center [445, 267] width 72 height 30
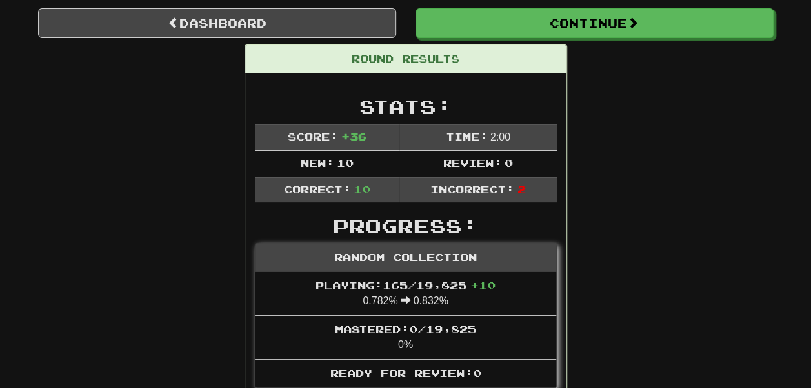
scroll to position [0, 0]
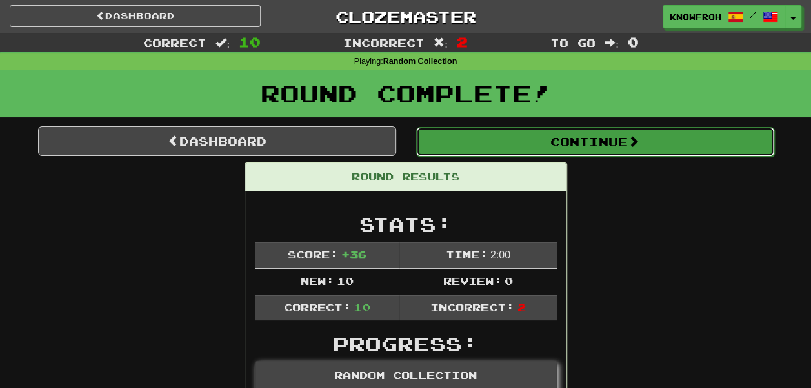
click at [485, 137] on button "Continue" at bounding box center [595, 142] width 358 height 30
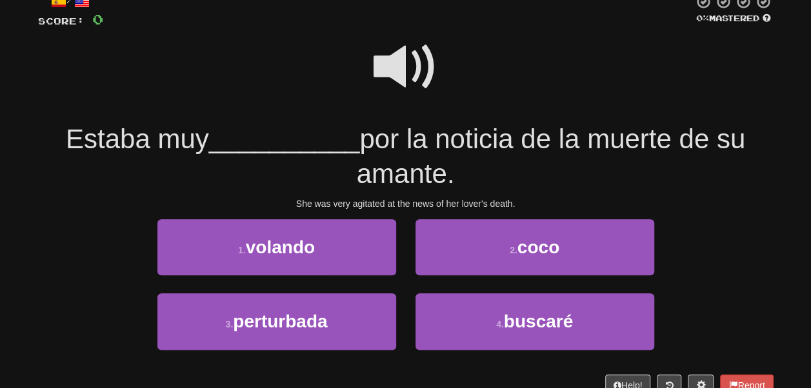
scroll to position [86, 0]
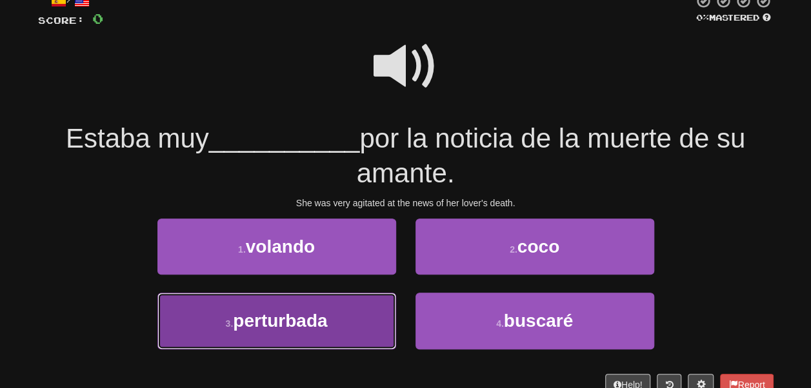
click at [335, 308] on button "3 . perturbada" at bounding box center [276, 321] width 239 height 56
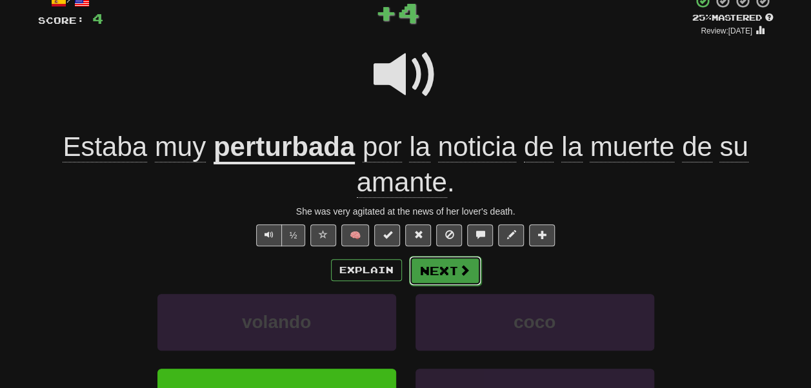
click at [436, 271] on button "Next" at bounding box center [445, 271] width 72 height 30
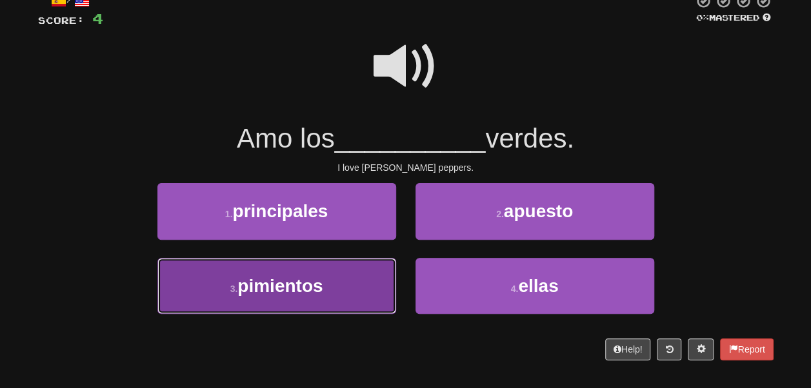
click at [377, 281] on button "3 . pimientos" at bounding box center [276, 286] width 239 height 56
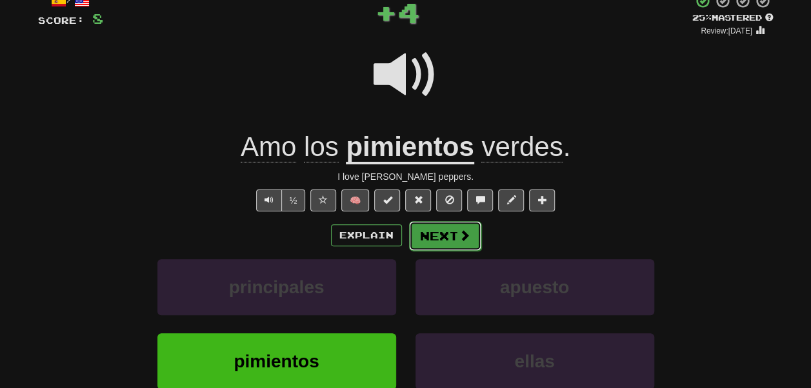
click at [429, 237] on button "Next" at bounding box center [445, 236] width 72 height 30
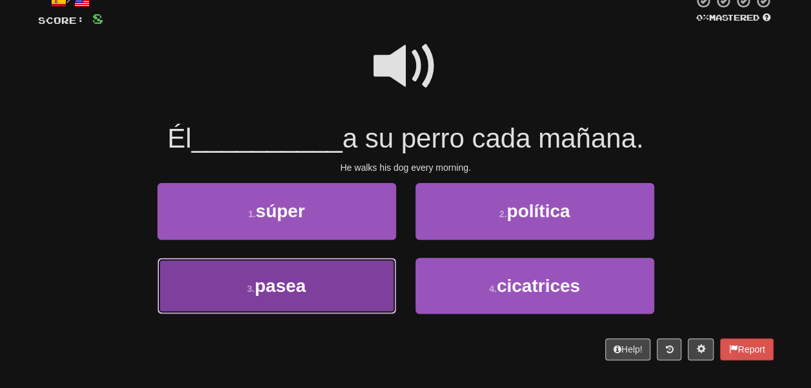
click at [381, 270] on button "3 . pasea" at bounding box center [276, 286] width 239 height 56
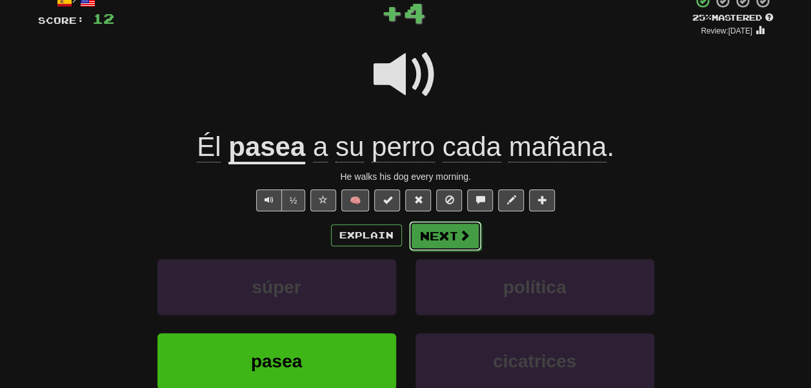
click at [429, 240] on button "Next" at bounding box center [445, 236] width 72 height 30
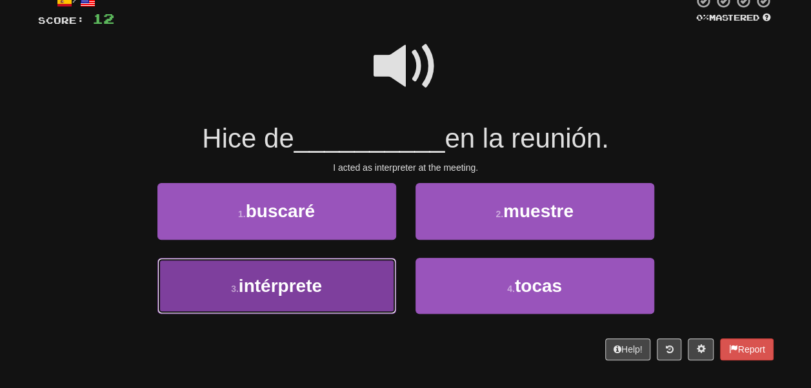
click at [384, 271] on button "3 . intérprete" at bounding box center [276, 286] width 239 height 56
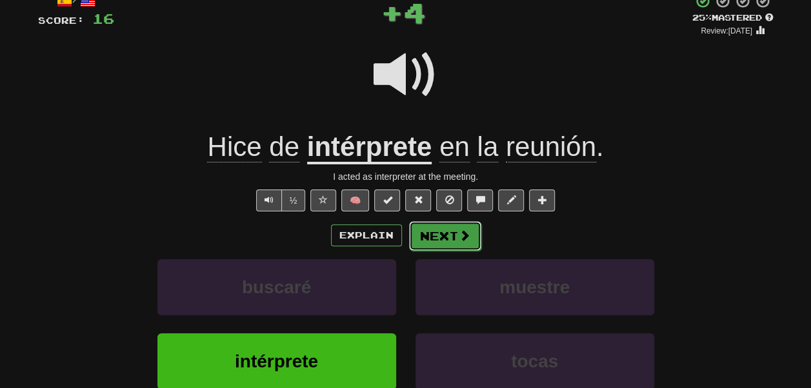
click at [429, 233] on button "Next" at bounding box center [445, 236] width 72 height 30
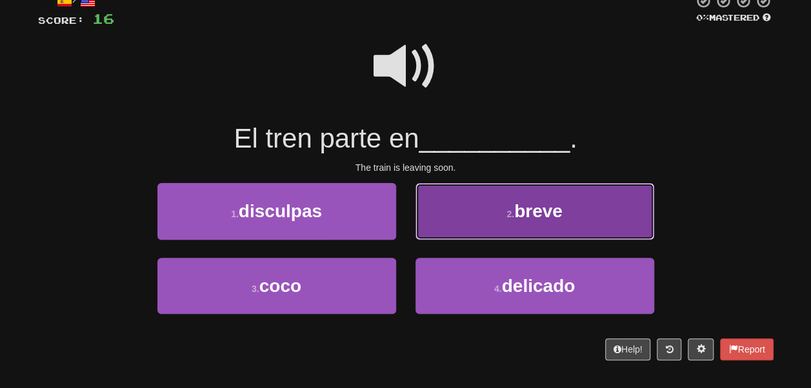
click at [432, 231] on button "2 . breve" at bounding box center [534, 211] width 239 height 56
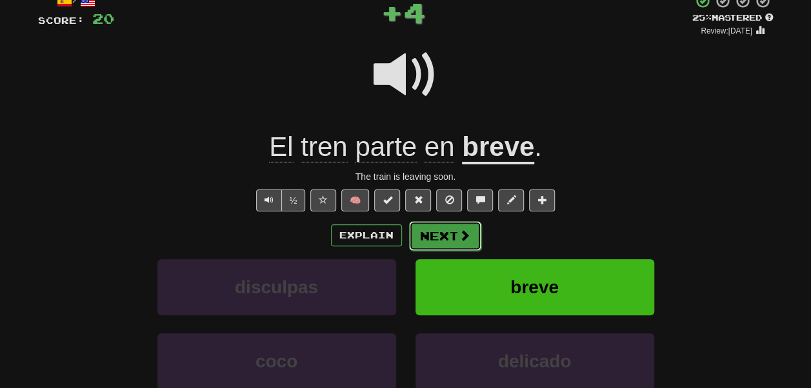
click at [438, 237] on button "Next" at bounding box center [445, 236] width 72 height 30
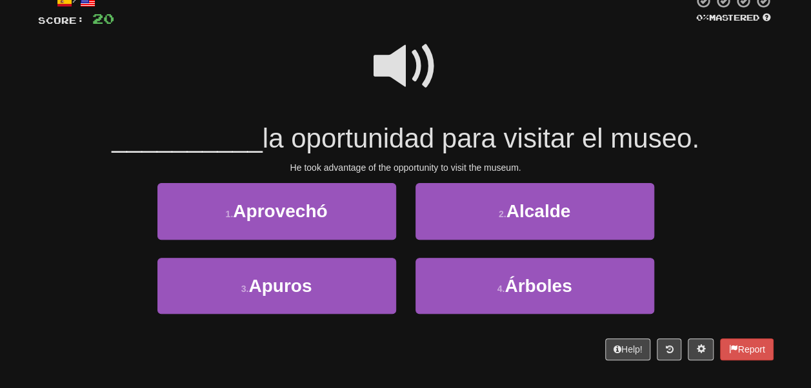
click at [414, 84] on span at bounding box center [405, 66] width 64 height 64
click at [405, 62] on span at bounding box center [405, 66] width 64 height 64
click at [397, 72] on span at bounding box center [405, 66] width 64 height 64
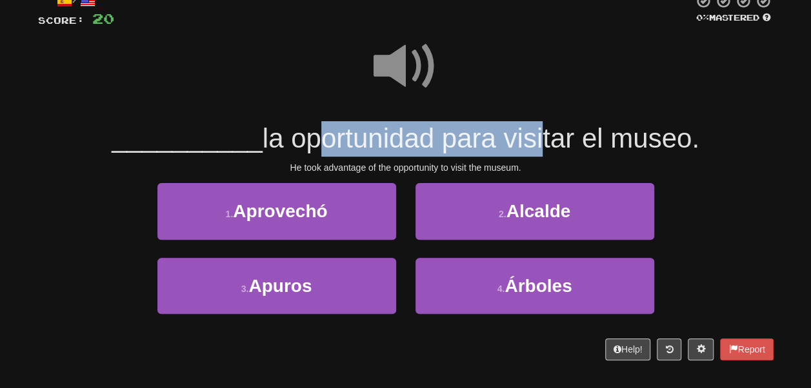
drag, startPoint x: 273, startPoint y: 141, endPoint x: 536, endPoint y: 141, distance: 262.5
click at [536, 141] on span "la oportunidad para visitar el museo." at bounding box center [480, 138] width 437 height 30
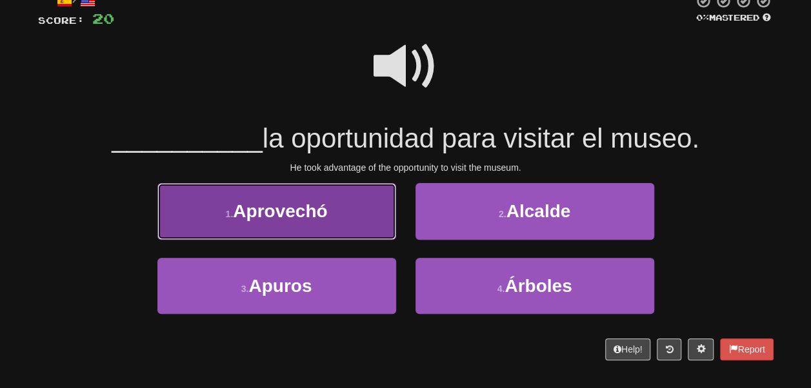
click at [361, 202] on button "1 . [GEOGRAPHIC_DATA]" at bounding box center [276, 211] width 239 height 56
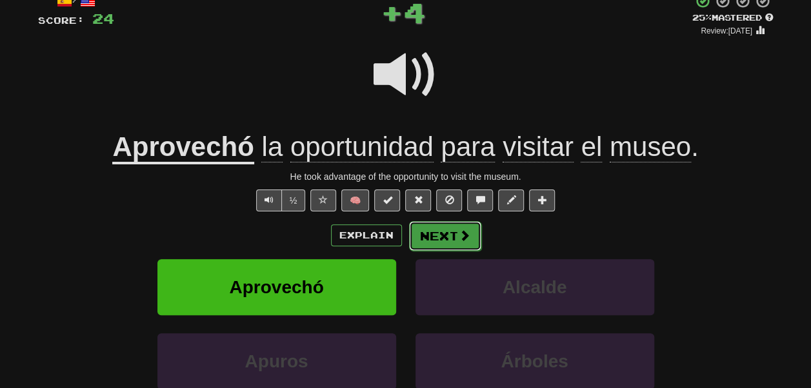
click at [458, 228] on button "Next" at bounding box center [445, 236] width 72 height 30
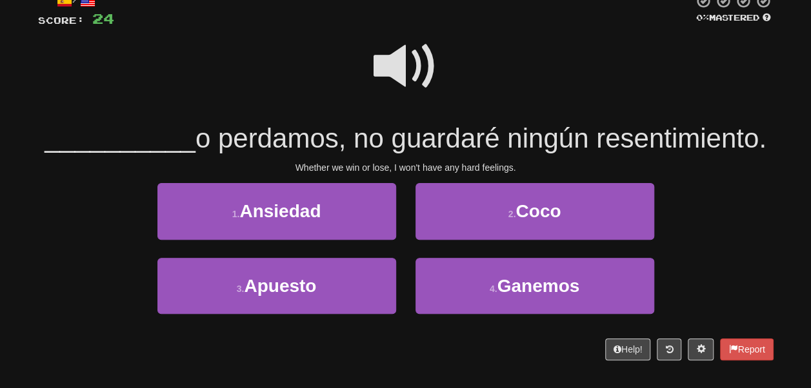
click at [417, 81] on span at bounding box center [405, 66] width 64 height 64
click at [405, 70] on span at bounding box center [405, 66] width 64 height 64
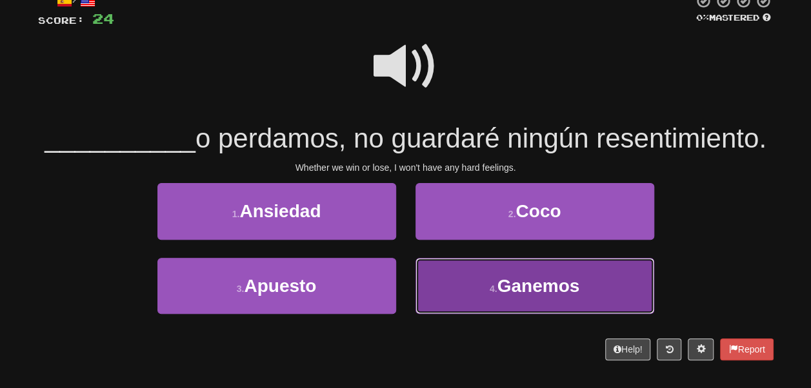
click at [482, 306] on button "4 . [GEOGRAPHIC_DATA]" at bounding box center [534, 286] width 239 height 56
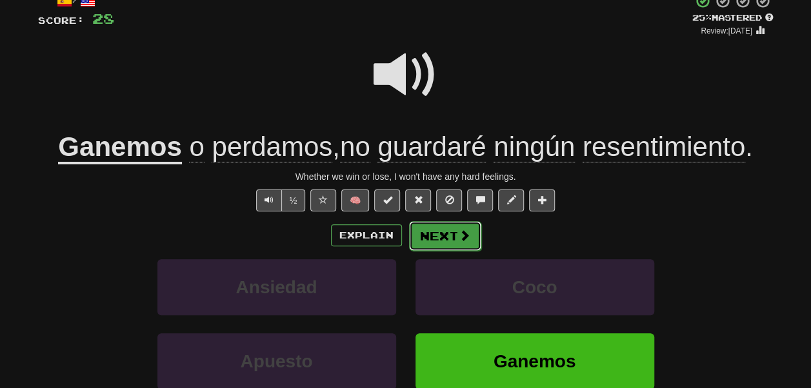
click at [466, 241] on span at bounding box center [465, 236] width 12 height 12
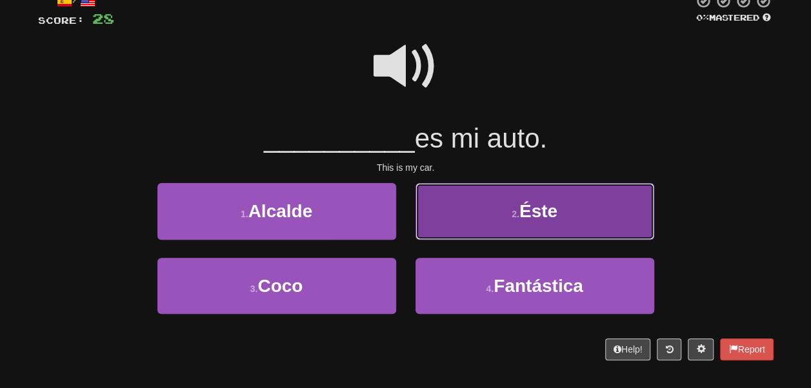
click at [439, 209] on button "2 . Éste" at bounding box center [534, 211] width 239 height 56
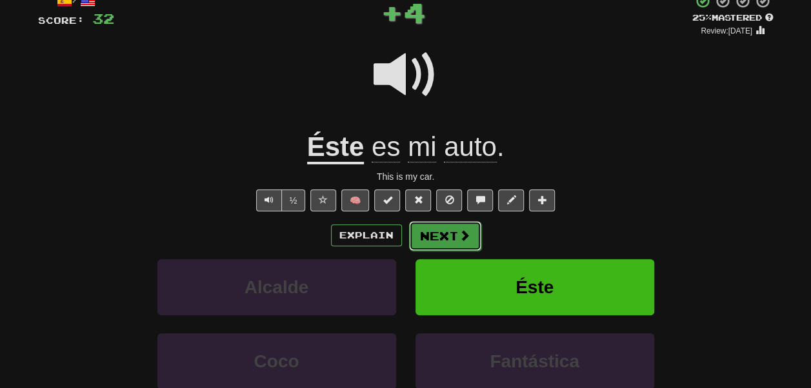
click at [439, 233] on button "Next" at bounding box center [445, 236] width 72 height 30
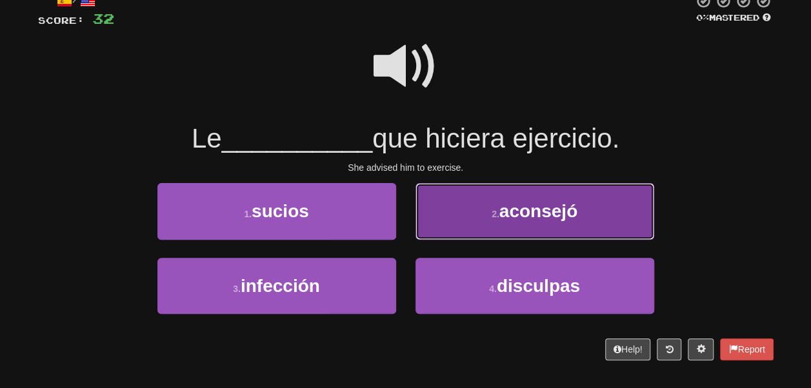
click at [434, 201] on button "2 . aconsejó" at bounding box center [534, 211] width 239 height 56
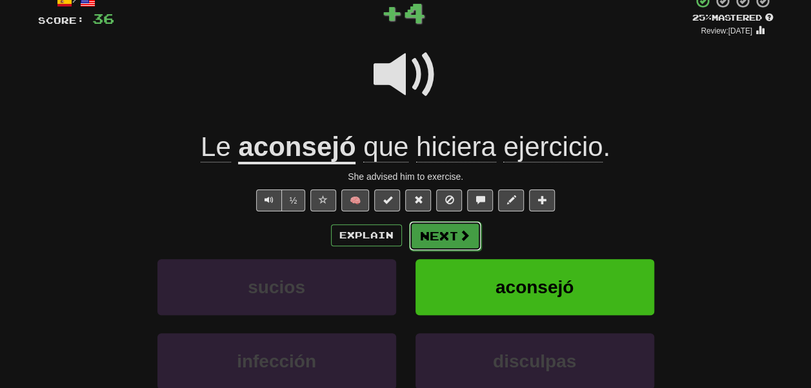
click at [438, 237] on button "Next" at bounding box center [445, 236] width 72 height 30
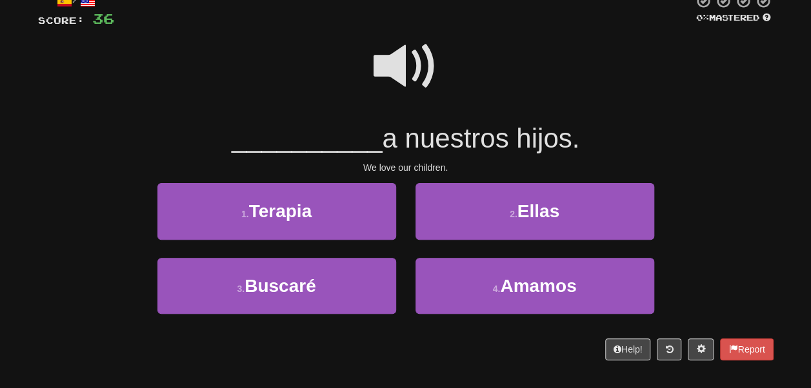
click at [404, 79] on span at bounding box center [405, 66] width 64 height 64
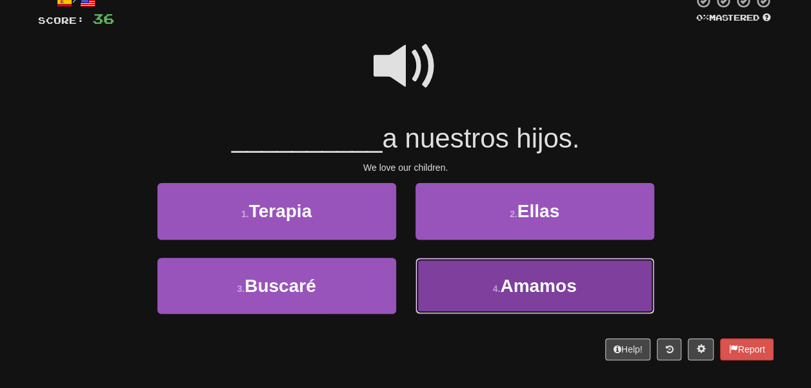
click at [428, 274] on button "4 . Amamos" at bounding box center [534, 286] width 239 height 56
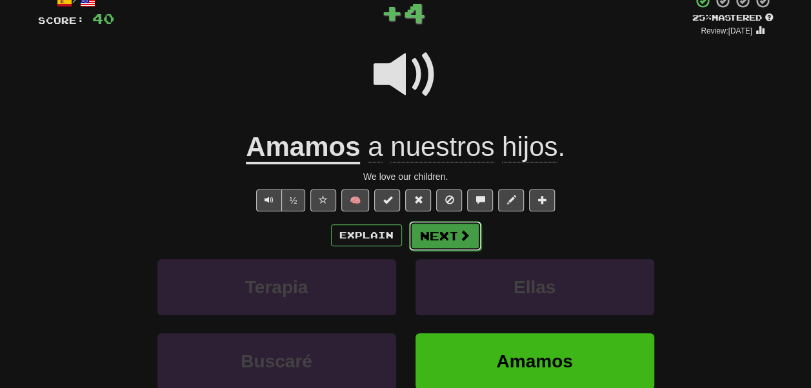
click at [437, 242] on button "Next" at bounding box center [445, 236] width 72 height 30
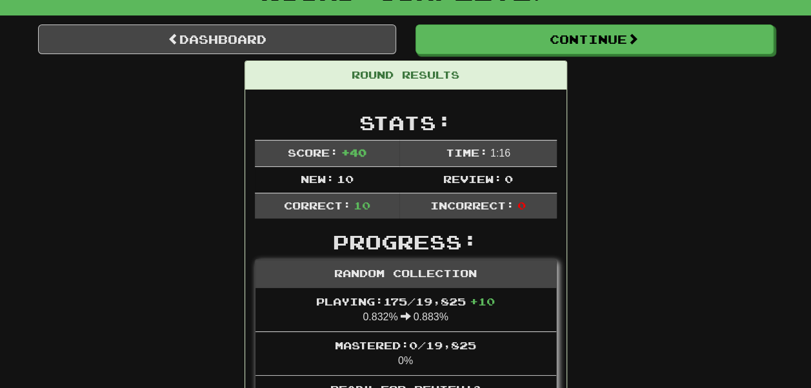
scroll to position [97, 0]
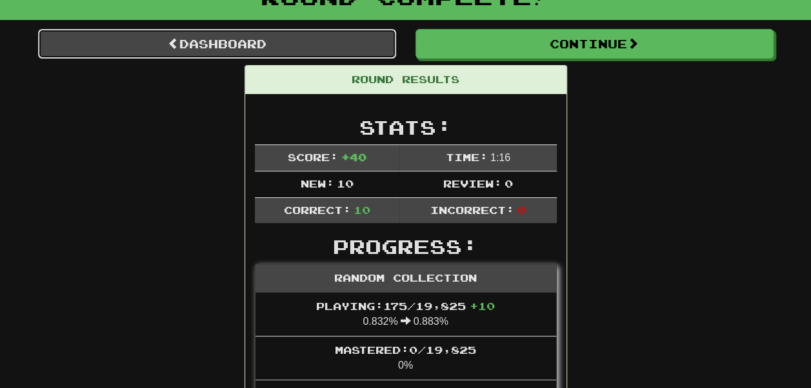
click at [328, 33] on link "Dashboard" at bounding box center [217, 44] width 358 height 30
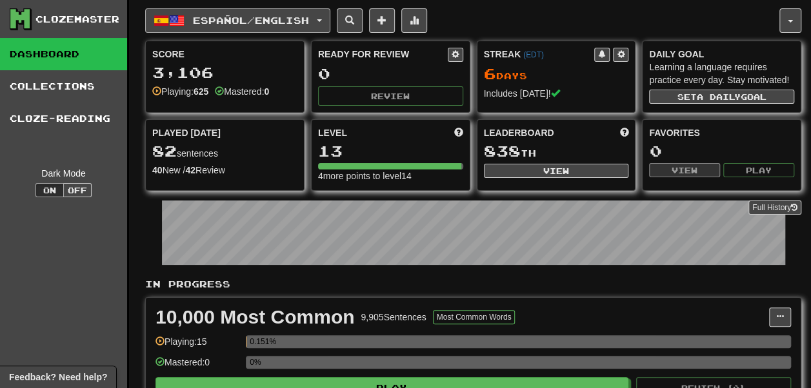
click at [294, 24] on button "Español / English" at bounding box center [237, 20] width 185 height 25
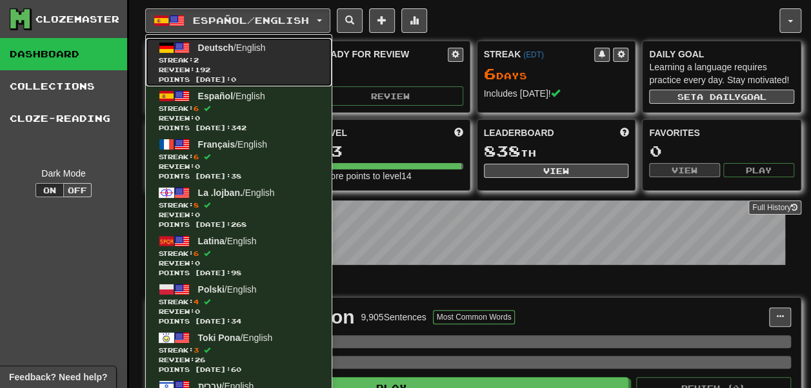
click at [267, 67] on span "Review: 192" at bounding box center [239, 70] width 160 height 10
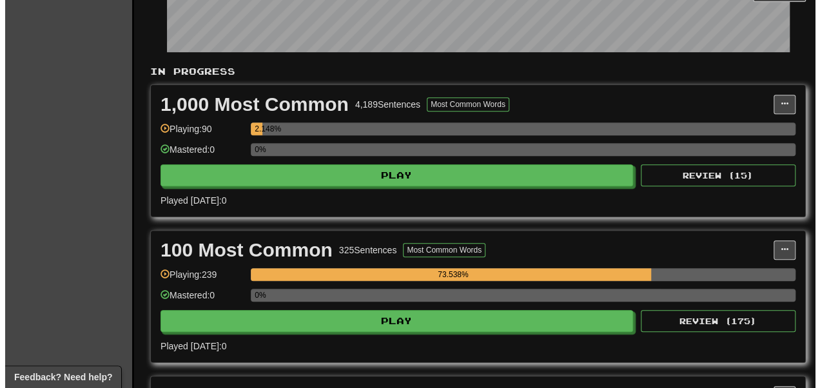
scroll to position [214, 0]
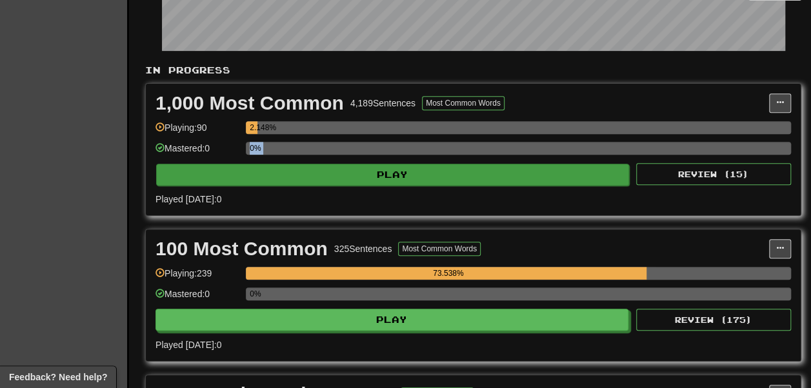
click at [295, 192] on div "1,000 Most Common 4,189 Sentences Most Common Words Manage Sentences Unpin from…" at bounding box center [473, 150] width 655 height 132
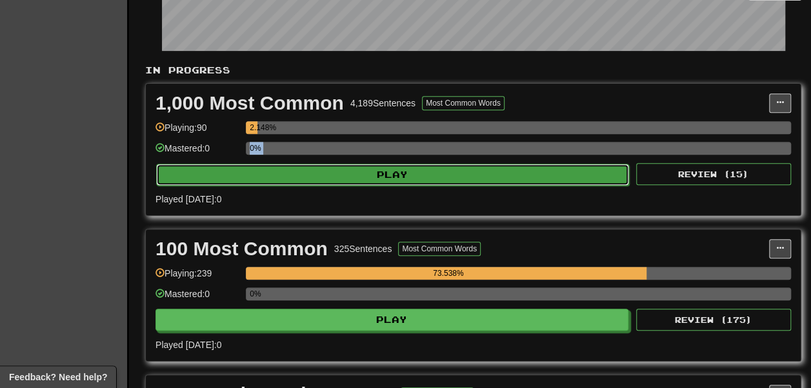
click at [295, 186] on button "Play" at bounding box center [392, 175] width 473 height 22
select select "**"
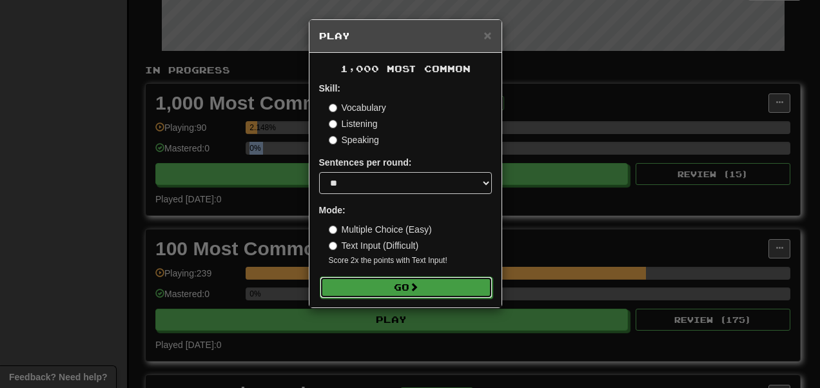
click at [359, 299] on button "Go" at bounding box center [406, 288] width 173 height 22
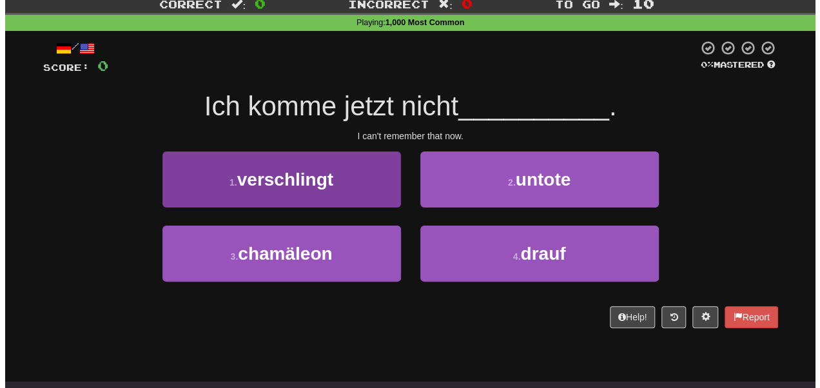
scroll to position [41, 0]
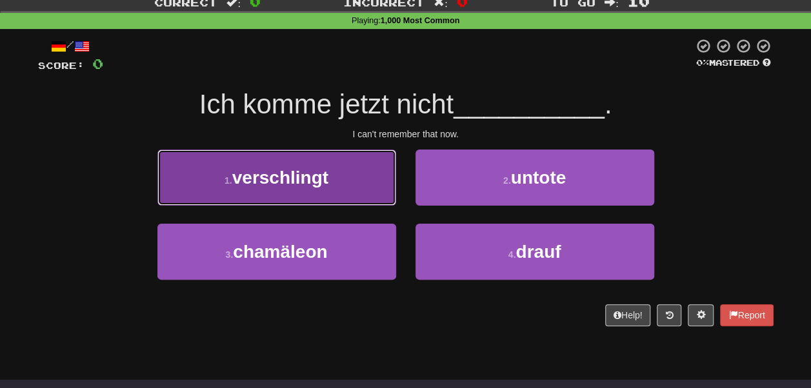
click at [380, 187] on button "1 . verschlingt" at bounding box center [276, 178] width 239 height 56
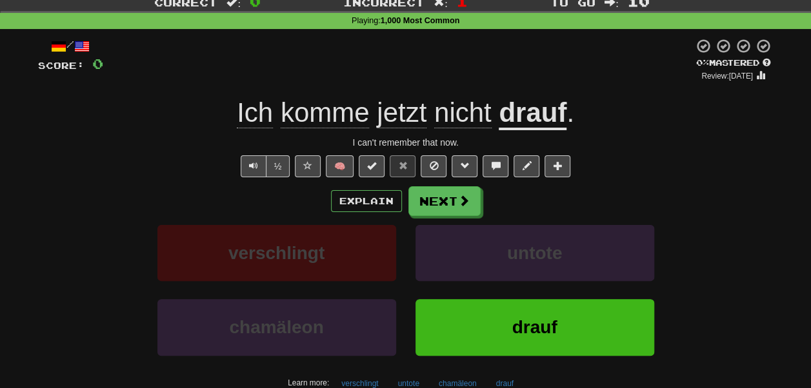
click at [513, 127] on u "drauf" at bounding box center [532, 113] width 68 height 33
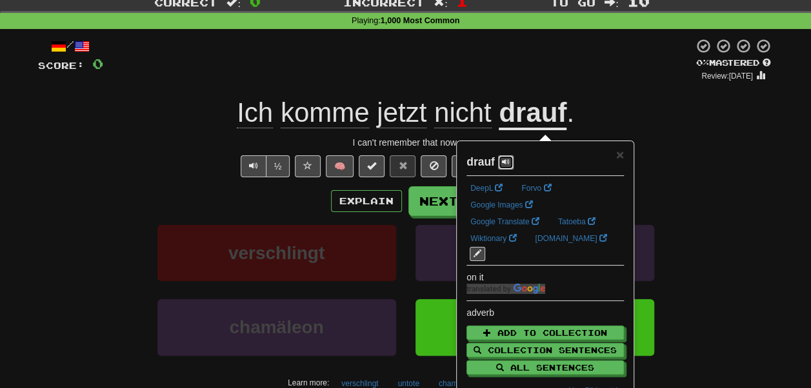
click at [499, 160] on button at bounding box center [505, 162] width 15 height 14
click at [512, 164] on button at bounding box center [505, 162] width 15 height 14
click at [622, 159] on span "×" at bounding box center [620, 154] width 8 height 15
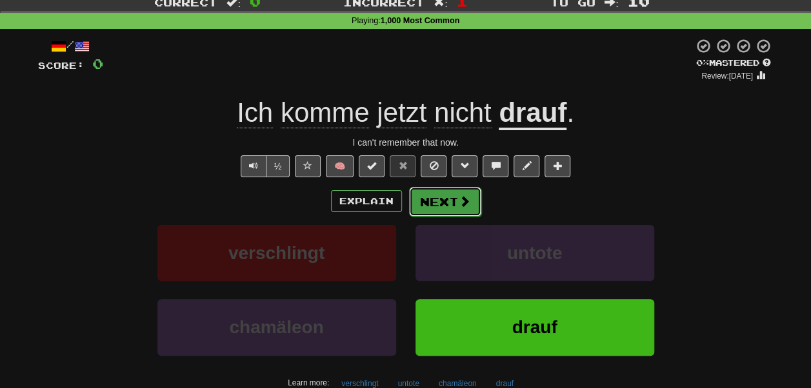
click at [459, 197] on span at bounding box center [465, 201] width 12 height 12
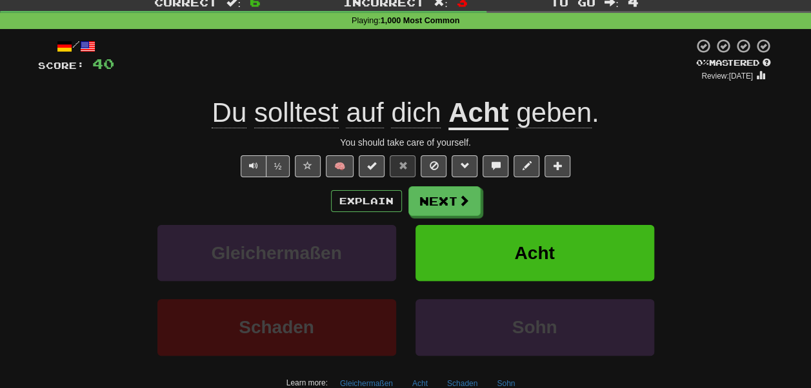
click at [491, 114] on u "Acht" at bounding box center [478, 113] width 60 height 33
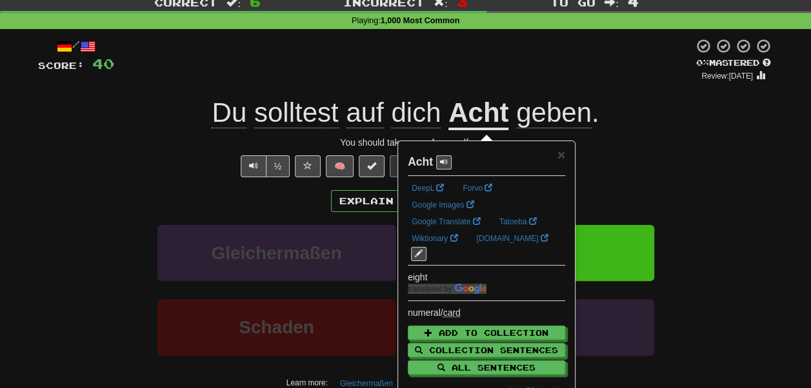
click at [485, 77] on div at bounding box center [403, 60] width 579 height 44
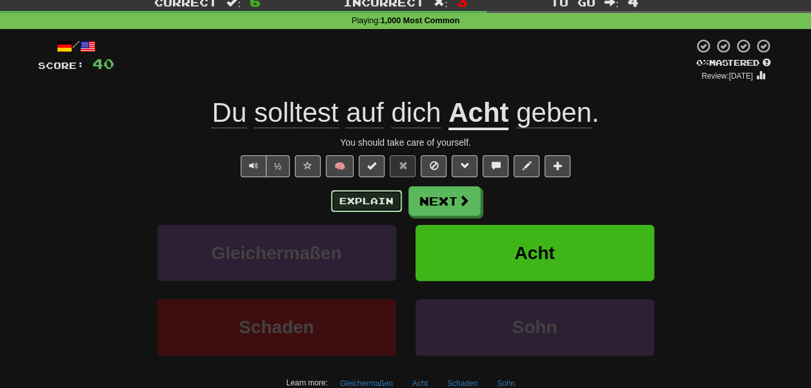
click at [378, 204] on button "Explain" at bounding box center [366, 201] width 71 height 22
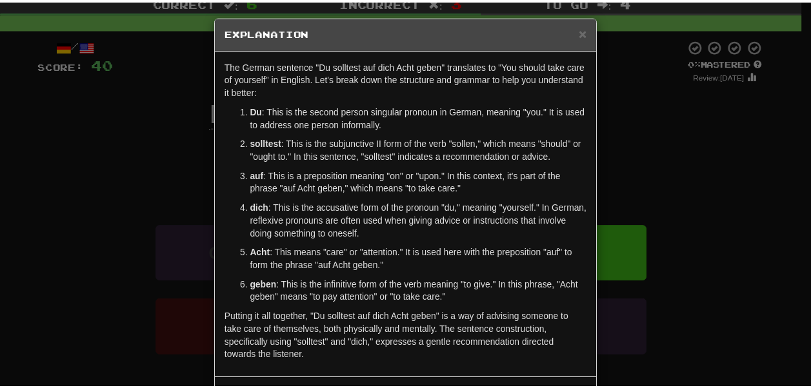
scroll to position [4, 0]
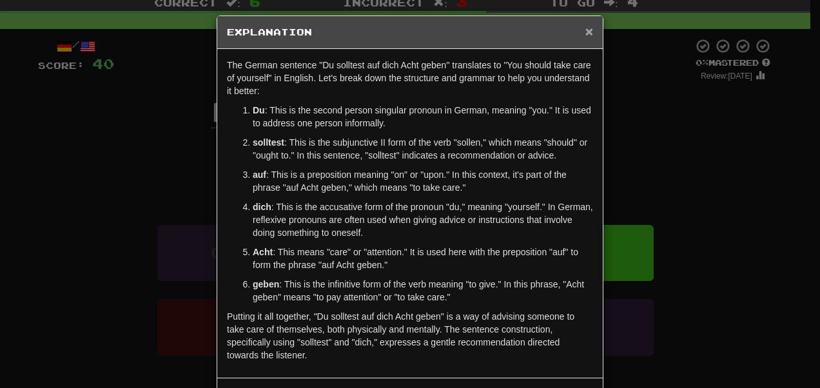
click at [586, 36] on span "×" at bounding box center [590, 31] width 8 height 15
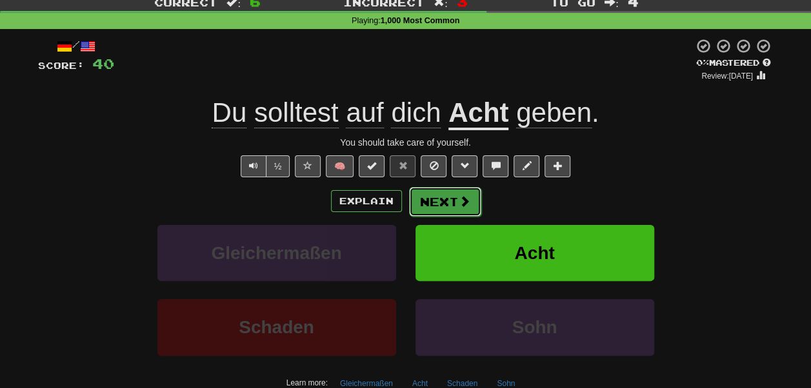
click at [426, 211] on button "Next" at bounding box center [445, 202] width 72 height 30
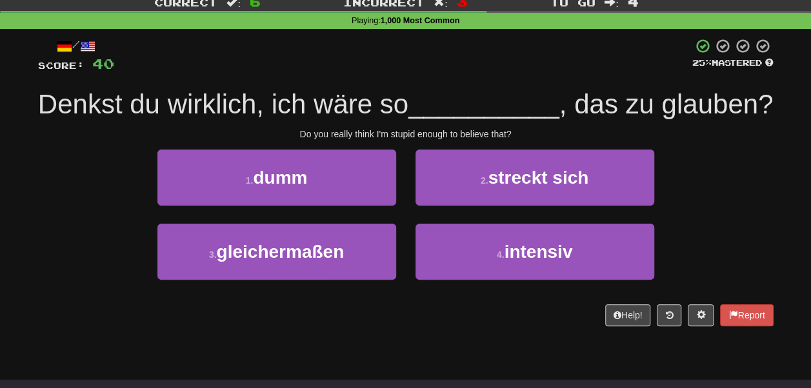
click at [306, 123] on div "Denkst du wirklich, ich wäre so __________ , das zu glauben?" at bounding box center [405, 104] width 735 height 35
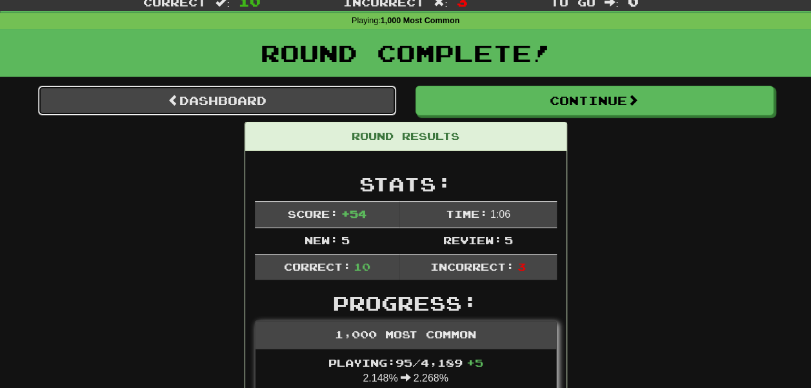
click at [286, 115] on link "Dashboard" at bounding box center [217, 101] width 358 height 30
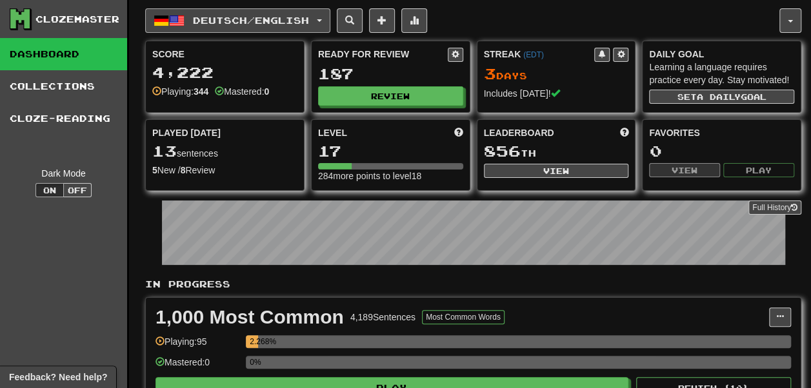
click at [266, 21] on span "Deutsch / English" at bounding box center [251, 20] width 116 height 11
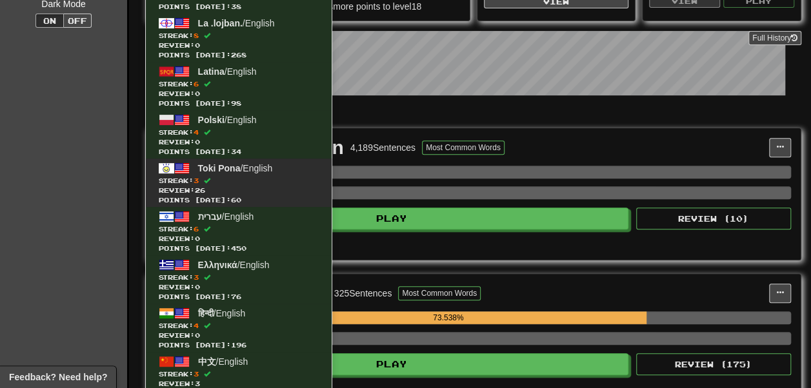
scroll to position [168, 0]
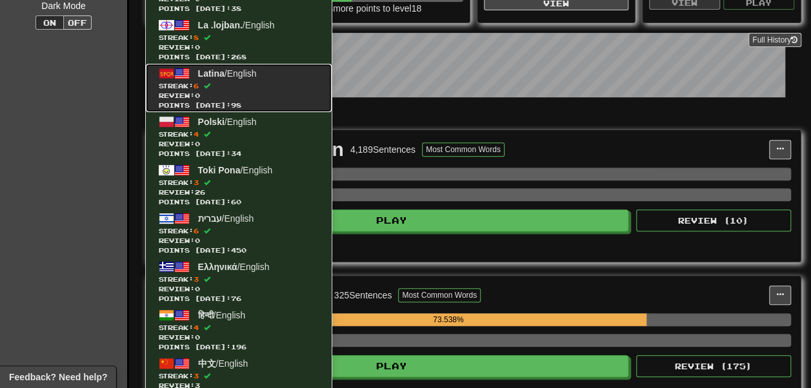
click at [251, 78] on link "Latina / English Streak: 6 Review: 0 Points [DATE]: 98" at bounding box center [239, 88] width 186 height 48
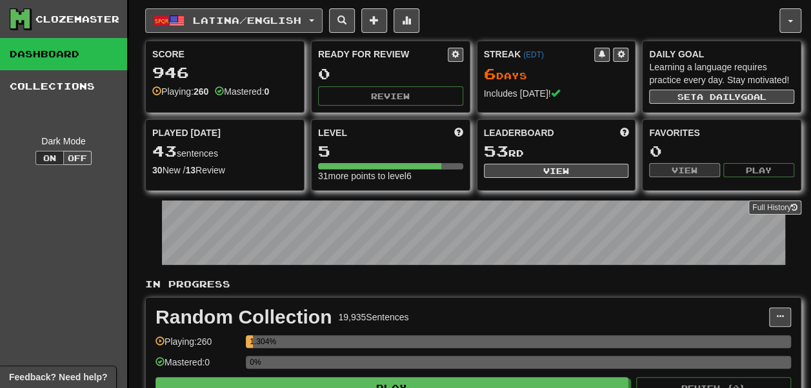
click at [209, 19] on span "Latina / English" at bounding box center [247, 20] width 108 height 11
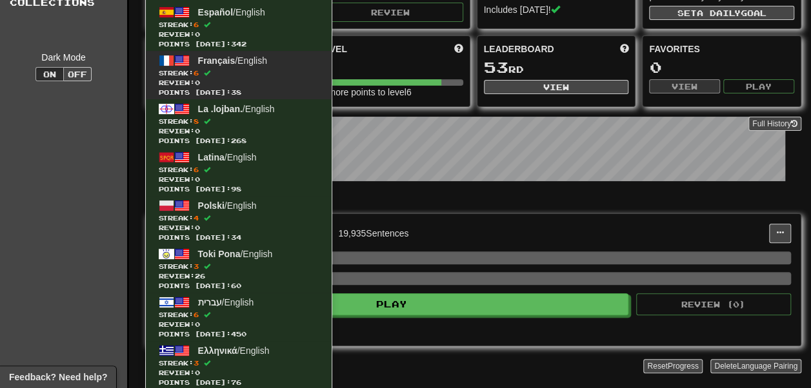
scroll to position [120, 0]
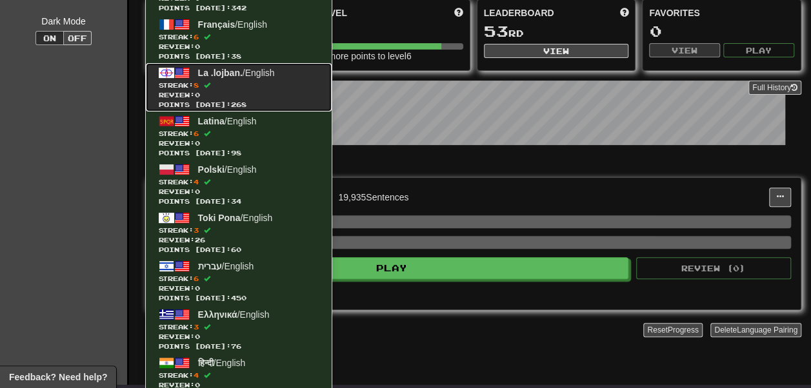
click at [245, 100] on span "Points today: 268" at bounding box center [239, 105] width 160 height 10
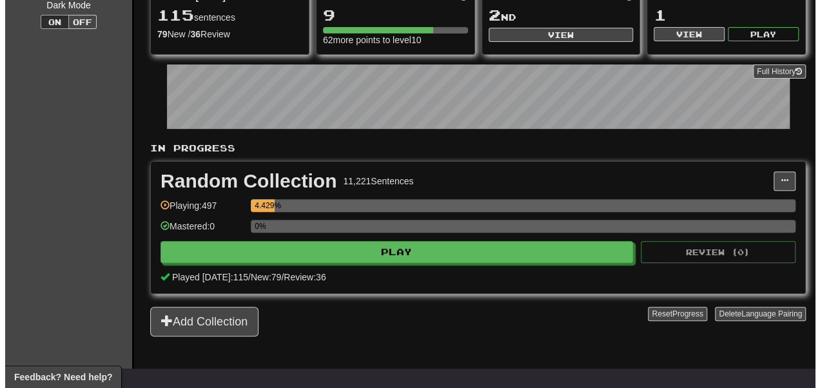
scroll to position [137, 0]
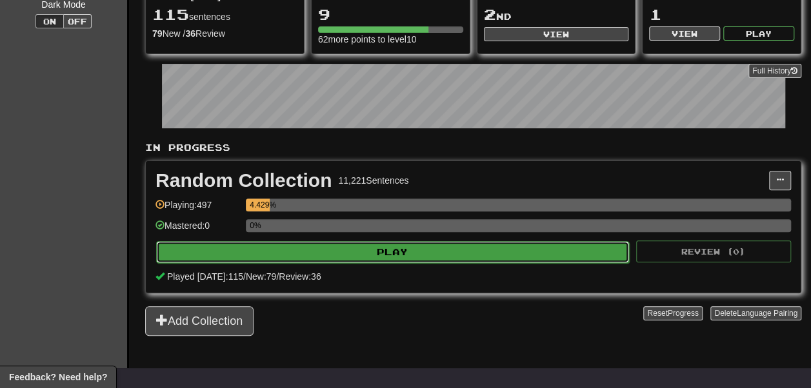
click at [302, 263] on button "Play" at bounding box center [392, 252] width 473 height 22
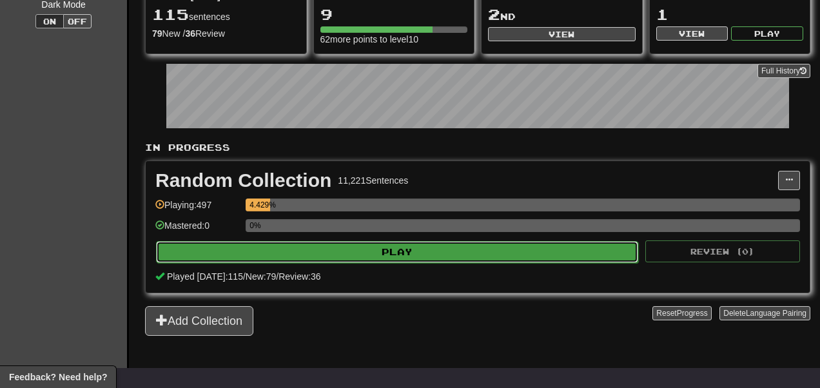
select select "**"
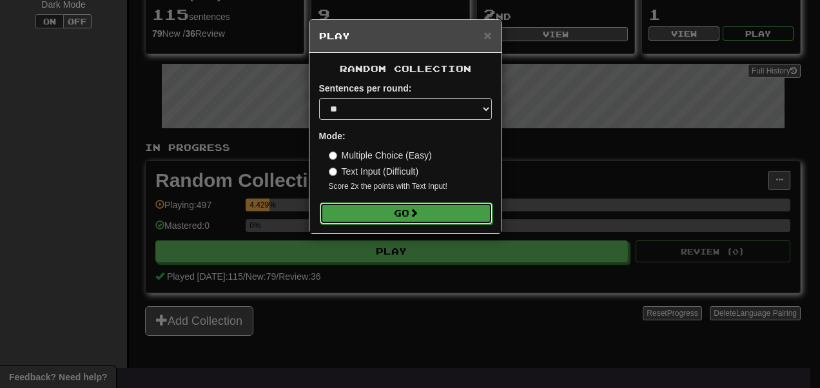
click at [348, 224] on button "Go" at bounding box center [406, 213] width 173 height 22
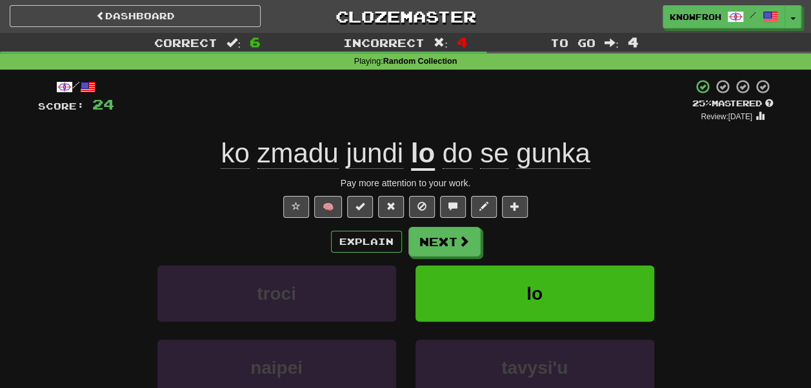
click at [186, 159] on div "ko zmadu jundi lo do [PERSON_NAME]" at bounding box center [405, 153] width 735 height 35
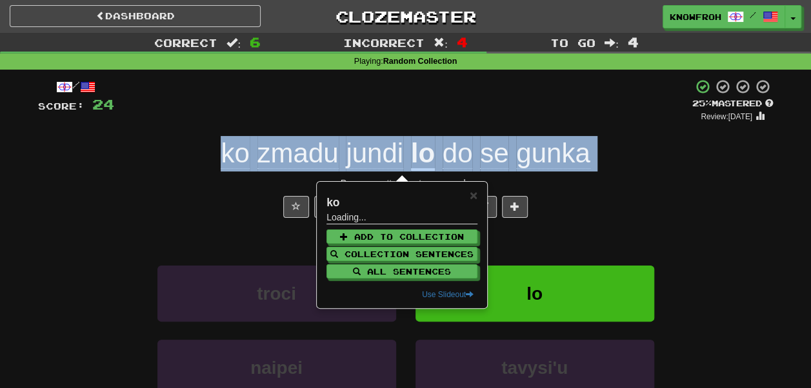
click at [186, 159] on div "ko zmadu jundi lo do [PERSON_NAME]" at bounding box center [405, 153] width 735 height 35
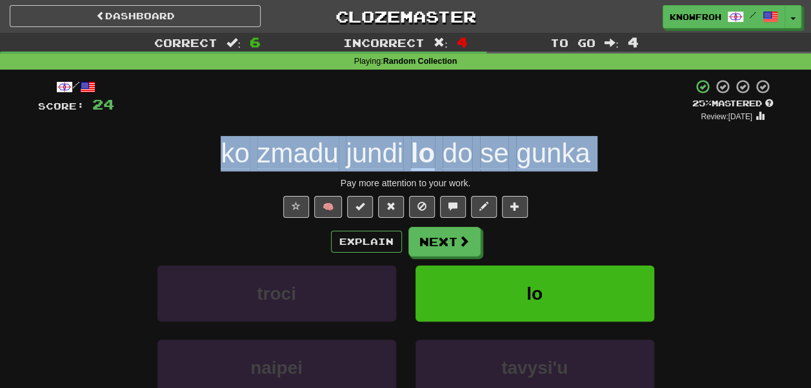
copy span "ko zmadu jundi lo do [PERSON_NAME]"
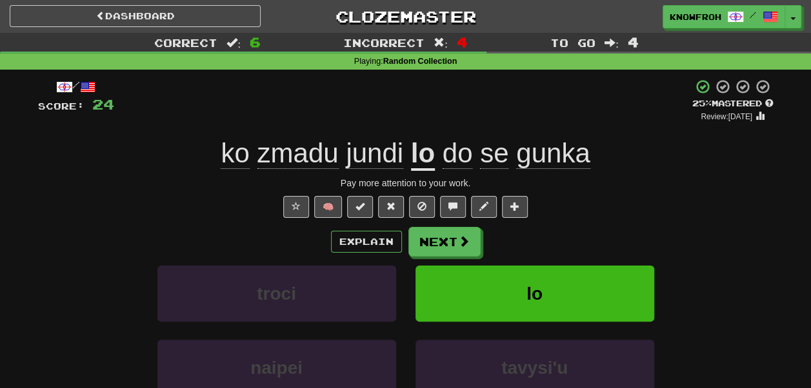
click at [353, 98] on div "+ 4" at bounding box center [403, 101] width 578 height 44
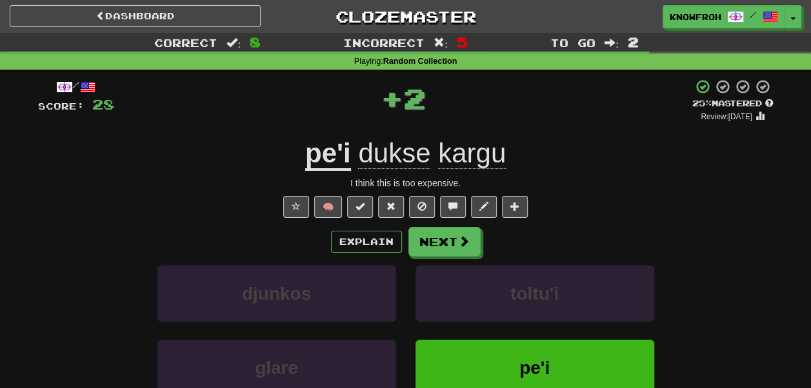
click at [272, 160] on div "pe'i dukse kargu" at bounding box center [405, 153] width 735 height 35
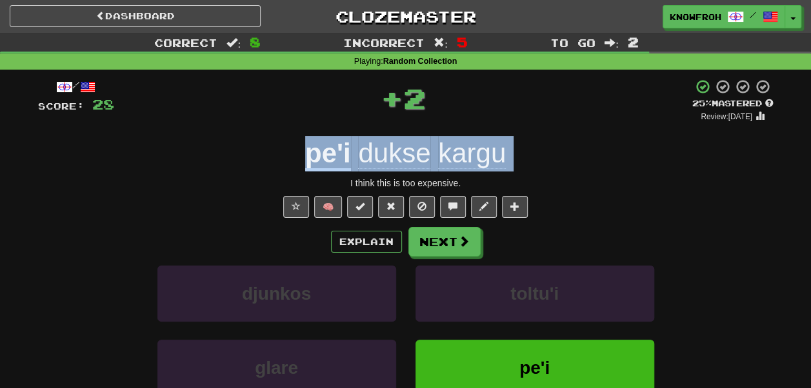
click at [272, 160] on div "pe'i dukse kargu" at bounding box center [405, 153] width 735 height 35
copy span "pe'i dukse kargu"
click at [229, 148] on div "pe'i dukse kargu" at bounding box center [405, 153] width 735 height 35
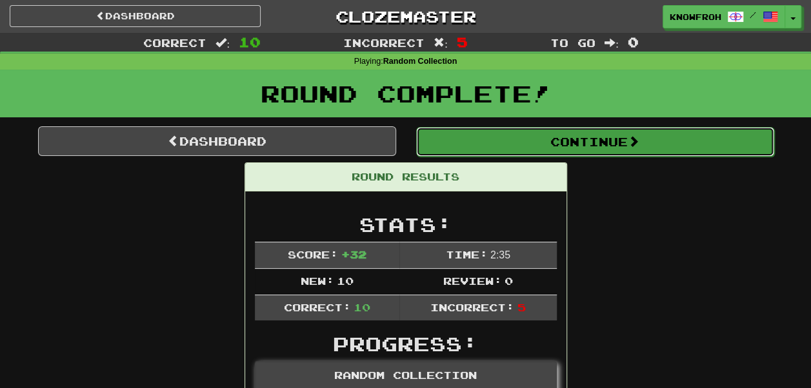
click at [490, 154] on button "Continue" at bounding box center [595, 142] width 358 height 30
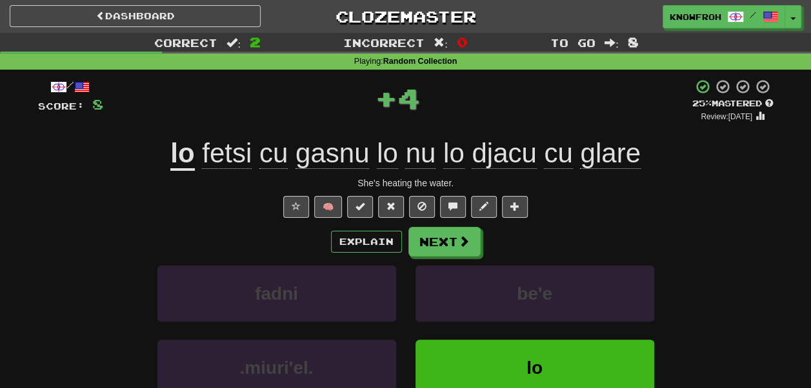
click at [124, 152] on div "lo fetsi cu gasnu lo nu lo djacu cu glare" at bounding box center [405, 153] width 735 height 35
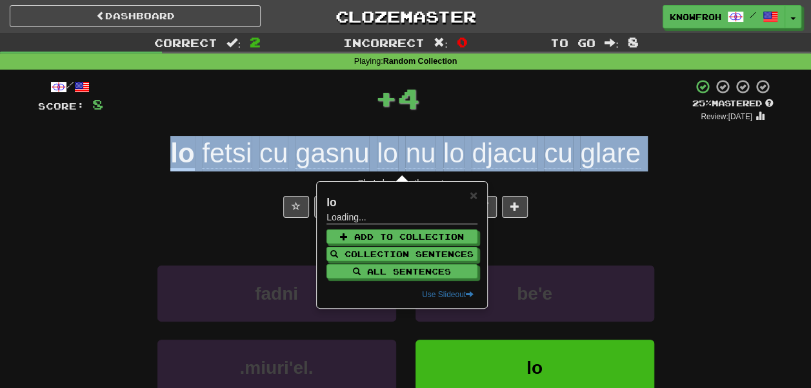
click at [124, 152] on div "lo fetsi cu gasnu lo nu lo djacu cu glare" at bounding box center [405, 153] width 735 height 35
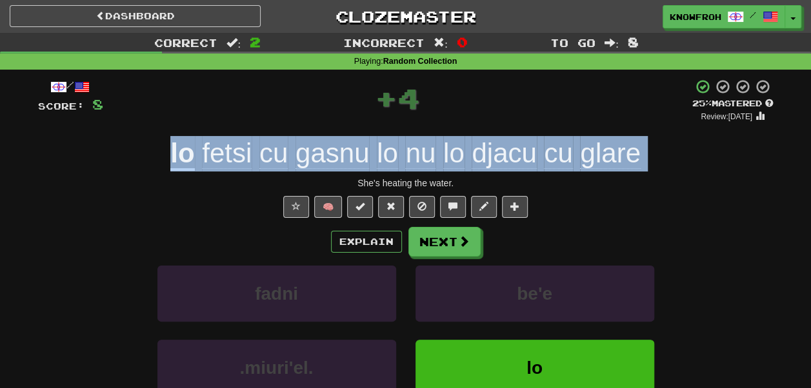
copy span "lo fetsi cu gasnu lo nu lo djacu cu glare"
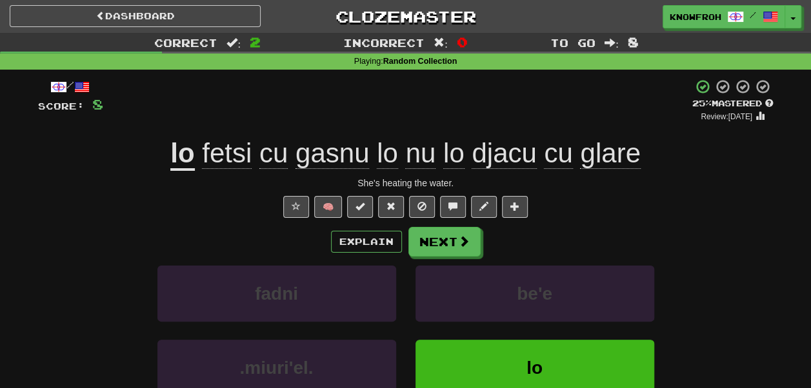
click at [326, 104] on div "+ 4" at bounding box center [397, 101] width 589 height 44
click at [429, 241] on button "Next" at bounding box center [445, 243] width 72 height 30
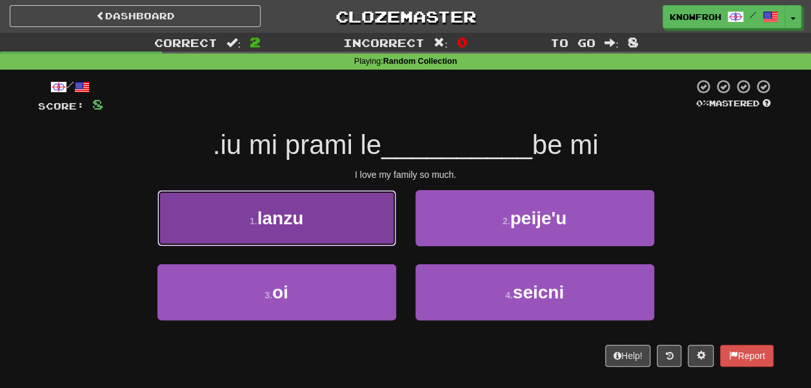
click at [332, 217] on button "1 . lanzu" at bounding box center [276, 218] width 239 height 56
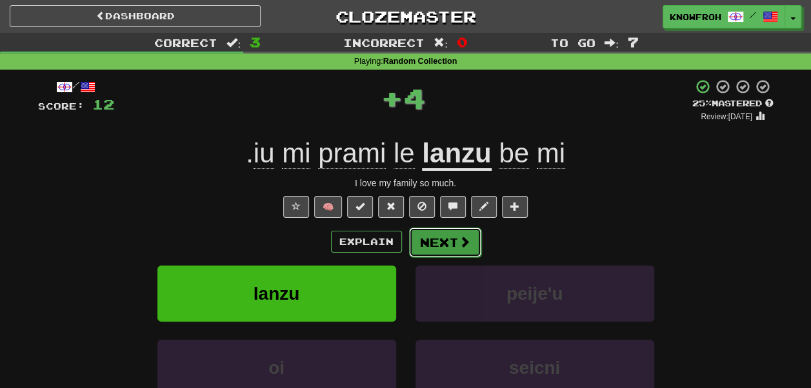
click at [442, 242] on button "Next" at bounding box center [445, 243] width 72 height 30
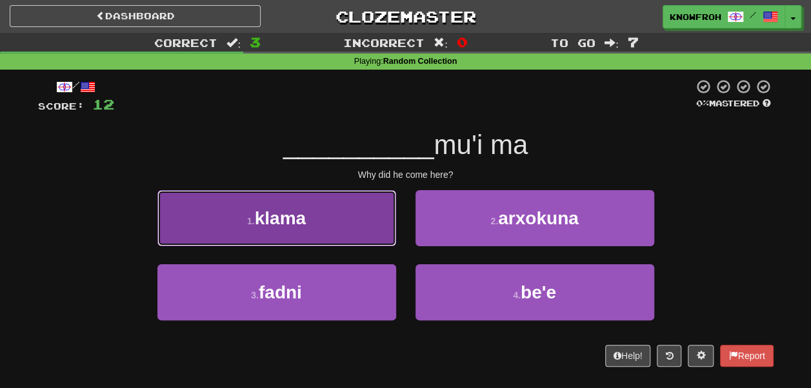
click at [340, 226] on button "1 . klama" at bounding box center [276, 218] width 239 height 56
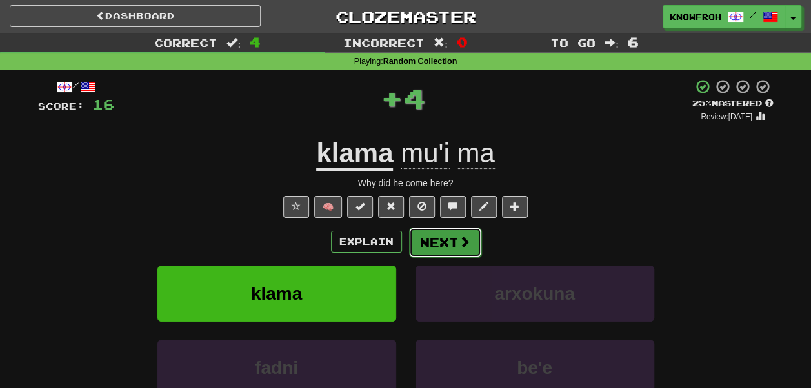
click at [424, 249] on button "Next" at bounding box center [445, 243] width 72 height 30
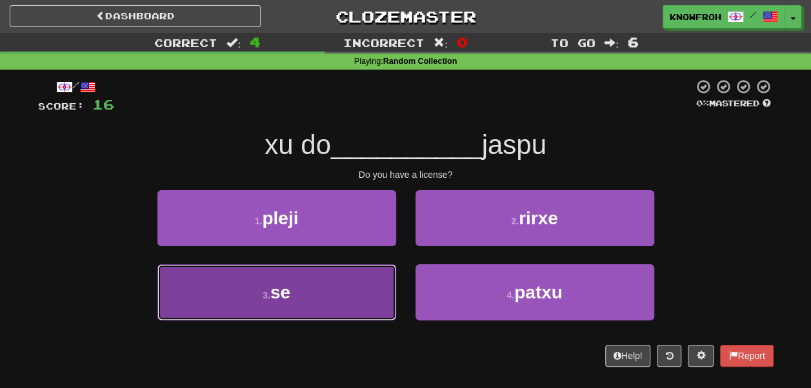
click at [375, 285] on button "3 . se" at bounding box center [276, 292] width 239 height 56
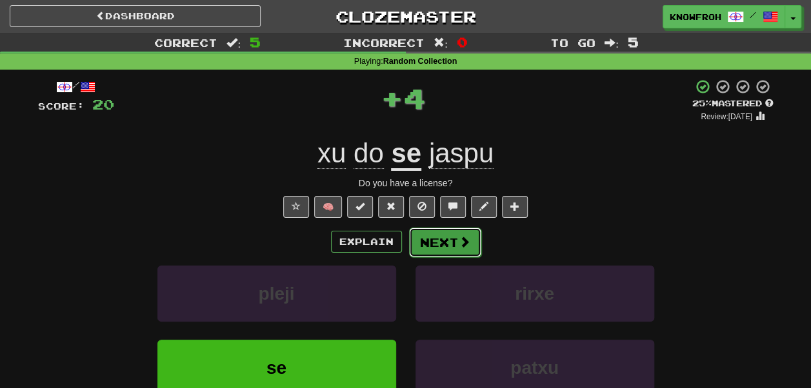
click at [437, 246] on button "Next" at bounding box center [445, 243] width 72 height 30
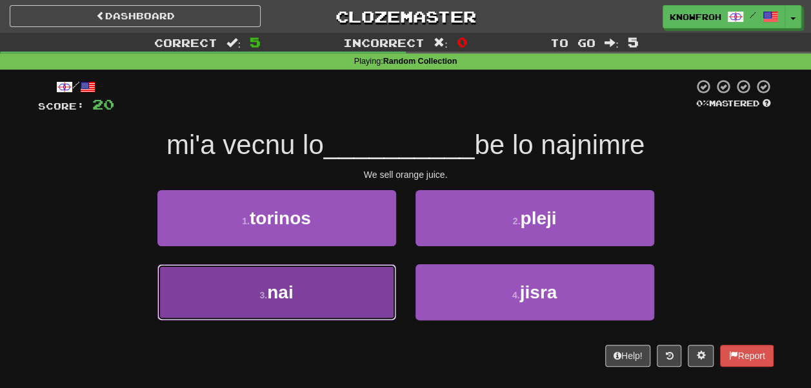
click at [368, 282] on button "3 . nai" at bounding box center [276, 292] width 239 height 56
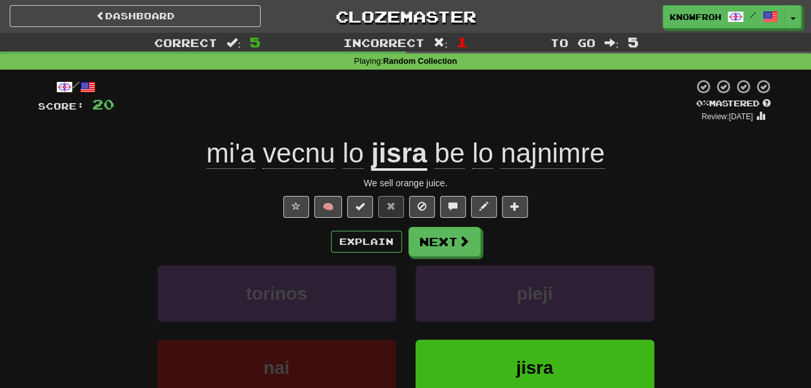
click at [181, 153] on div "mi'a vecnu lo jisra be lo najnimre" at bounding box center [405, 153] width 735 height 35
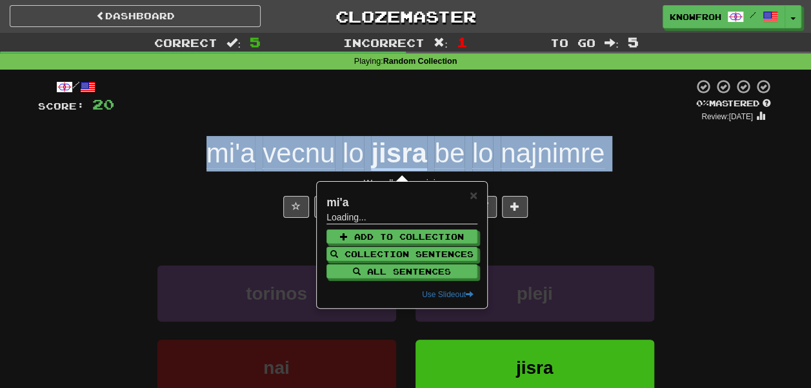
click at [181, 153] on div "mi'a vecnu lo jisra be lo najnimre" at bounding box center [405, 153] width 735 height 35
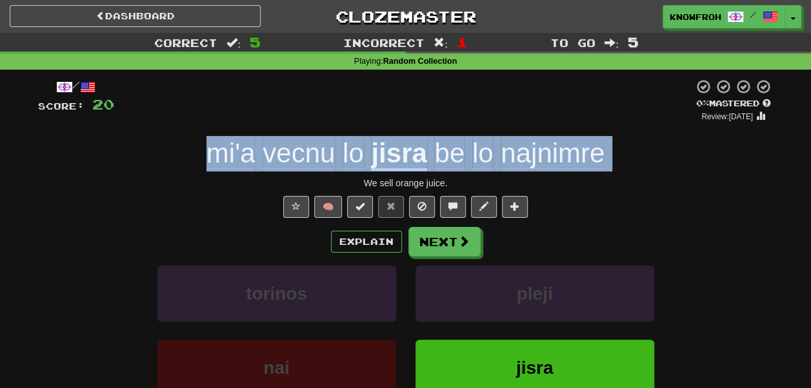
copy span "mi'a vecnu lo jisra be lo najnimre"
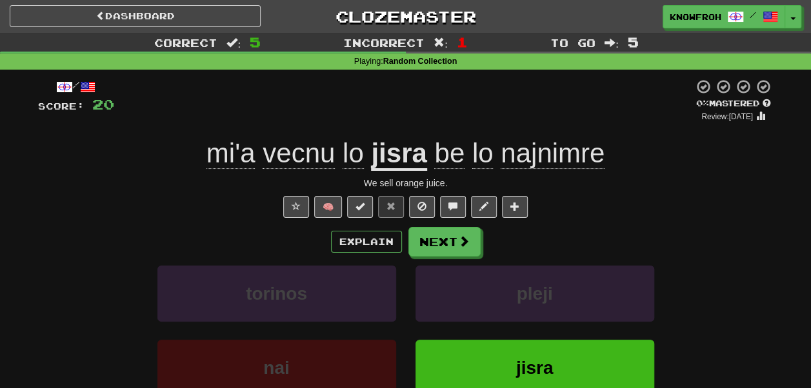
click at [290, 102] on div at bounding box center [403, 101] width 579 height 44
click at [452, 238] on button "Next" at bounding box center [445, 243] width 72 height 30
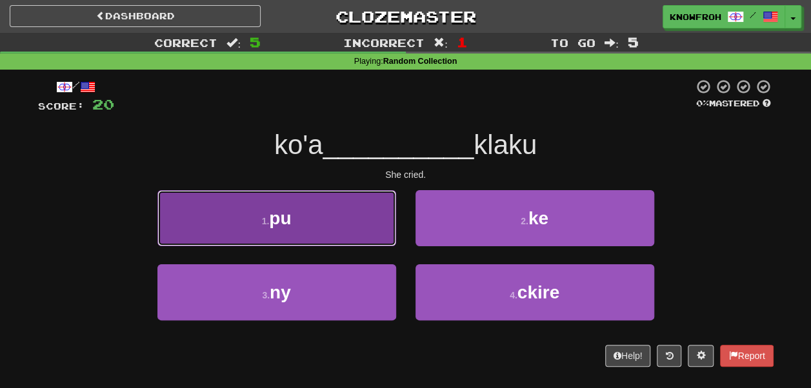
click at [368, 217] on button "1 . pu" at bounding box center [276, 218] width 239 height 56
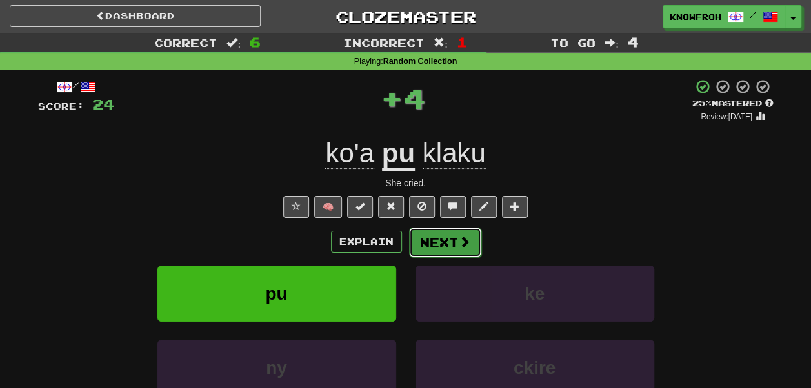
click at [432, 244] on button "Next" at bounding box center [445, 243] width 72 height 30
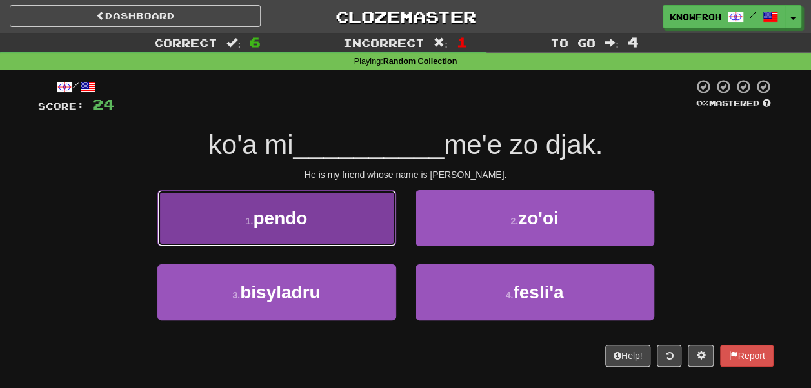
click at [389, 213] on button "1 . pendo" at bounding box center [276, 218] width 239 height 56
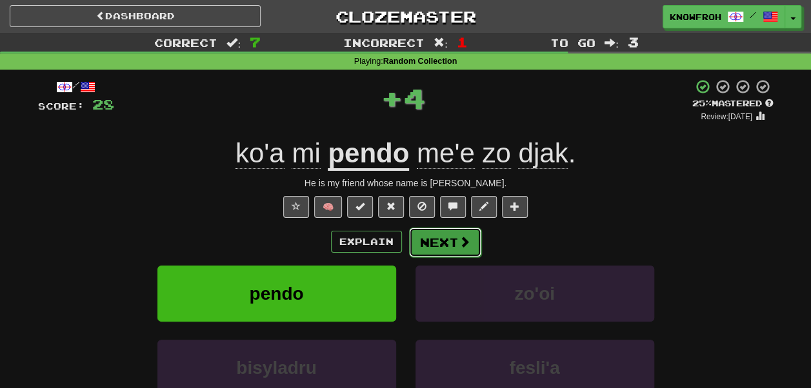
click at [411, 241] on button "Next" at bounding box center [445, 243] width 72 height 30
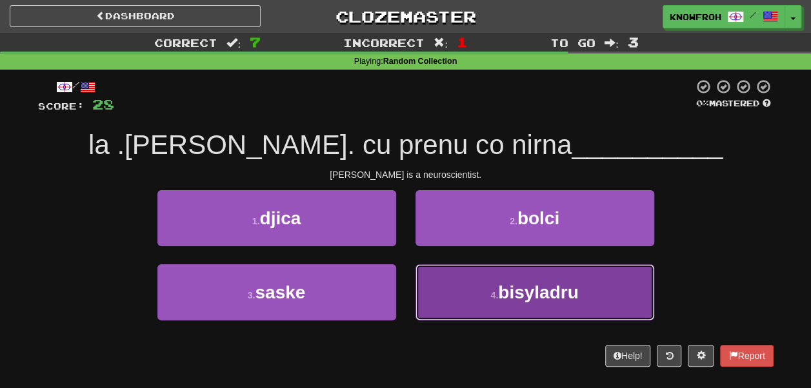
click at [427, 278] on button "4 . bisyladru" at bounding box center [534, 292] width 239 height 56
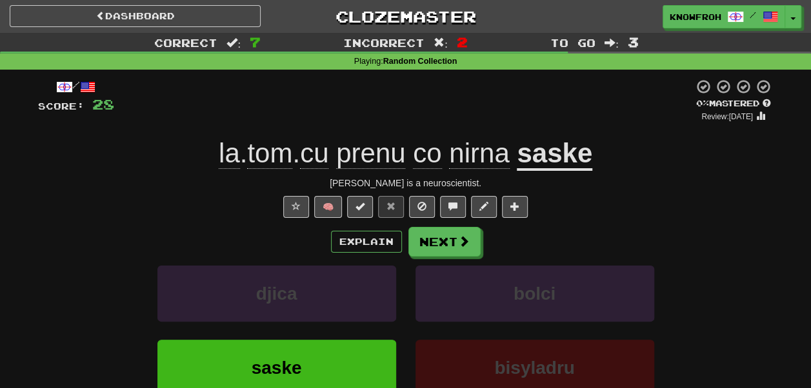
click at [182, 153] on div "la . tom . cu prenu co nirna saske" at bounding box center [405, 153] width 735 height 35
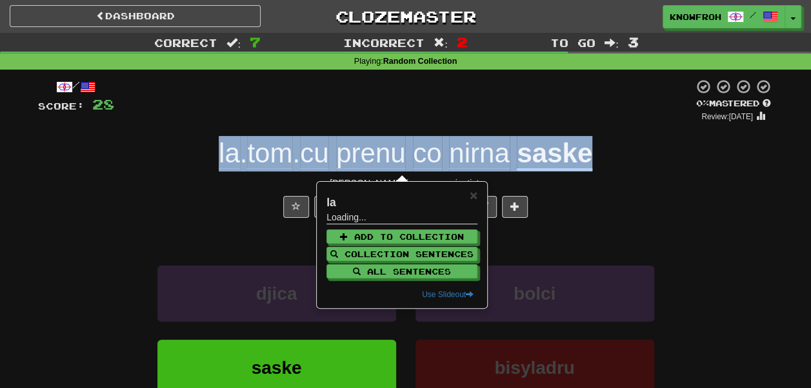
click at [182, 153] on div "la . tom . cu prenu co nirna saske" at bounding box center [405, 153] width 735 height 35
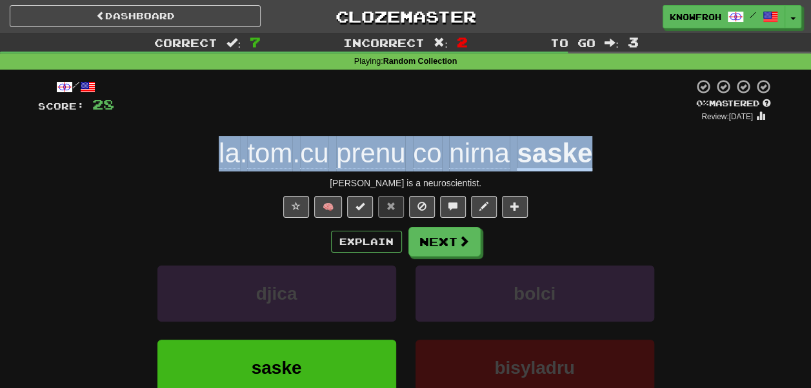
copy span "la . tom . cu prenu co nirna saske"
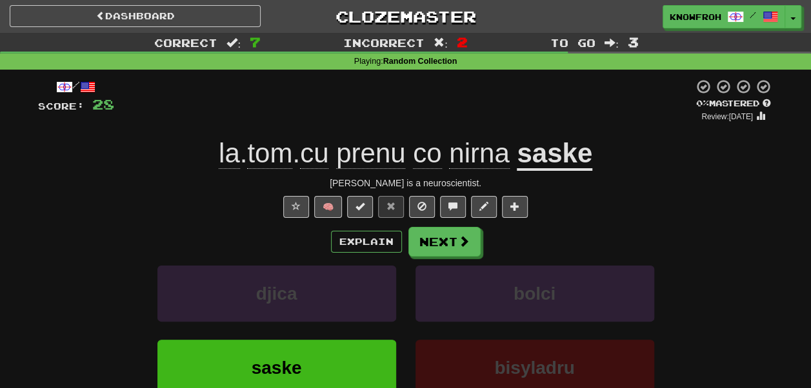
click at [327, 94] on div at bounding box center [403, 101] width 579 height 44
click at [424, 239] on button "Next" at bounding box center [445, 243] width 72 height 30
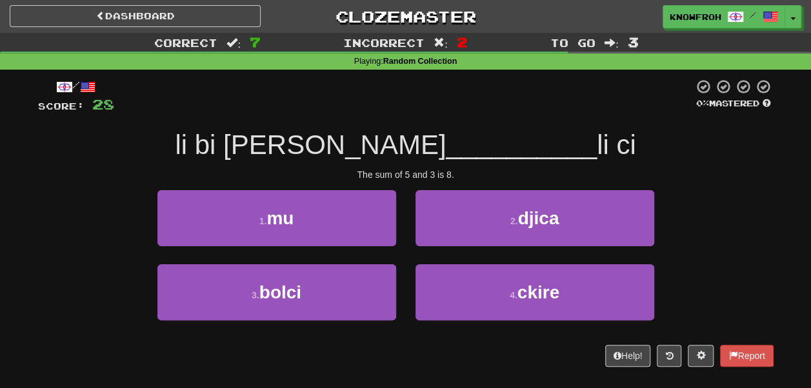
drag, startPoint x: 195, startPoint y: 146, endPoint x: 210, endPoint y: 143, distance: 15.8
click at [210, 143] on div "li bi sumji li __________ li ci" at bounding box center [405, 145] width 735 height 35
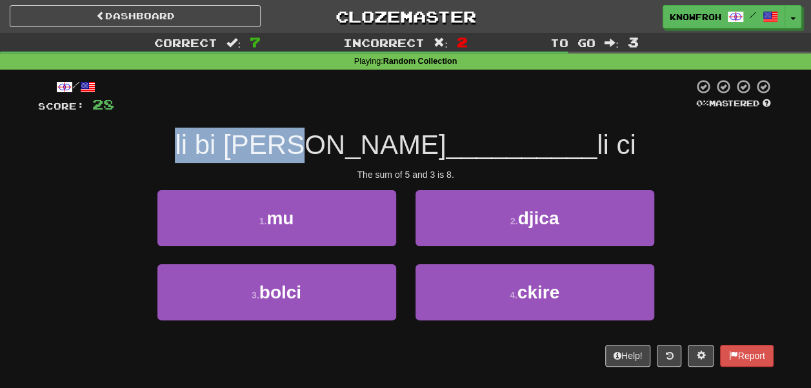
drag, startPoint x: 210, startPoint y: 143, endPoint x: 326, endPoint y: 132, distance: 115.9
click at [326, 132] on div "li bi sumji li __________ li ci" at bounding box center [405, 145] width 735 height 35
click at [316, 115] on div "/ Score: 28 0 % Mastered li bi sumji li __________ li ci The sum of 5 and 3 is …" at bounding box center [405, 223] width 735 height 288
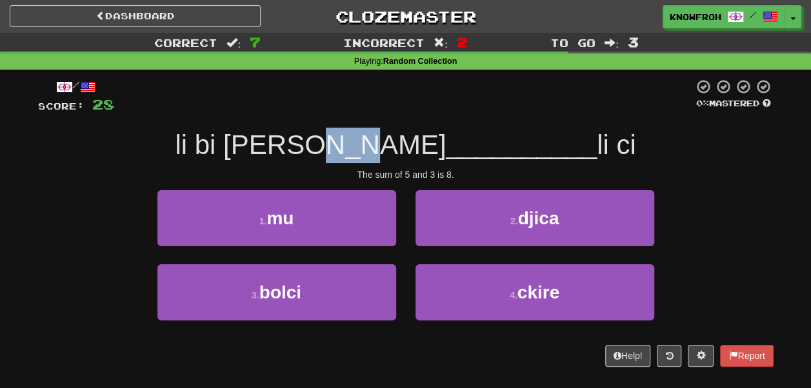
drag, startPoint x: 370, startPoint y: 143, endPoint x: 402, endPoint y: 128, distance: 36.1
click at [402, 128] on div "/ Score: 28 0 % Mastered li bi sumji li __________ li ci The sum of 5 and 3 is …" at bounding box center [405, 223] width 735 height 288
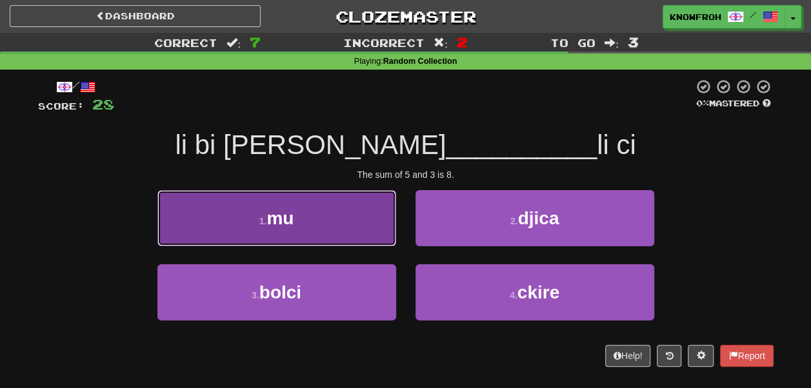
click at [356, 212] on button "1 . mu" at bounding box center [276, 218] width 239 height 56
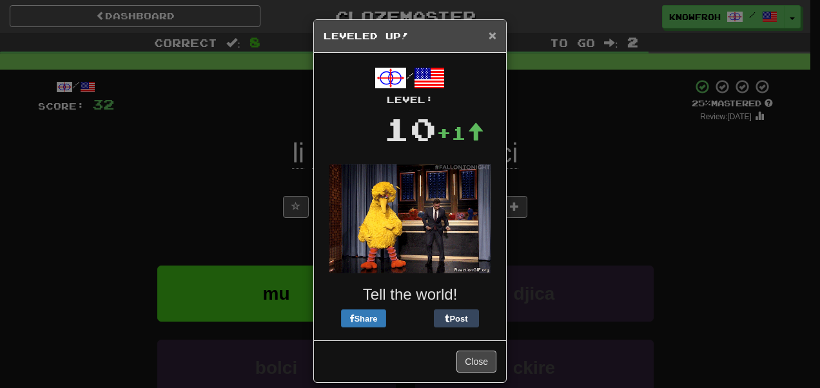
click at [489, 35] on span "×" at bounding box center [493, 35] width 8 height 15
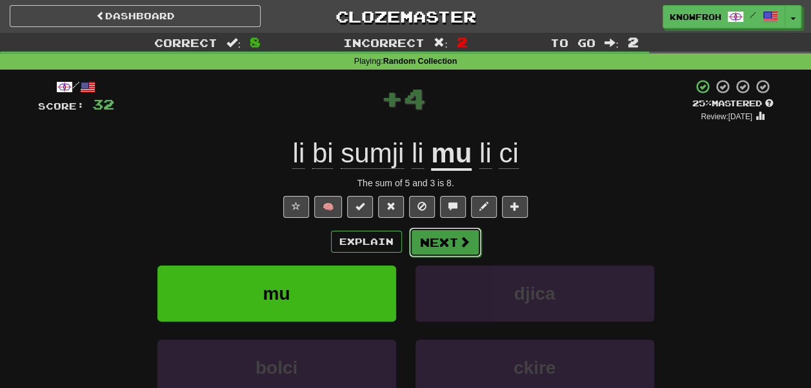
click at [442, 252] on button "Next" at bounding box center [445, 243] width 72 height 30
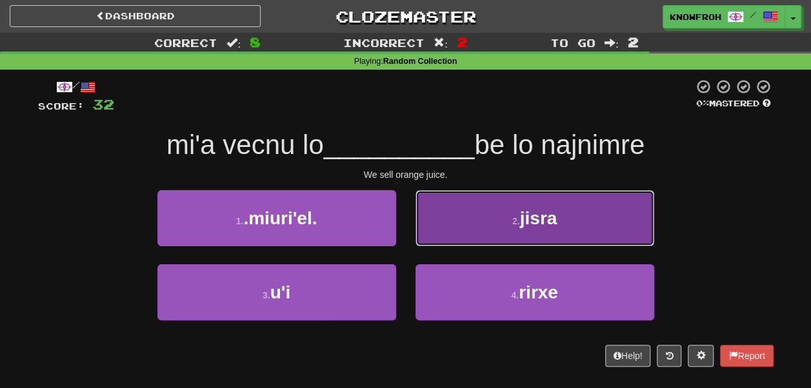
click at [463, 224] on button "2 . jisra" at bounding box center [534, 218] width 239 height 56
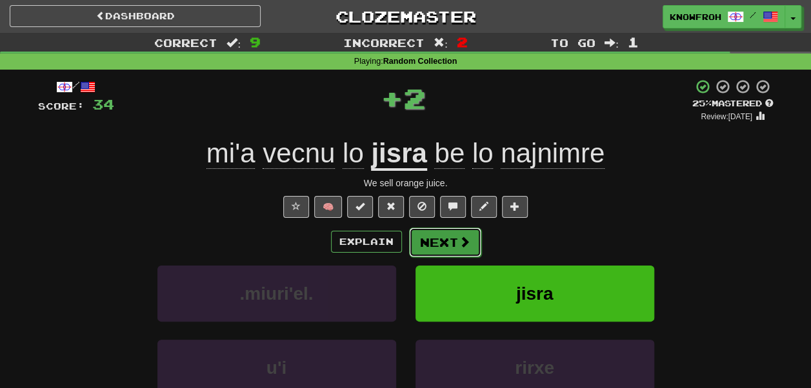
click at [440, 242] on button "Next" at bounding box center [445, 243] width 72 height 30
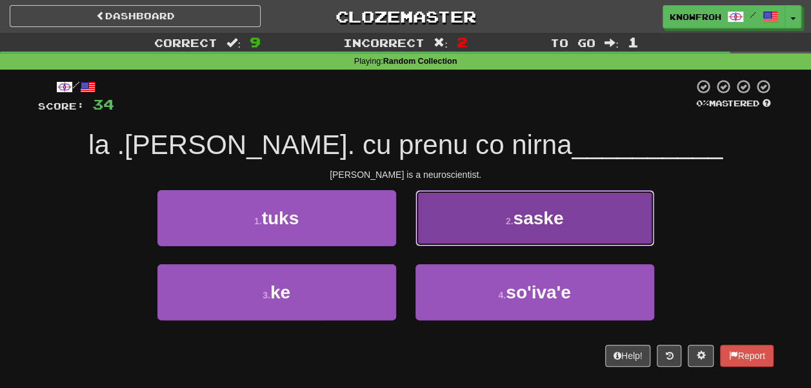
click at [438, 204] on button "2 . saske" at bounding box center [534, 218] width 239 height 56
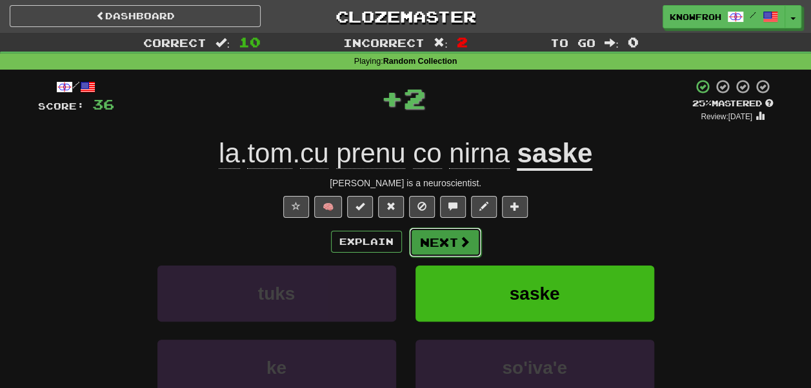
click at [442, 241] on button "Next" at bounding box center [445, 243] width 72 height 30
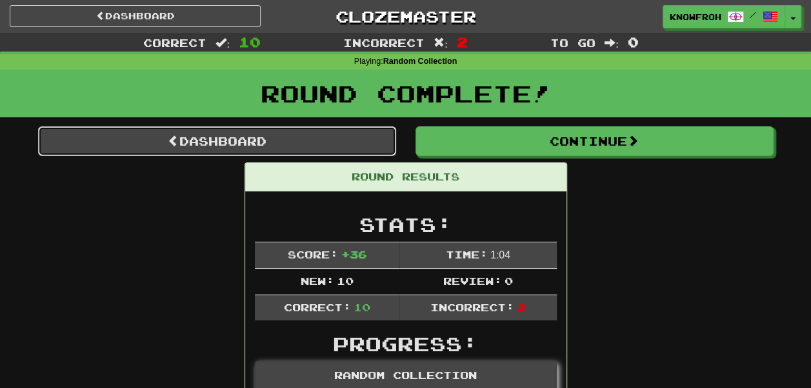
click at [338, 143] on link "Dashboard" at bounding box center [217, 141] width 358 height 30
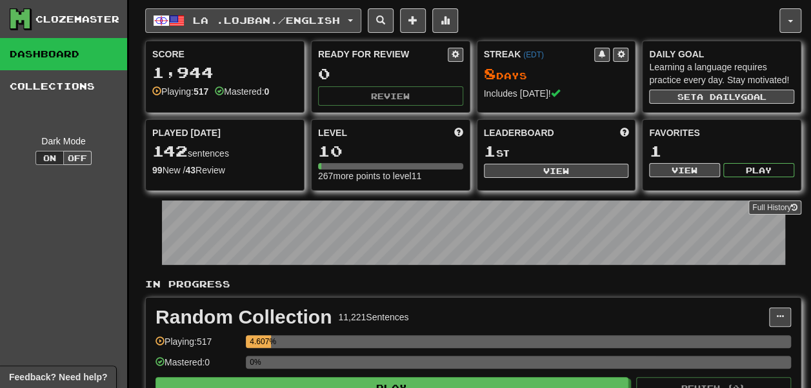
click at [259, 21] on span "La .lojban. / English" at bounding box center [266, 20] width 147 height 11
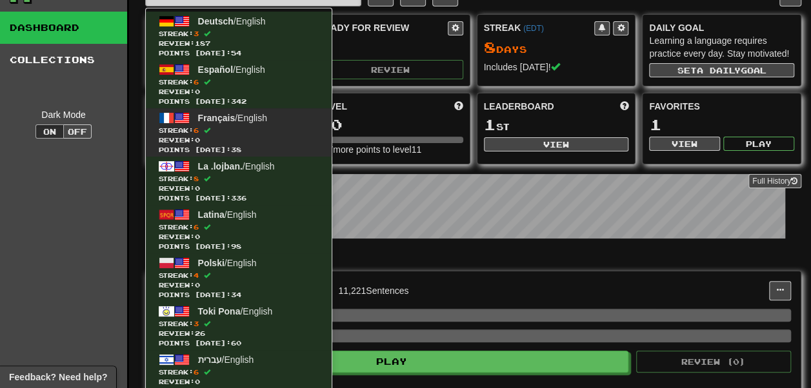
scroll to position [28, 0]
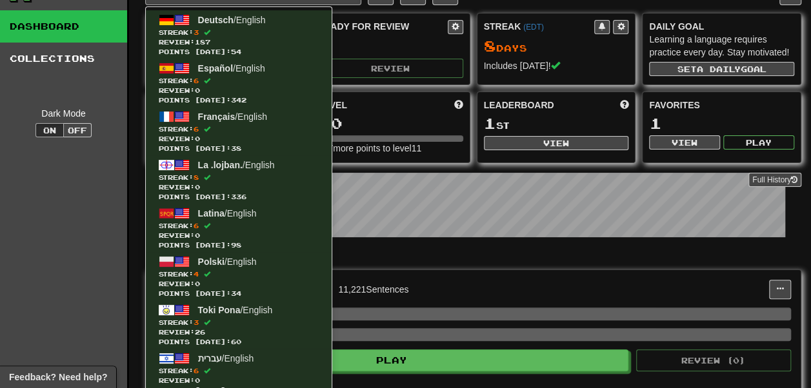
click at [350, 162] on div "Level 10 267 more points to level 11" at bounding box center [390, 127] width 158 height 70
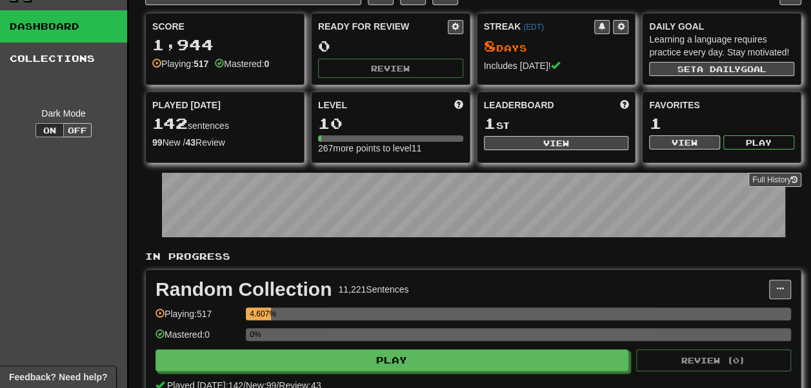
scroll to position [0, 0]
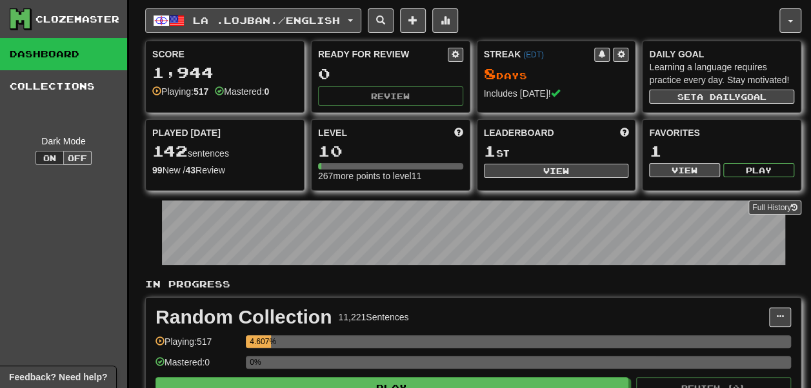
click at [245, 21] on span "La .lojban. / English" at bounding box center [266, 20] width 147 height 11
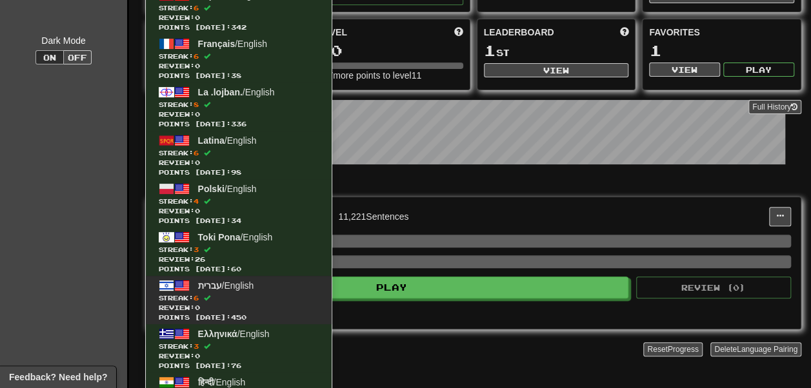
scroll to position [92, 0]
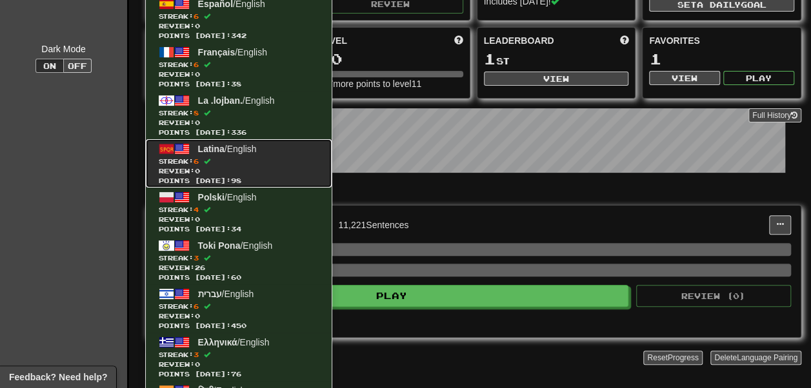
click at [249, 167] on span "Review: 0" at bounding box center [239, 171] width 160 height 10
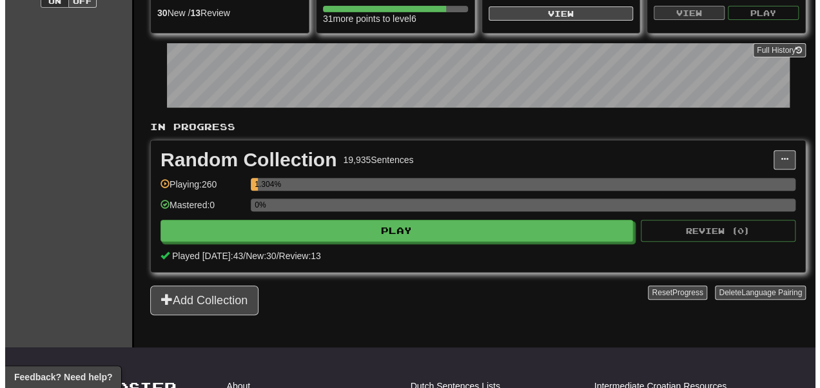
scroll to position [159, 0]
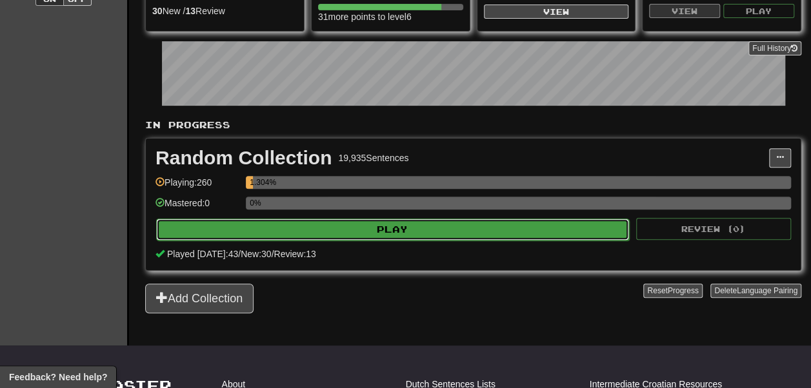
click at [315, 241] on button "Play" at bounding box center [392, 230] width 473 height 22
select select "**"
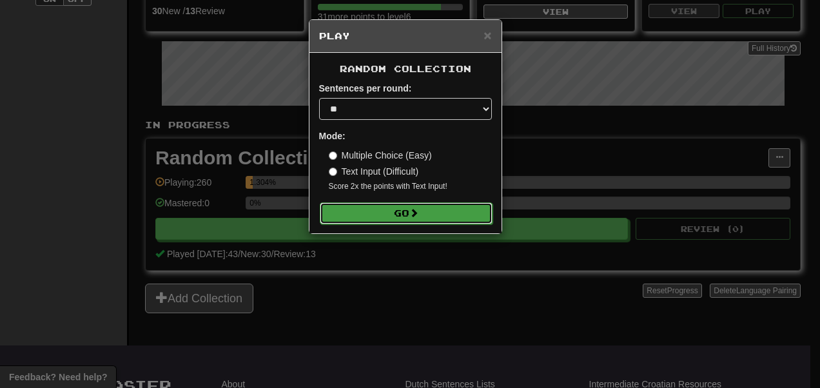
click at [357, 219] on button "Go" at bounding box center [406, 213] width 173 height 22
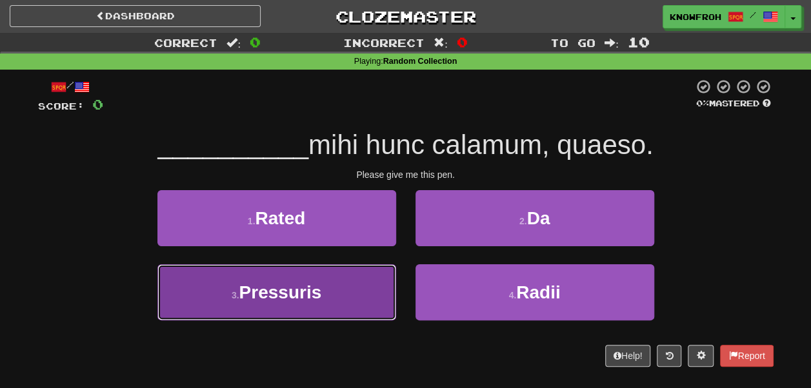
click at [331, 275] on button "3 . Pressuris" at bounding box center [276, 292] width 239 height 56
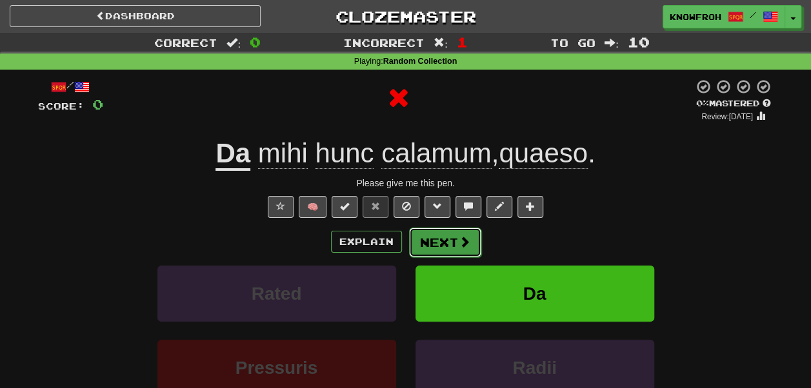
click at [435, 241] on button "Next" at bounding box center [445, 243] width 72 height 30
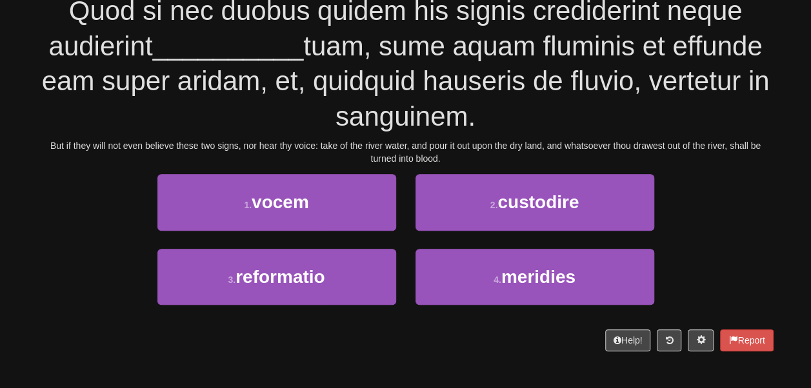
scroll to position [135, 0]
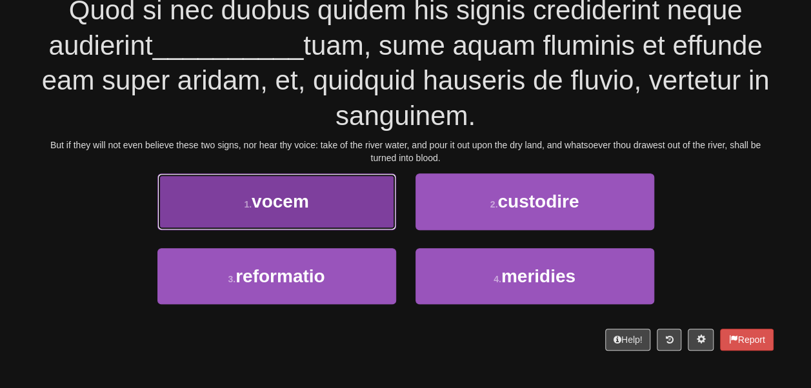
click at [350, 177] on button "1 . vocem" at bounding box center [276, 201] width 239 height 56
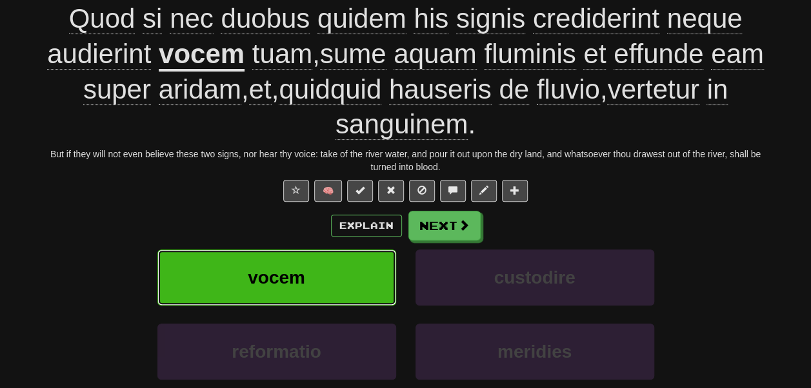
scroll to position [145, 0]
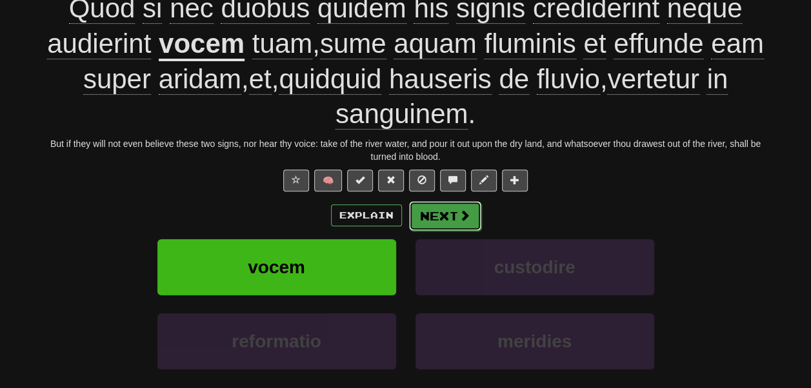
click at [433, 220] on button "Next" at bounding box center [445, 216] width 72 height 30
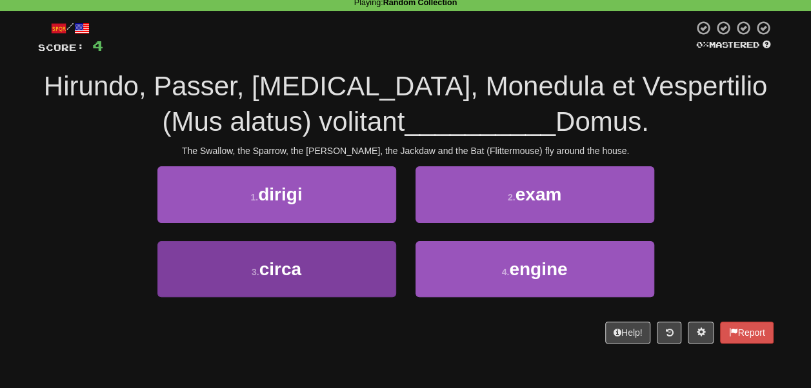
scroll to position [58, 0]
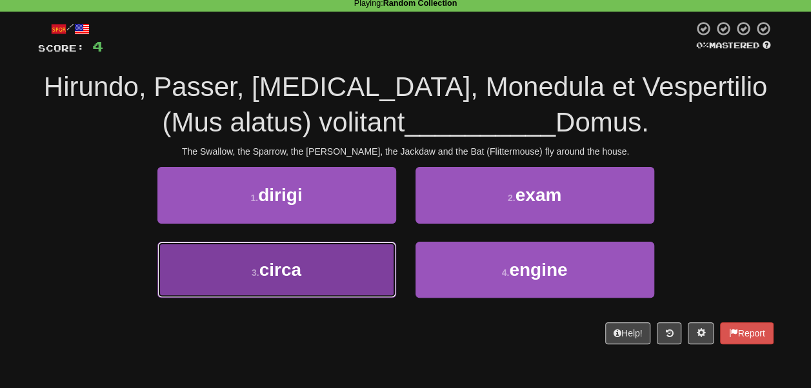
click at [375, 265] on button "3 . circa" at bounding box center [276, 270] width 239 height 56
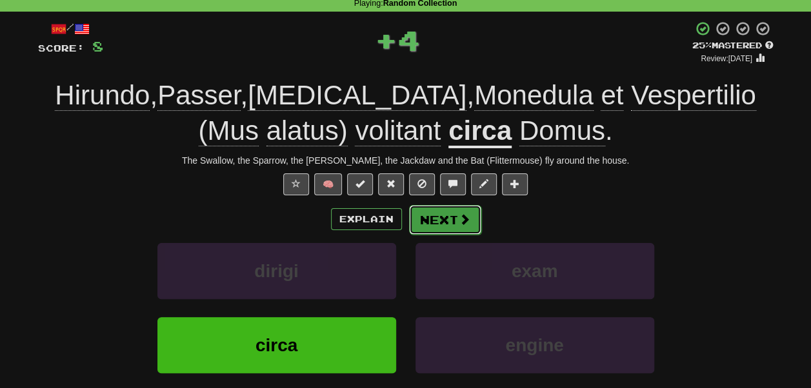
click at [448, 217] on button "Next" at bounding box center [445, 220] width 72 height 30
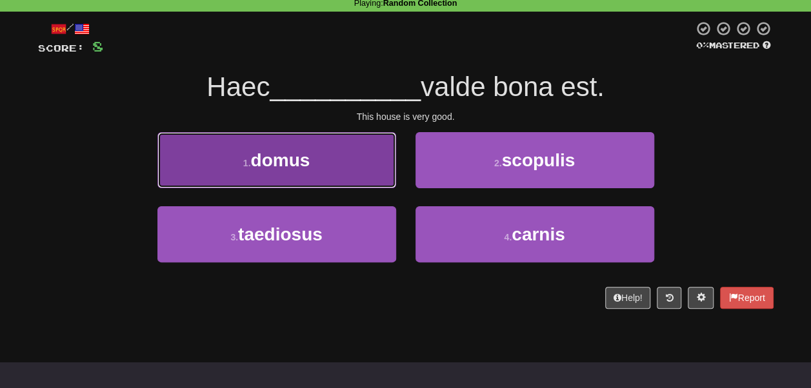
click at [366, 172] on button "1 . domus" at bounding box center [276, 160] width 239 height 56
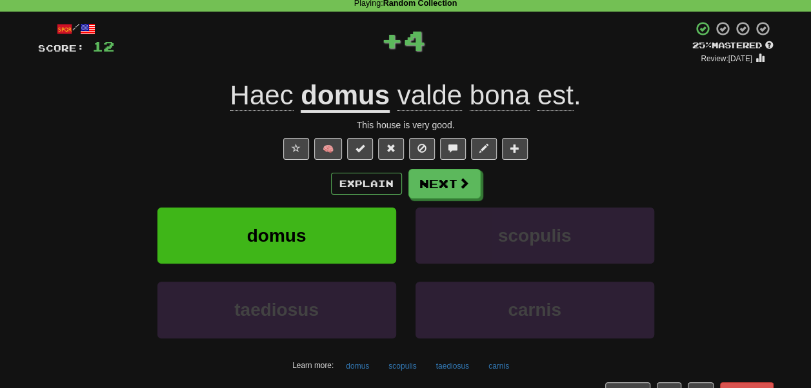
click at [425, 90] on span "valde" at bounding box center [429, 95] width 64 height 31
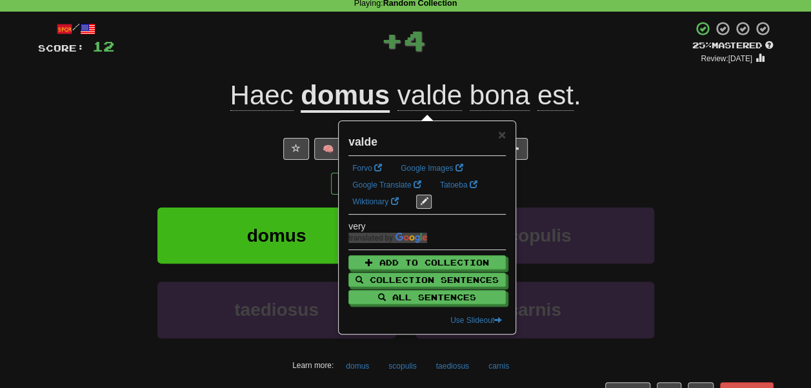
click at [421, 52] on div "+ 4" at bounding box center [403, 40] width 578 height 39
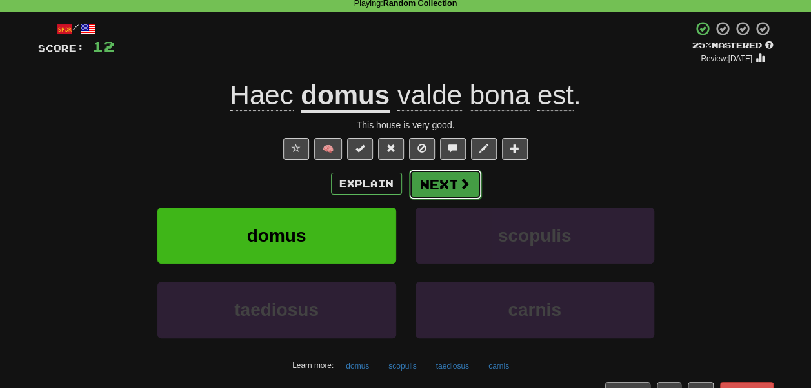
click at [433, 188] on button "Next" at bounding box center [445, 185] width 72 height 30
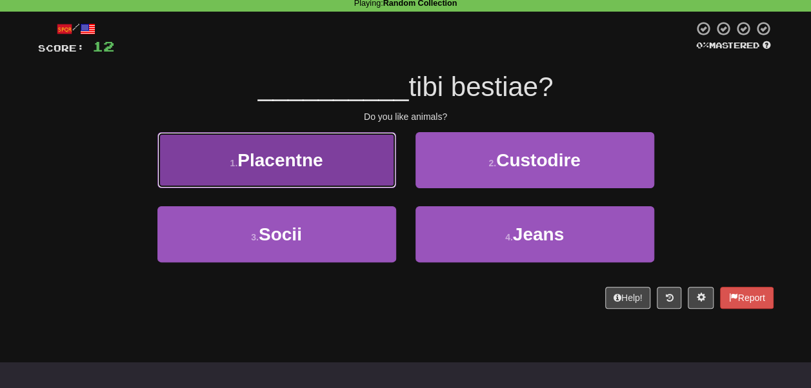
click at [368, 175] on button "1 . [GEOGRAPHIC_DATA]" at bounding box center [276, 160] width 239 height 56
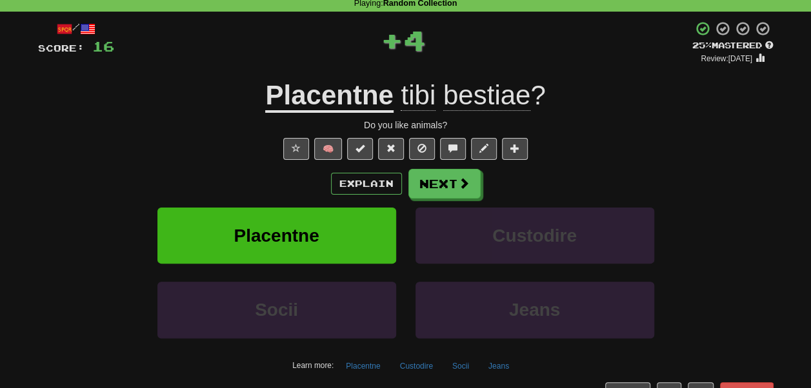
click at [416, 99] on span "tibi" at bounding box center [417, 95] width 35 height 31
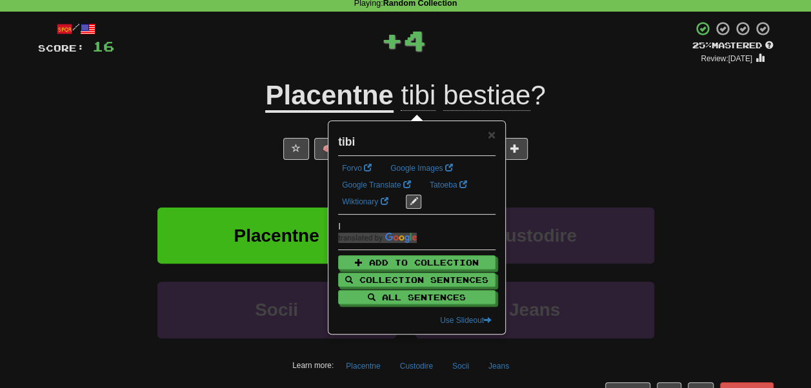
click at [420, 44] on div "+ 4" at bounding box center [403, 40] width 578 height 39
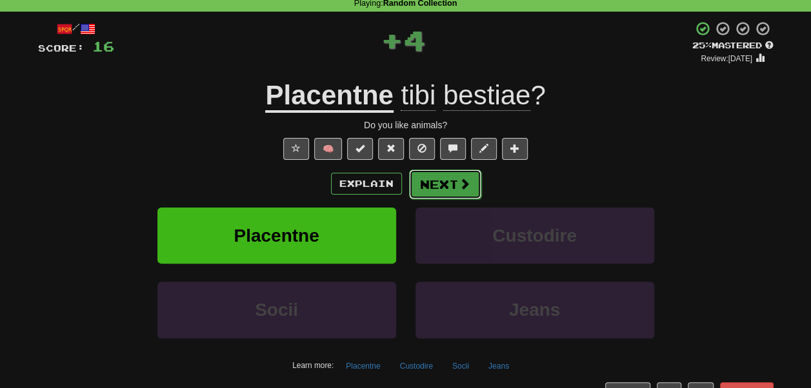
click at [429, 186] on button "Next" at bounding box center [445, 185] width 72 height 30
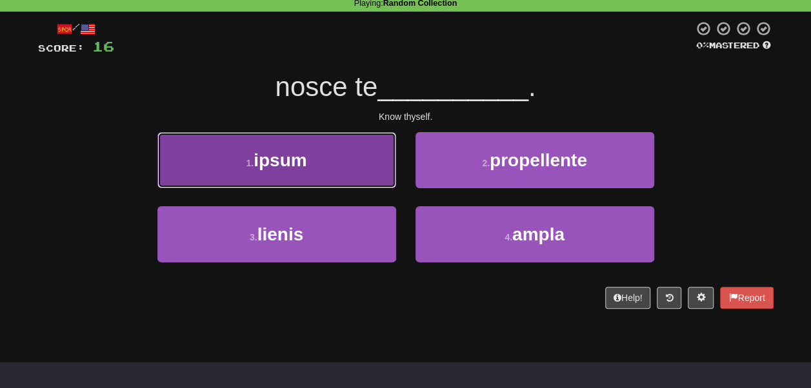
click at [369, 170] on button "1 . ipsum" at bounding box center [276, 160] width 239 height 56
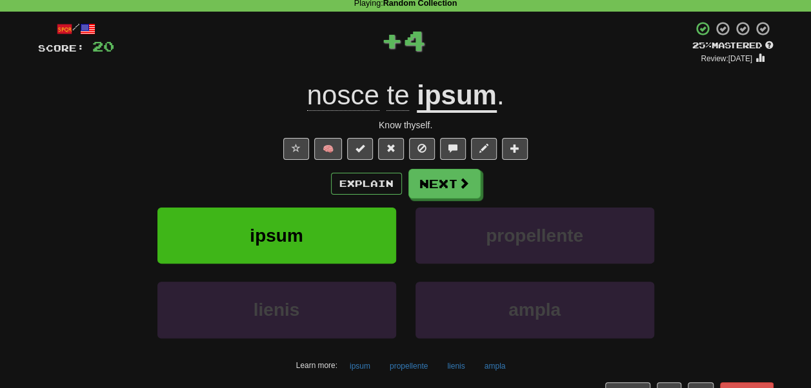
click at [362, 94] on span "nosce" at bounding box center [343, 95] width 72 height 31
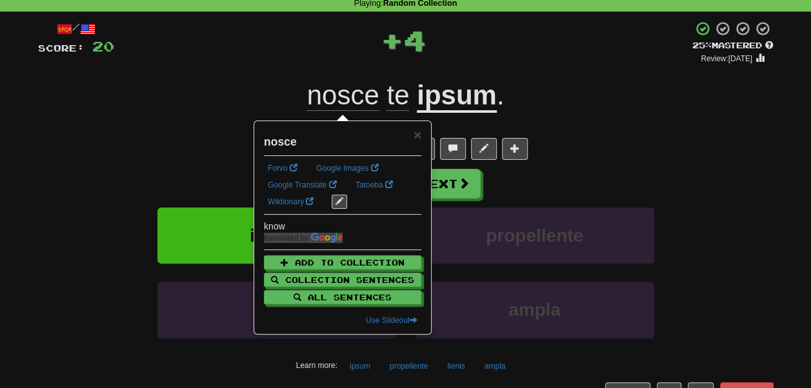
click at [333, 54] on div "+ 4" at bounding box center [403, 40] width 578 height 39
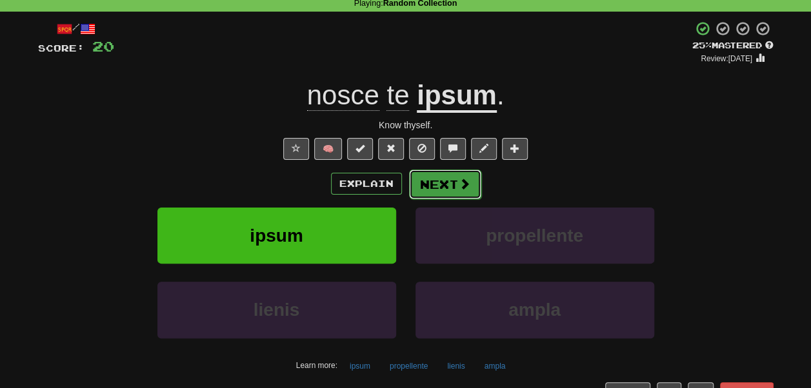
click at [426, 181] on button "Next" at bounding box center [445, 185] width 72 height 30
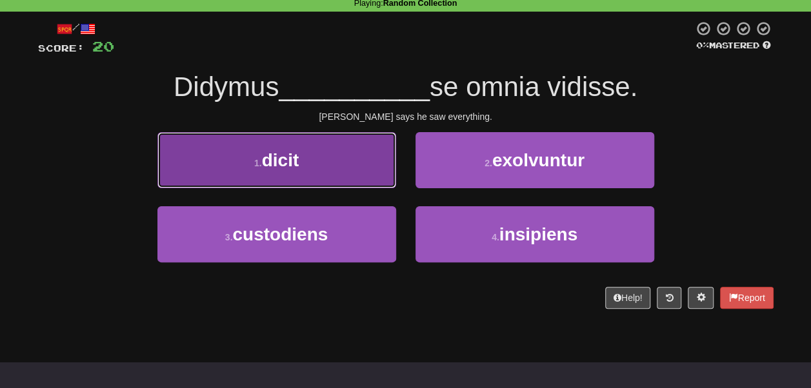
click at [387, 171] on button "1 . dicit" at bounding box center [276, 160] width 239 height 56
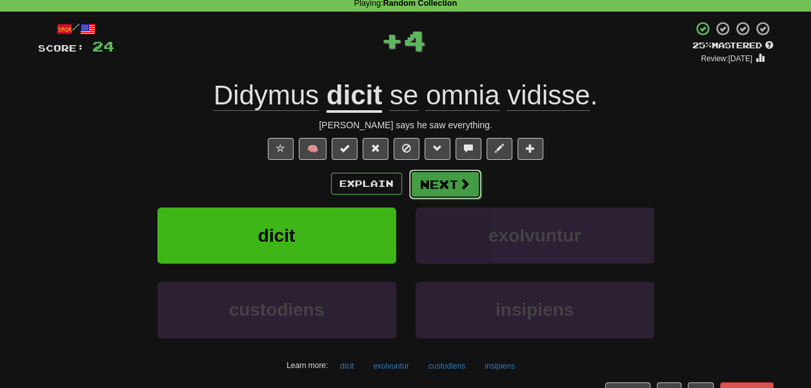
click at [433, 183] on button "Next" at bounding box center [445, 185] width 72 height 30
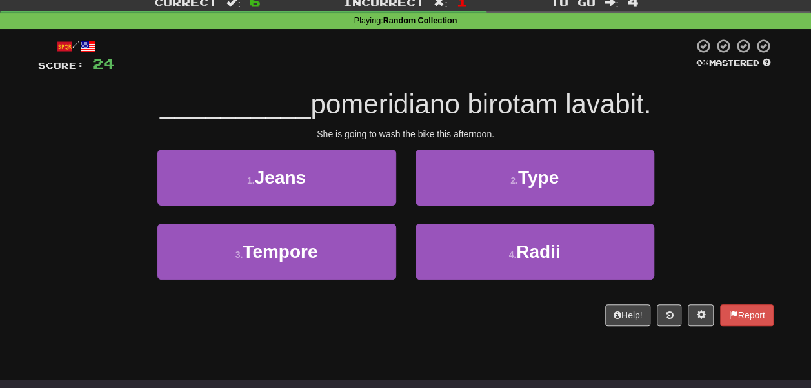
scroll to position [40, 0]
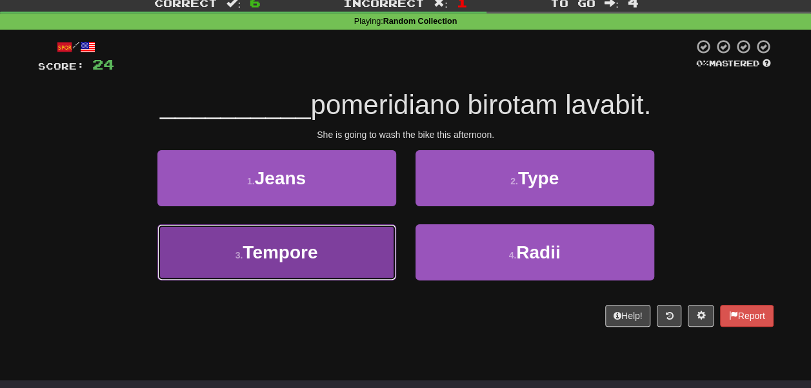
click at [382, 246] on button "3 . Tempore" at bounding box center [276, 252] width 239 height 56
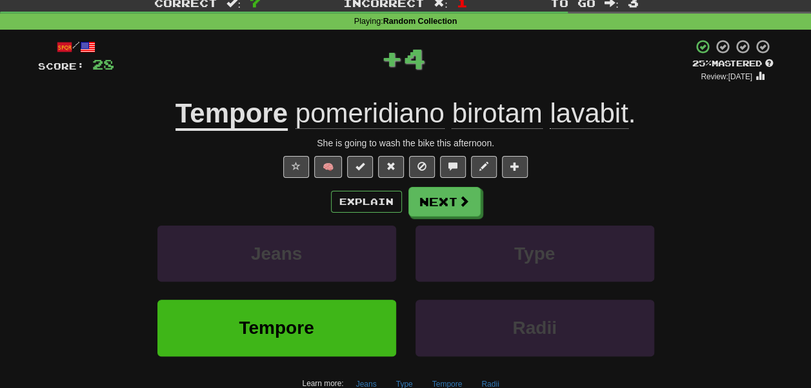
click at [202, 113] on u "Tempore" at bounding box center [231, 114] width 112 height 33
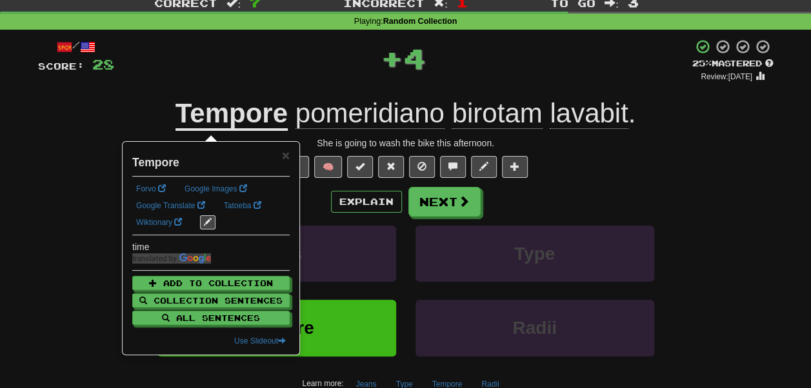
click at [202, 74] on div "+ 4" at bounding box center [403, 58] width 578 height 39
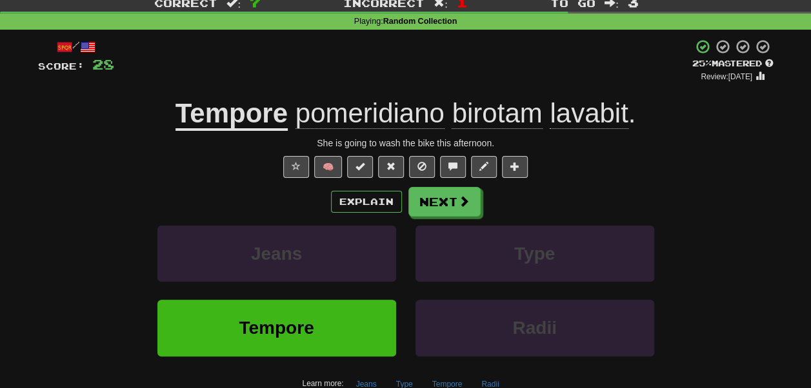
click at [331, 108] on span "pomeridiano" at bounding box center [369, 113] width 149 height 31
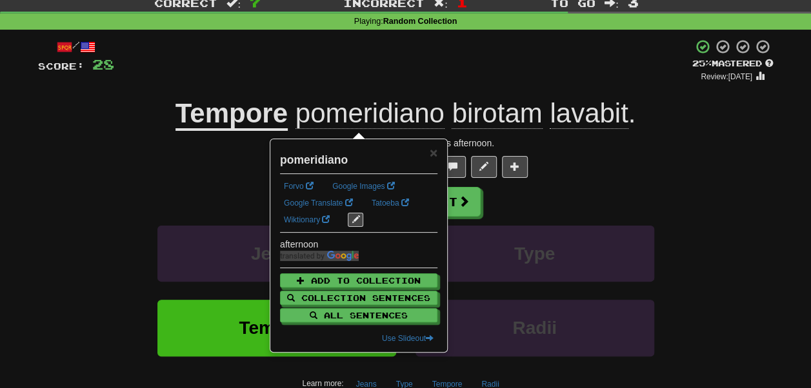
click at [351, 64] on div "+ 4" at bounding box center [403, 61] width 578 height 44
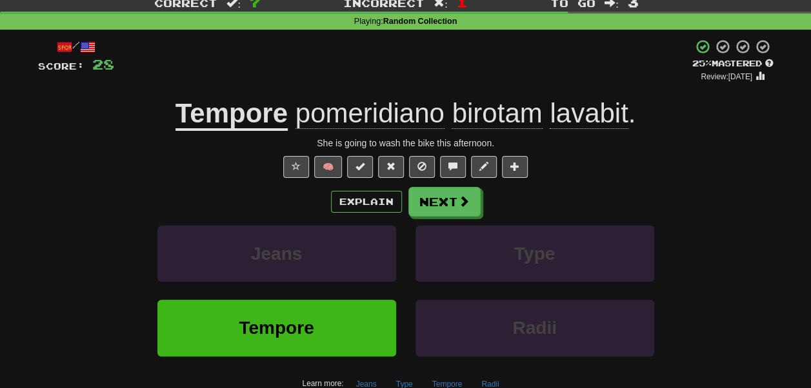
click at [480, 106] on span "birotam" at bounding box center [496, 113] width 90 height 31
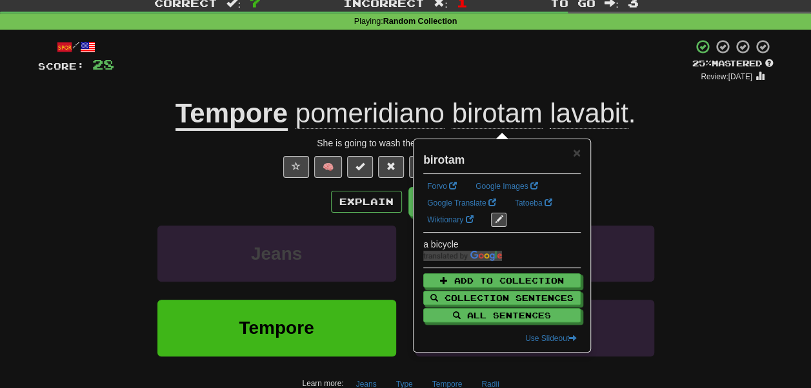
click at [489, 67] on div "+ 4" at bounding box center [403, 61] width 578 height 44
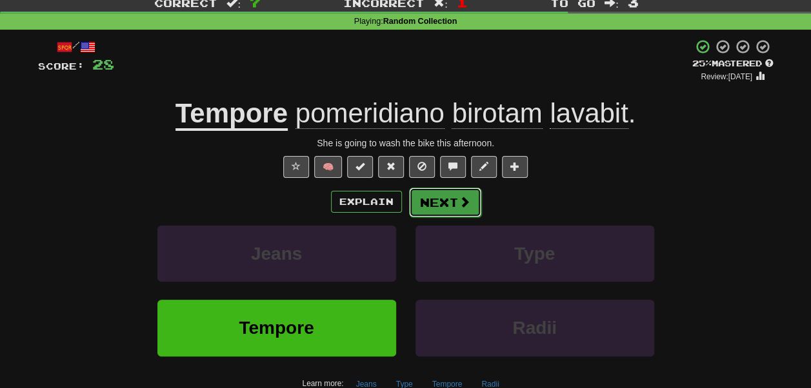
click at [466, 208] on span at bounding box center [465, 202] width 12 height 12
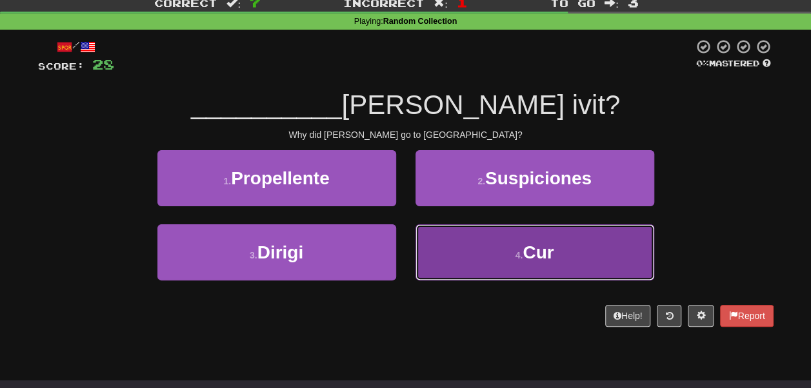
click at [448, 237] on button "4 . Cur" at bounding box center [534, 252] width 239 height 56
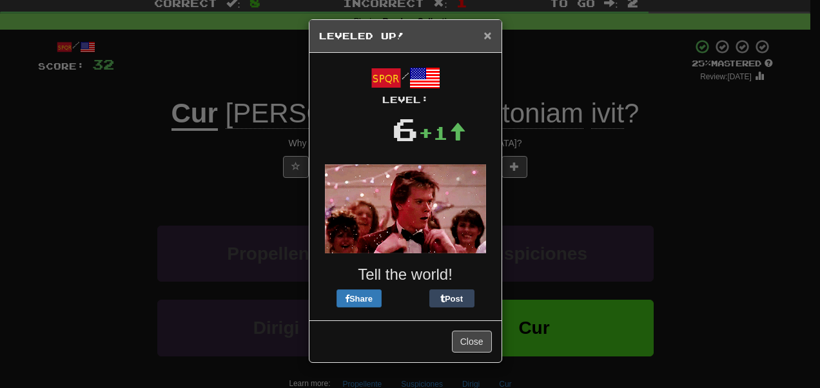
click at [488, 39] on span "×" at bounding box center [488, 35] width 8 height 15
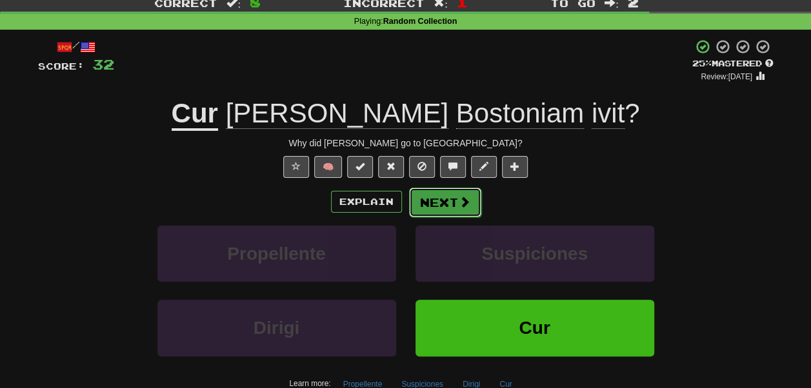
click at [429, 196] on button "Next" at bounding box center [445, 203] width 72 height 30
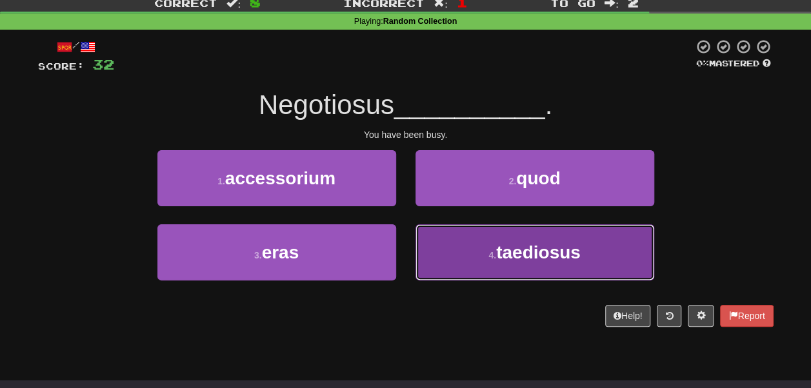
click at [439, 246] on button "4 . taediosus" at bounding box center [534, 252] width 239 height 56
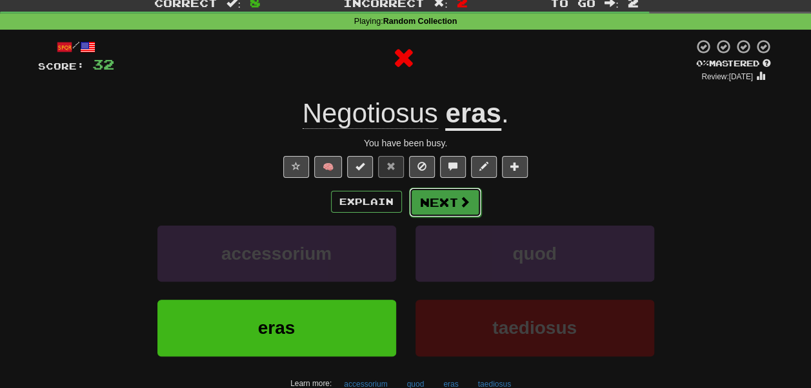
click at [442, 201] on button "Next" at bounding box center [445, 203] width 72 height 30
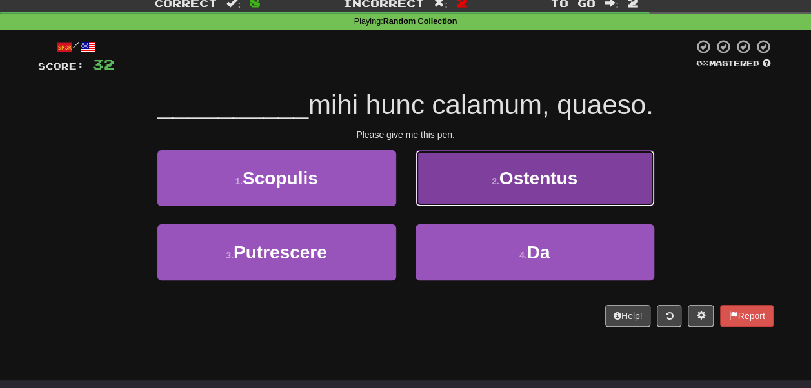
click at [491, 195] on button "2 . [GEOGRAPHIC_DATA]" at bounding box center [534, 178] width 239 height 56
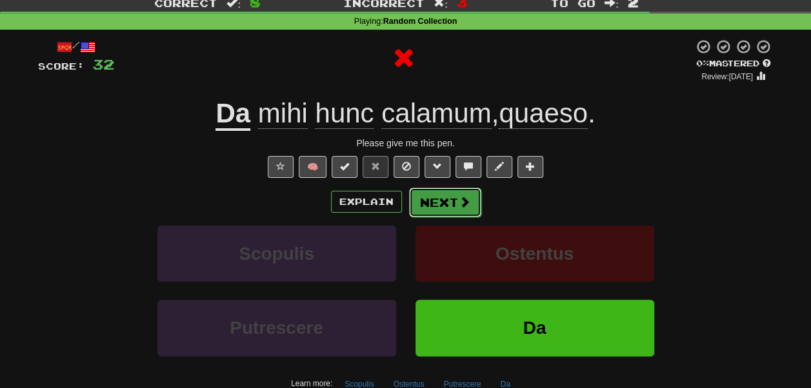
click at [452, 193] on button "Next" at bounding box center [445, 203] width 72 height 30
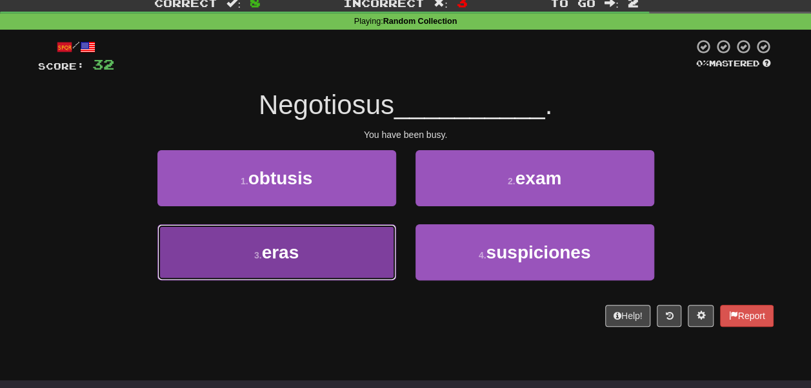
click at [371, 248] on button "3 . eras" at bounding box center [276, 252] width 239 height 56
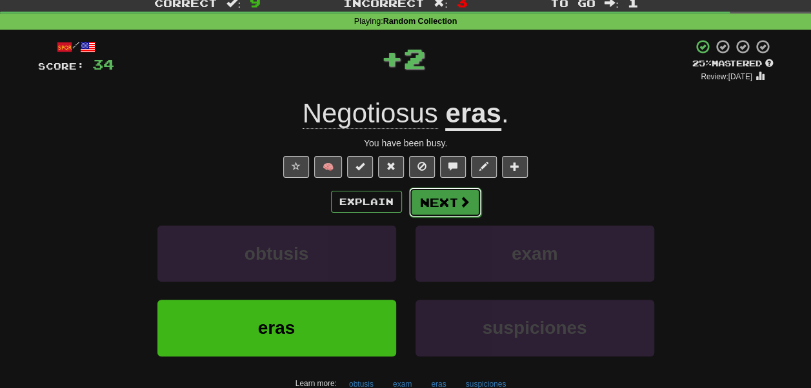
click at [450, 215] on button "Next" at bounding box center [445, 203] width 72 height 30
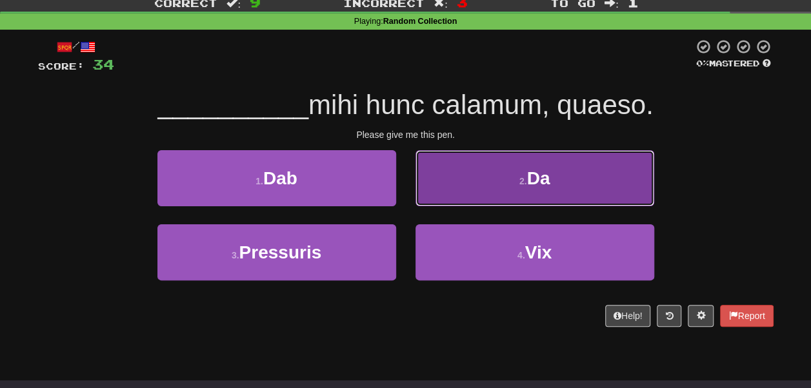
click at [500, 172] on button "2 . Da" at bounding box center [534, 178] width 239 height 56
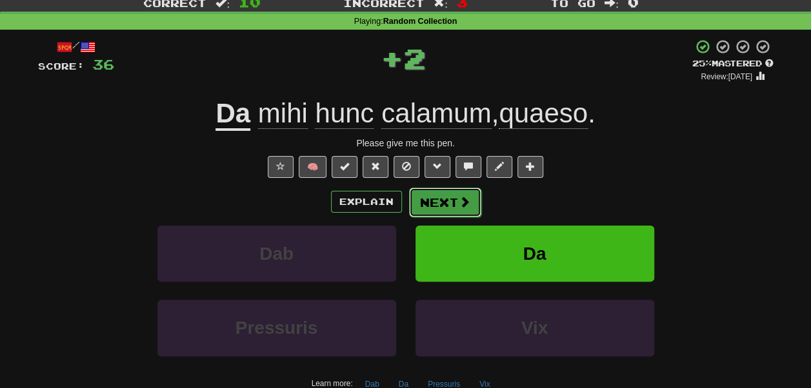
click at [429, 201] on button "Next" at bounding box center [445, 203] width 72 height 30
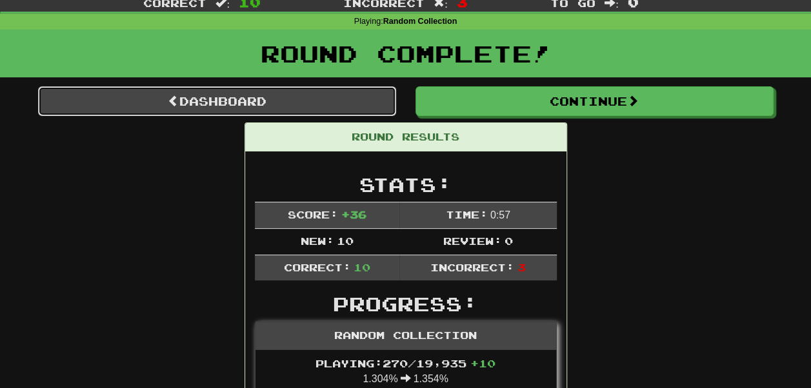
click at [327, 100] on link "Dashboard" at bounding box center [217, 101] width 358 height 30
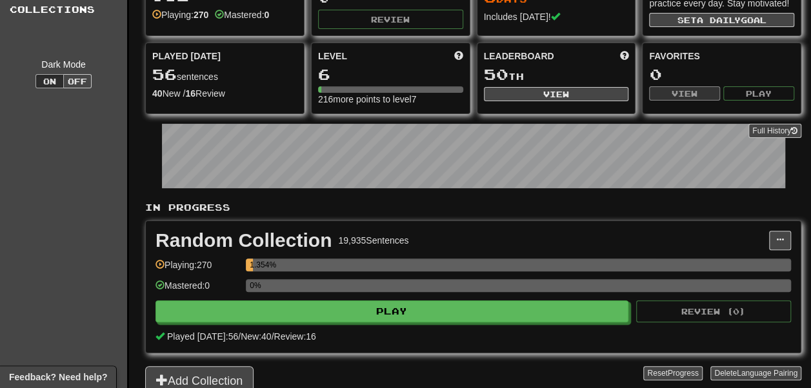
scroll to position [79, 0]
